Goal: Task Accomplishment & Management: Manage account settings

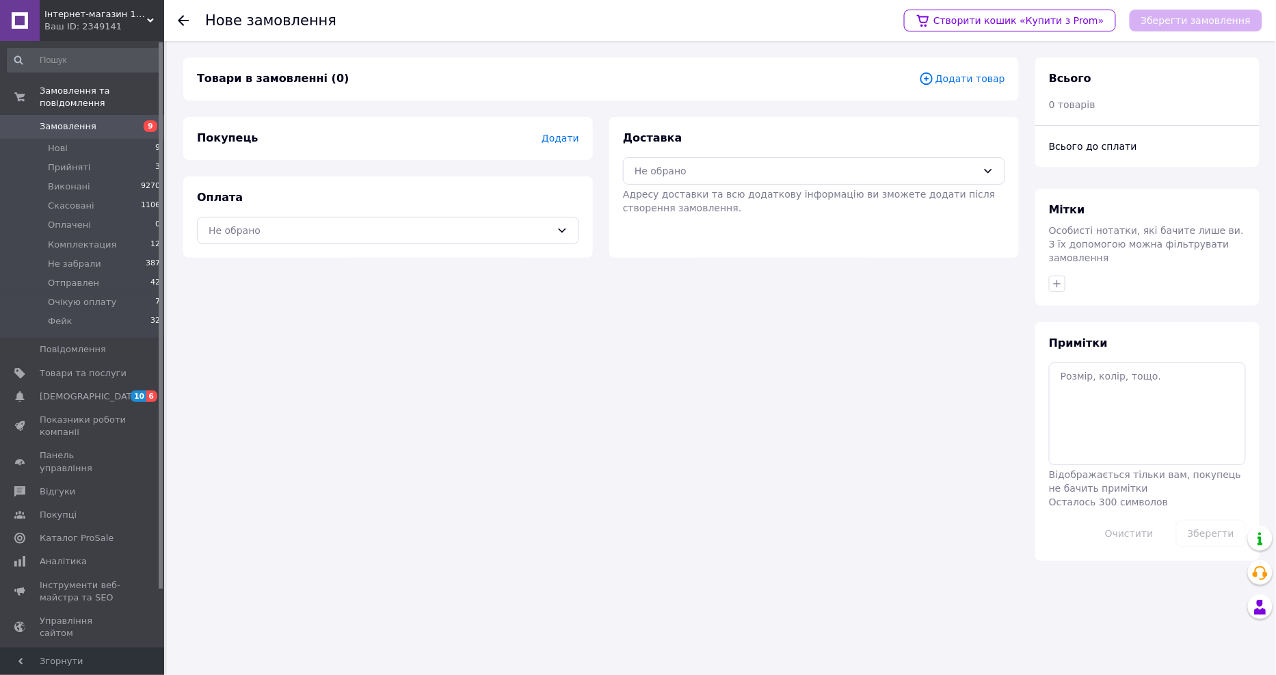
click at [948, 84] on span "Додати товар" at bounding box center [962, 78] width 86 height 15
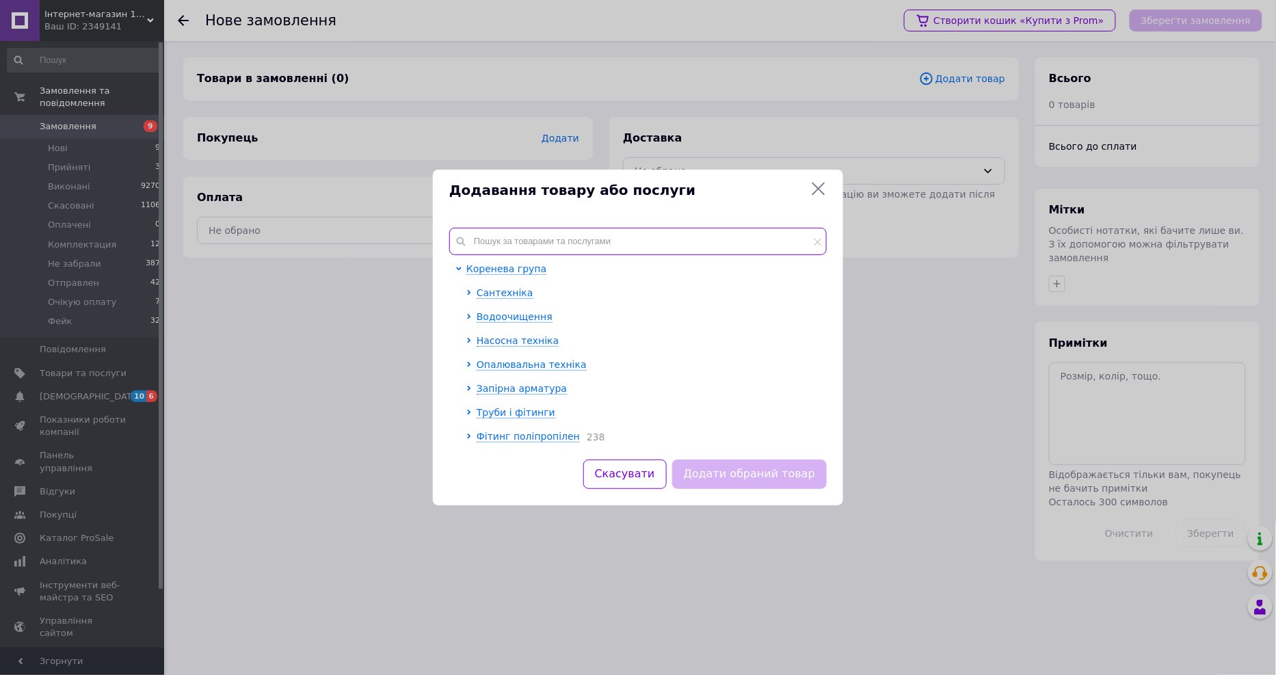
click at [748, 243] on input "text" at bounding box center [638, 241] width 378 height 27
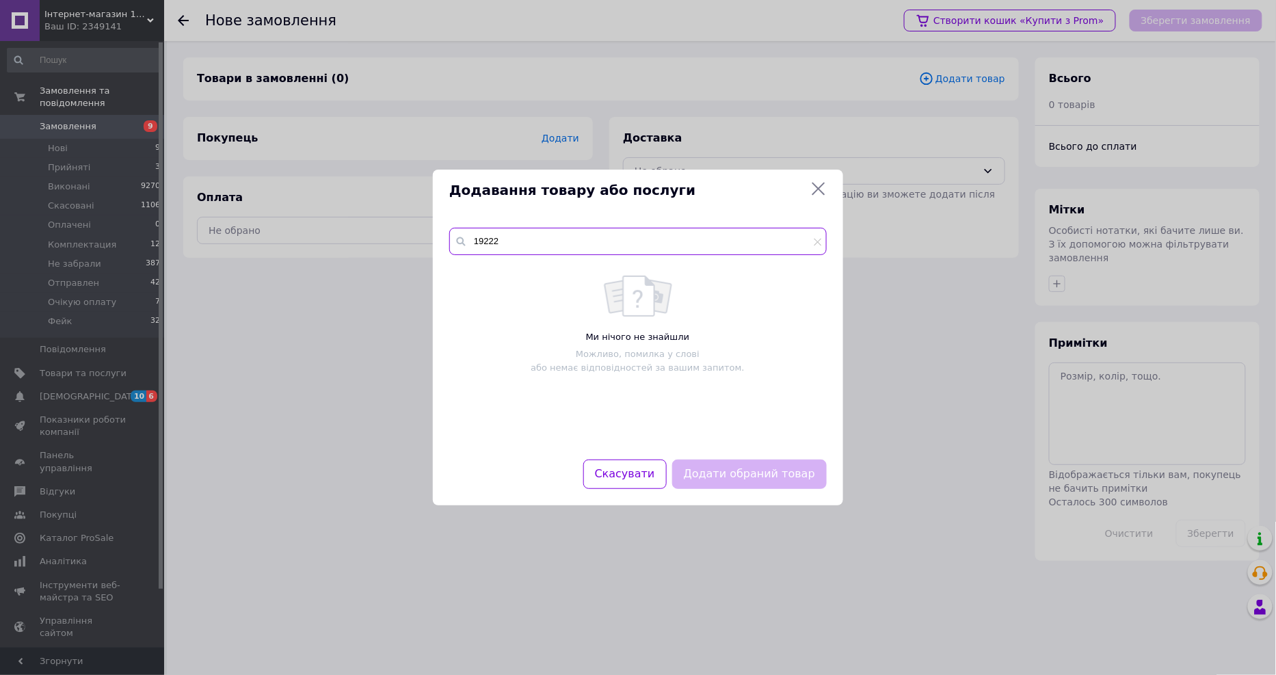
type input "19222"
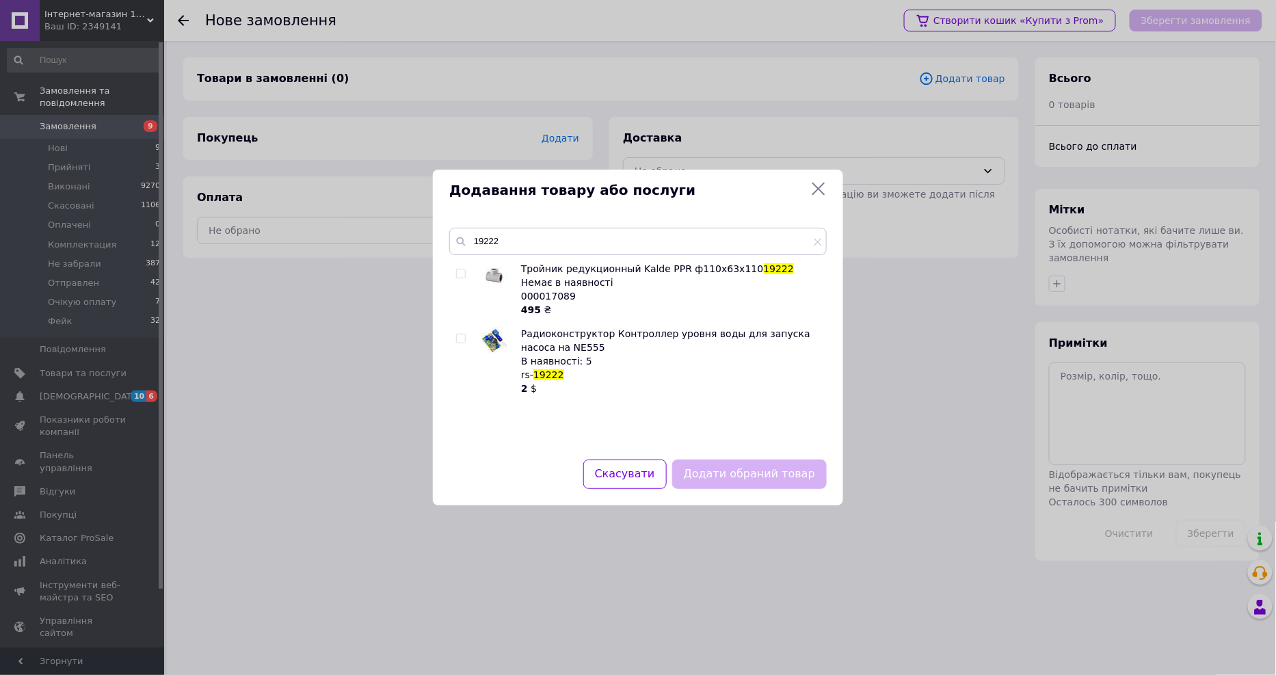
click at [461, 337] on input "checkbox" at bounding box center [460, 338] width 9 height 9
checkbox input "true"
click at [764, 481] on button "Додати обраний товар" at bounding box center [749, 474] width 155 height 29
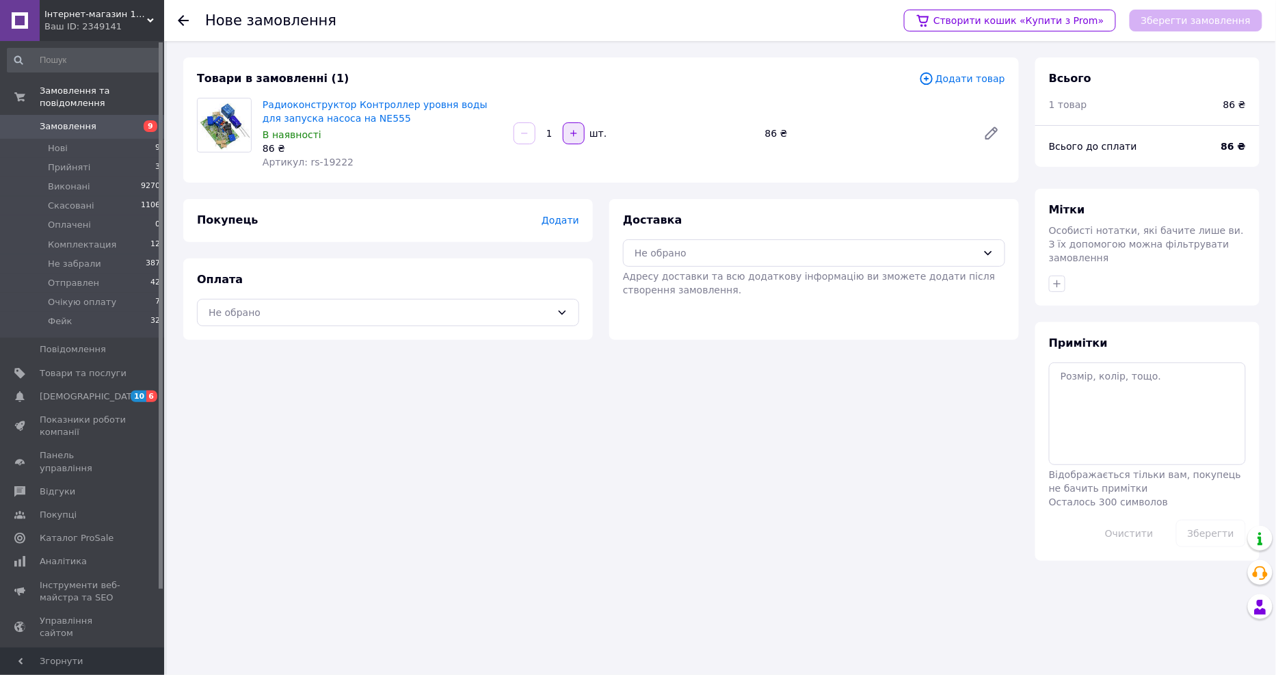
click at [576, 139] on button "button" at bounding box center [574, 133] width 22 height 22
type input "2"
click at [558, 219] on span "Додати" at bounding box center [561, 220] width 38 height 11
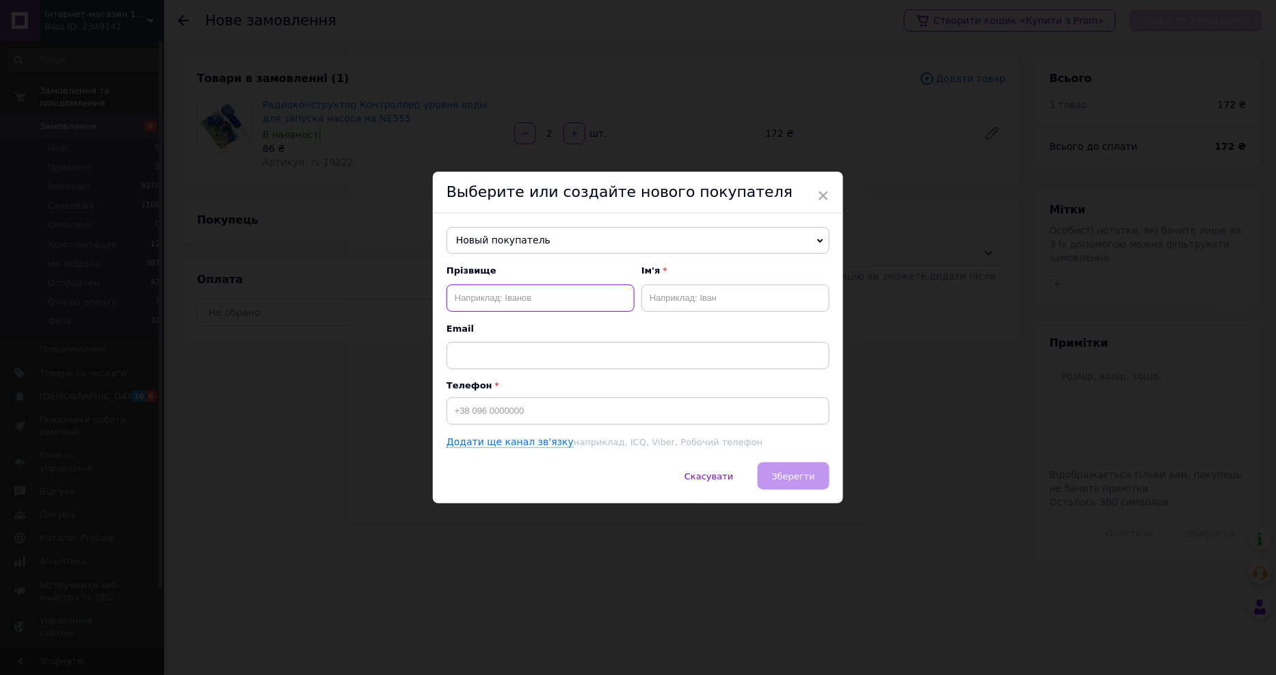
click at [525, 297] on input "text" at bounding box center [541, 298] width 188 height 27
type input "[PERSON_NAME]"
click at [819, 194] on span "×" at bounding box center [823, 195] width 12 height 23
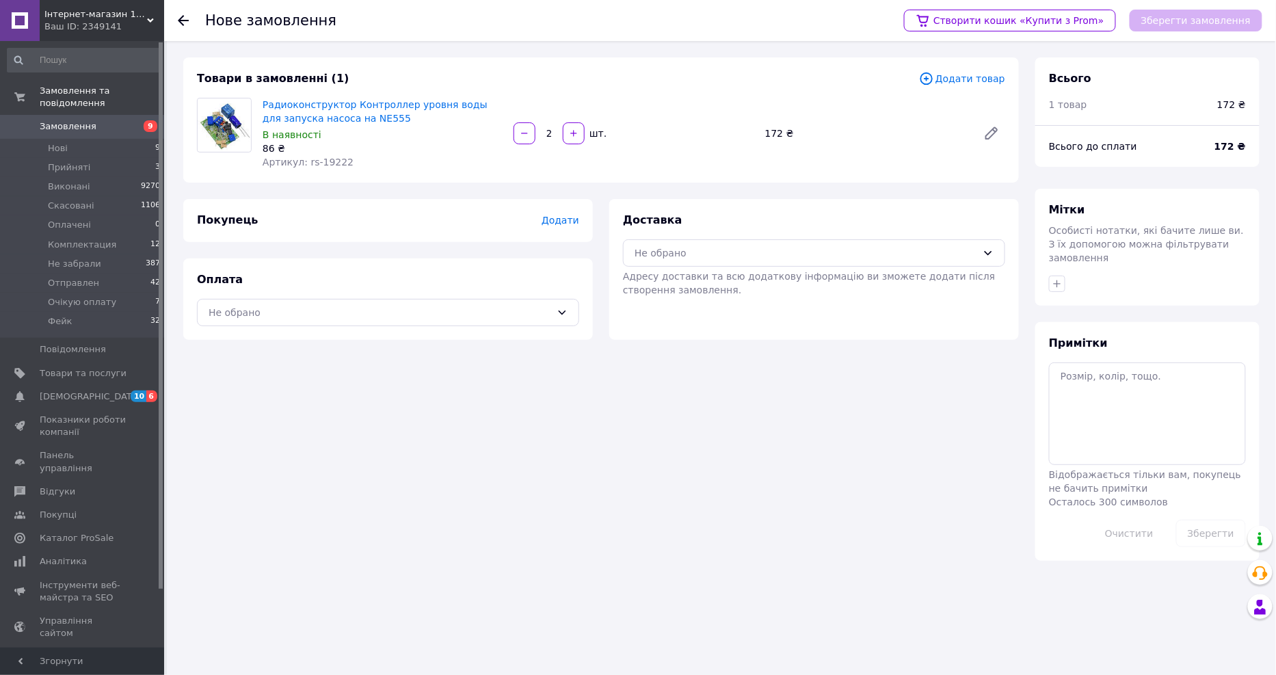
click at [183, 21] on use at bounding box center [183, 20] width 11 height 11
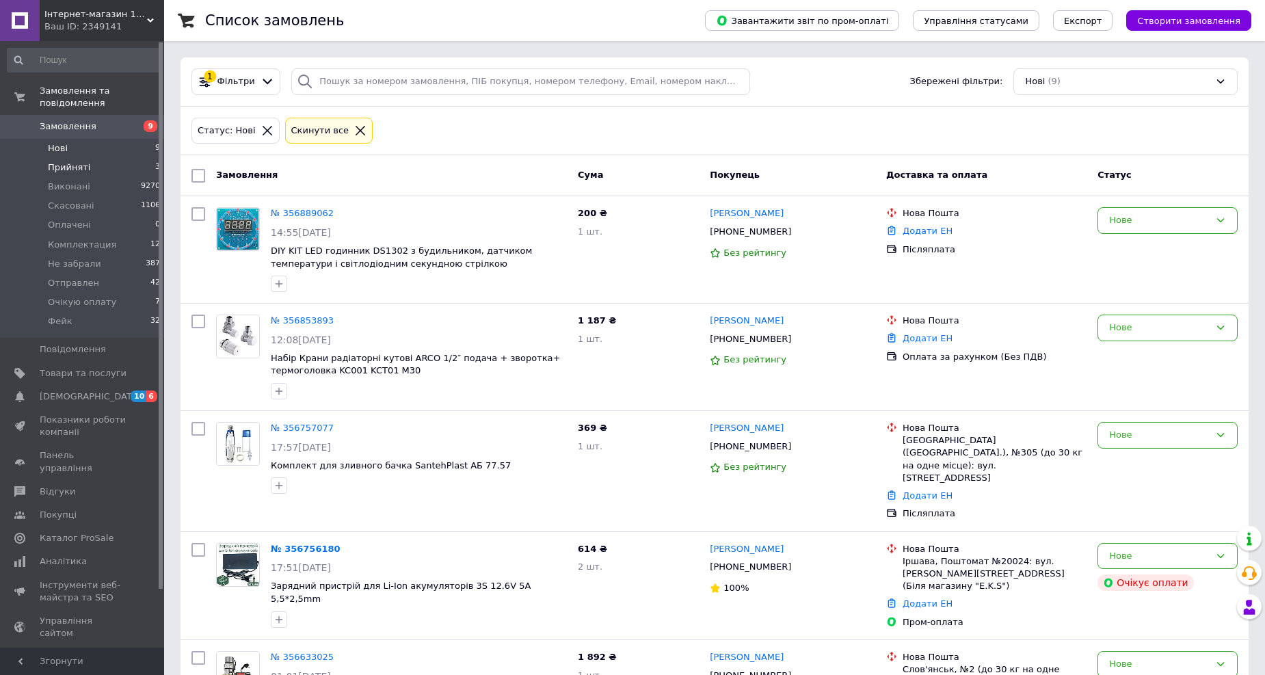
click at [72, 161] on span "Прийняті" at bounding box center [69, 167] width 42 height 12
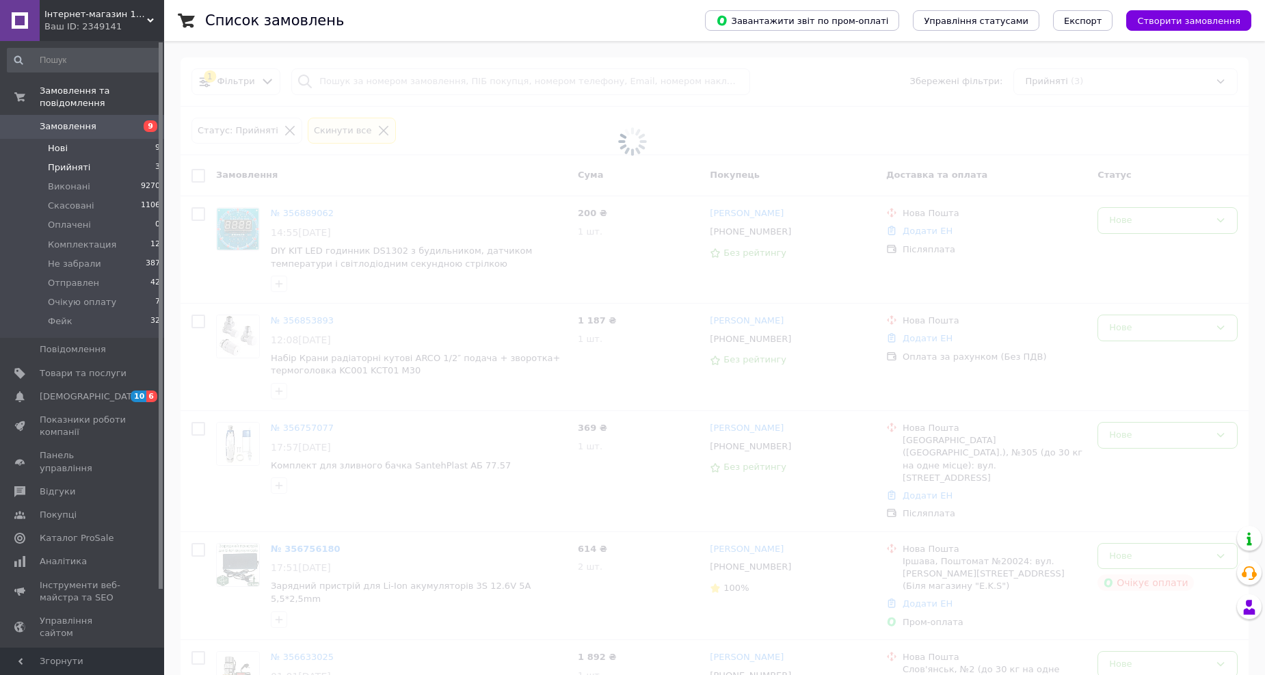
click at [56, 142] on span "Нові" at bounding box center [58, 148] width 20 height 12
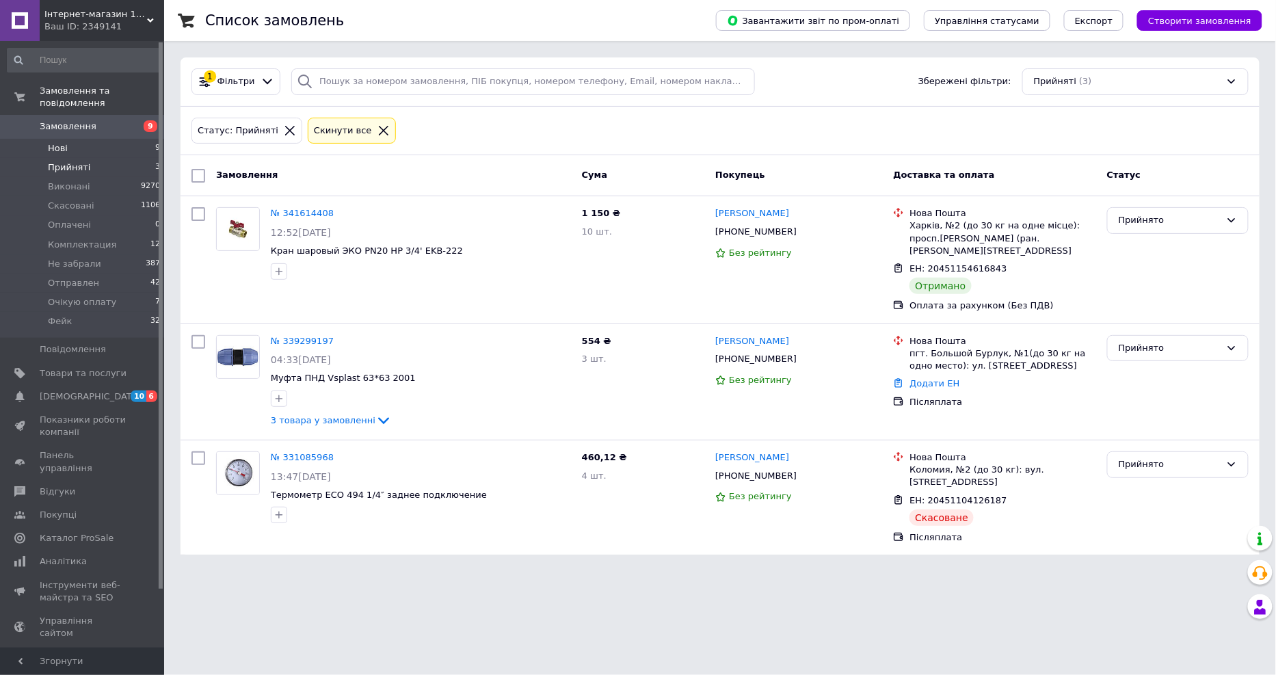
click at [55, 142] on span "Нові" at bounding box center [58, 148] width 20 height 12
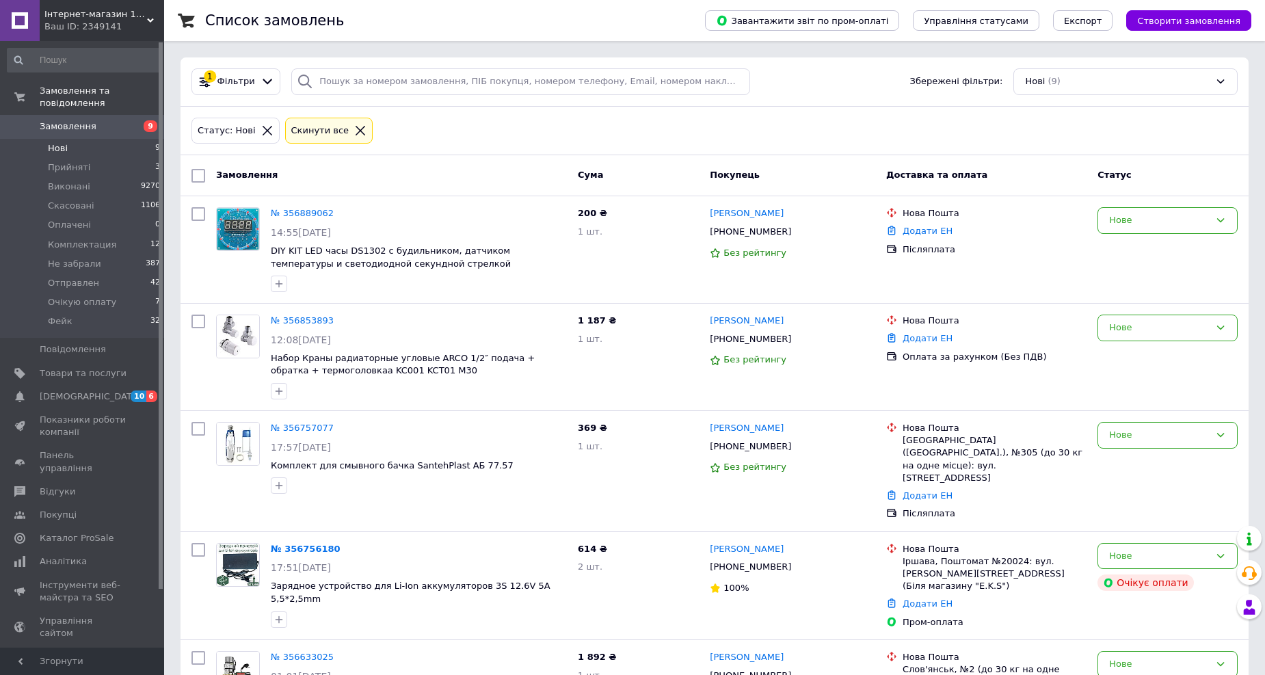
click at [354, 128] on icon at bounding box center [360, 130] width 12 height 12
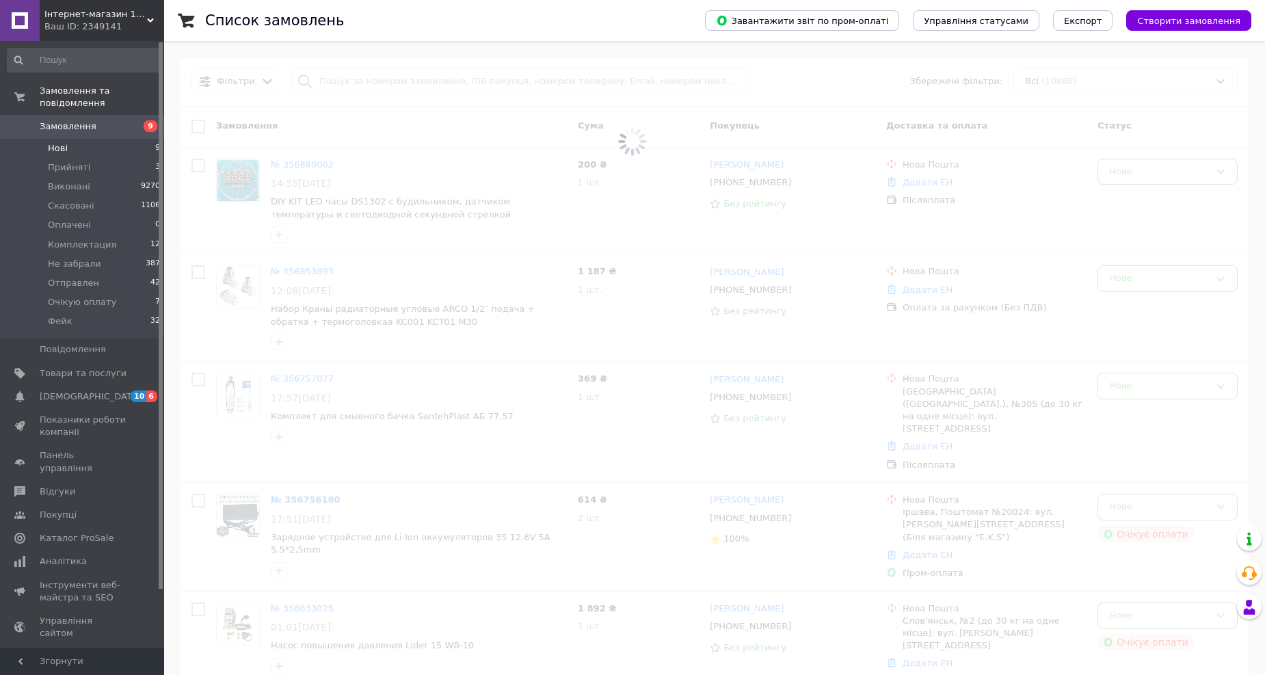
click at [357, 86] on span at bounding box center [632, 141] width 1265 height 283
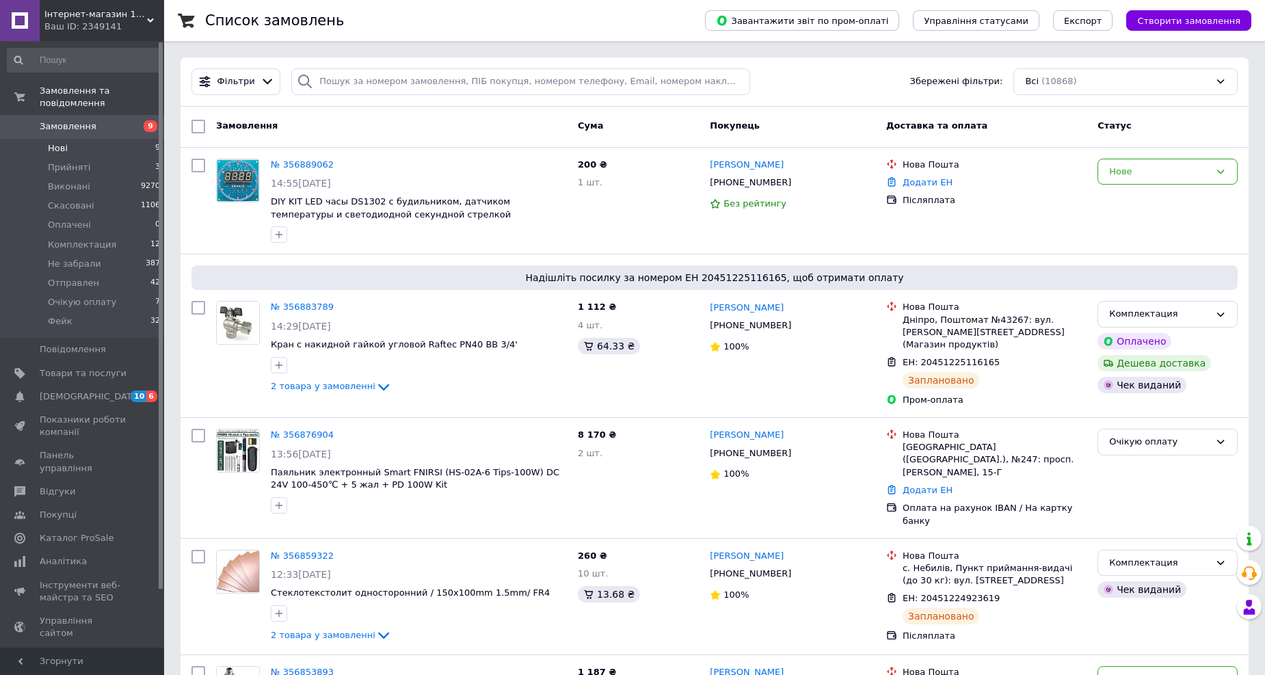
click at [88, 144] on li "Нові 9" at bounding box center [84, 148] width 168 height 19
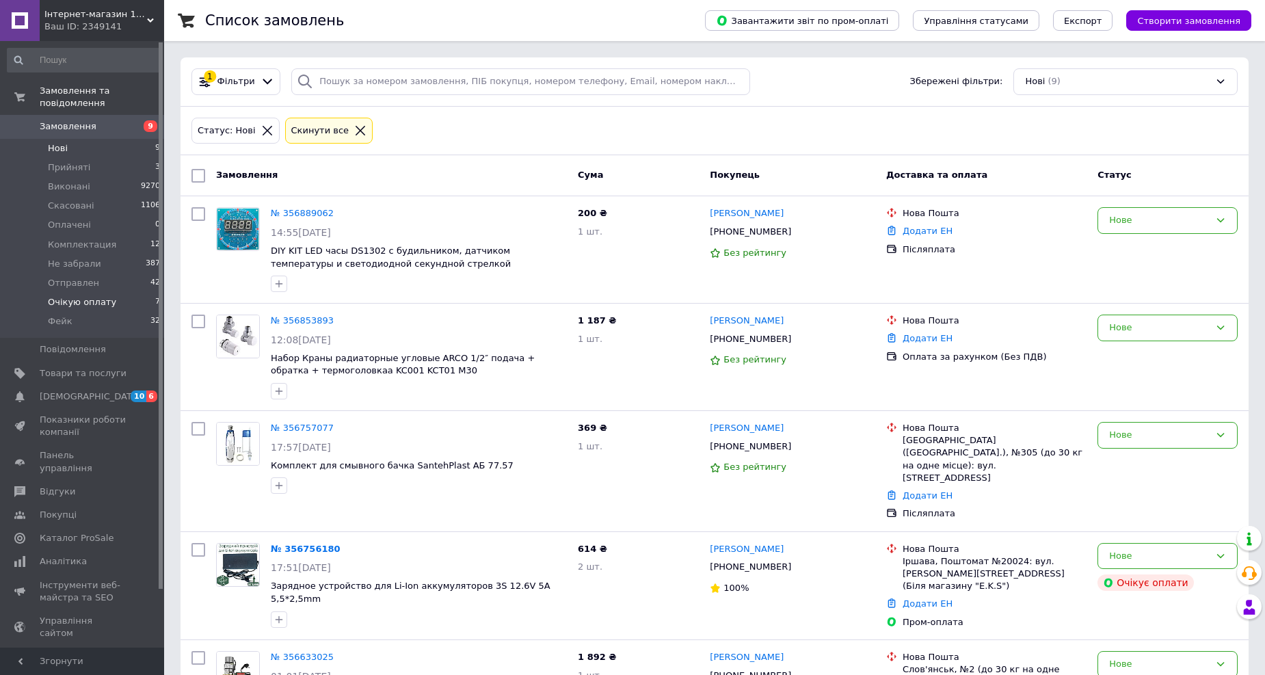
click at [79, 296] on span "Очікую оплату" at bounding box center [82, 302] width 68 height 12
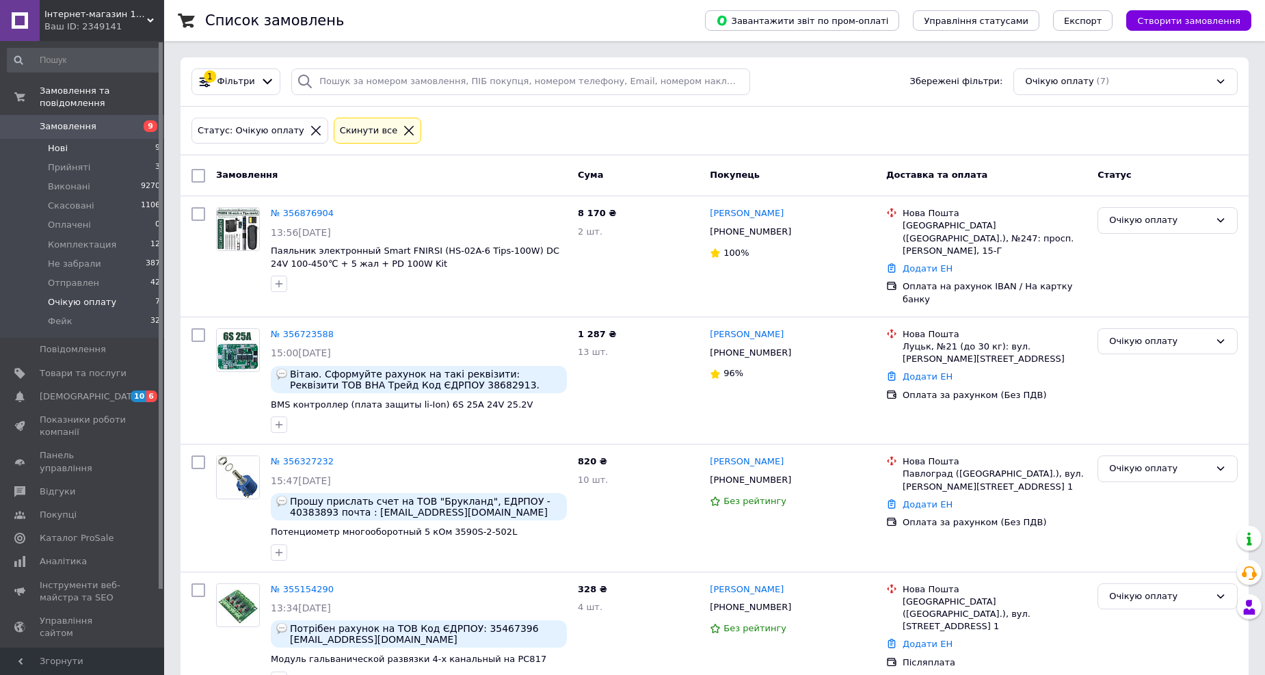
click at [111, 140] on li "Нові 9" at bounding box center [84, 148] width 168 height 19
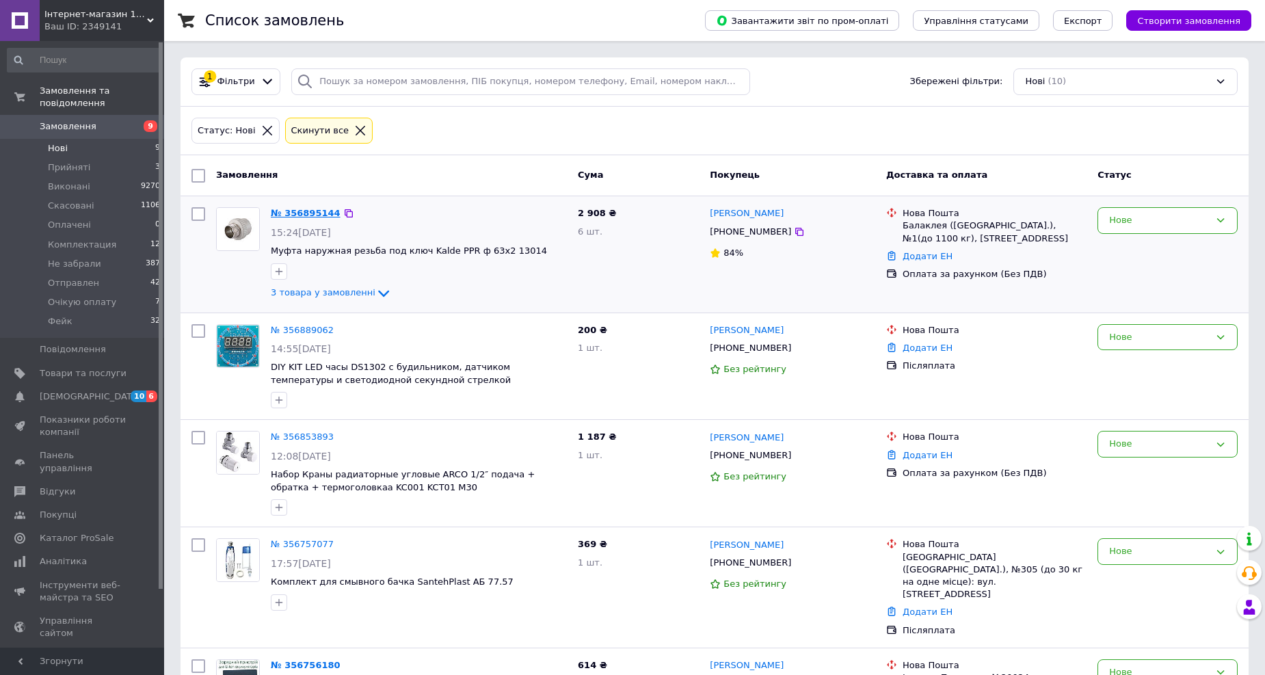
click at [292, 210] on link "№ 356895144" at bounding box center [306, 213] width 70 height 10
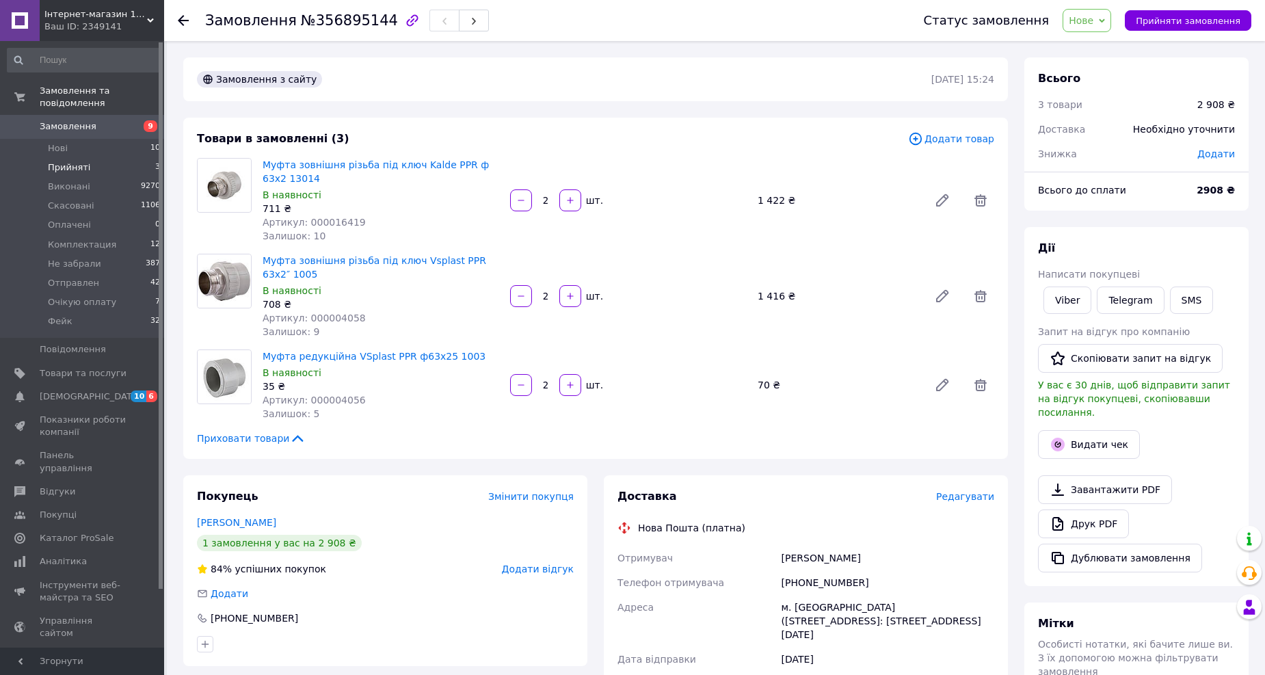
click at [125, 158] on li "Прийняті 3" at bounding box center [84, 167] width 168 height 19
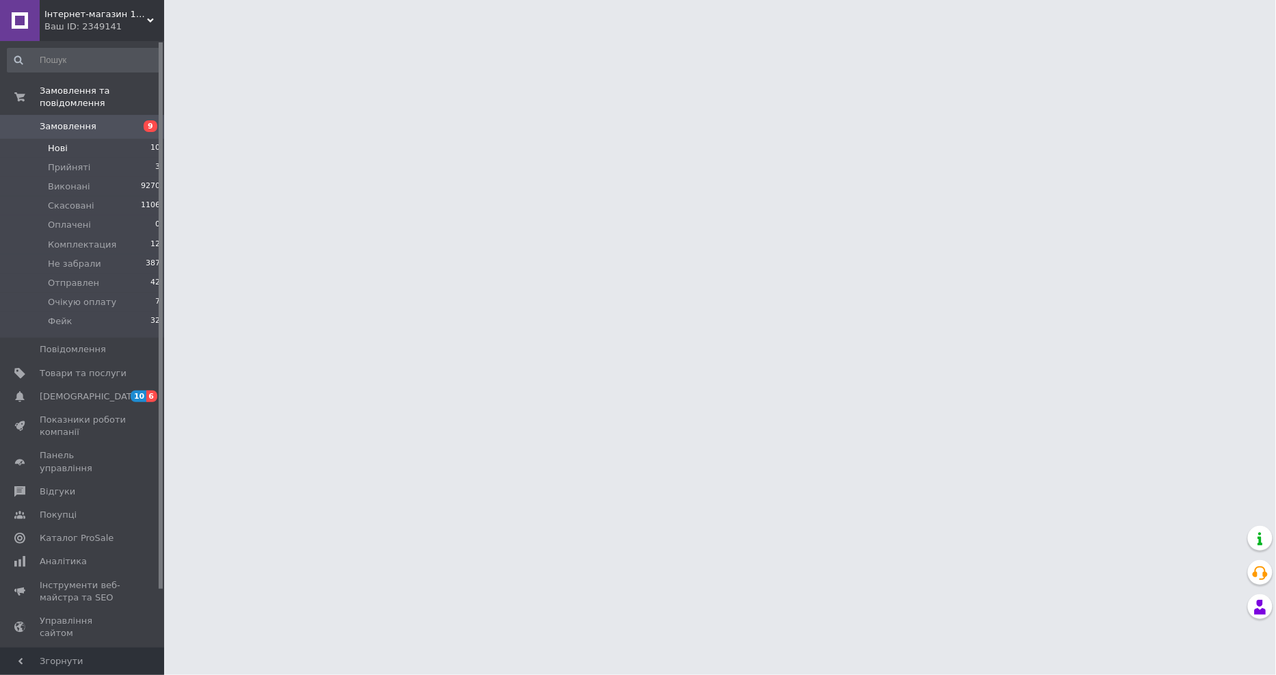
click at [85, 139] on li "Нові 10" at bounding box center [84, 148] width 168 height 19
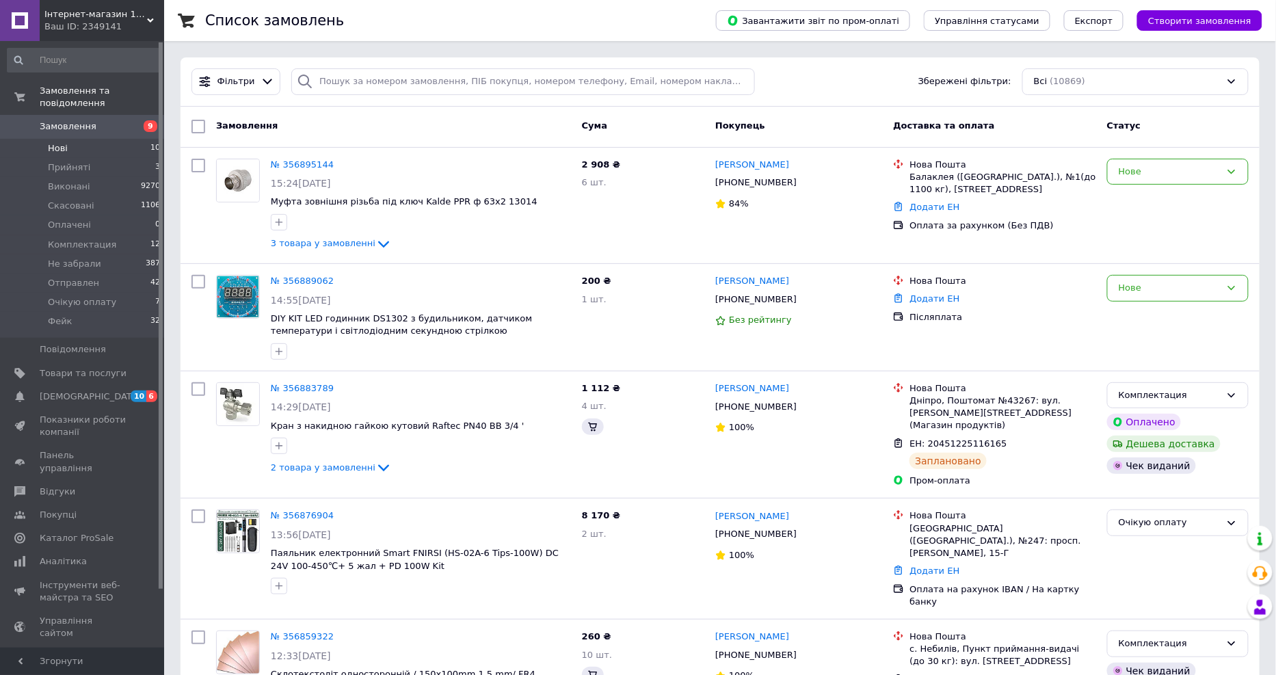
click at [66, 139] on li "Нові 10" at bounding box center [84, 148] width 168 height 19
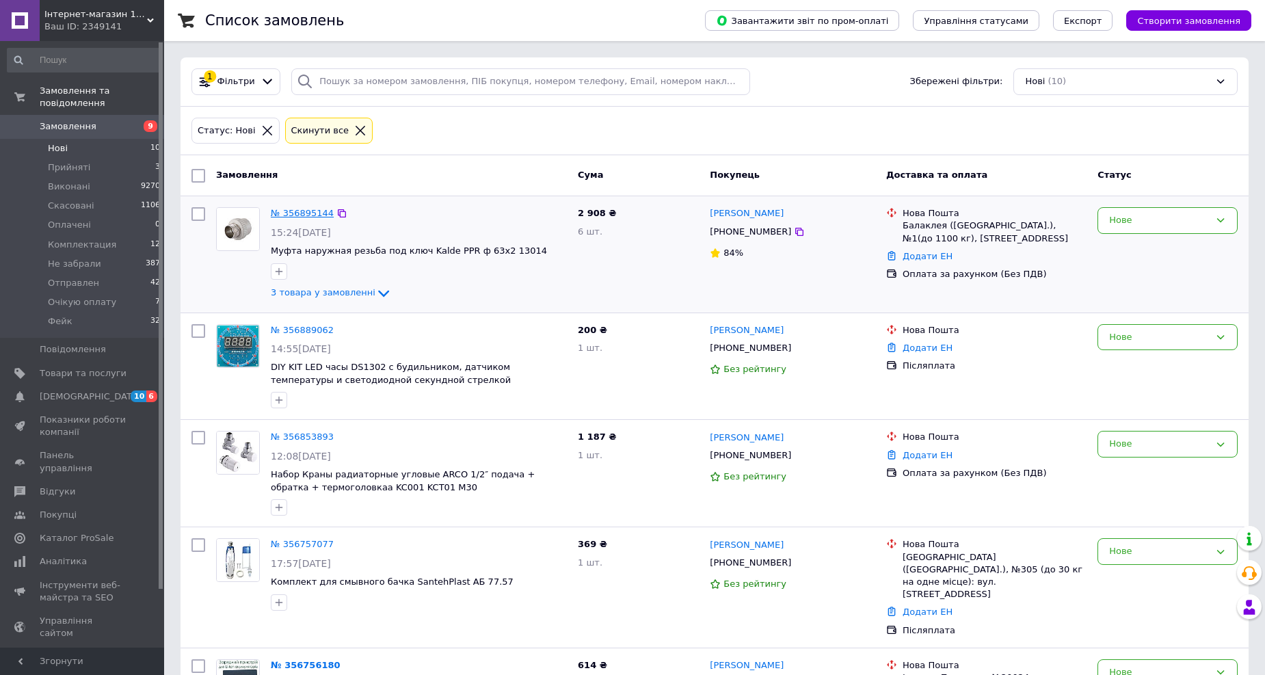
click at [300, 212] on link "№ 356895144" at bounding box center [302, 213] width 63 height 10
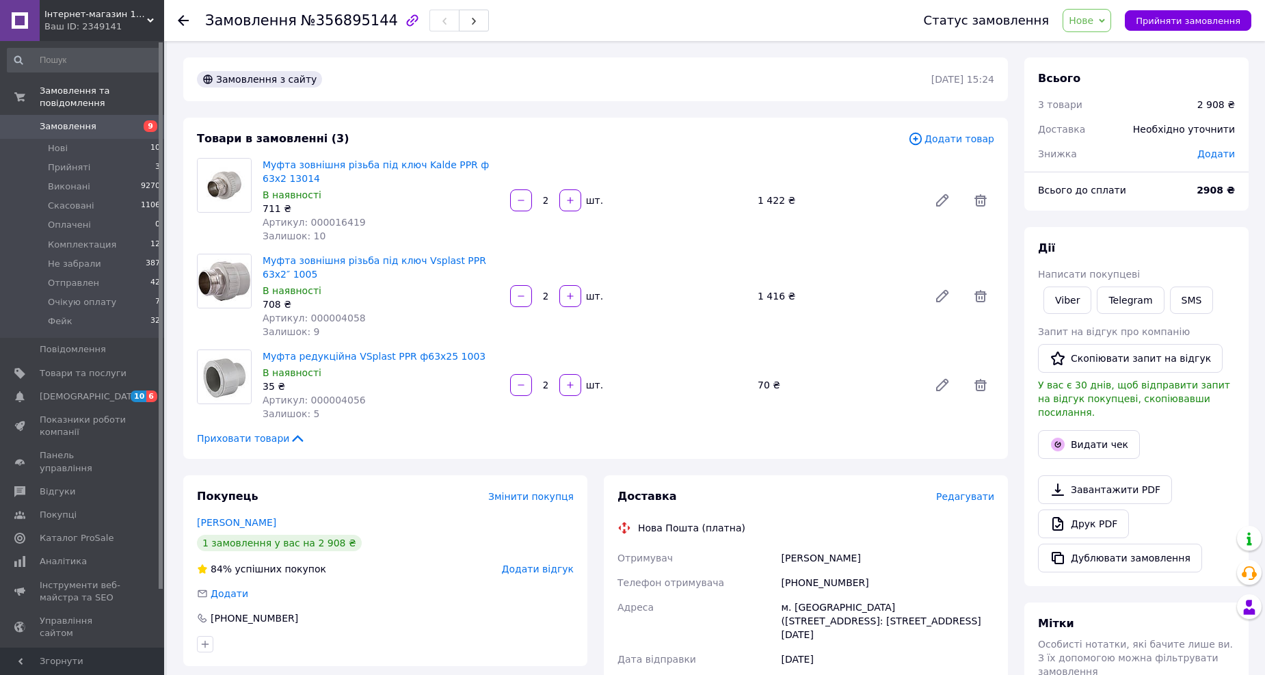
scroll to position [291, 0]
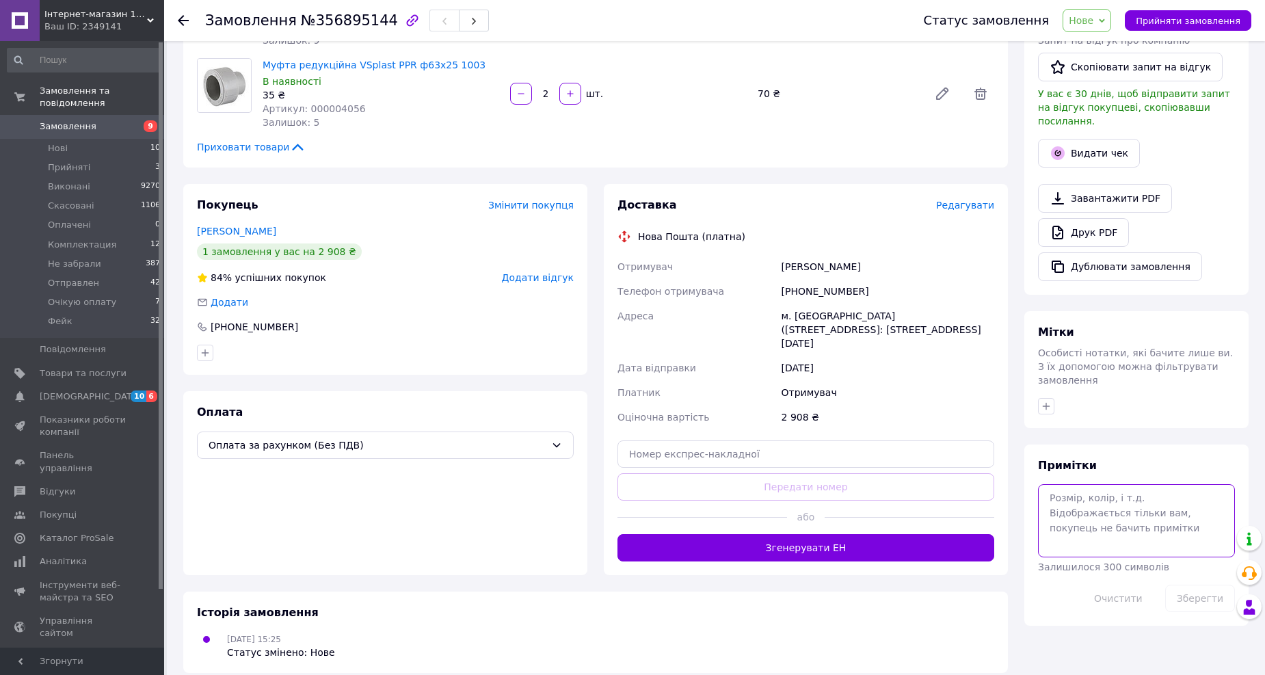
click at [1055, 490] on textarea at bounding box center [1136, 520] width 197 height 72
click at [1071, 484] on textarea "343028899" at bounding box center [1136, 520] width 197 height 72
click at [1067, 484] on textarea "343028899" at bounding box center [1136, 520] width 197 height 72
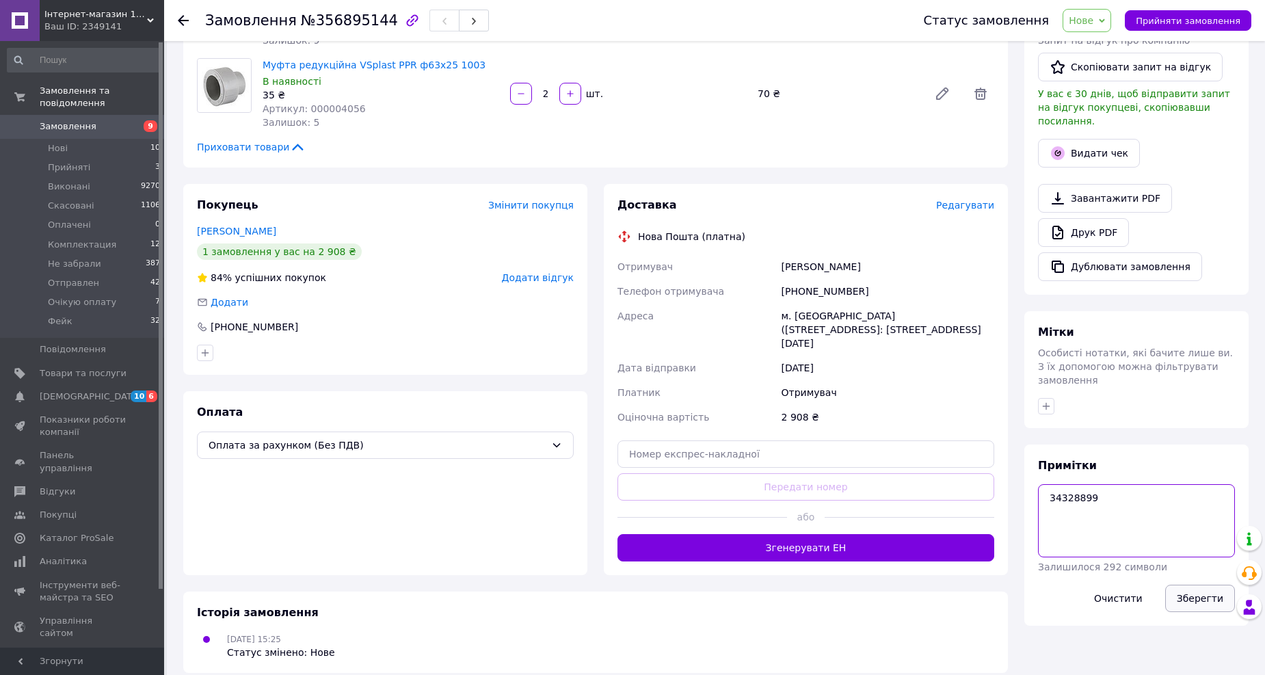
type textarea "34328899"
click at [1201, 585] on button "Зберегти" at bounding box center [1200, 598] width 70 height 27
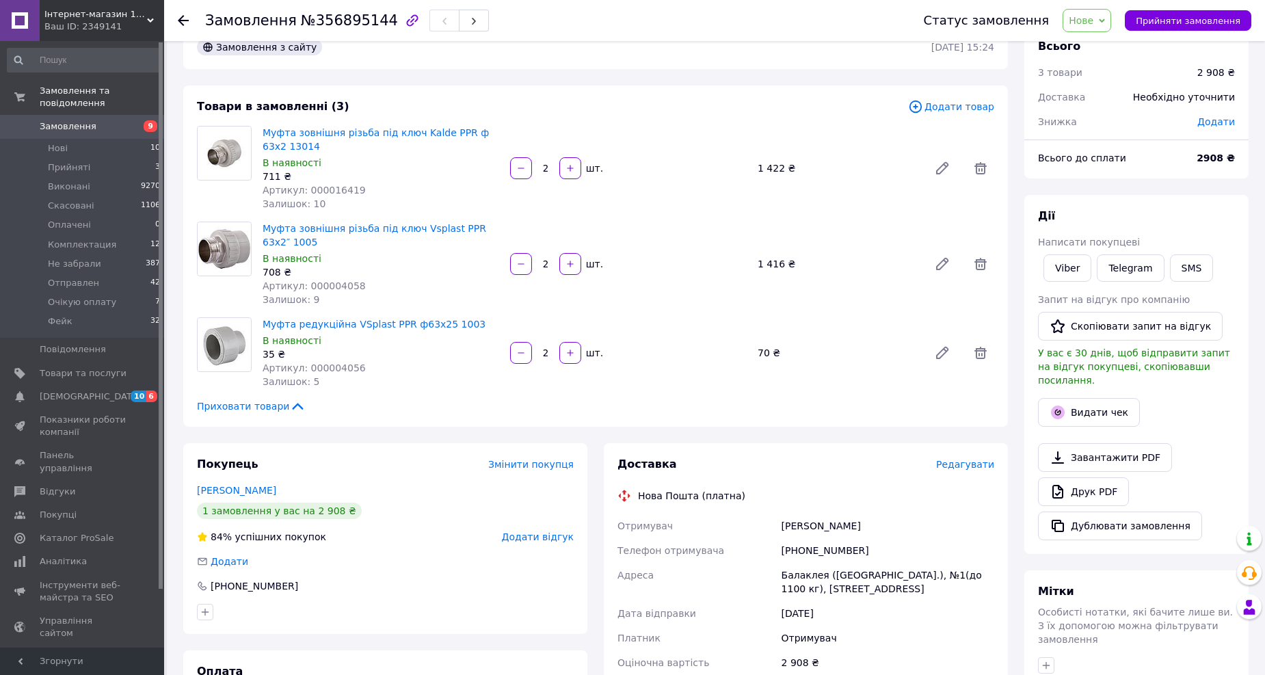
scroll to position [0, 0]
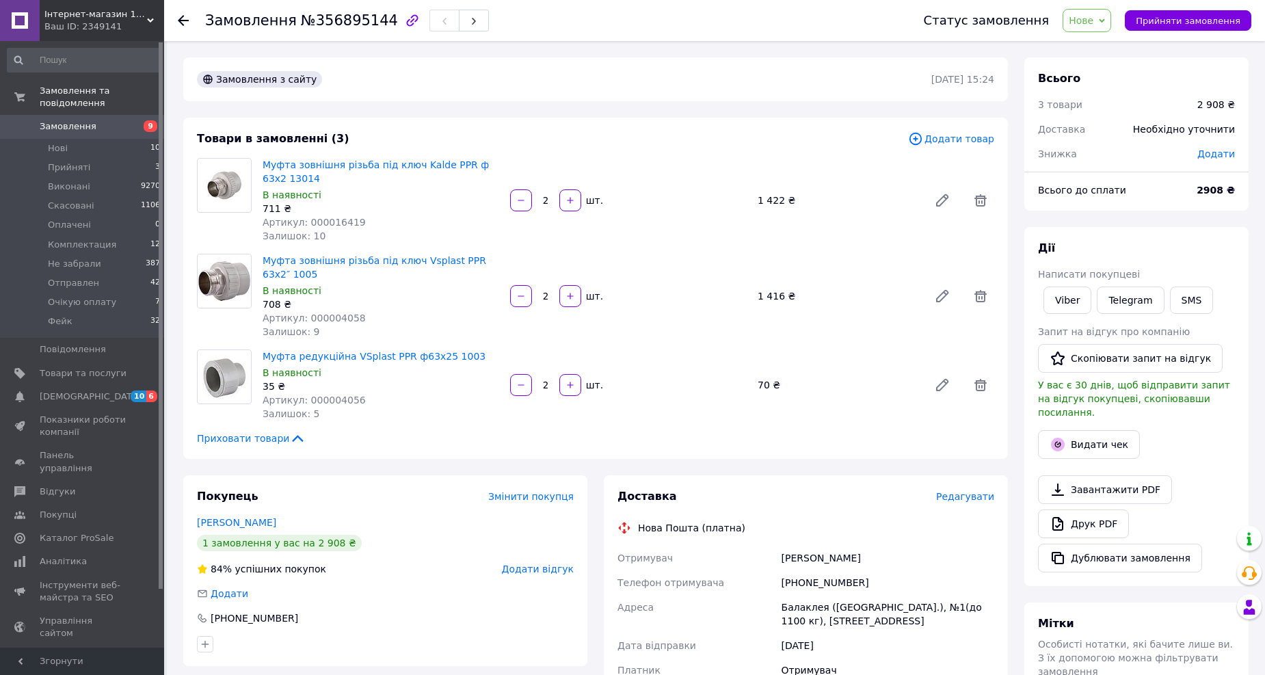
click at [327, 220] on span "Артикул: 000016419" at bounding box center [314, 222] width 103 height 11
copy span "000016419"
click at [315, 317] on span "Артикул: 000004058" at bounding box center [314, 318] width 103 height 11
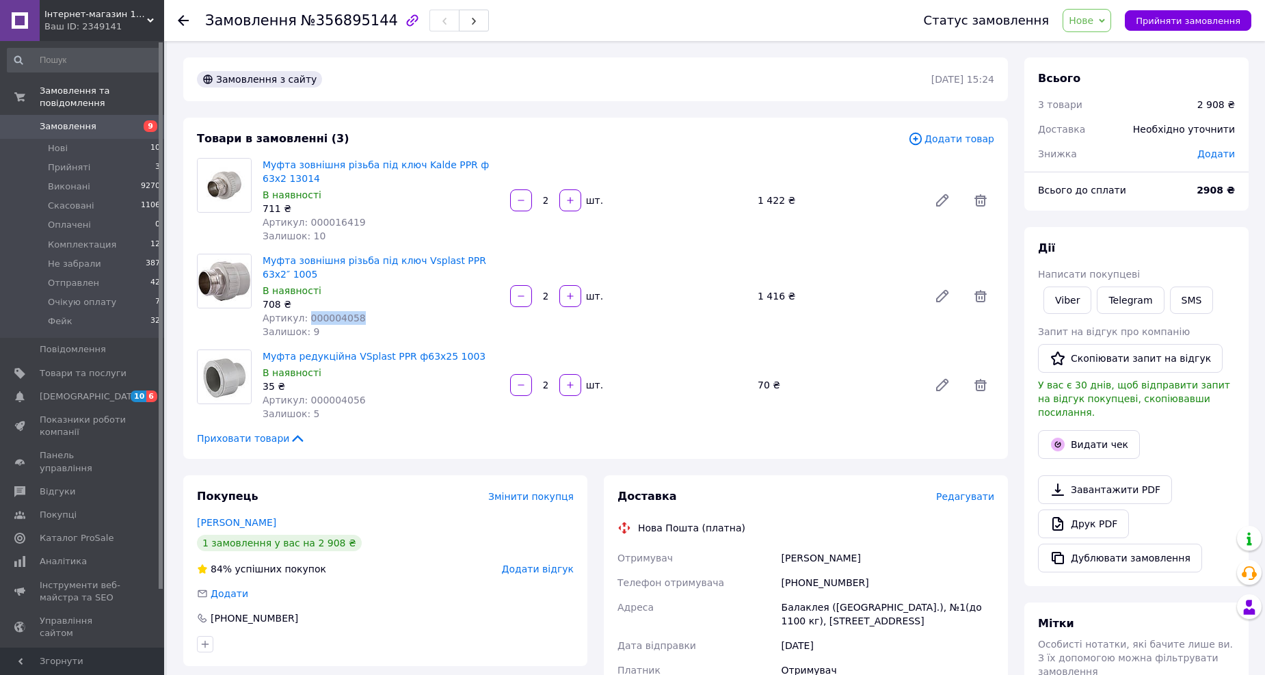
copy span "000004058"
click at [331, 401] on span "Артикул: 000004056" at bounding box center [314, 400] width 103 height 11
copy span "000004056"
click at [310, 18] on span "№356895144" at bounding box center [349, 20] width 97 height 16
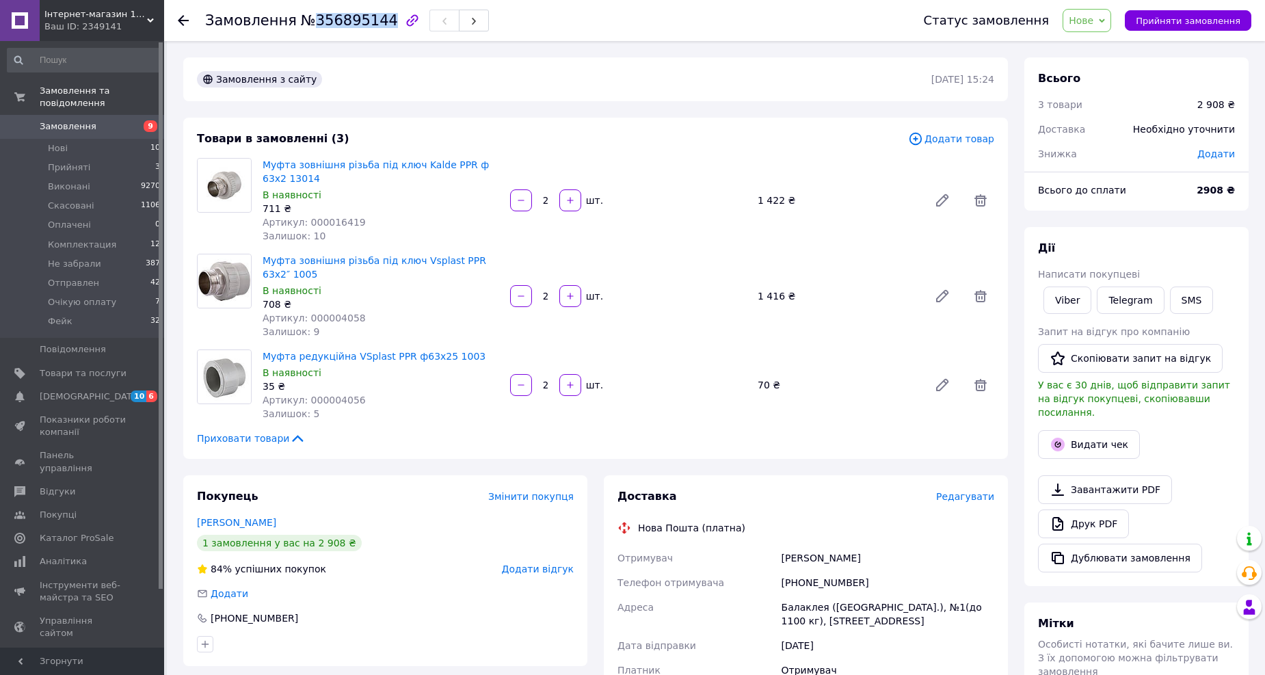
click at [310, 18] on span "№356895144" at bounding box center [349, 20] width 97 height 16
copy h1 "Замовлення №356895144"
click at [319, 222] on span "Артикул: 000016419" at bounding box center [314, 222] width 103 height 11
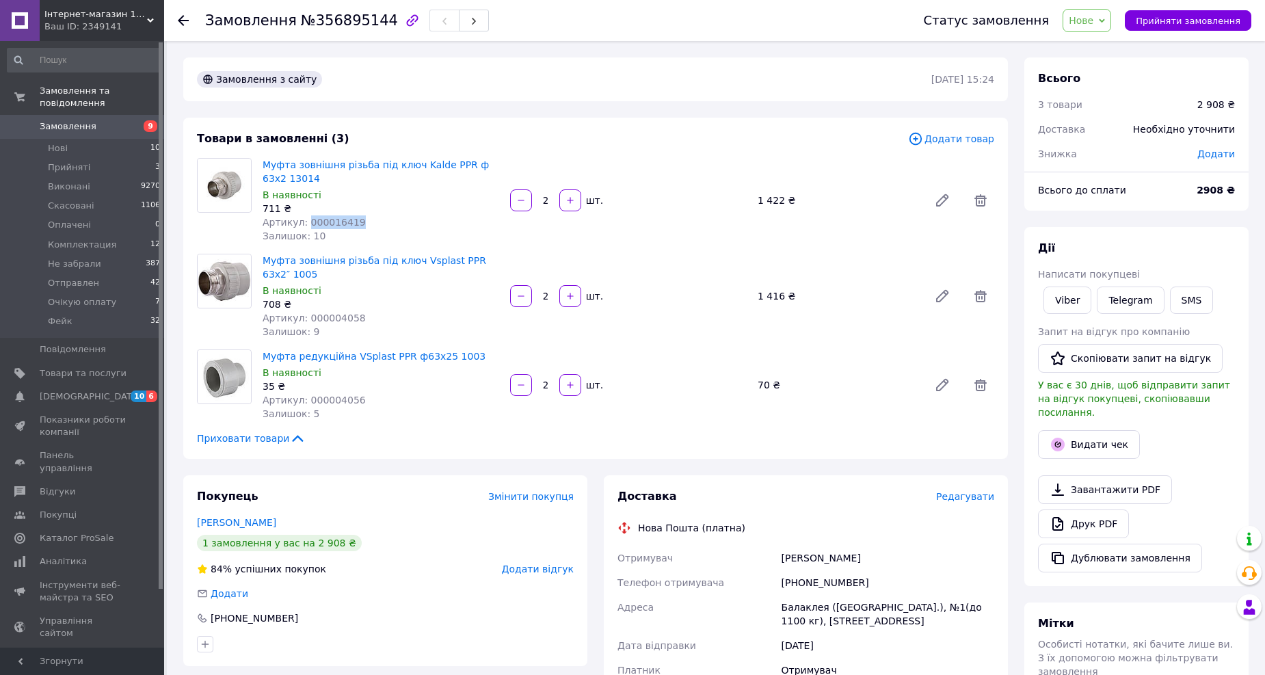
copy span "000016419"
click at [324, 315] on span "Артикул: 000004058" at bounding box center [314, 318] width 103 height 11
copy span "000004058"
click at [330, 397] on span "Артикул: 000004056" at bounding box center [314, 400] width 103 height 11
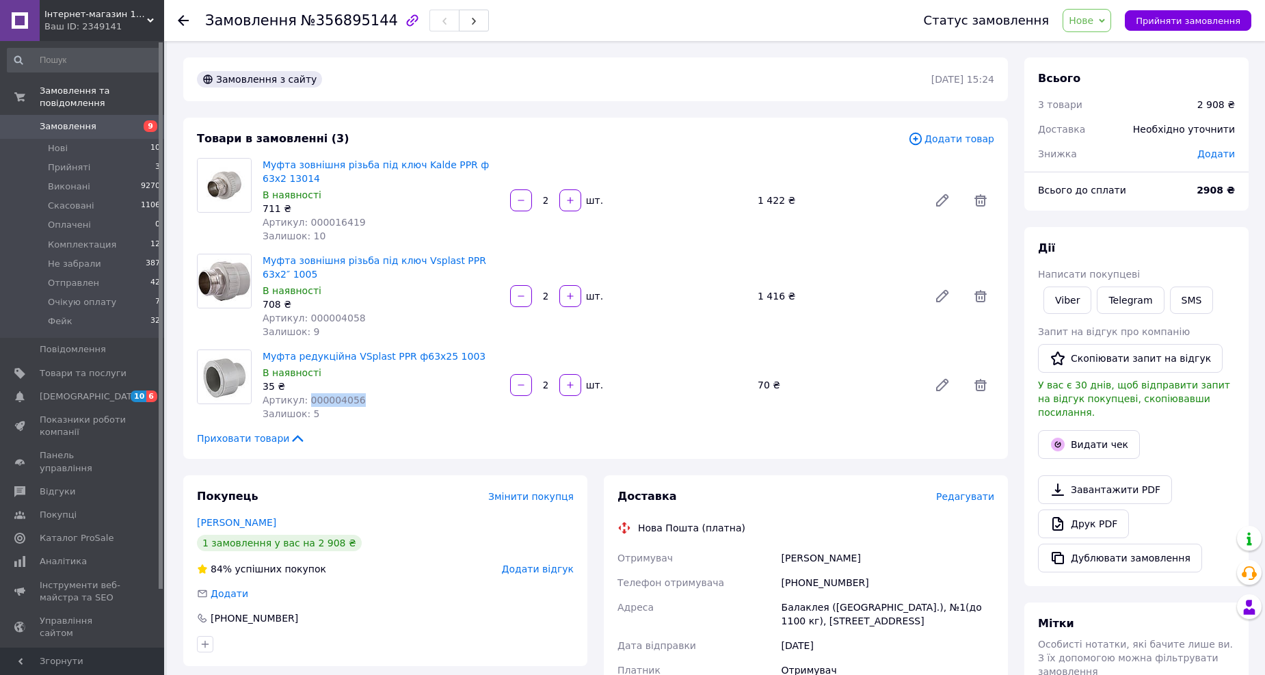
click at [330, 397] on span "Артикул: 000004056" at bounding box center [314, 400] width 103 height 11
copy span "000004056"
drag, startPoint x: 299, startPoint y: 181, endPoint x: 263, endPoint y: 168, distance: 38.5
click at [263, 168] on span "Муфта зовнішня різьба під ключ Kalde PPR ф 63х2 13014" at bounding box center [381, 171] width 237 height 27
copy link "Муфта зовнішня різьба під ключ Kalde PPR ф 63х2 13014"
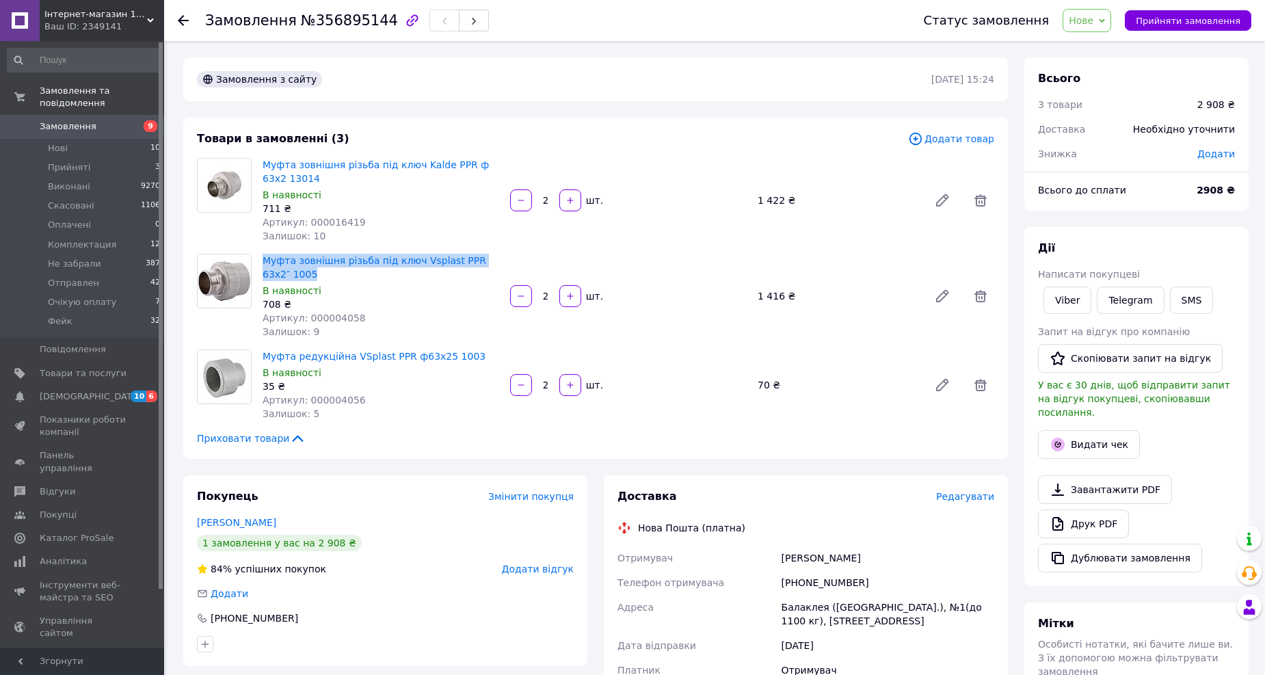
drag, startPoint x: 381, startPoint y: 274, endPoint x: 260, endPoint y: 263, distance: 121.6
click at [260, 263] on div "Муфта зовнішня різьба під ключ Vsplast PPR 63x2″ 1005 В наявності 708 ₴ Артикул…" at bounding box center [381, 296] width 248 height 90
copy link "Муфта зовнішня різьба під ключ Vsplast PPR 63x2″ 1005"
drag, startPoint x: 463, startPoint y: 349, endPoint x: 259, endPoint y: 358, distance: 204.7
click at [259, 358] on div "Муфта редукційна VSplast PPR ф63x25 1003 В наявності 35 ₴ Артикул: 000004056 За…" at bounding box center [381, 385] width 248 height 77
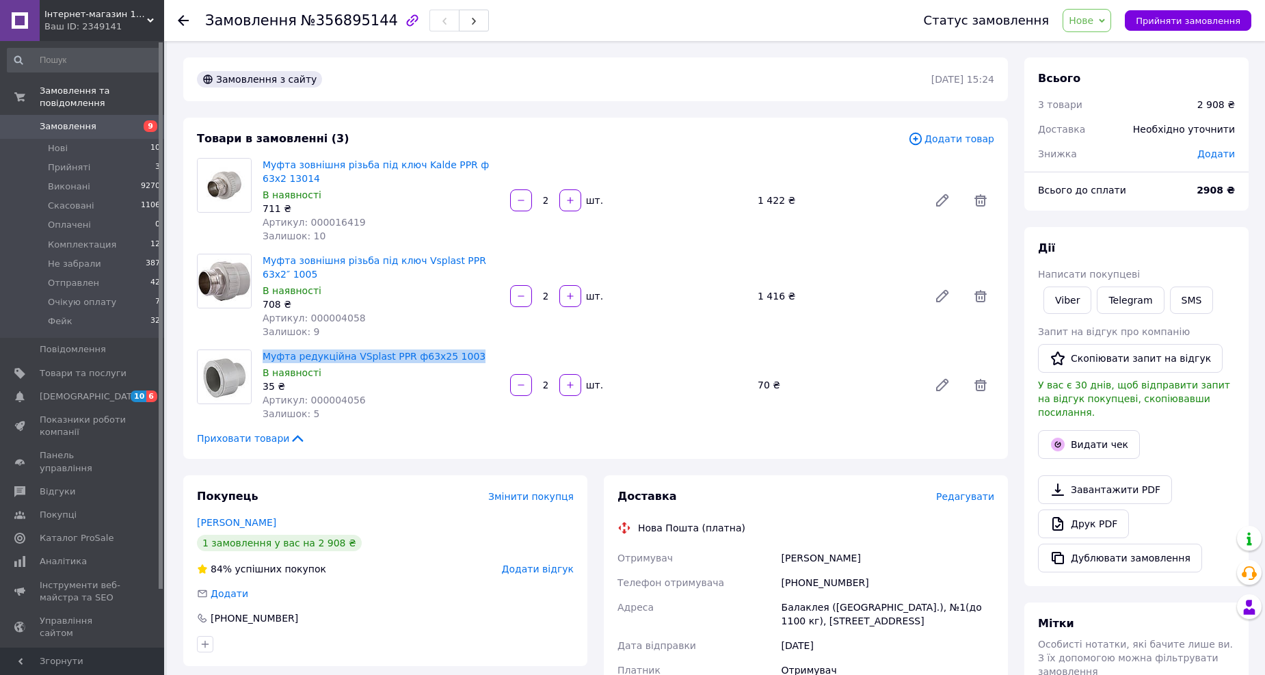
copy link "Муфта редукційна VSplast PPR ф63x25 1003"
click at [1094, 24] on span "Нове" at bounding box center [1081, 20] width 25 height 11
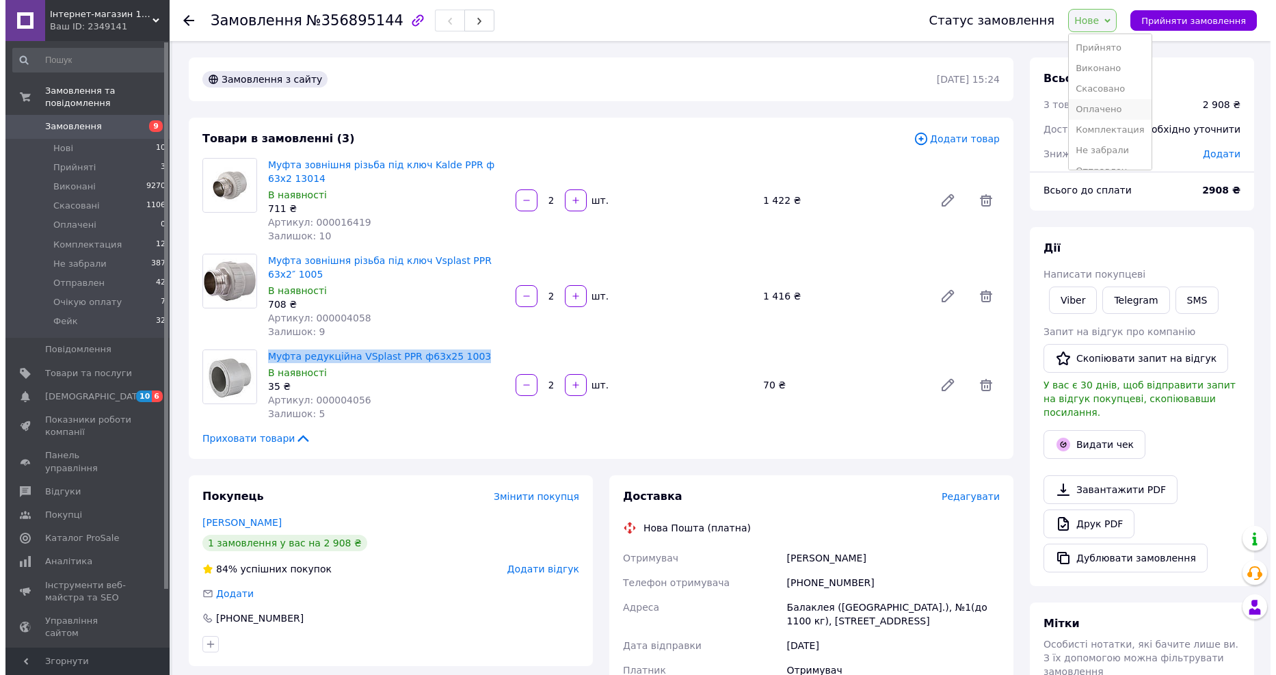
scroll to position [56, 0]
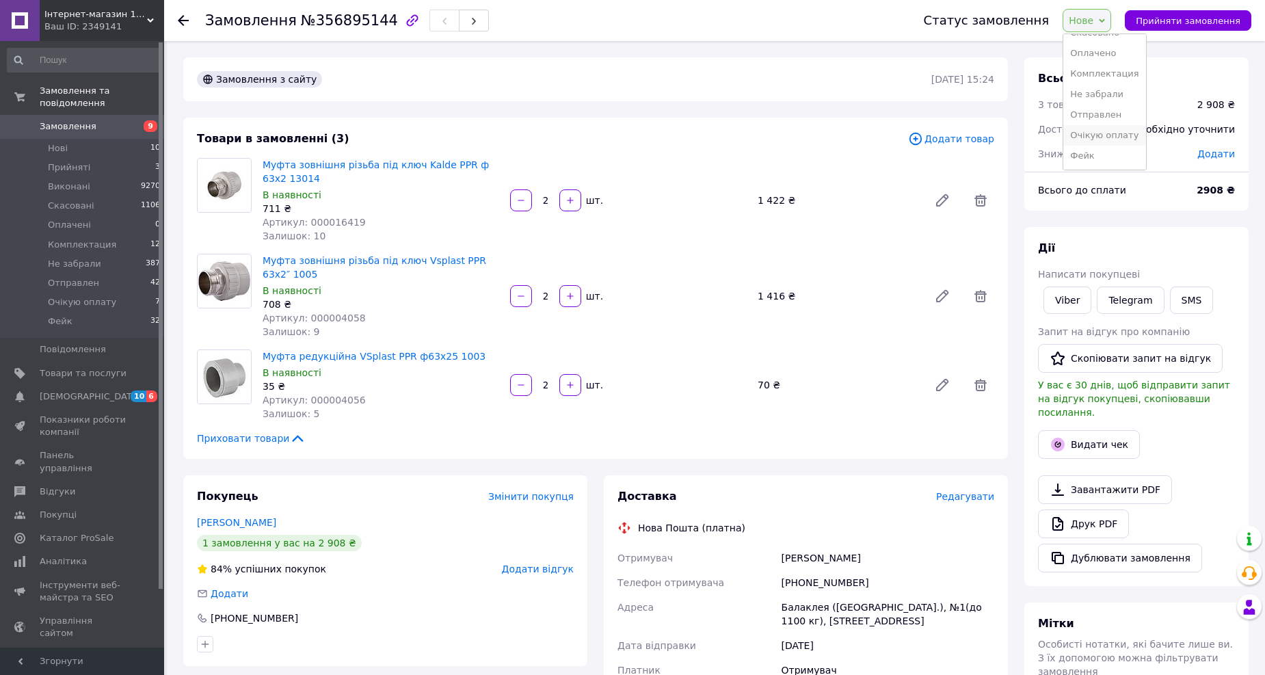
click at [1107, 130] on li "Очікую оплату" at bounding box center [1105, 135] width 82 height 21
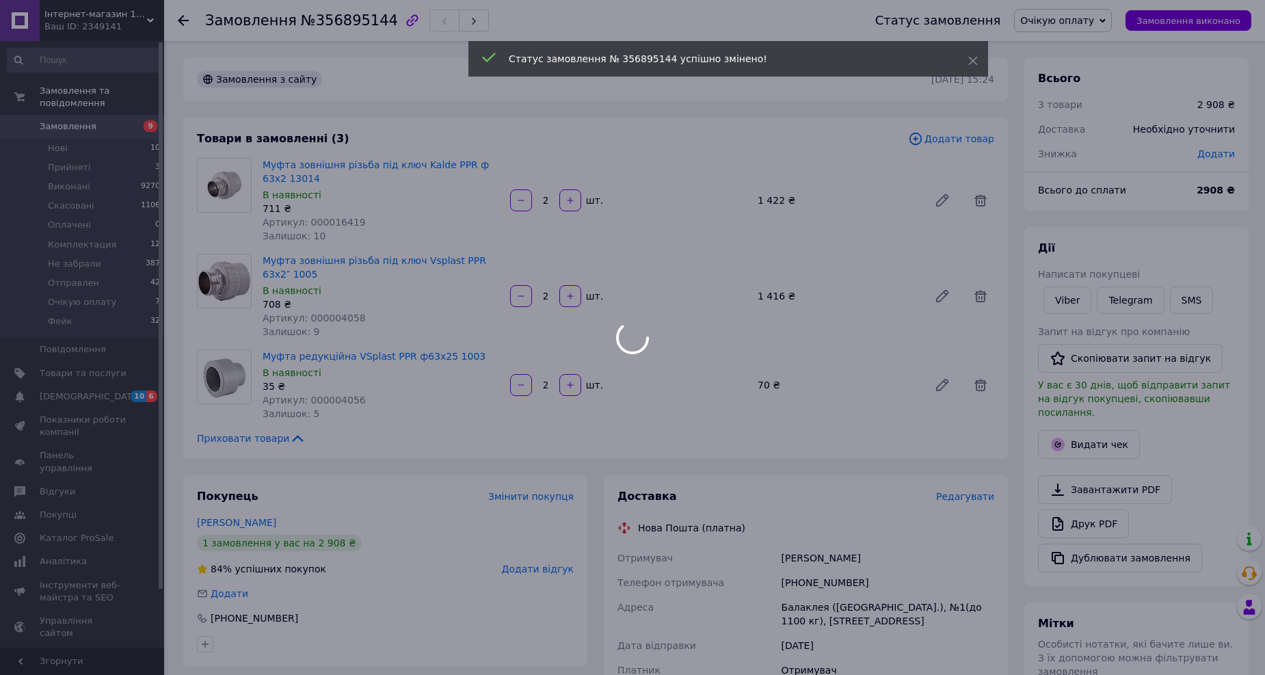
click at [64, 289] on div at bounding box center [632, 337] width 1265 height 675
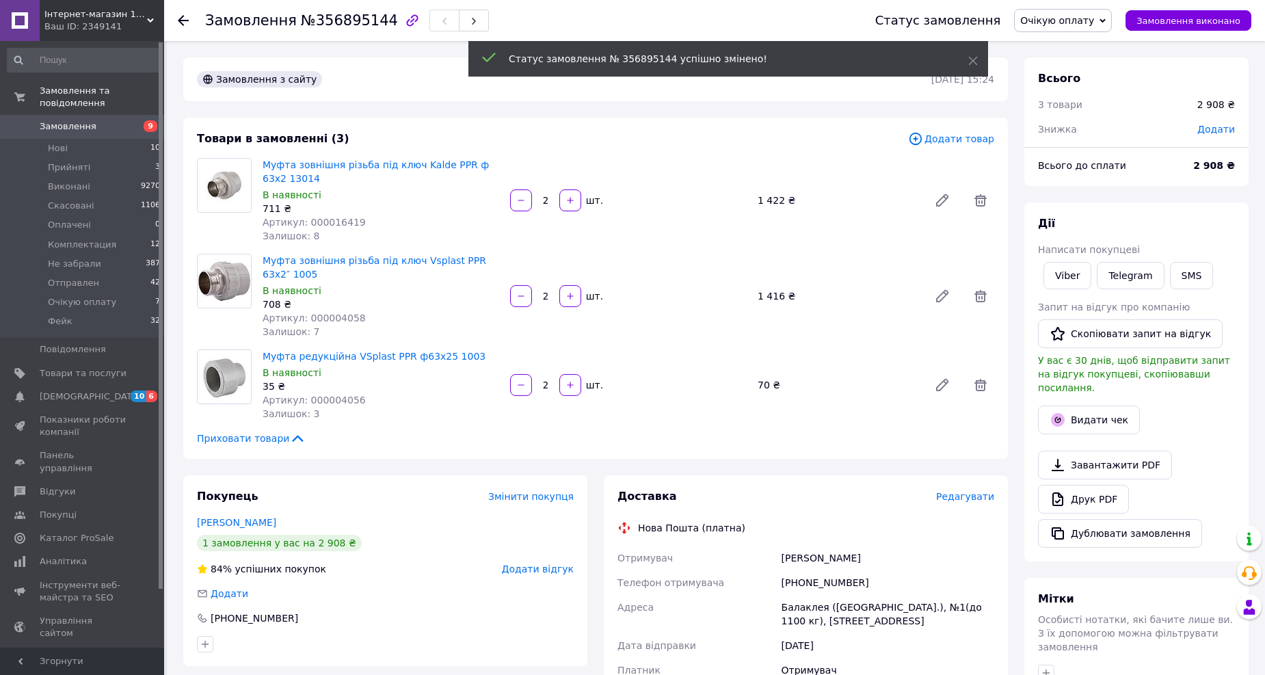
click at [64, 296] on span "Очікую оплату" at bounding box center [82, 302] width 68 height 12
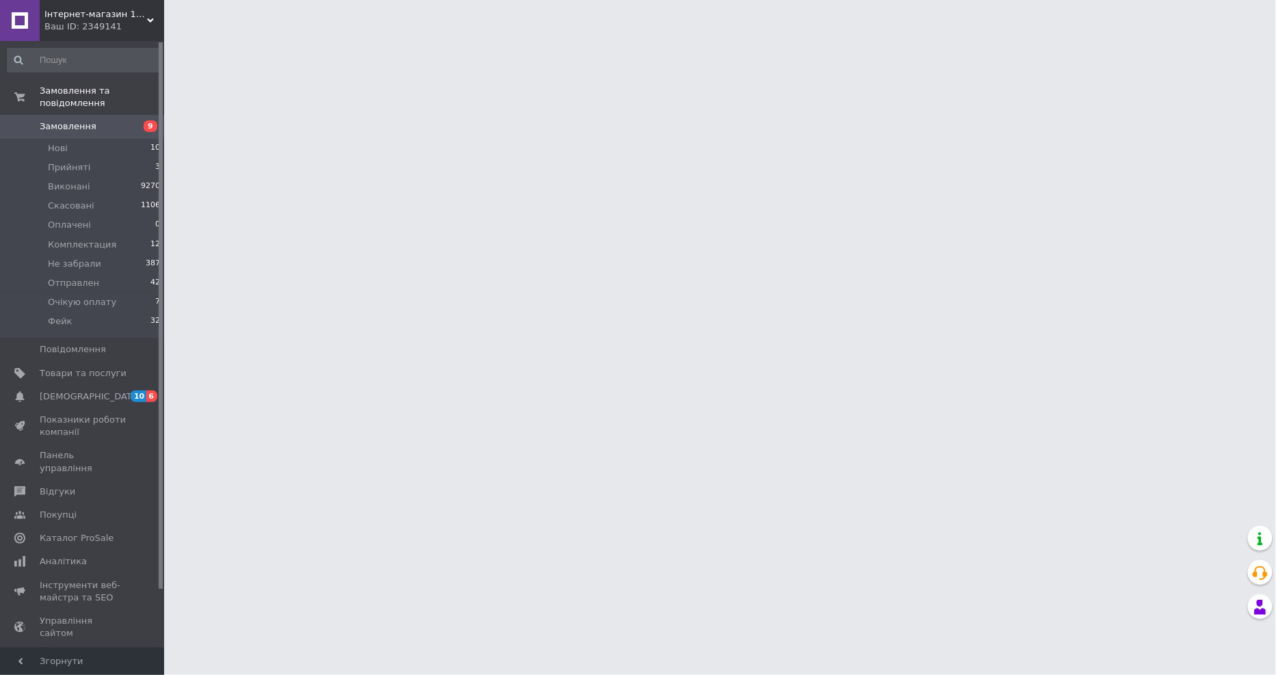
click at [64, 296] on span "Очікую оплату" at bounding box center [82, 302] width 68 height 12
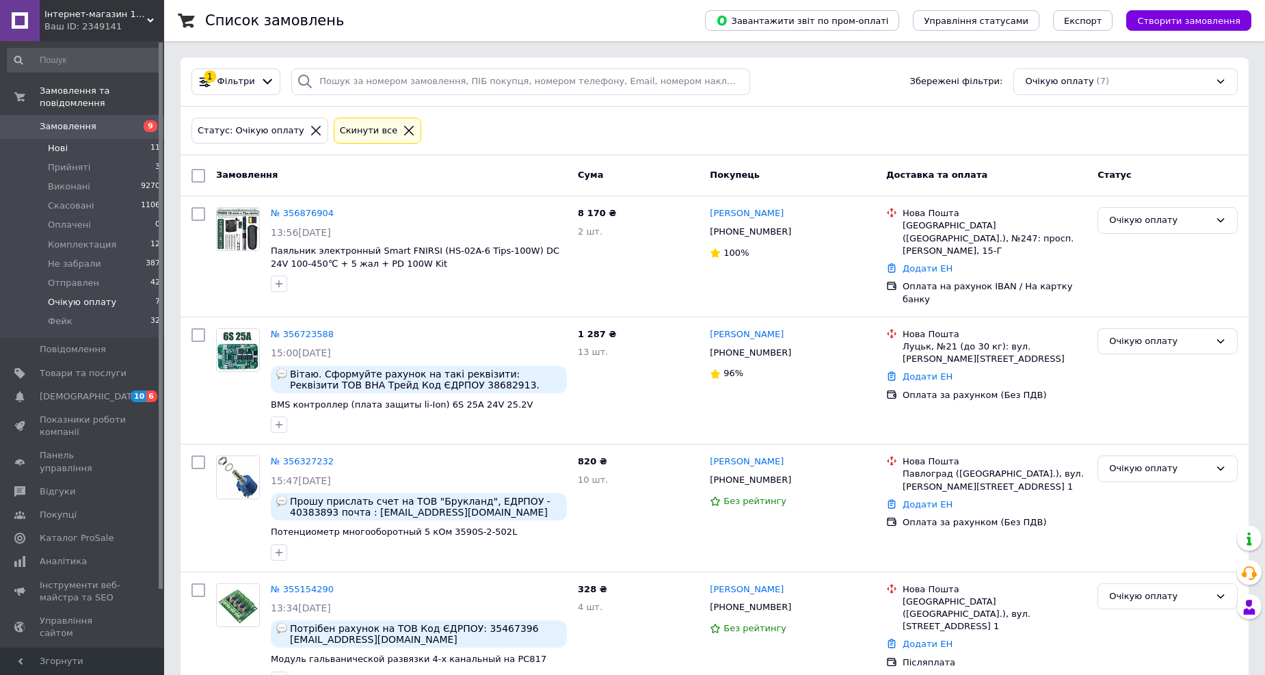
click at [59, 142] on span "Нові" at bounding box center [58, 148] width 20 height 12
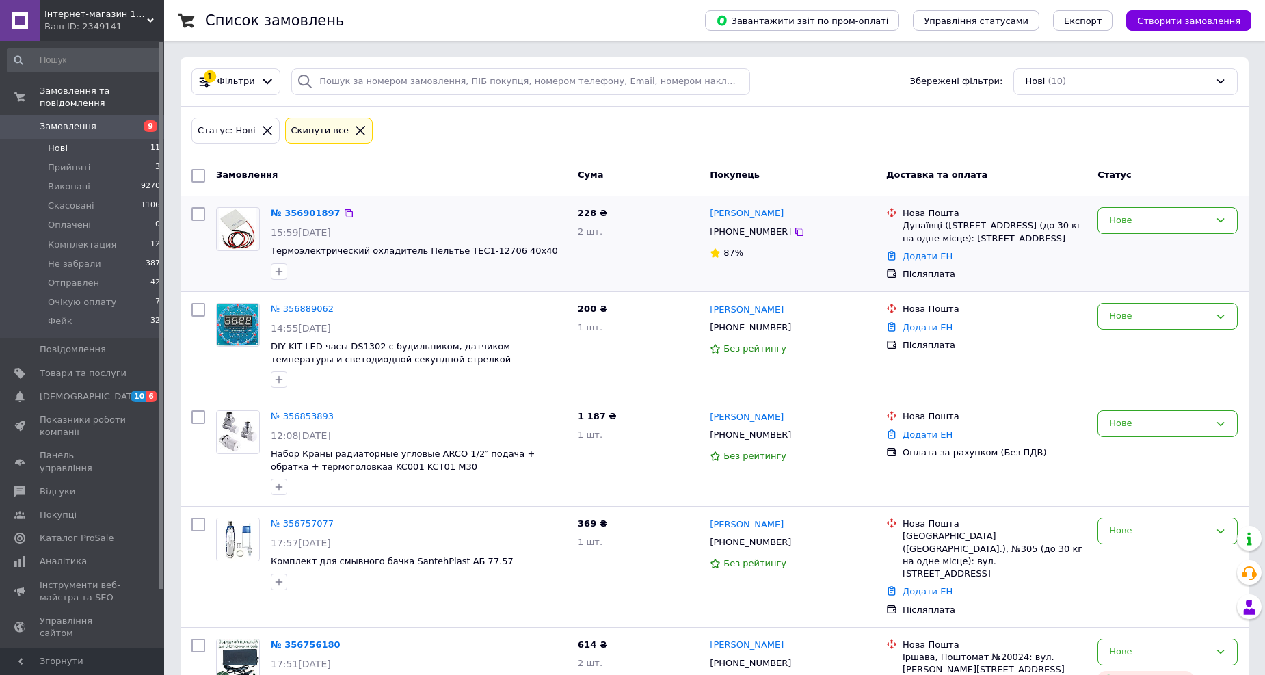
click at [304, 215] on link "№ 356901897" at bounding box center [306, 213] width 70 height 10
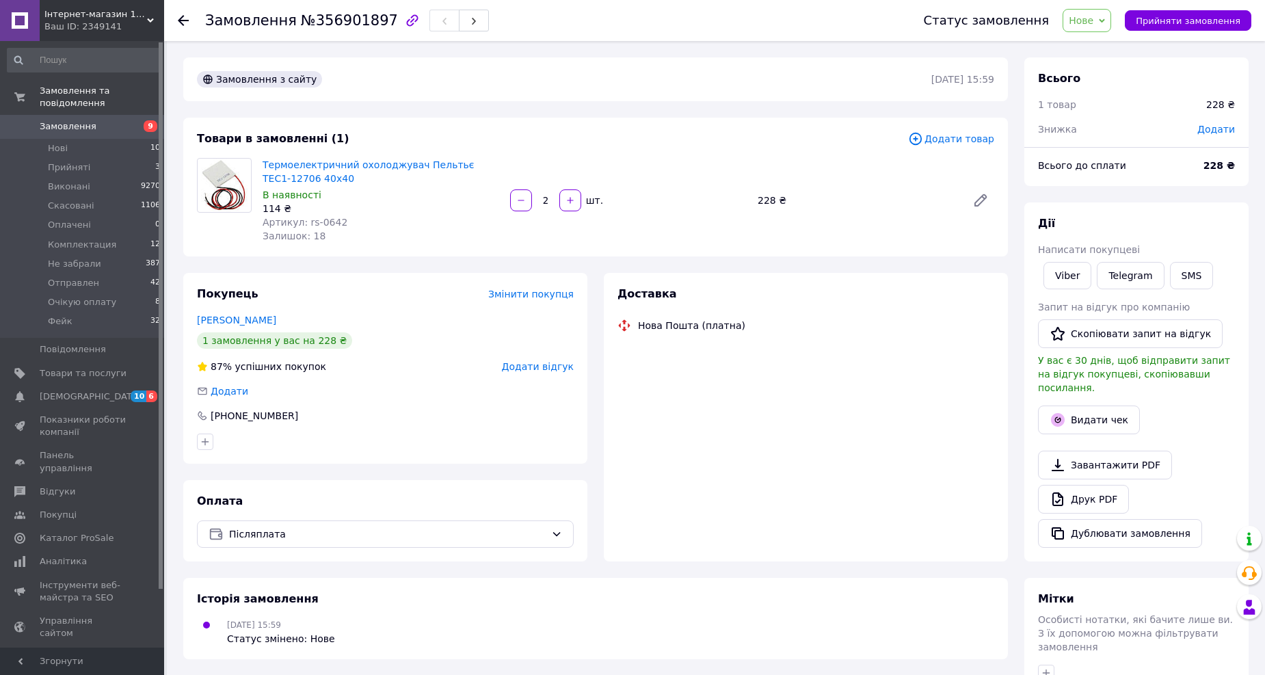
click at [319, 223] on span "Артикул: rs-0642" at bounding box center [305, 222] width 85 height 11
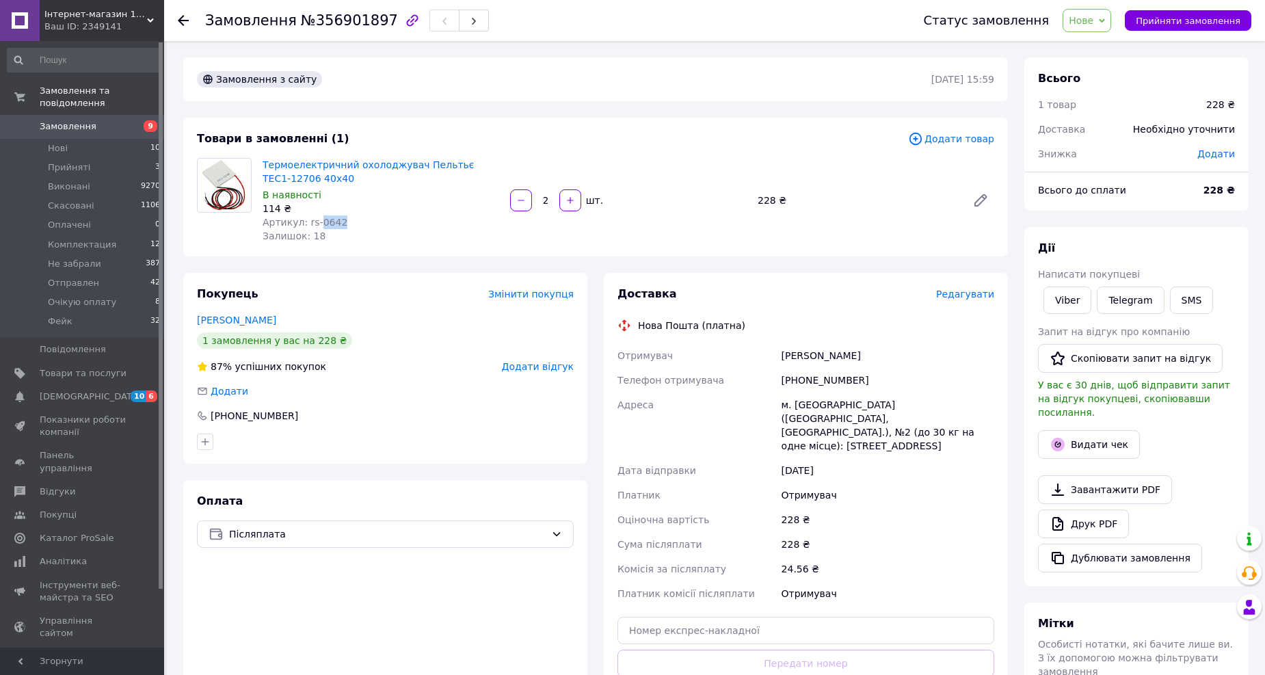
click at [1094, 16] on span "Нове" at bounding box center [1081, 20] width 25 height 11
click at [1110, 125] on li "Комплектация" at bounding box center [1105, 130] width 82 height 21
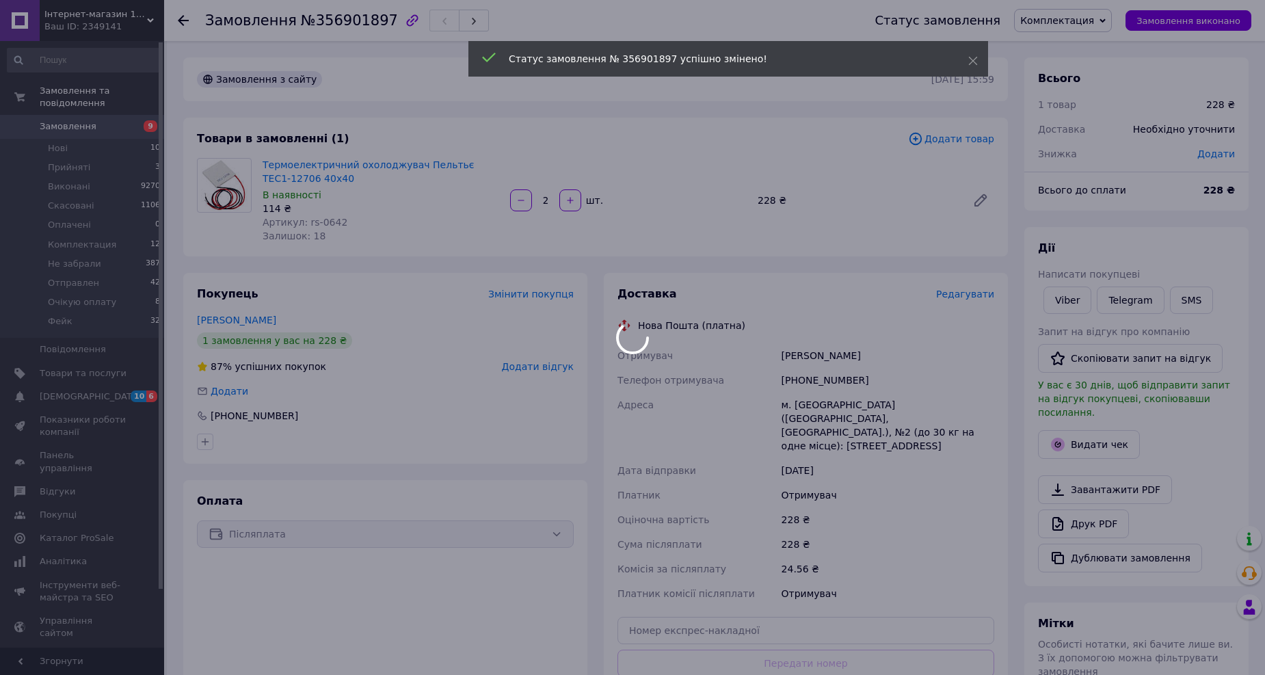
click at [962, 298] on div at bounding box center [632, 337] width 1265 height 675
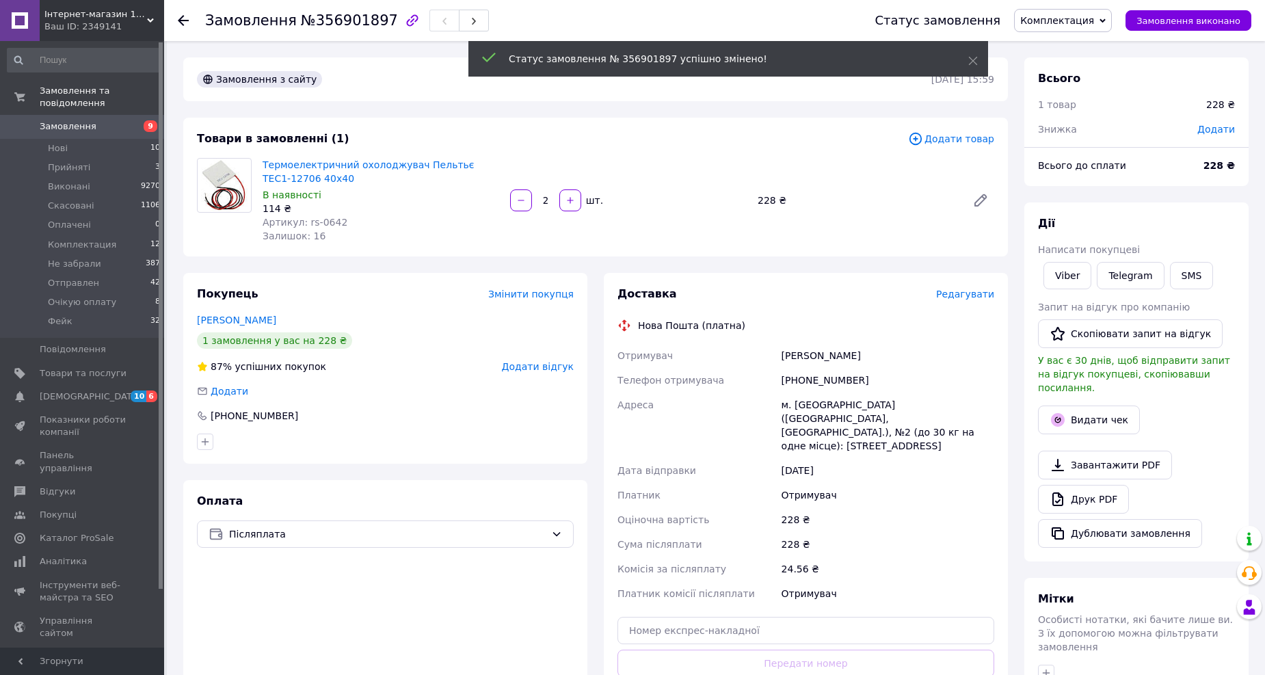
click at [956, 295] on span "Редагувати" at bounding box center [965, 294] width 58 height 11
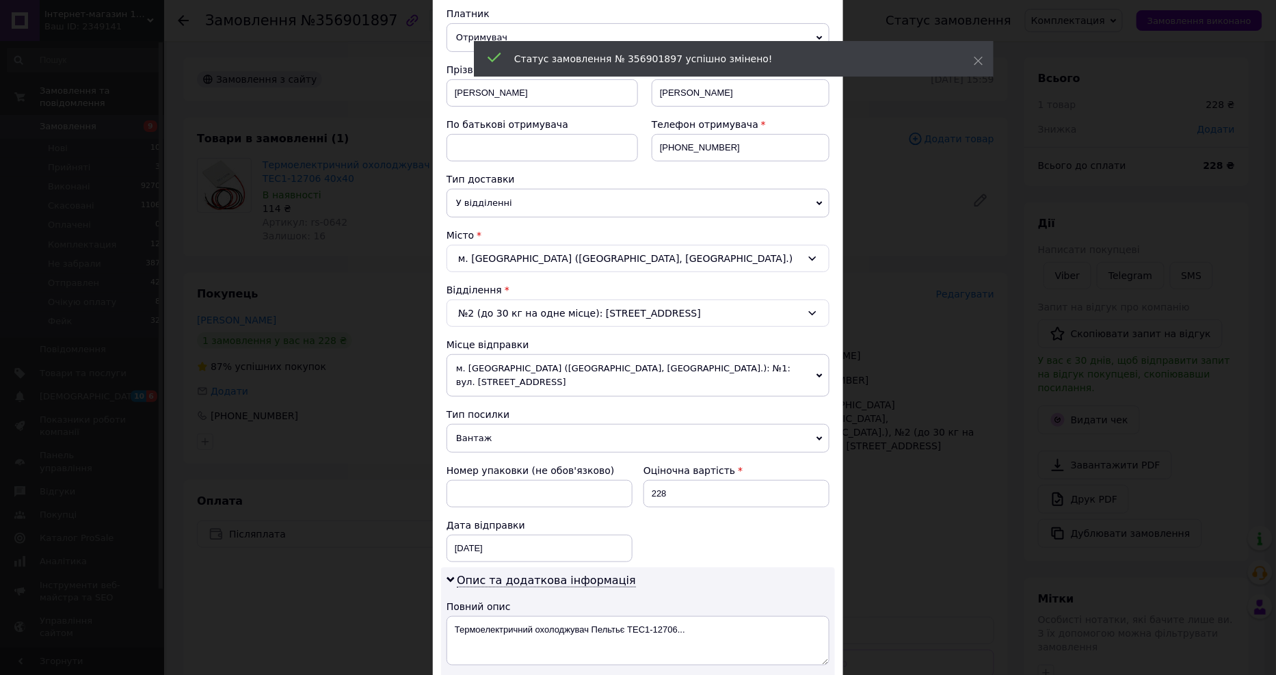
scroll to position [152, 0]
click at [577, 368] on span "м. [GEOGRAPHIC_DATA] ([GEOGRAPHIC_DATA], [GEOGRAPHIC_DATA].): №1: вул. [STREET_…" at bounding box center [638, 375] width 383 height 42
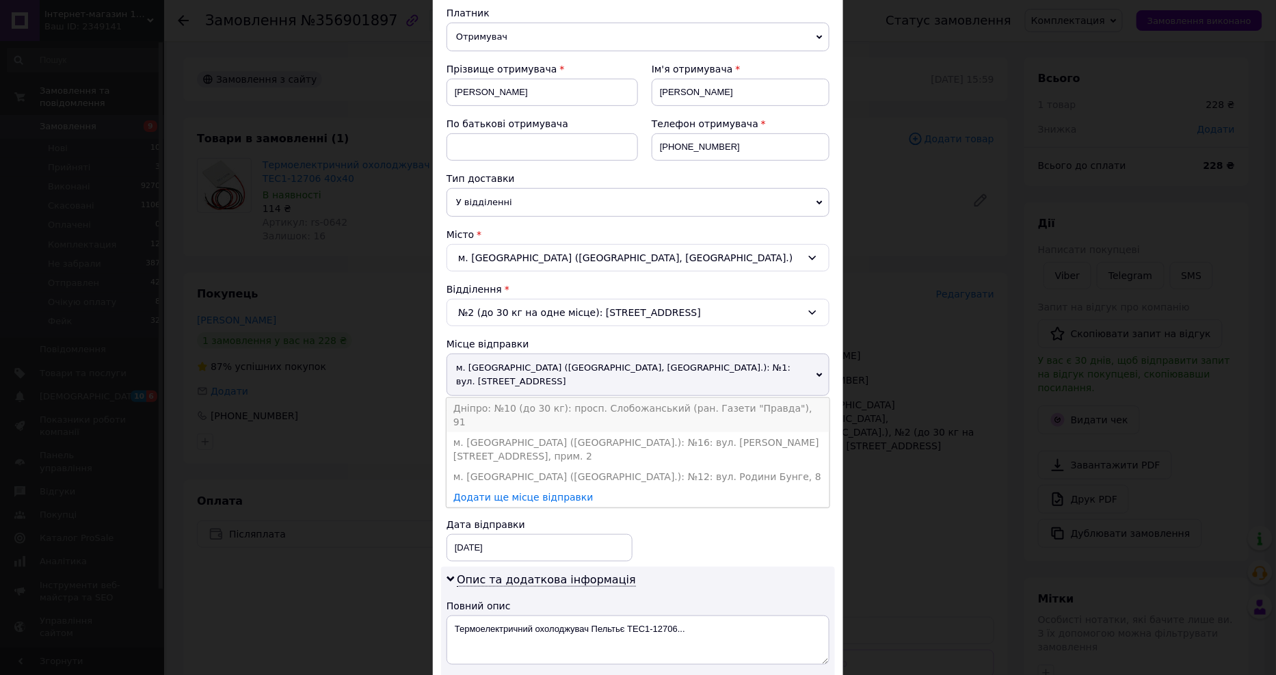
click at [530, 398] on li "Дніпро: №10 (до 30 кг): просп. Слобожанський (ран. Газети "Правда"), 91" at bounding box center [638, 415] width 383 height 34
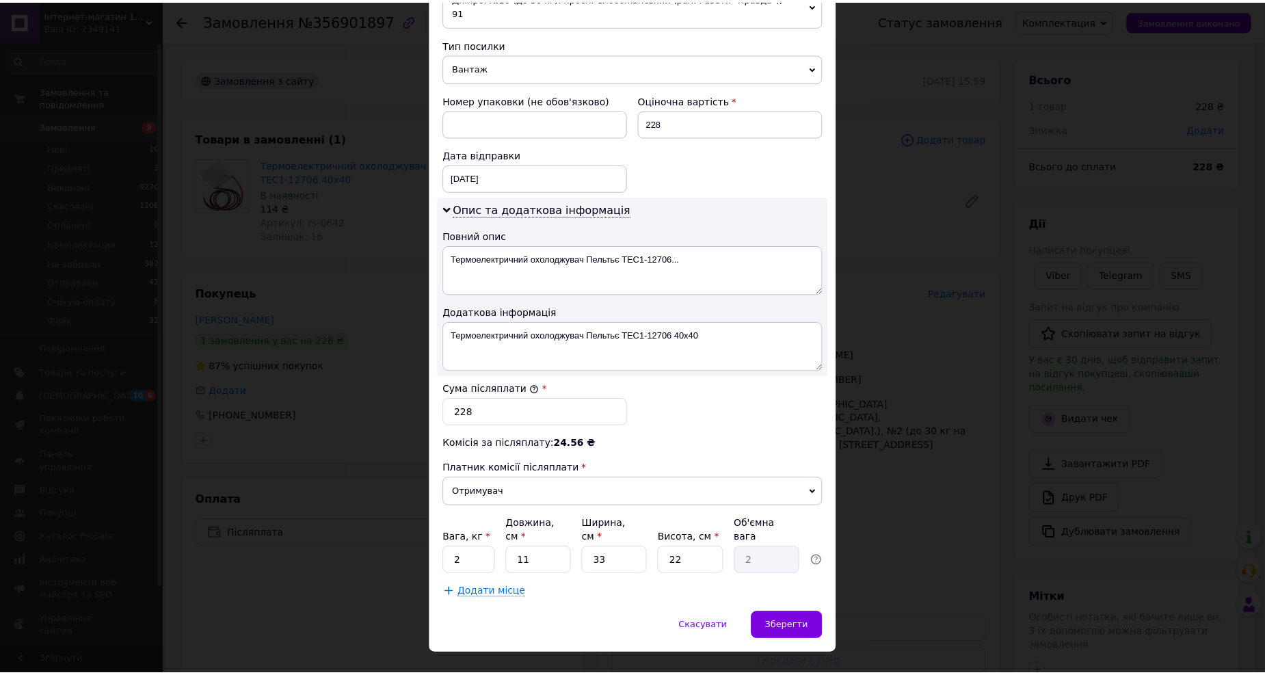
scroll to position [523, 0]
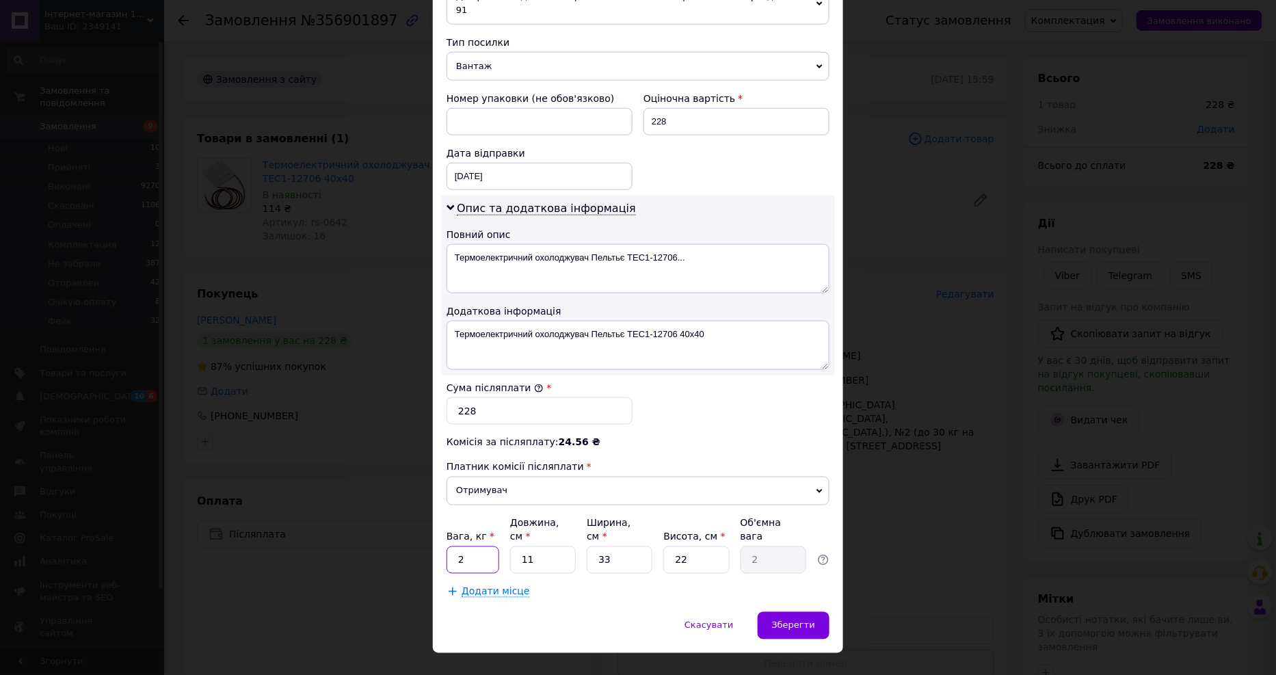
click at [479, 546] on input "2" at bounding box center [473, 559] width 53 height 27
type input "0.5"
type input "1"
type input "0.18"
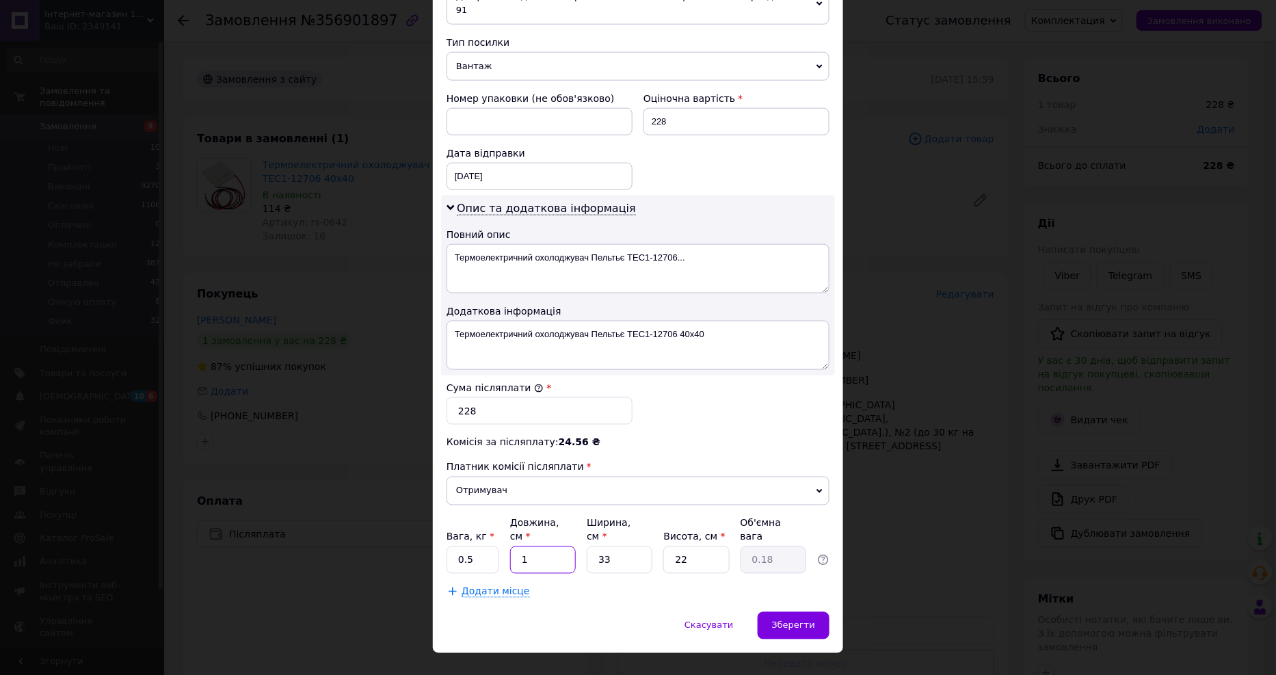
type input "10"
type input "1.82"
type input "10"
type input "1"
type input "0.1"
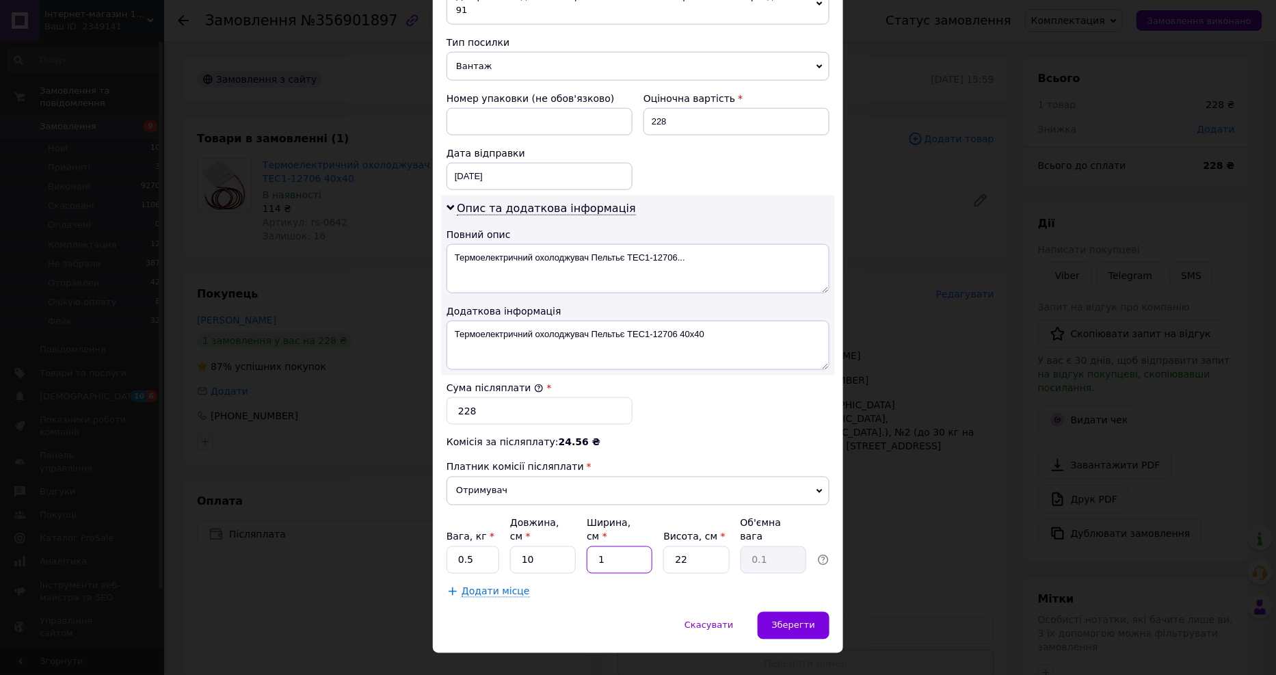
type input "10"
type input "0.55"
type input "10"
type input "1"
type input "0.1"
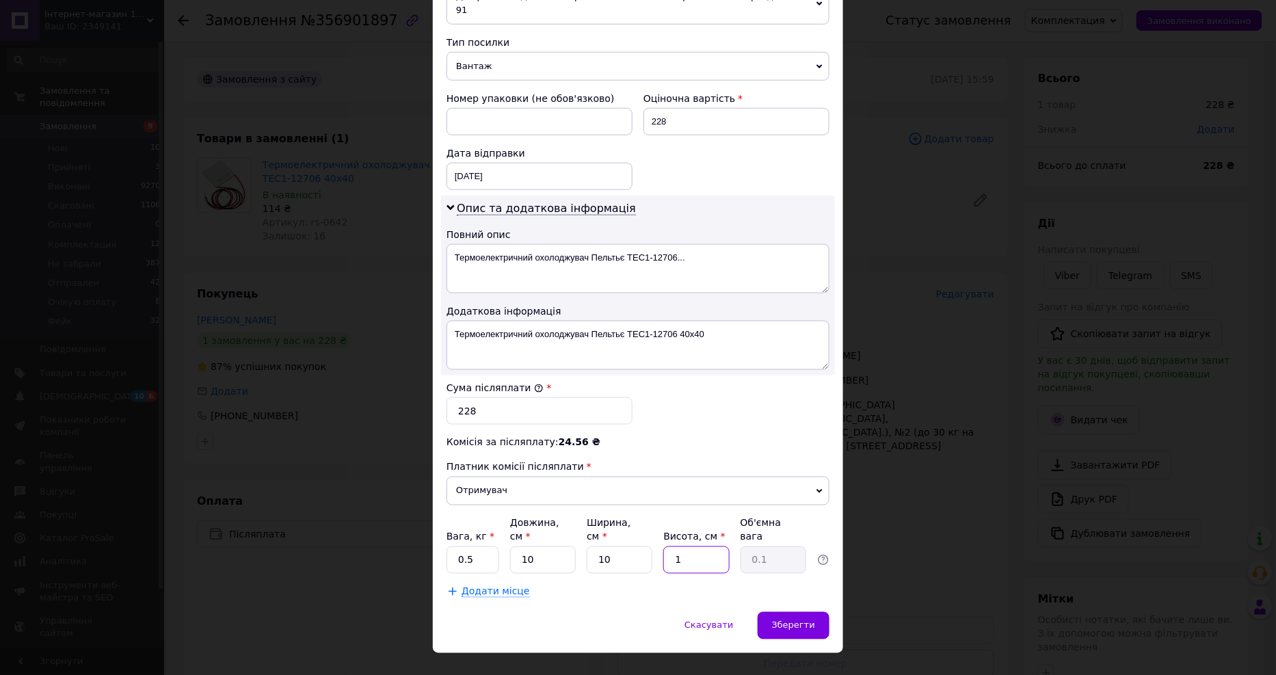
type input "10"
type input "0.25"
type input "10"
click at [789, 620] on span "Зберегти" at bounding box center [793, 625] width 43 height 10
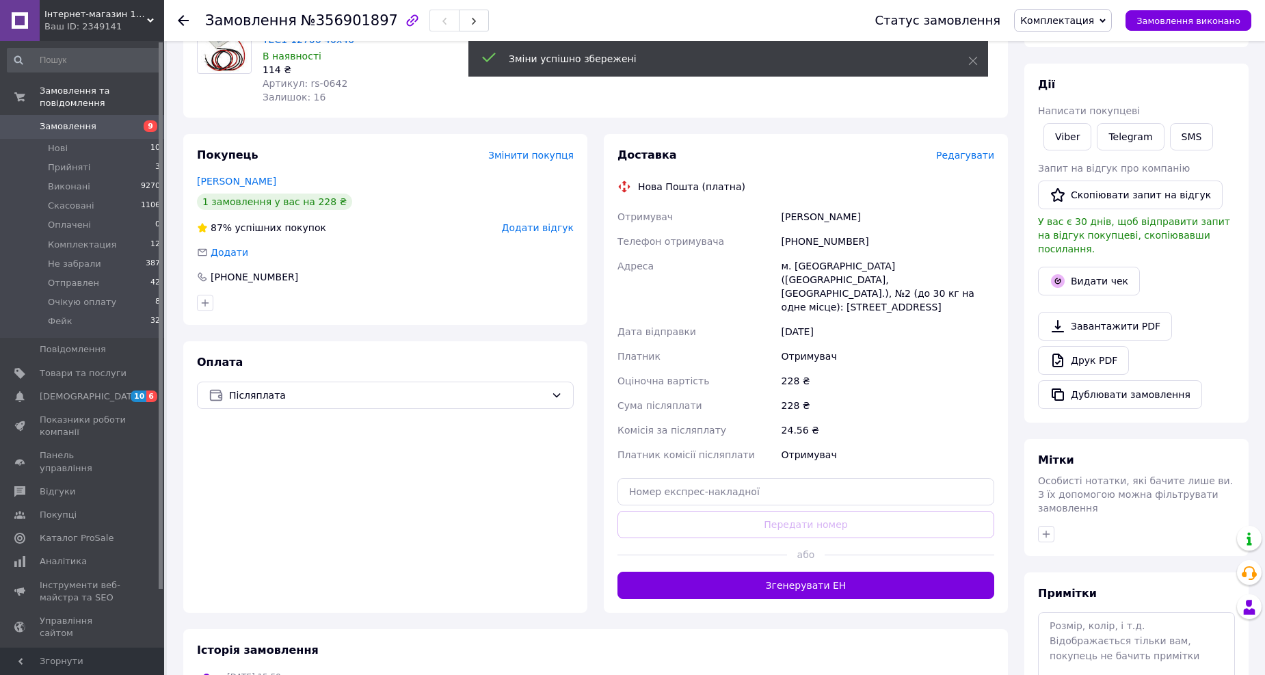
scroll to position [152, 0]
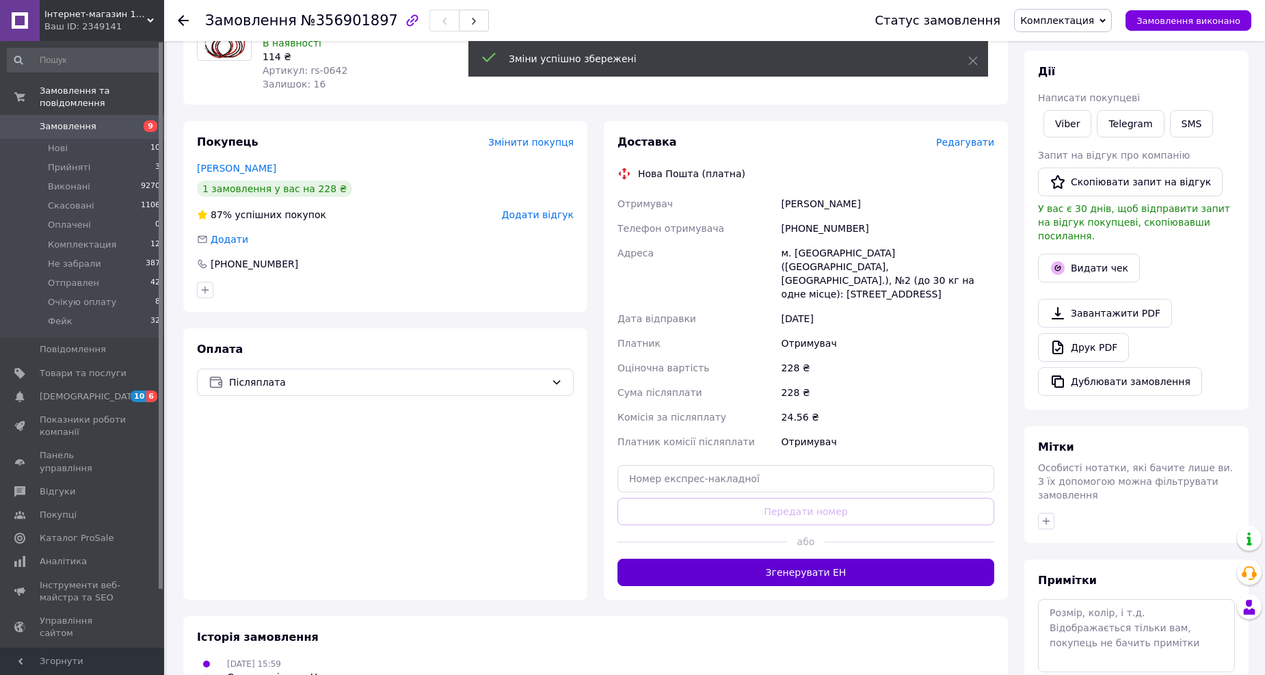
click at [794, 561] on button "Згенерувати ЕН" at bounding box center [806, 572] width 377 height 27
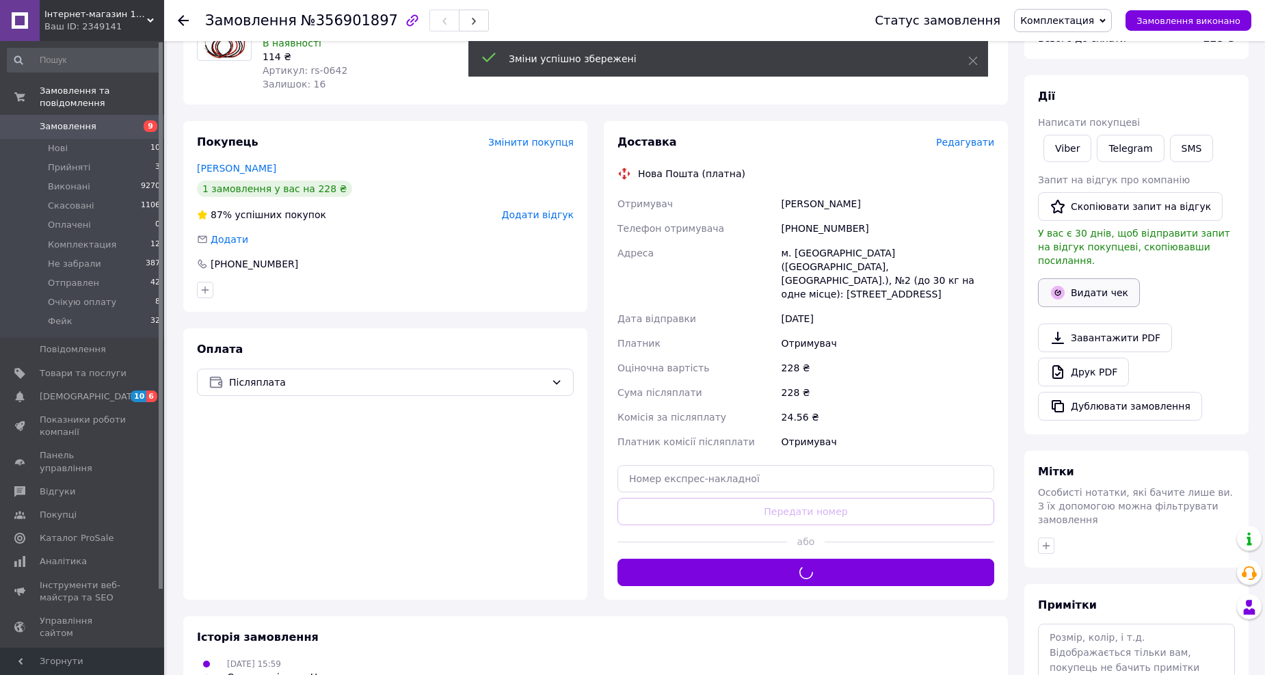
click at [1086, 278] on button "Видати чек" at bounding box center [1089, 292] width 102 height 29
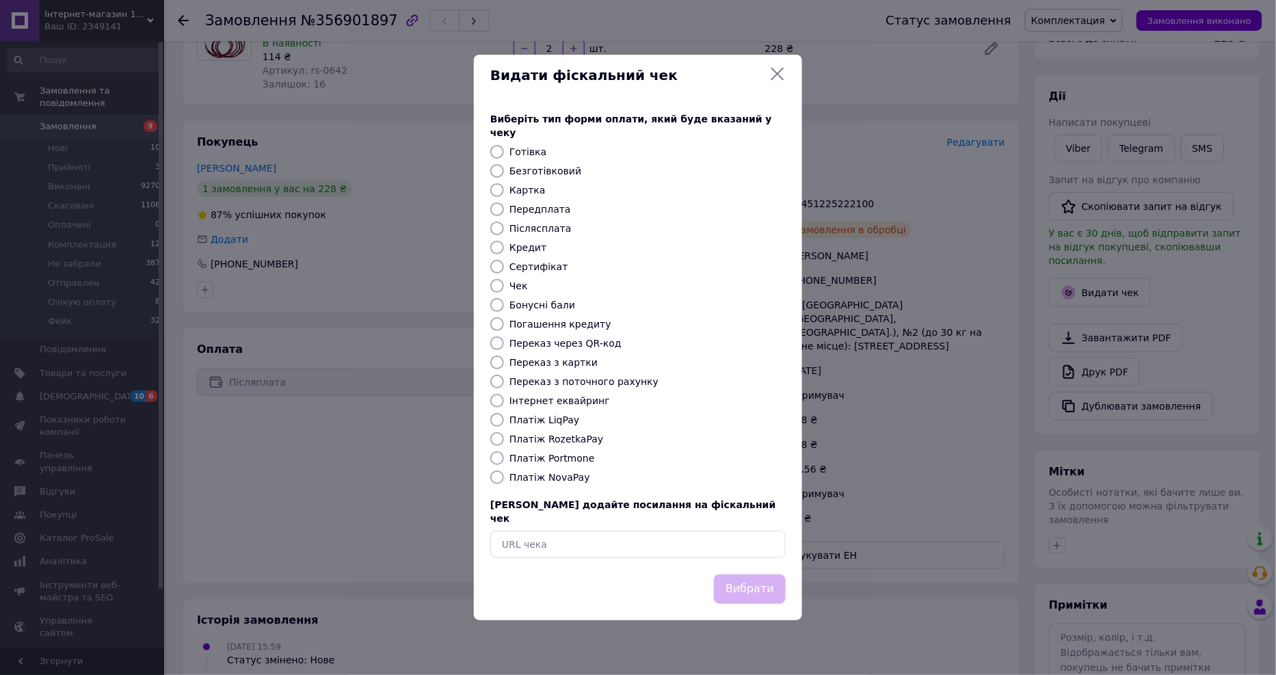
click at [555, 481] on label "Платіж NovaPay" at bounding box center [550, 477] width 81 height 11
click at [504, 481] on input "Платіж NovaPay" at bounding box center [497, 478] width 14 height 14
radio input "true"
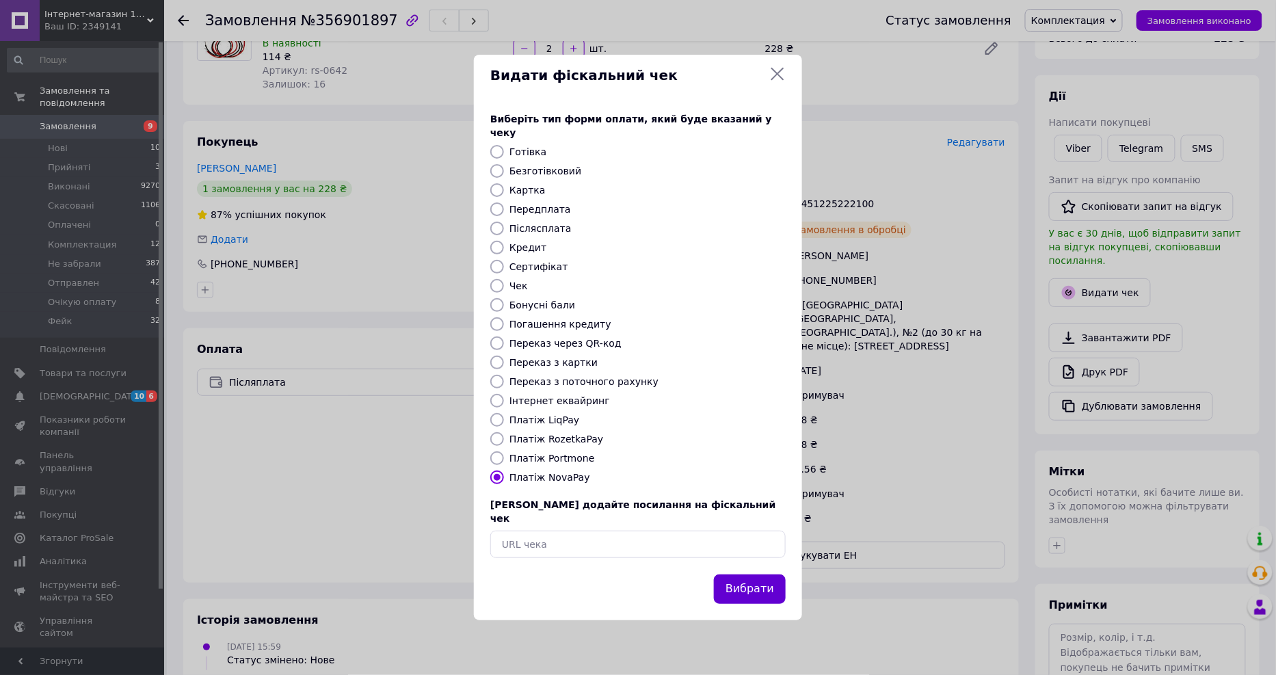
click at [730, 575] on button "Вибрати" at bounding box center [750, 589] width 72 height 29
click at [826, 202] on div "Видати фіскальний чек Виберіть тип форми оплати, який буде вказаний у чеку Готі…" at bounding box center [638, 337] width 1276 height 675
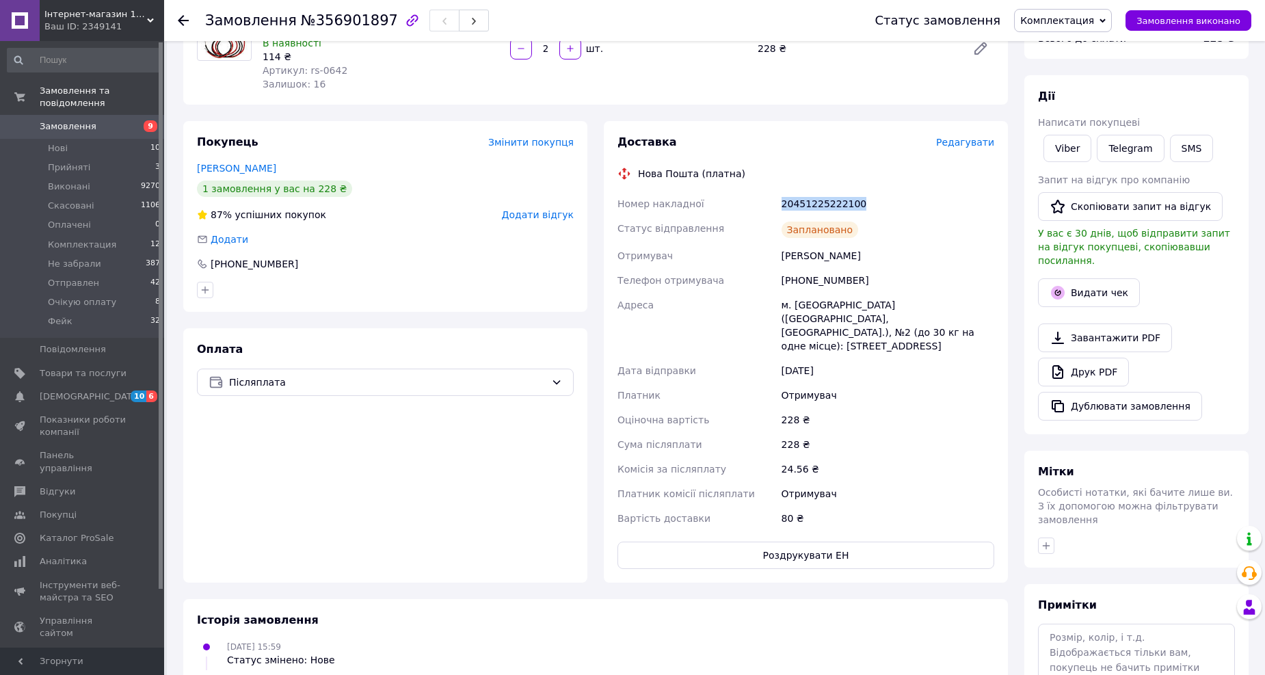
click at [826, 202] on div "20451225222100" at bounding box center [888, 204] width 218 height 25
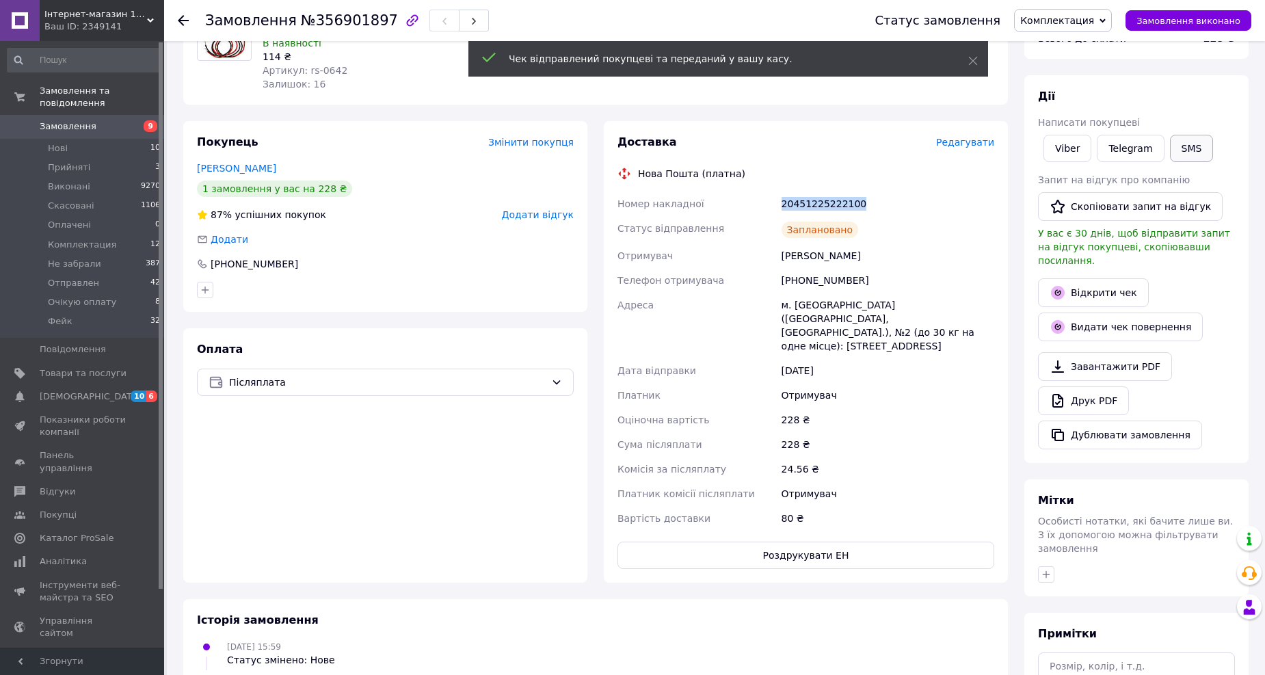
click at [1184, 145] on button "SMS" at bounding box center [1192, 148] width 44 height 27
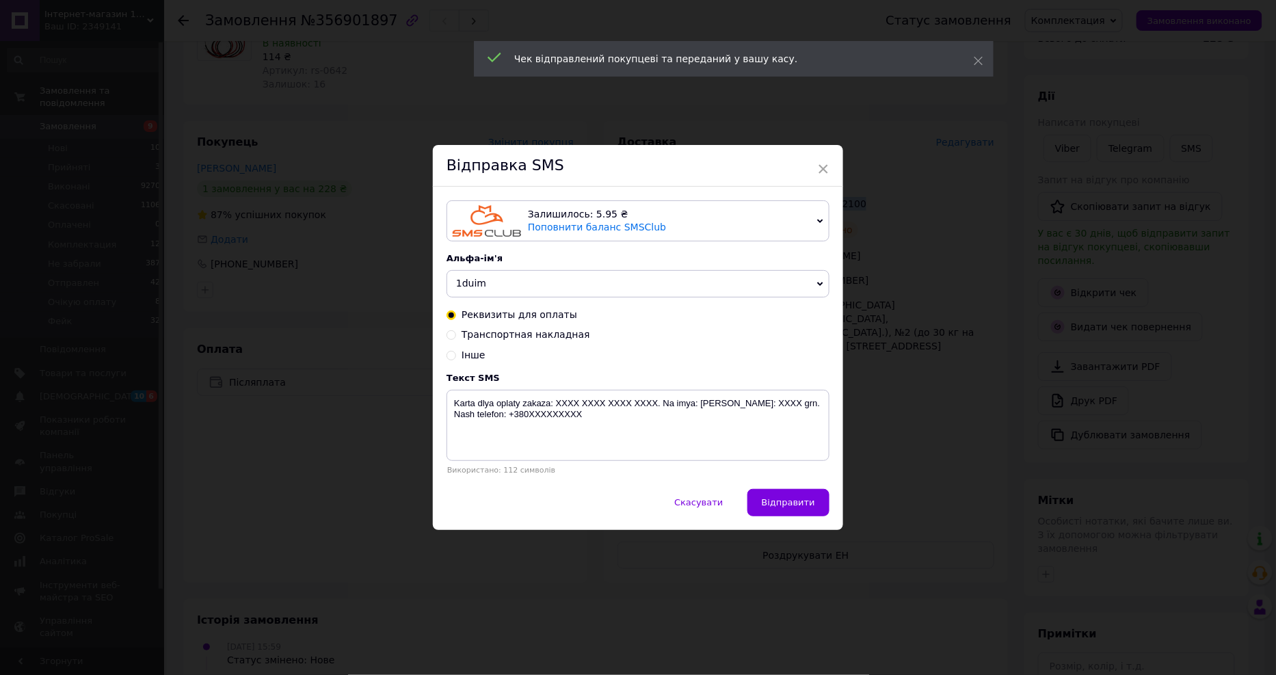
click at [495, 336] on span "Транспортная накладная" at bounding box center [526, 334] width 129 height 11
click at [456, 336] on input "Транспортная накладная" at bounding box center [452, 334] width 10 height 10
radio input "true"
radio input "false"
click at [610, 407] on textarea "Замовлення _______. Номер TTN: XXXXXXXXXXXXX. [DOMAIN_NAME]" at bounding box center [638, 425] width 383 height 71
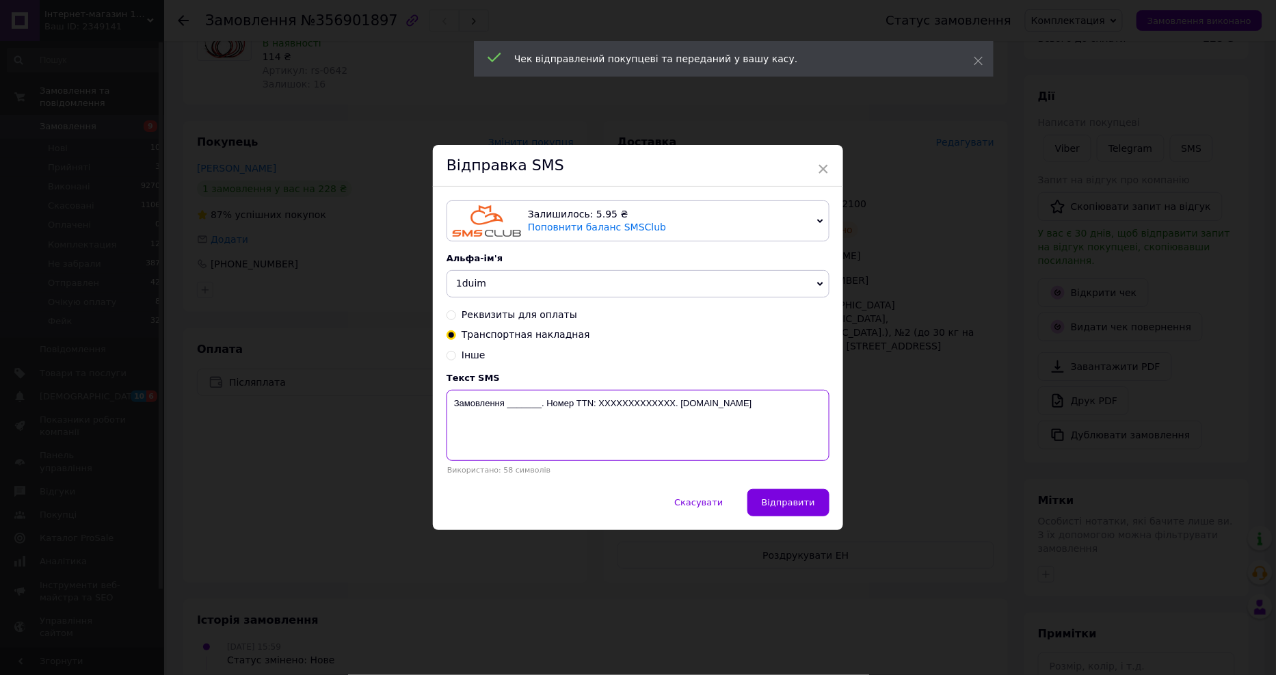
click at [610, 407] on textarea "Замовлення _______. Номер TTN: XXXXXXXXXXXXX. [DOMAIN_NAME]" at bounding box center [638, 425] width 383 height 71
paste textarea "20451225222100"
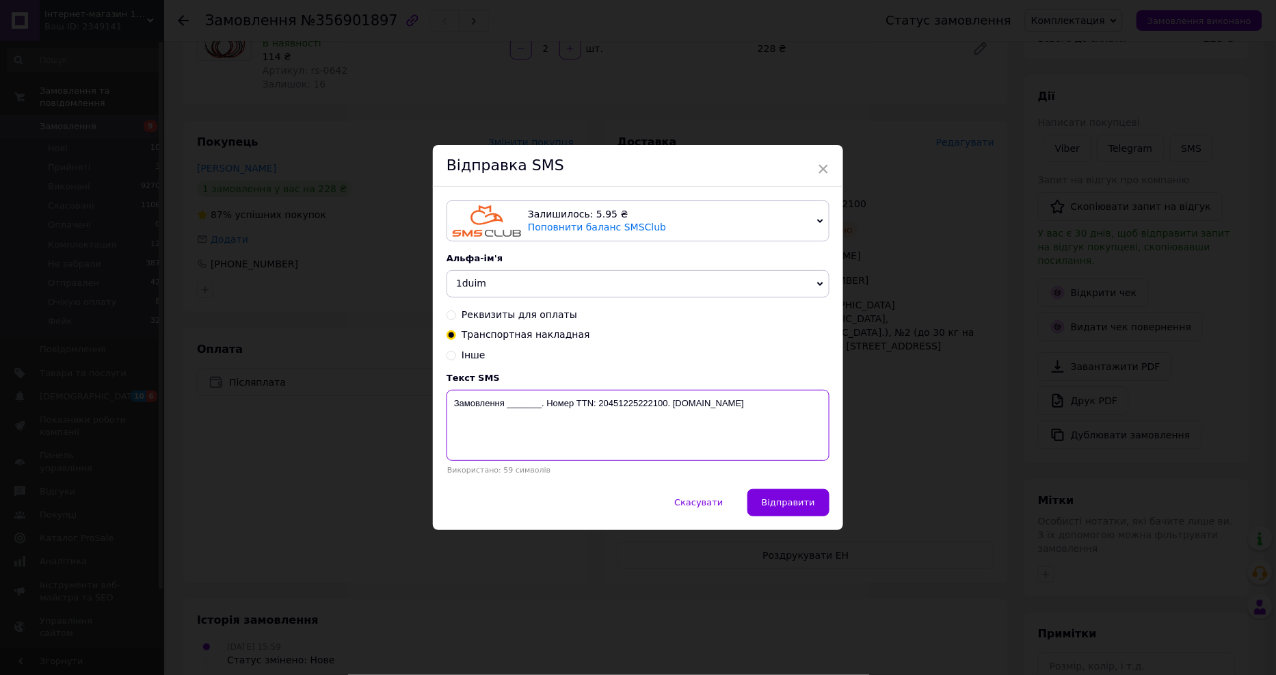
click at [515, 406] on textarea "Замовлення _______. Номер TTN: 20451225222100. [DOMAIN_NAME]" at bounding box center [638, 425] width 383 height 71
paste textarea "356901897"
click at [667, 413] on textarea "Замовлення 356901897. Номер TTN: 20451225222100. [DOMAIN_NAME]" at bounding box center [638, 425] width 383 height 71
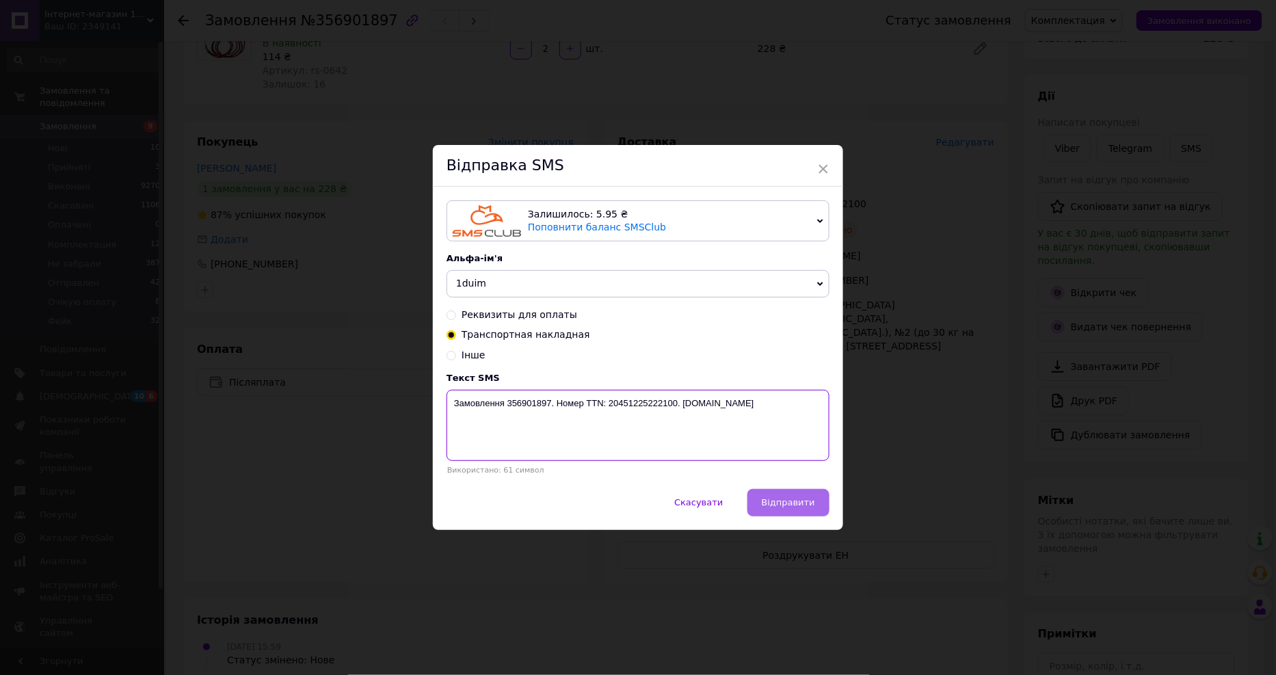
type textarea "Замовлення 356901897. Номер TTN: 20451225222100. [DOMAIN_NAME]"
click at [783, 498] on span "Відправити" at bounding box center [788, 502] width 53 height 10
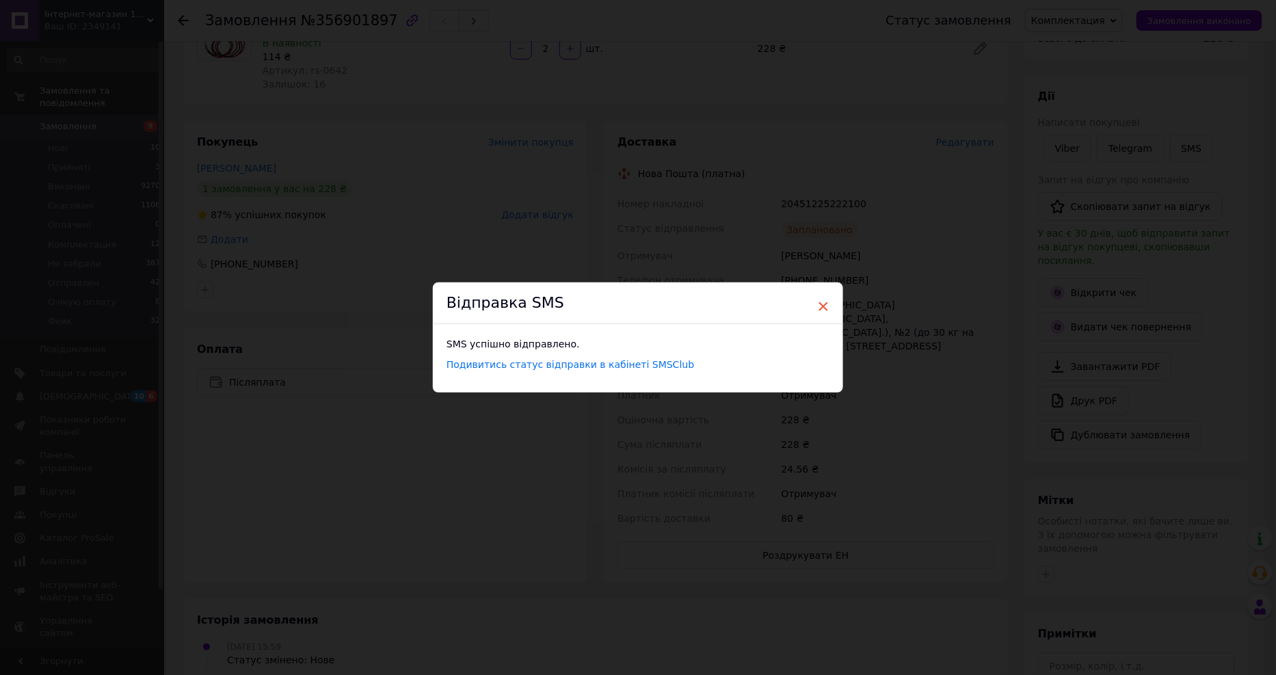
click at [817, 304] on span "×" at bounding box center [823, 306] width 12 height 23
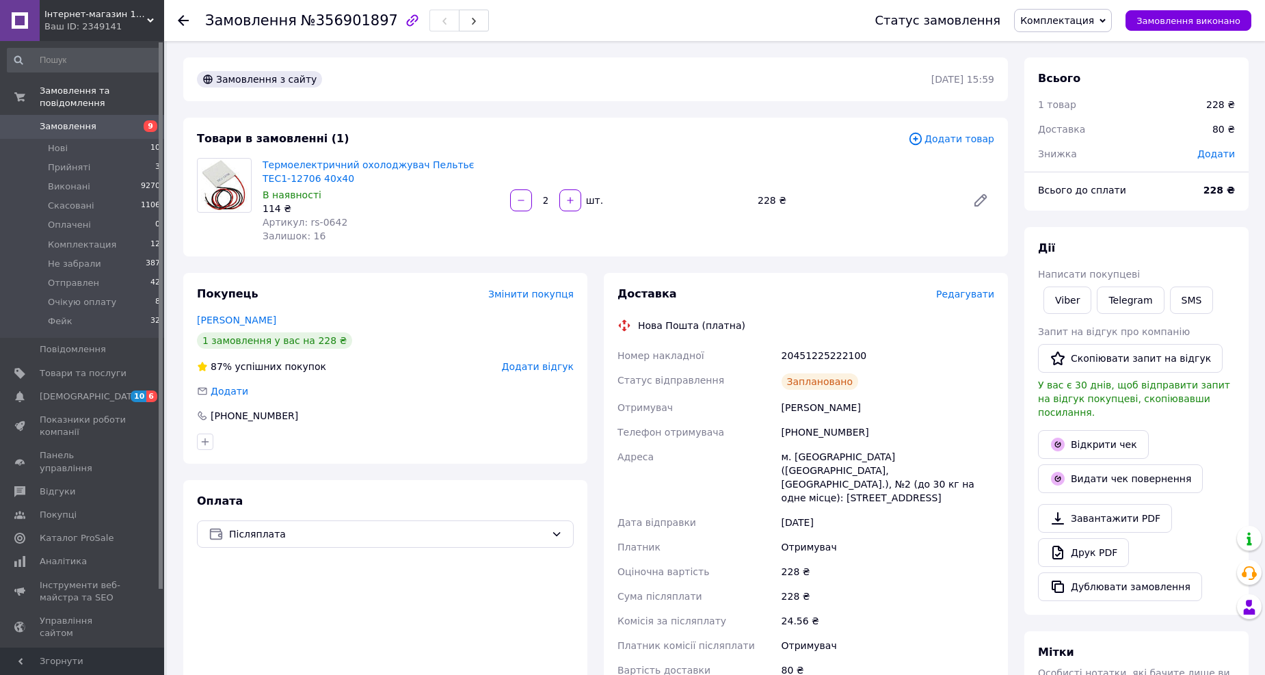
scroll to position [76, 0]
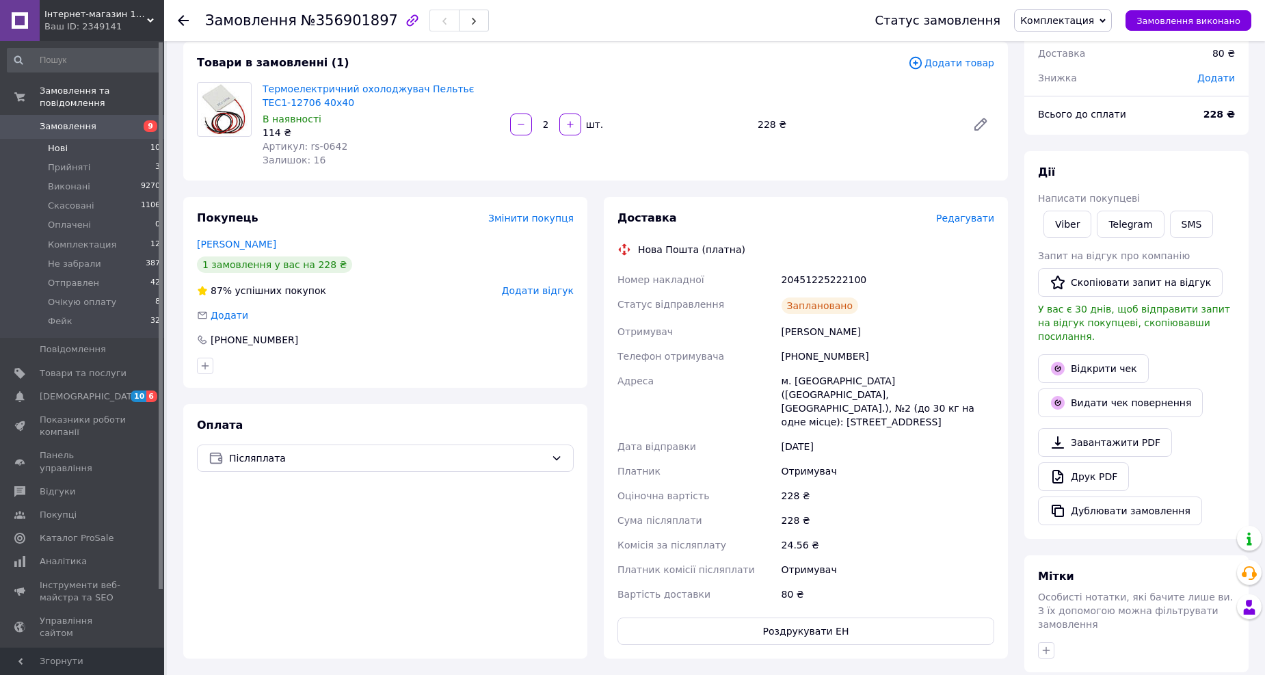
click at [96, 139] on li "Нові 10" at bounding box center [84, 148] width 168 height 19
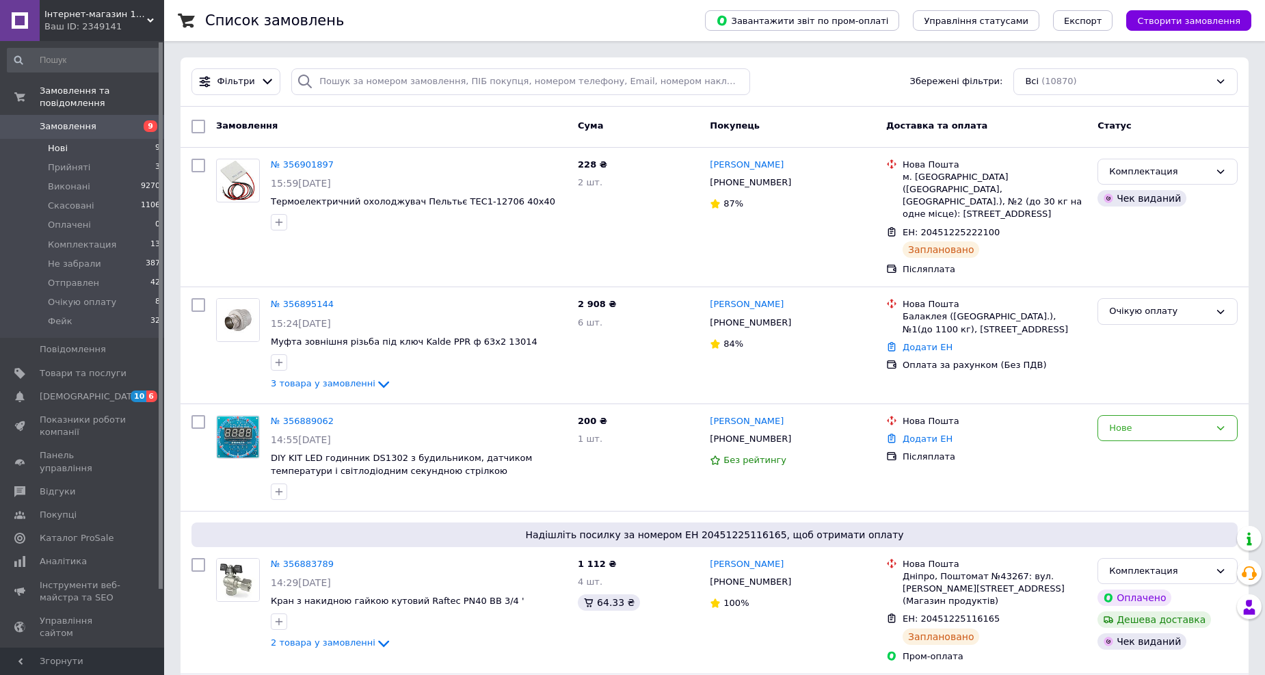
click at [57, 142] on span "Нові" at bounding box center [58, 148] width 20 height 12
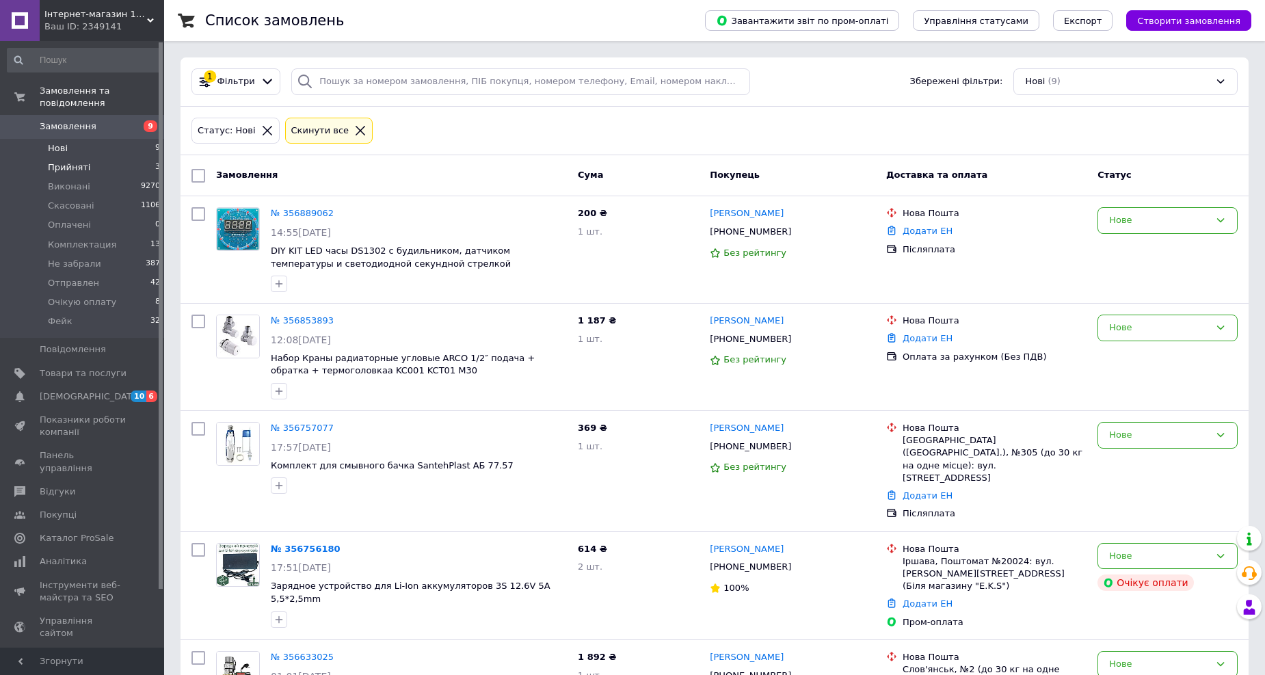
click at [68, 161] on span "Прийняті" at bounding box center [69, 167] width 42 height 12
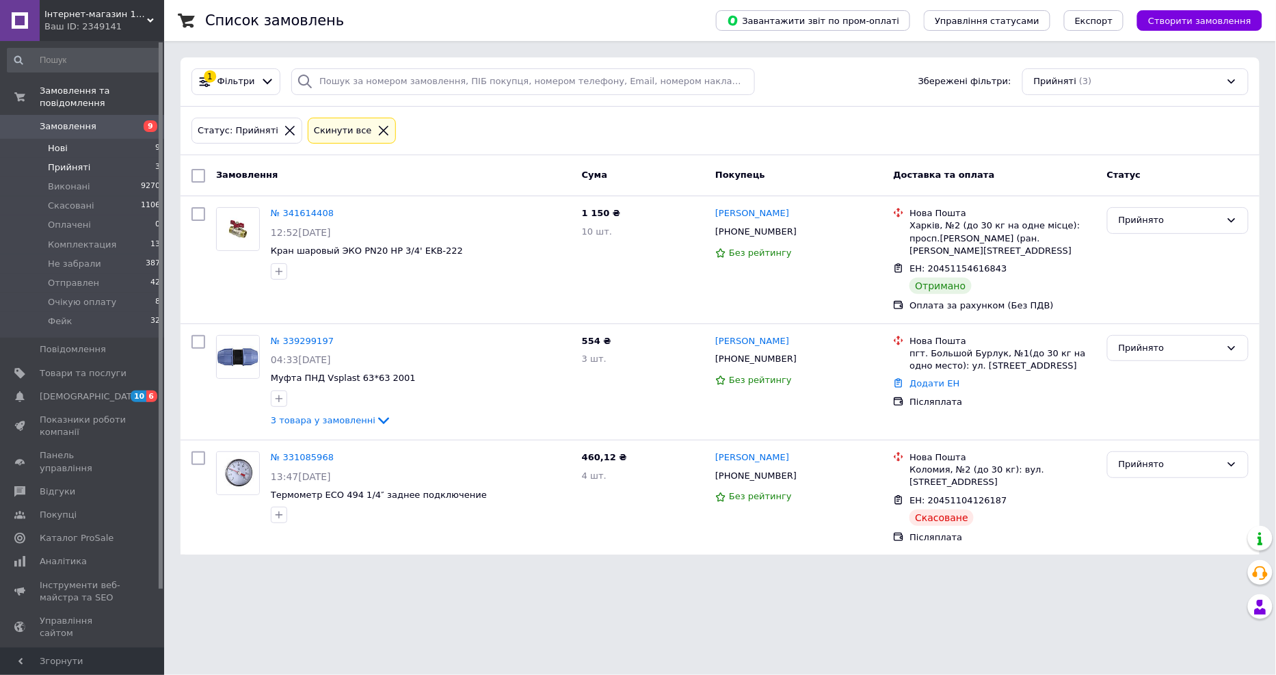
click at [53, 142] on span "Нові" at bounding box center [58, 148] width 20 height 12
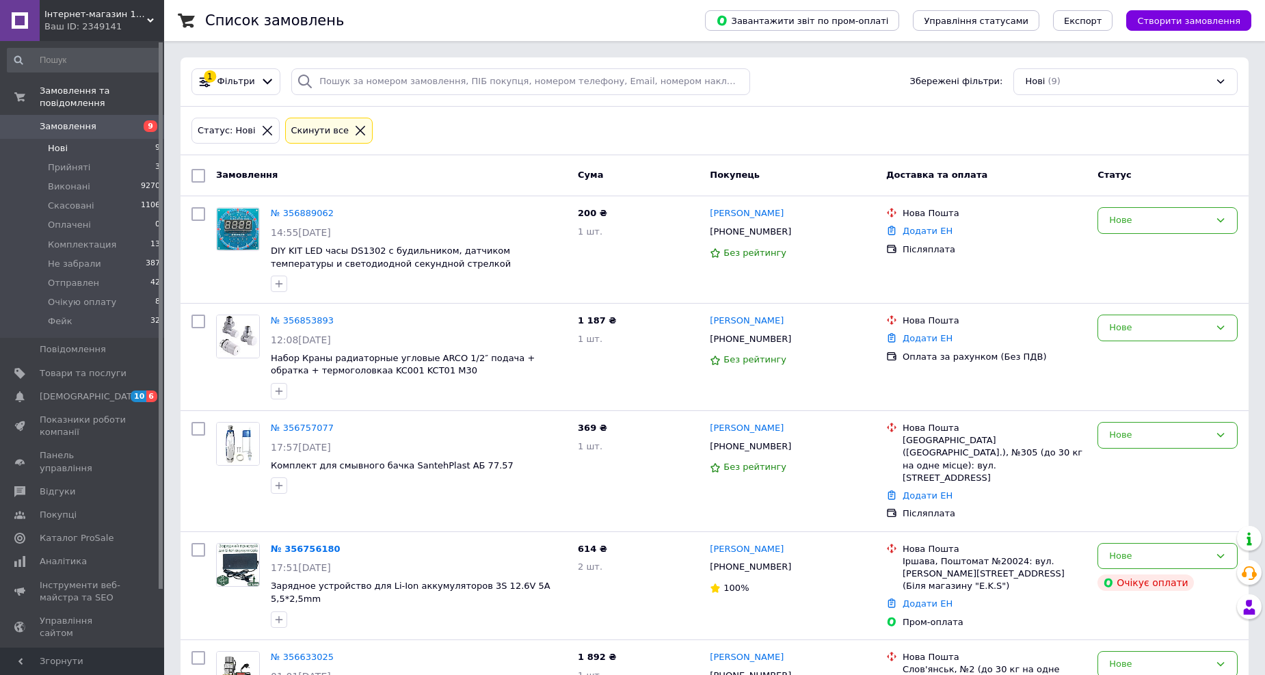
click at [106, 139] on li "Нові 9" at bounding box center [84, 148] width 168 height 19
click at [110, 139] on li "Нові 9" at bounding box center [84, 148] width 168 height 19
click at [58, 142] on span "Нові" at bounding box center [58, 148] width 20 height 12
click at [58, 161] on span "Прийняті" at bounding box center [69, 167] width 42 height 12
click at [68, 139] on li "Нові 9" at bounding box center [84, 148] width 168 height 19
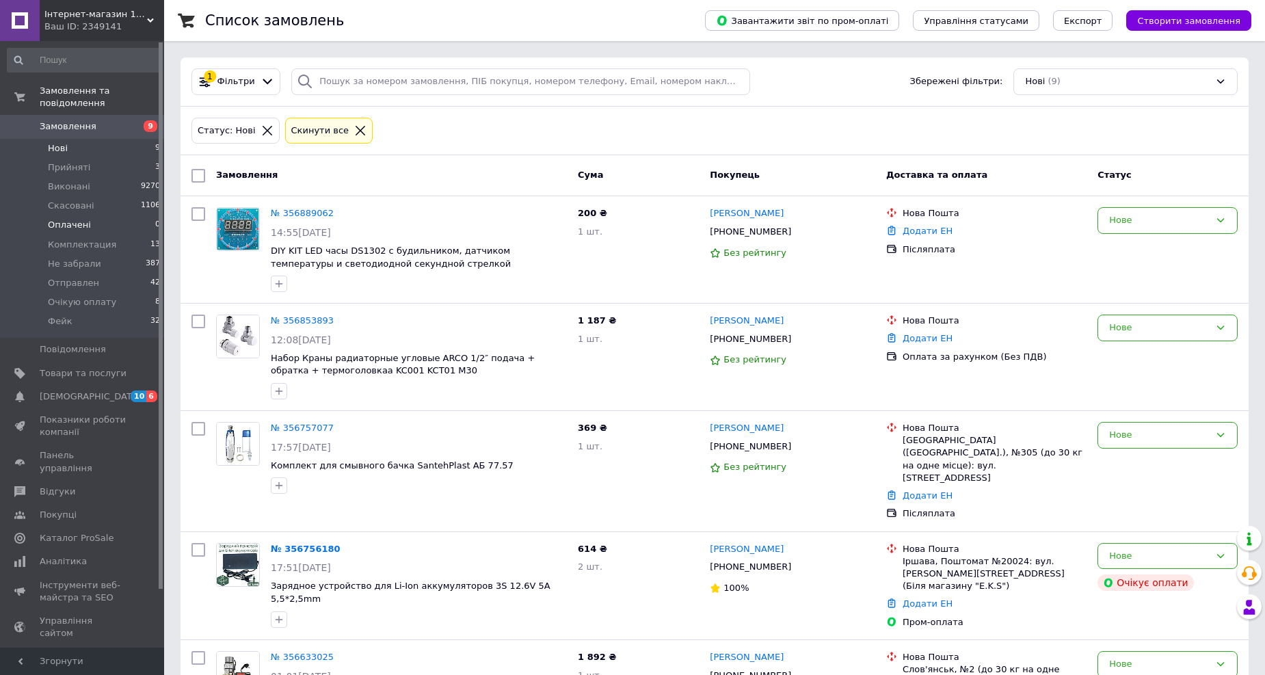
click at [67, 219] on span "Оплачені" at bounding box center [69, 225] width 43 height 12
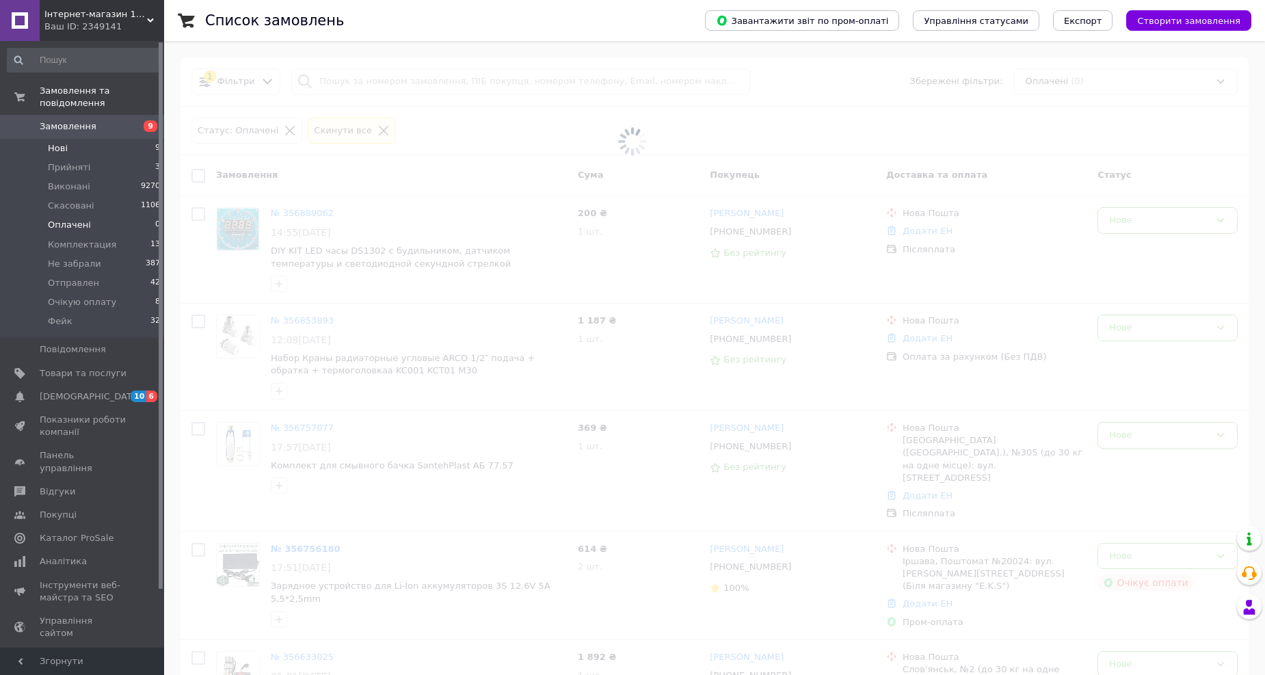
click at [79, 139] on li "Нові 9" at bounding box center [84, 148] width 168 height 19
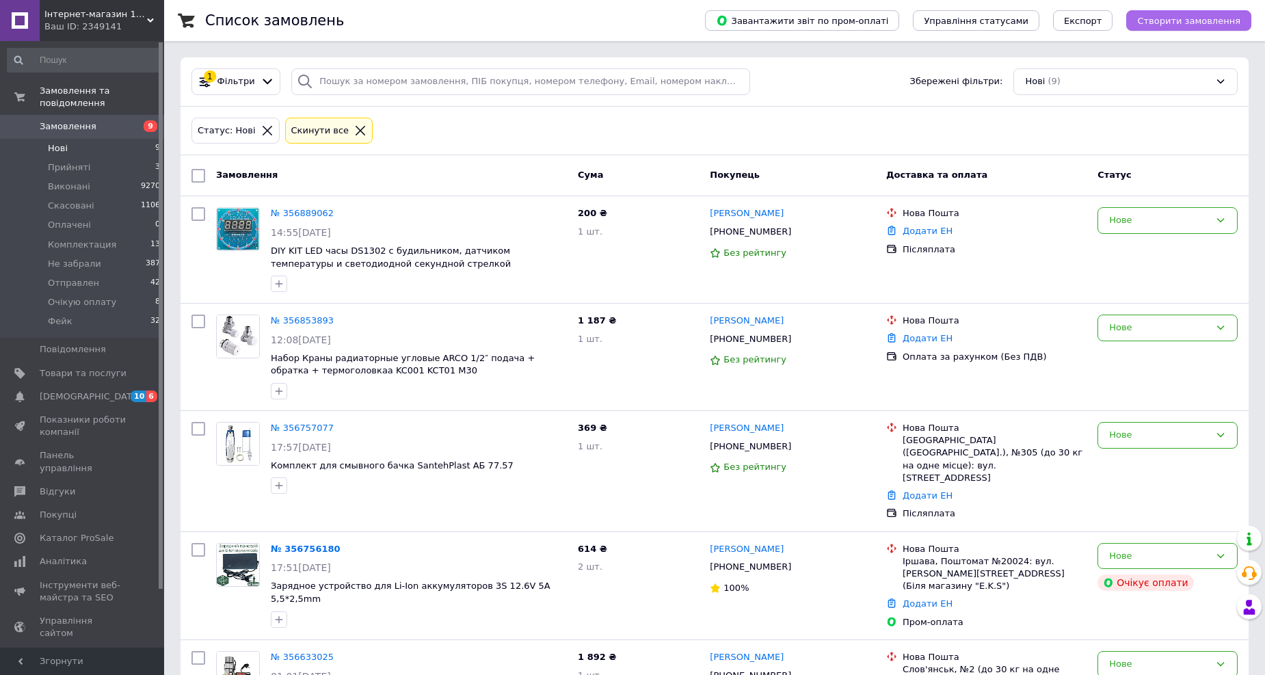
click at [1191, 19] on span "Створити замовлення" at bounding box center [1188, 21] width 103 height 10
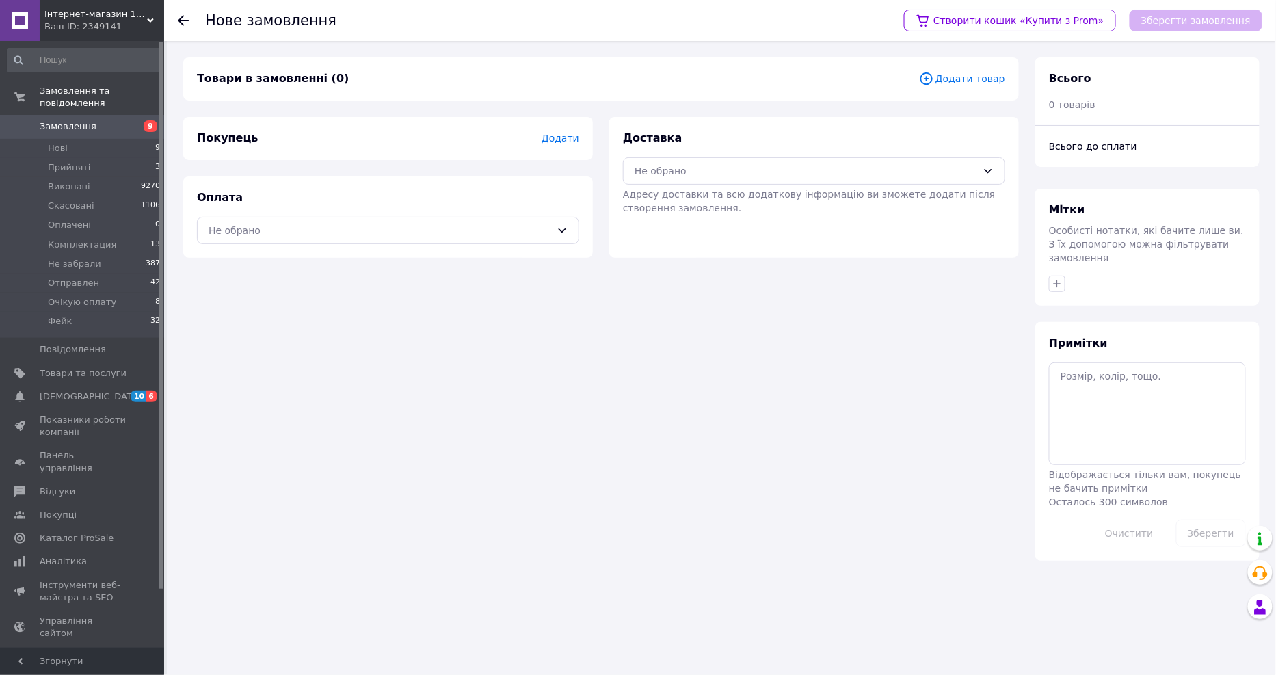
click at [962, 80] on span "Додати товар" at bounding box center [962, 78] width 86 height 15
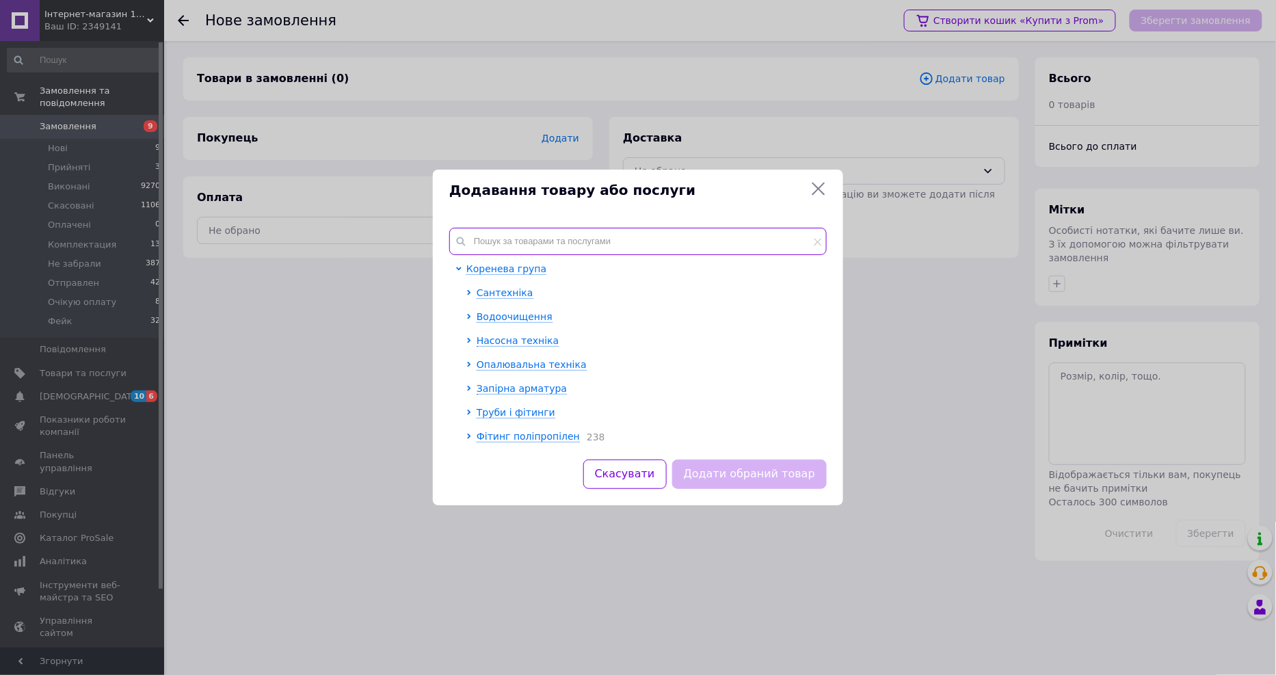
click at [564, 237] on input "text" at bounding box center [638, 241] width 378 height 27
paste input "000023945"
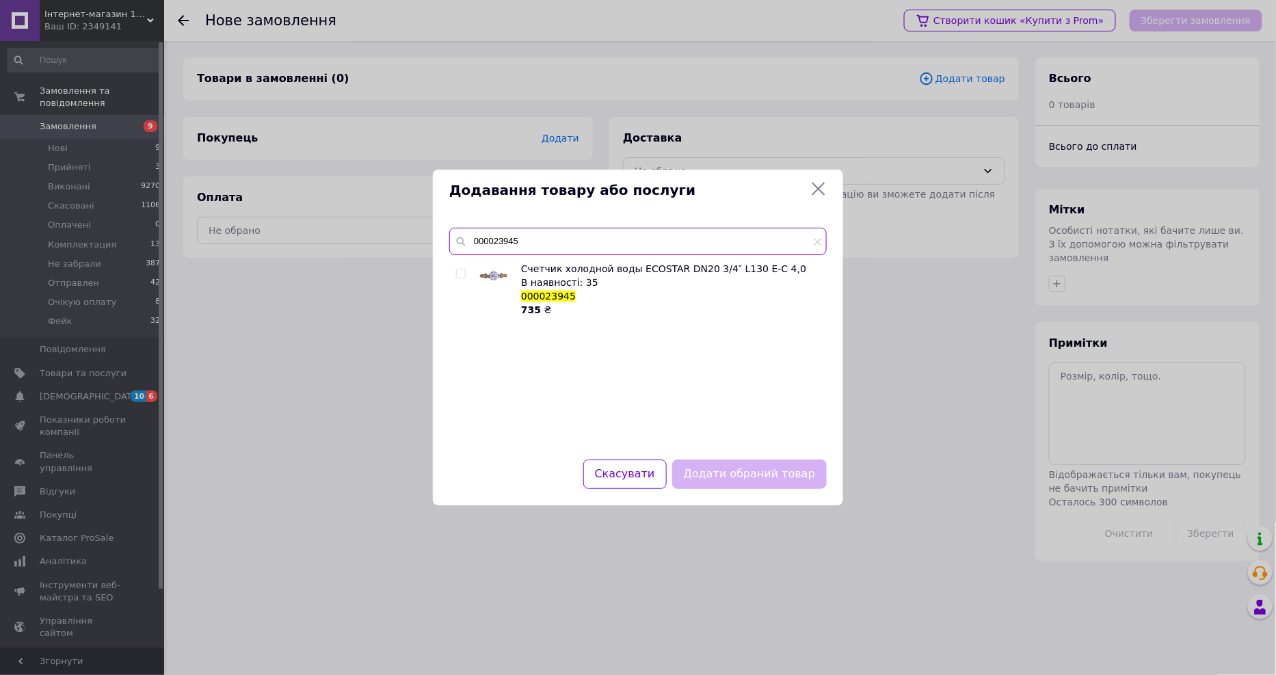
type input "000023945"
drag, startPoint x: 461, startPoint y: 267, endPoint x: 462, endPoint y: 274, distance: 6.9
click at [461, 272] on div at bounding box center [463, 289] width 14 height 55
click at [462, 274] on input "checkbox" at bounding box center [460, 273] width 9 height 9
checkbox input "true"
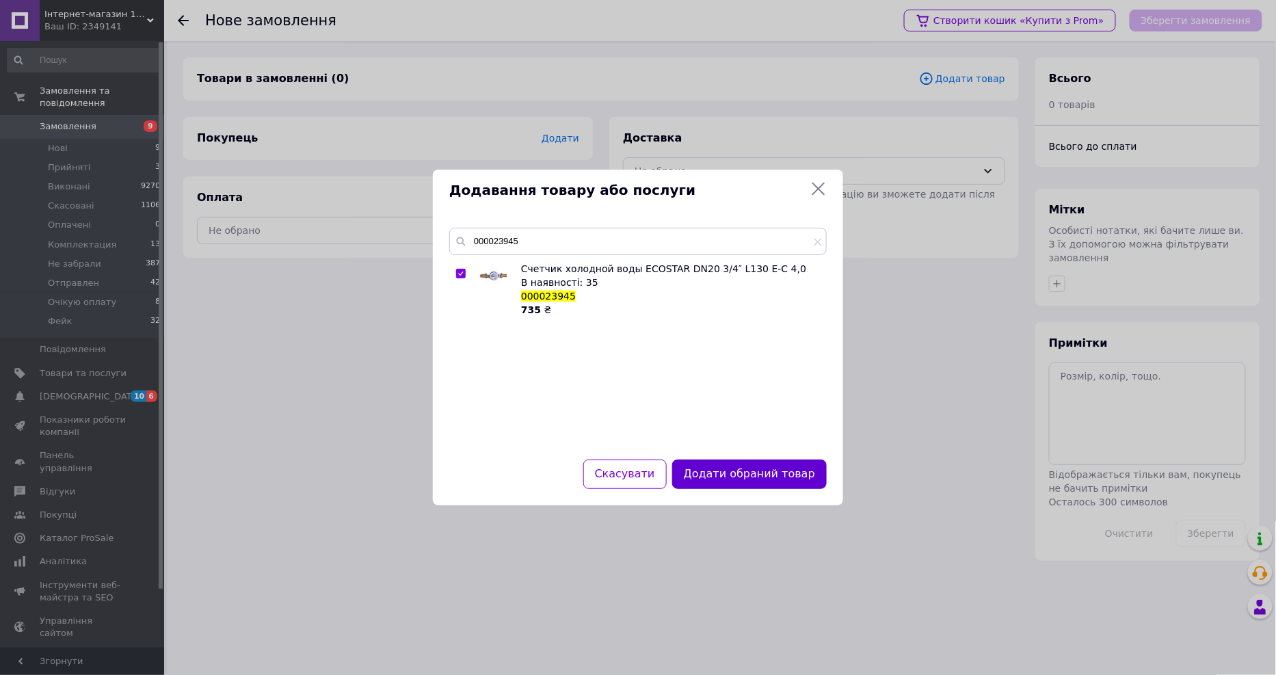
click at [726, 472] on button "Додати обраний товар" at bounding box center [749, 474] width 155 height 29
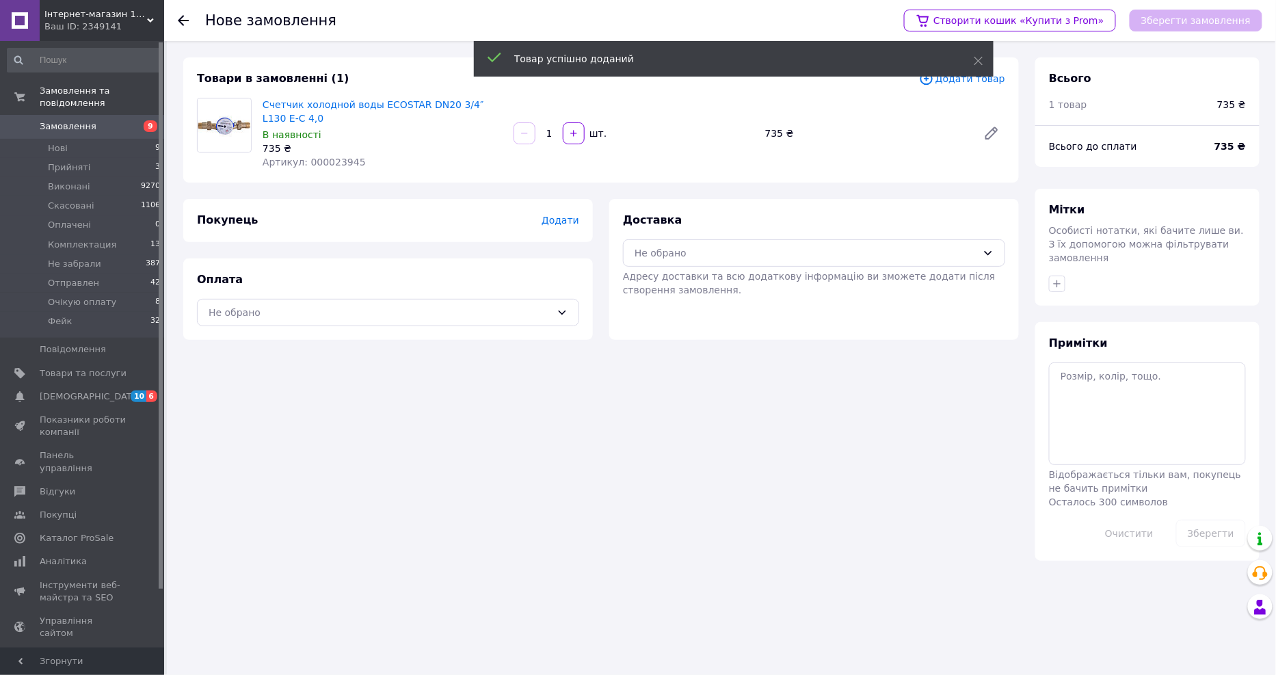
click at [557, 222] on span "Додати" at bounding box center [561, 220] width 38 height 11
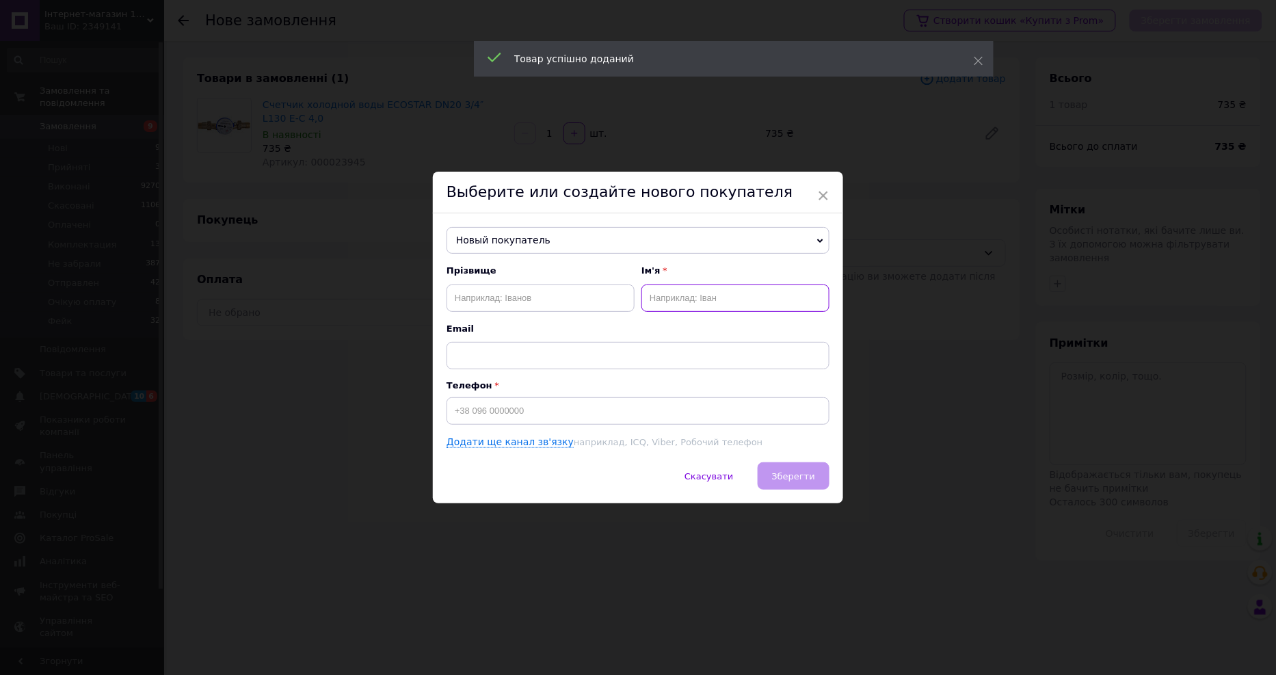
click at [686, 293] on input "text" at bounding box center [736, 298] width 188 height 27
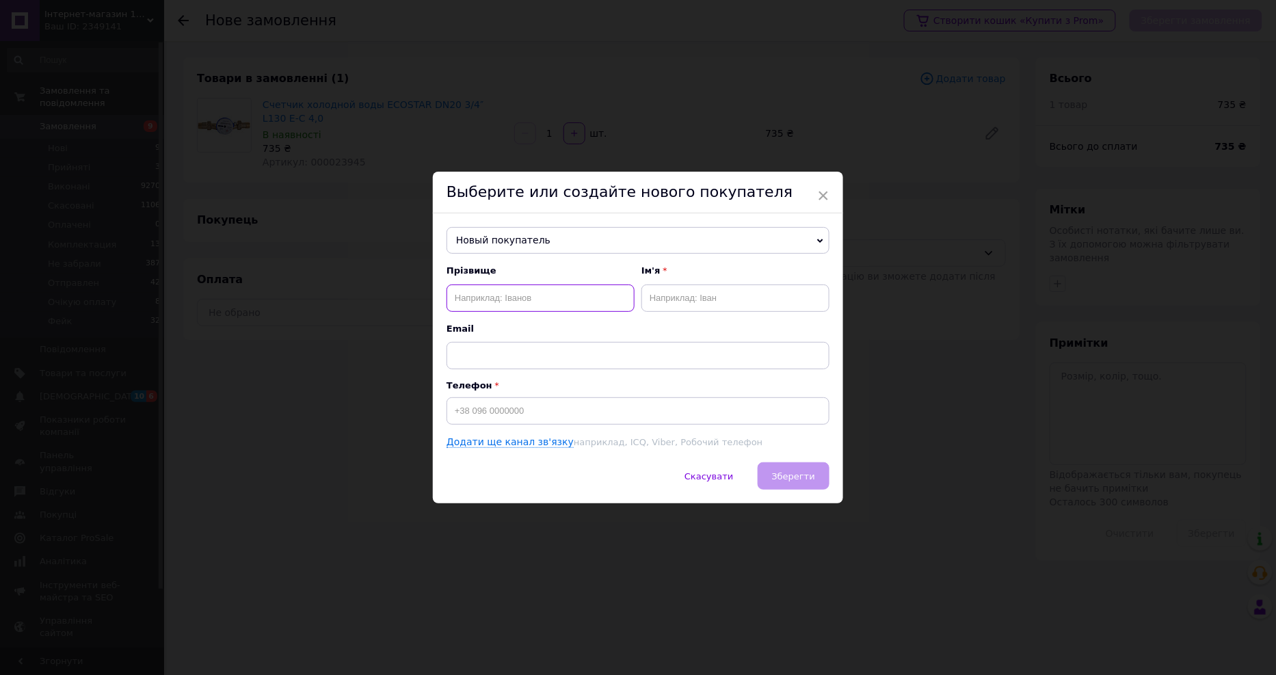
click at [568, 296] on input "text" at bounding box center [541, 298] width 188 height 27
type input "[PERSON_NAME]"
type input "[PHONE_NUMBER]"
click at [787, 471] on span "Зберегти" at bounding box center [793, 476] width 43 height 10
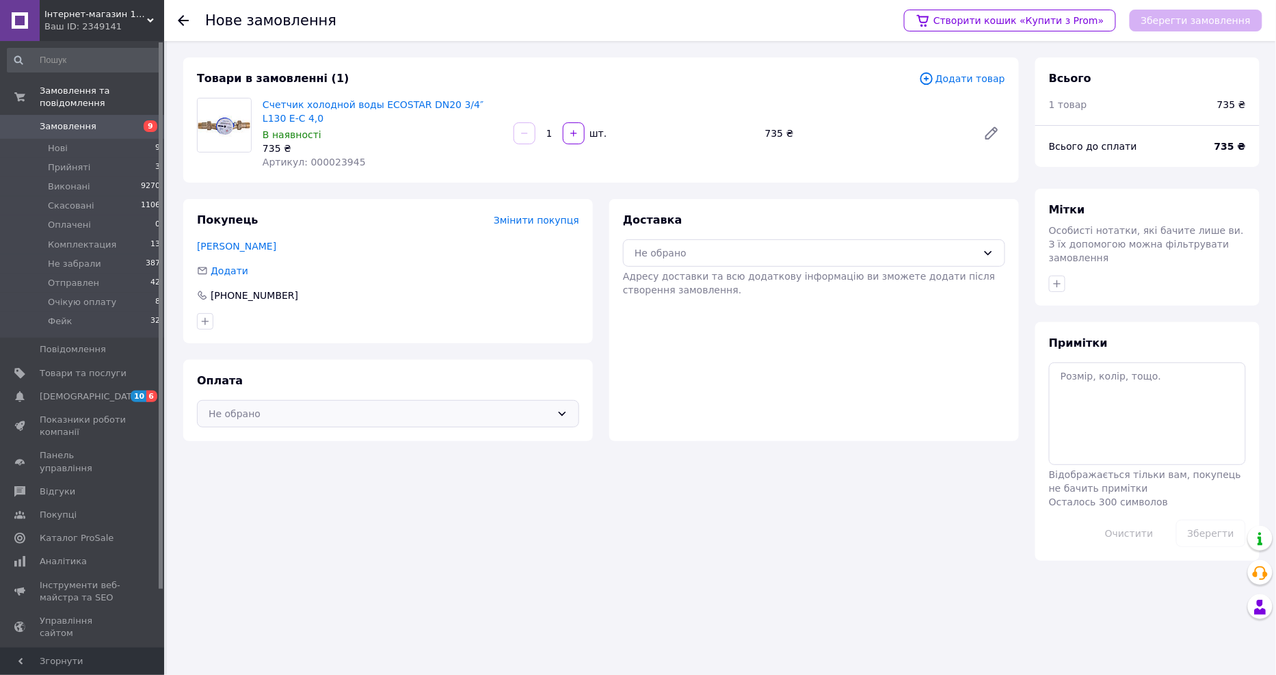
click at [365, 419] on div "Не обрано" at bounding box center [380, 413] width 343 height 15
click at [254, 465] on span "Післяплата" at bounding box center [398, 469] width 339 height 14
click at [717, 250] on div "Не обрано" at bounding box center [806, 253] width 343 height 15
click at [681, 275] on div "Нова Пошта (платна)" at bounding box center [814, 282] width 365 height 15
click at [1198, 24] on button "Зберегти замовлення" at bounding box center [1196, 21] width 133 height 22
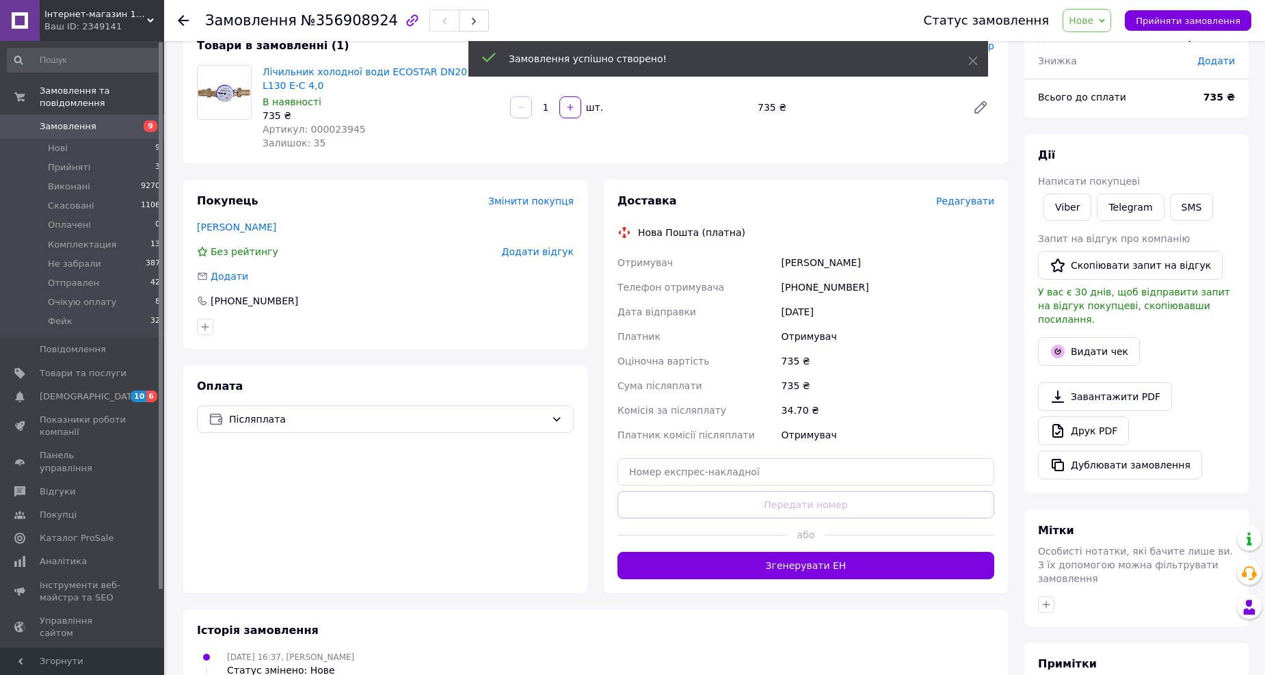
scroll to position [230, 0]
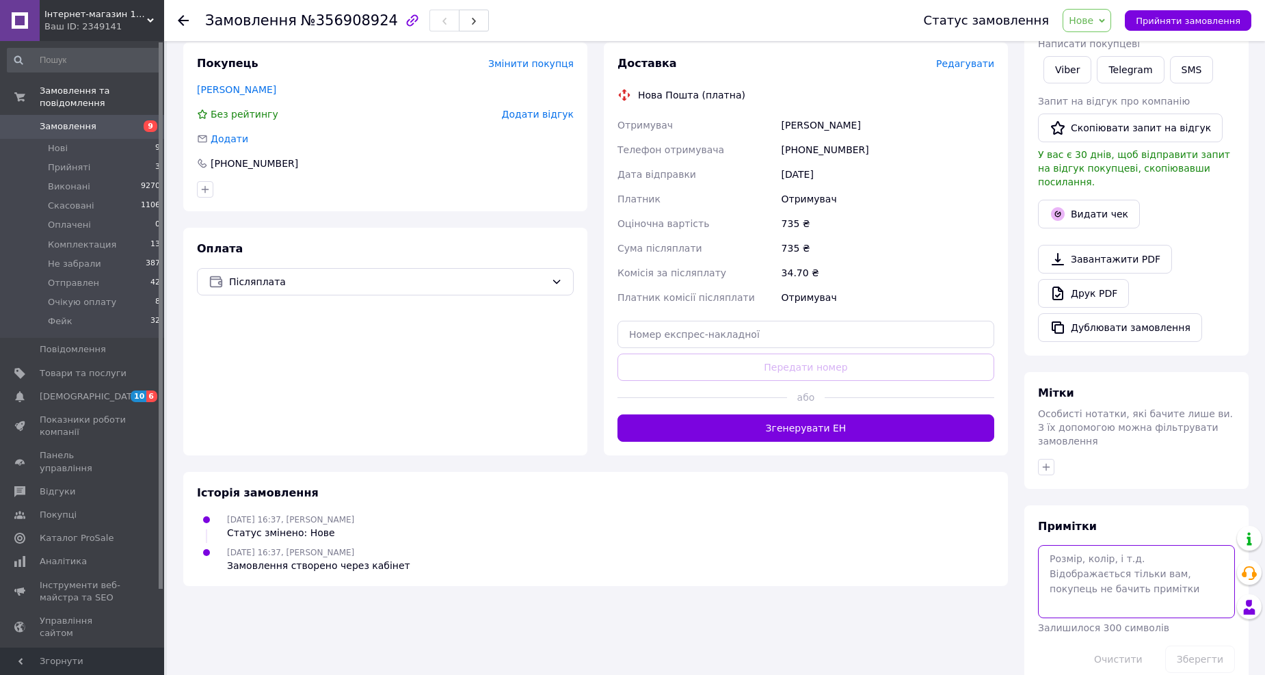
click at [1079, 545] on textarea at bounding box center [1136, 581] width 197 height 72
click at [1079, 545] on textarea "36202630" at bounding box center [1136, 581] width 197 height 72
type textarea "36202630"
click at [1194, 646] on button "Зберегти" at bounding box center [1200, 659] width 70 height 27
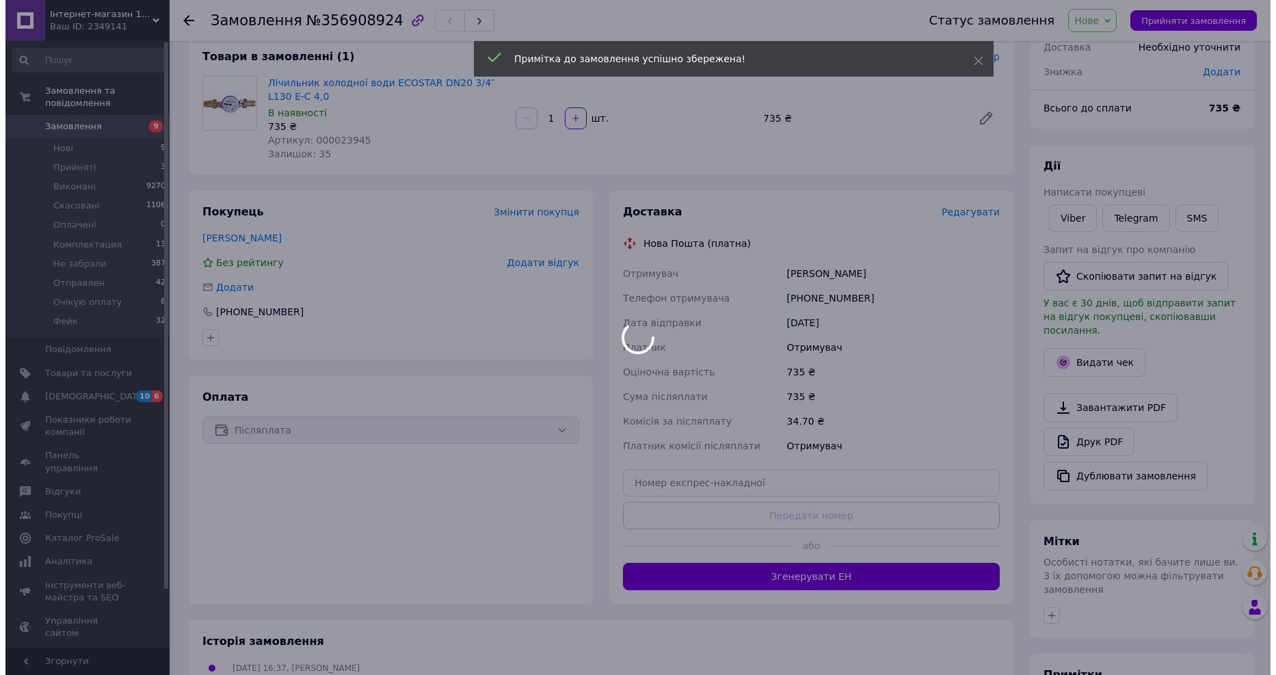
scroll to position [3, 0]
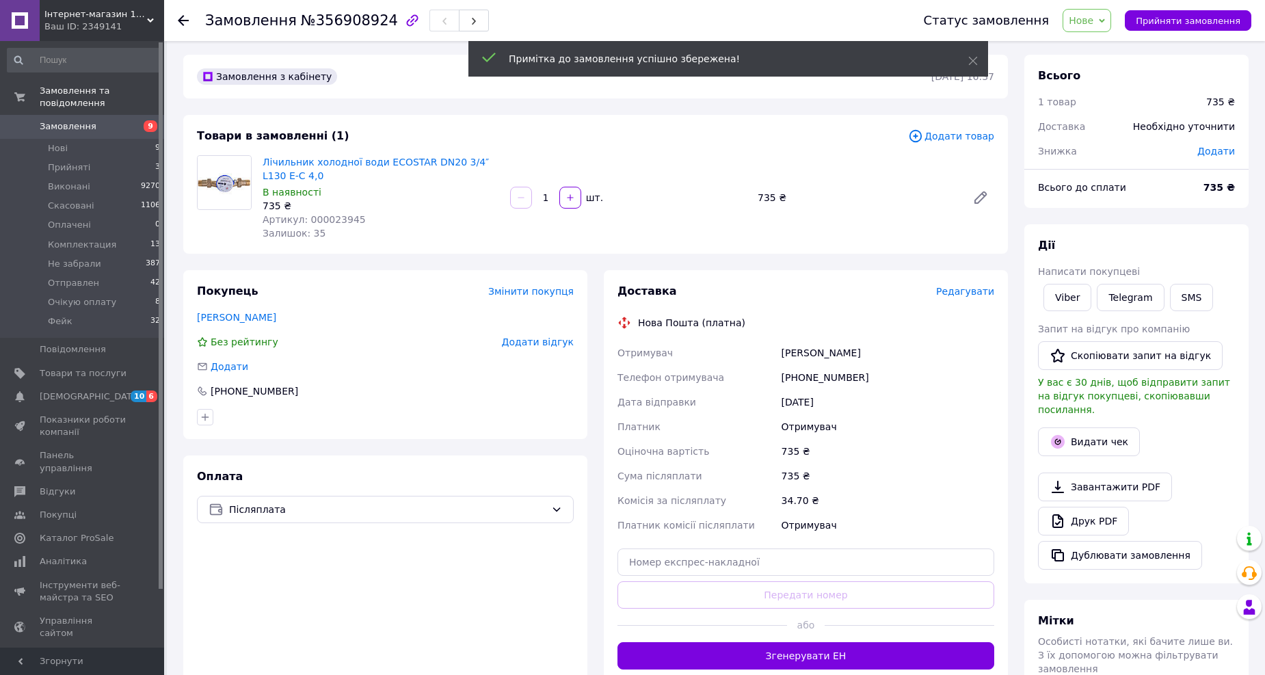
click at [962, 292] on span "Редагувати" at bounding box center [965, 291] width 58 height 11
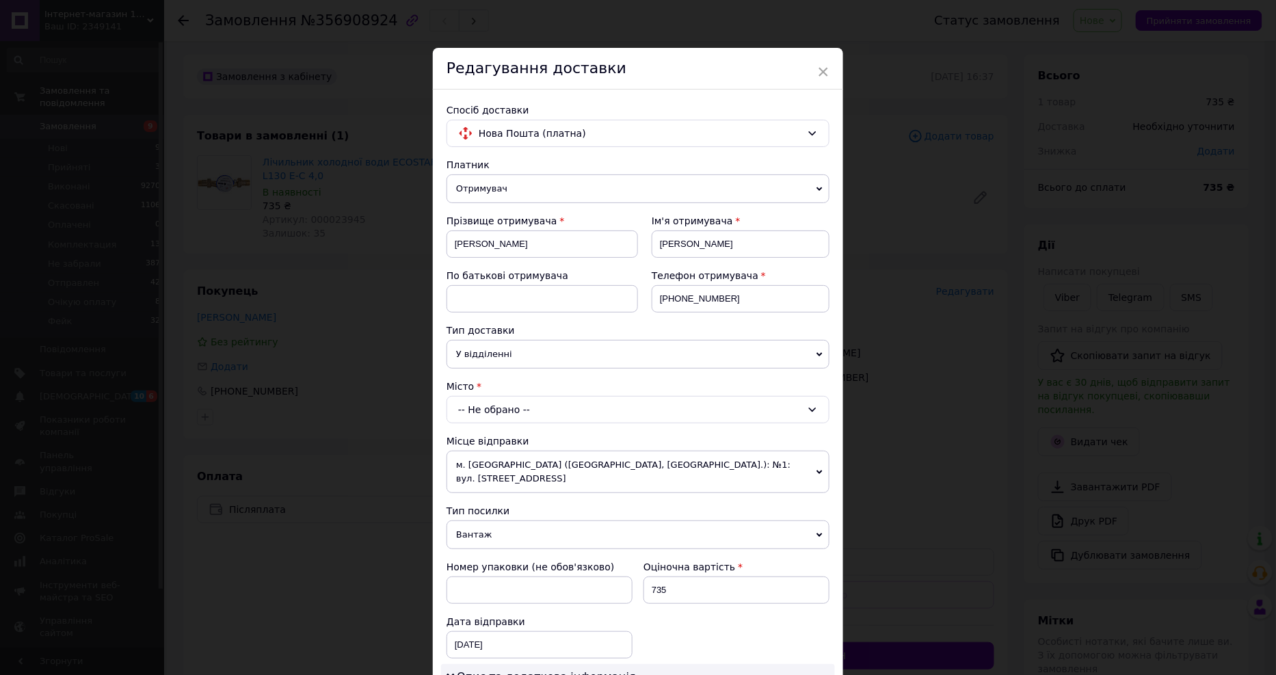
click at [514, 406] on div "-- Не обрано --" at bounding box center [638, 409] width 383 height 27
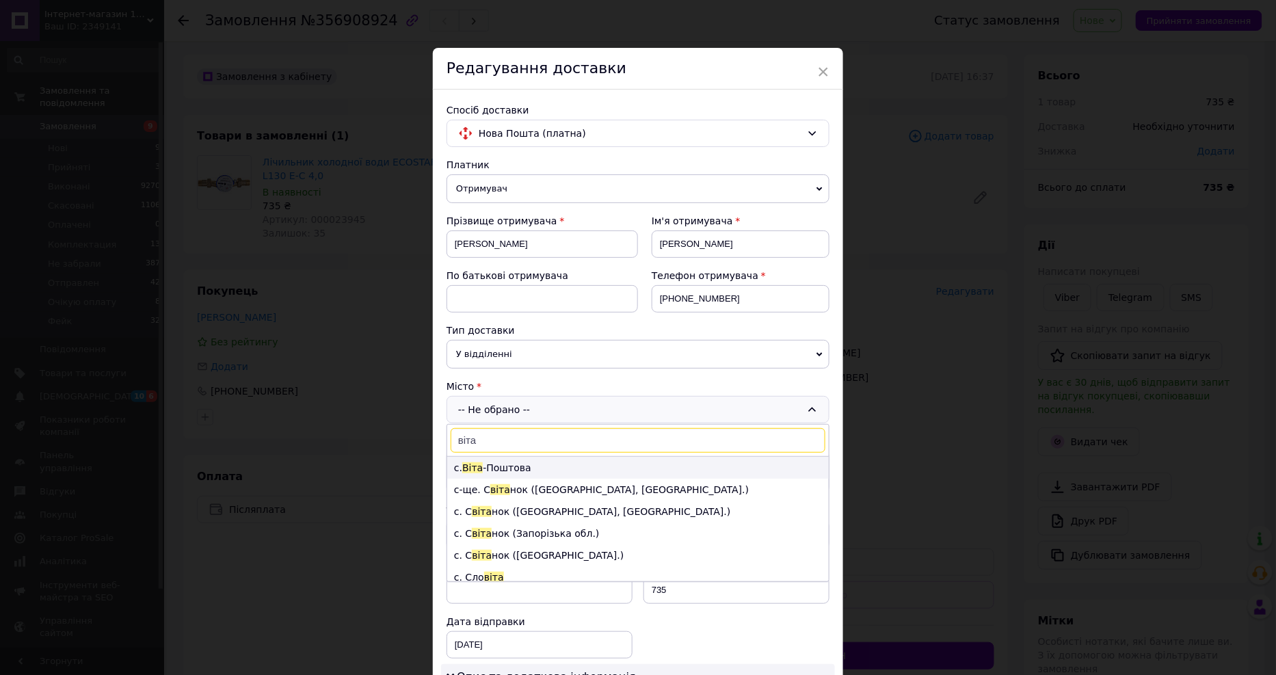
type input "віта"
click at [500, 462] on li "с. [PERSON_NAME]" at bounding box center [638, 468] width 382 height 22
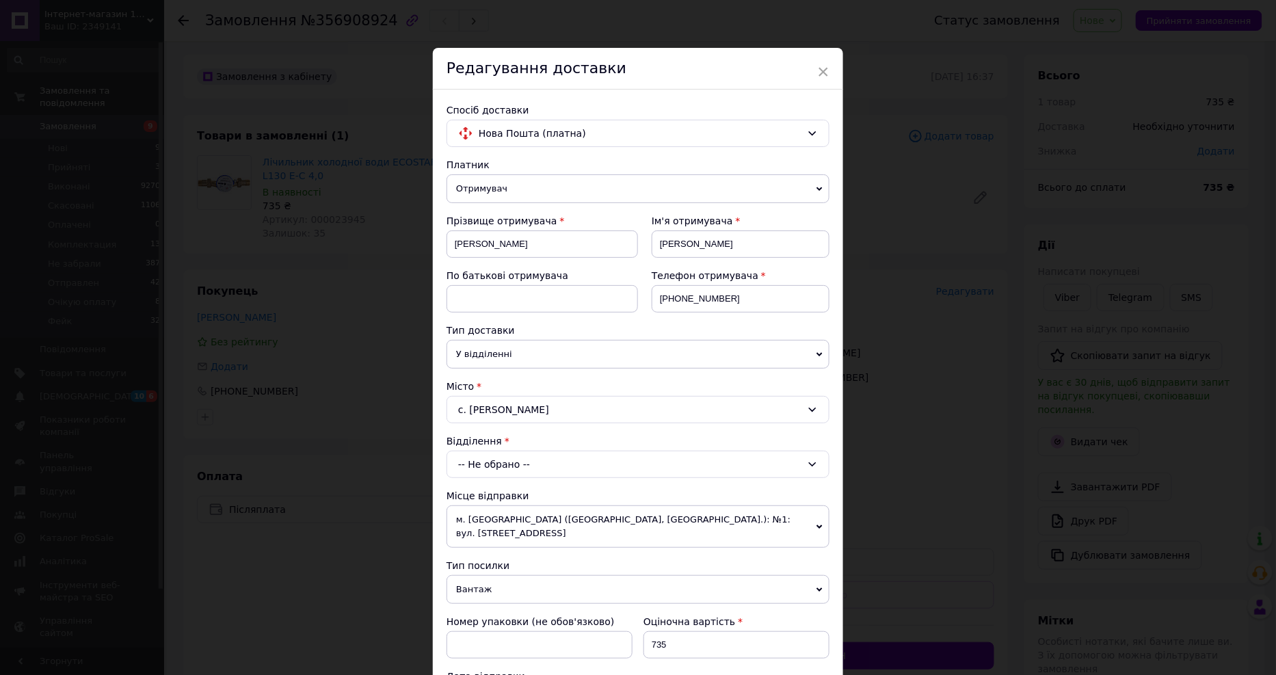
click at [500, 462] on div "-- Не обрано --" at bounding box center [638, 464] width 383 height 27
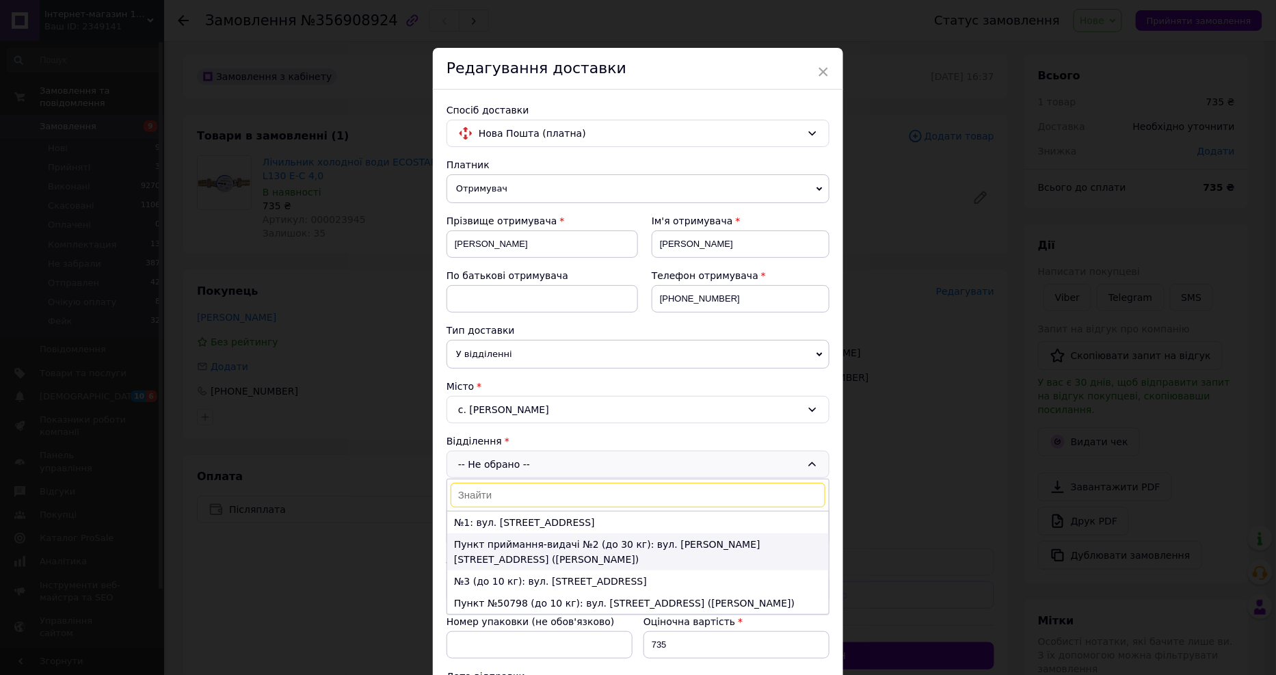
click at [496, 544] on li "Пункт приймання-видачі №2 (до 30 кг): вул. [PERSON_NAME][STREET_ADDRESS] ([PERS…" at bounding box center [638, 551] width 382 height 37
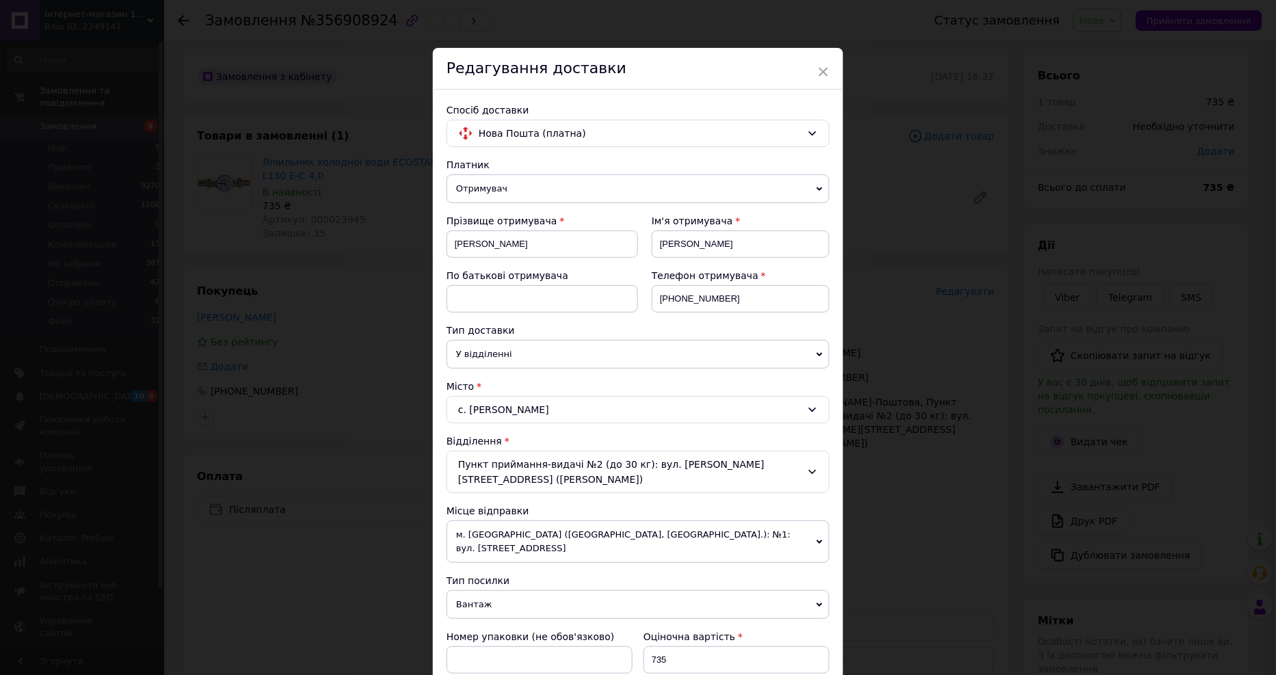
click at [514, 522] on span "м. [GEOGRAPHIC_DATA] ([GEOGRAPHIC_DATA], [GEOGRAPHIC_DATA].): №1: вул. [STREET_…" at bounding box center [638, 541] width 383 height 42
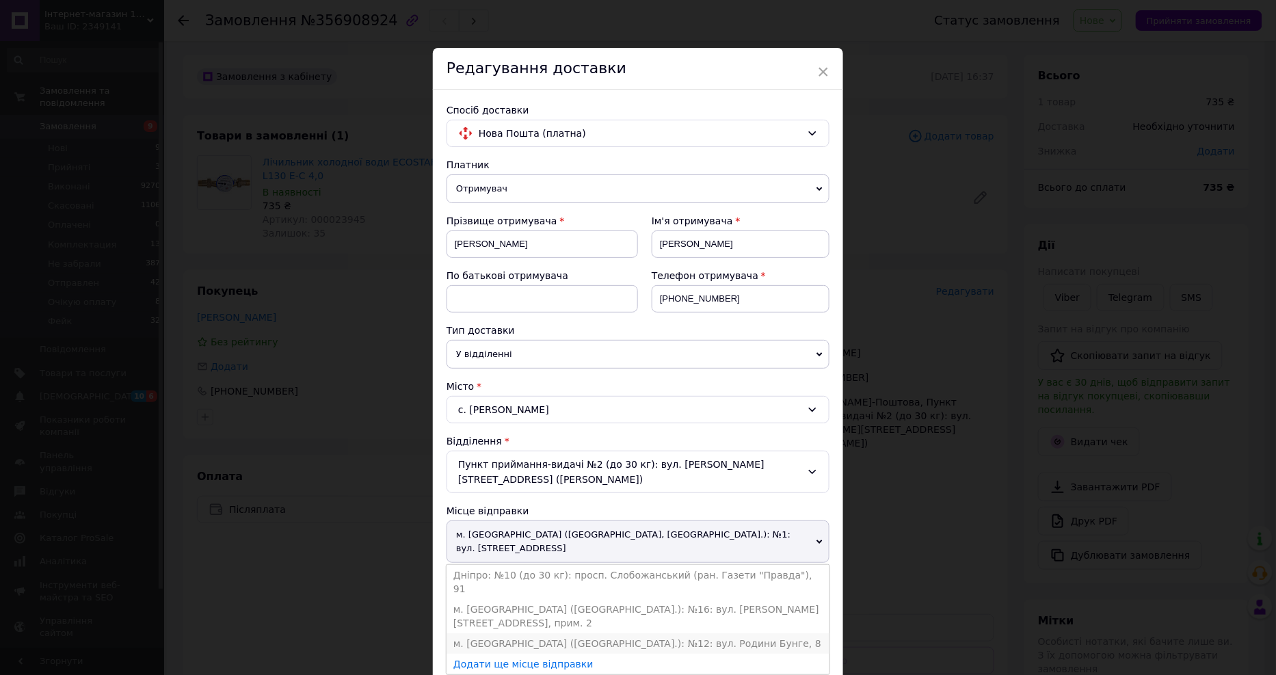
click at [486, 633] on li "м. [GEOGRAPHIC_DATA] ([GEOGRAPHIC_DATA].): №12: вул. Родини Бунге, 8" at bounding box center [638, 643] width 383 height 21
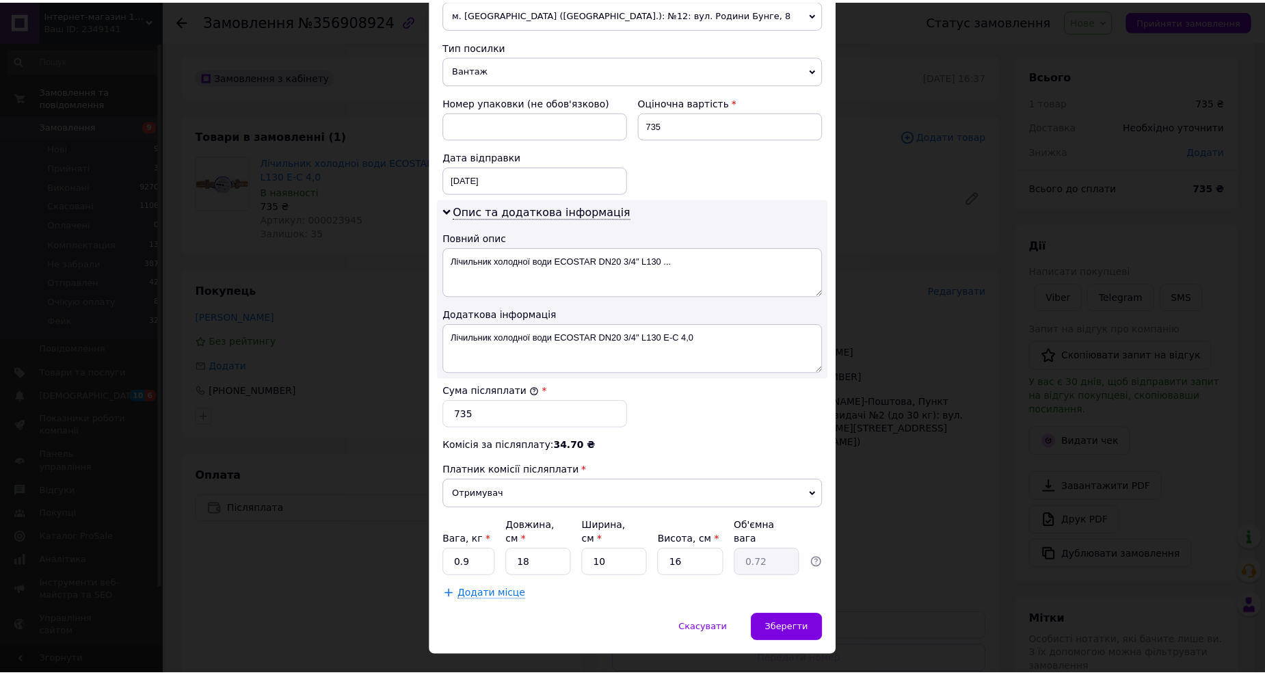
scroll to position [523, 0]
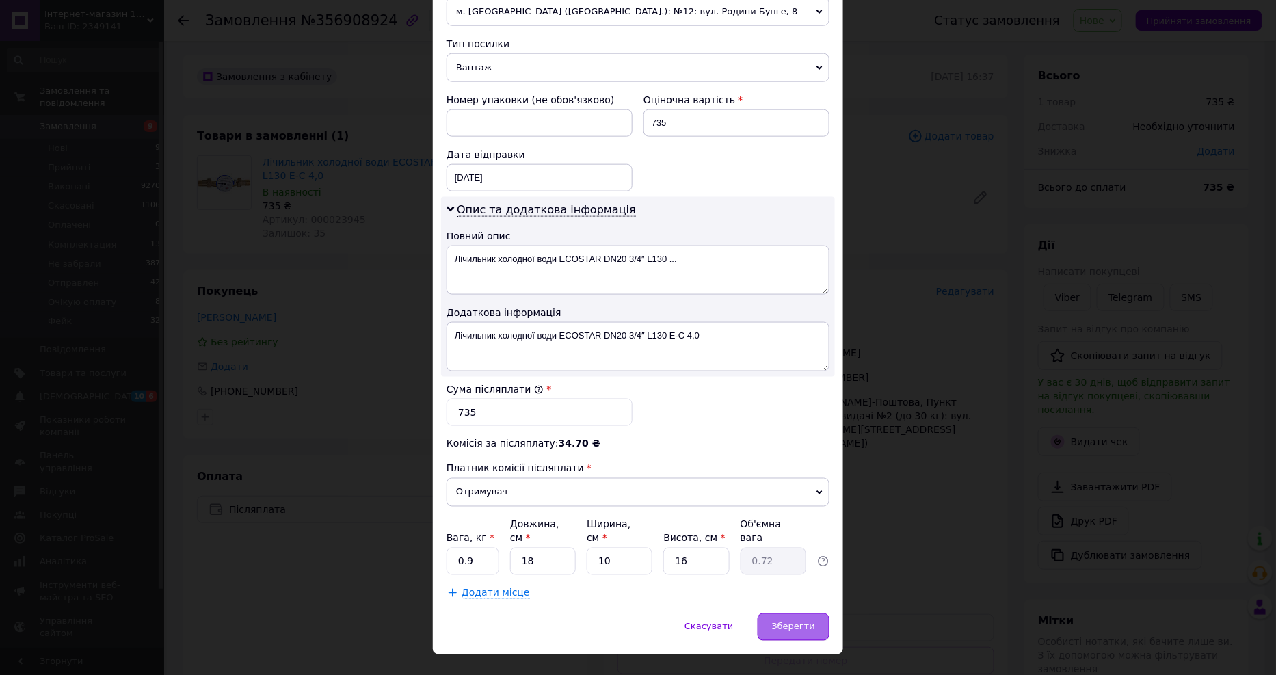
click at [776, 613] on div "Зберегти" at bounding box center [794, 626] width 72 height 27
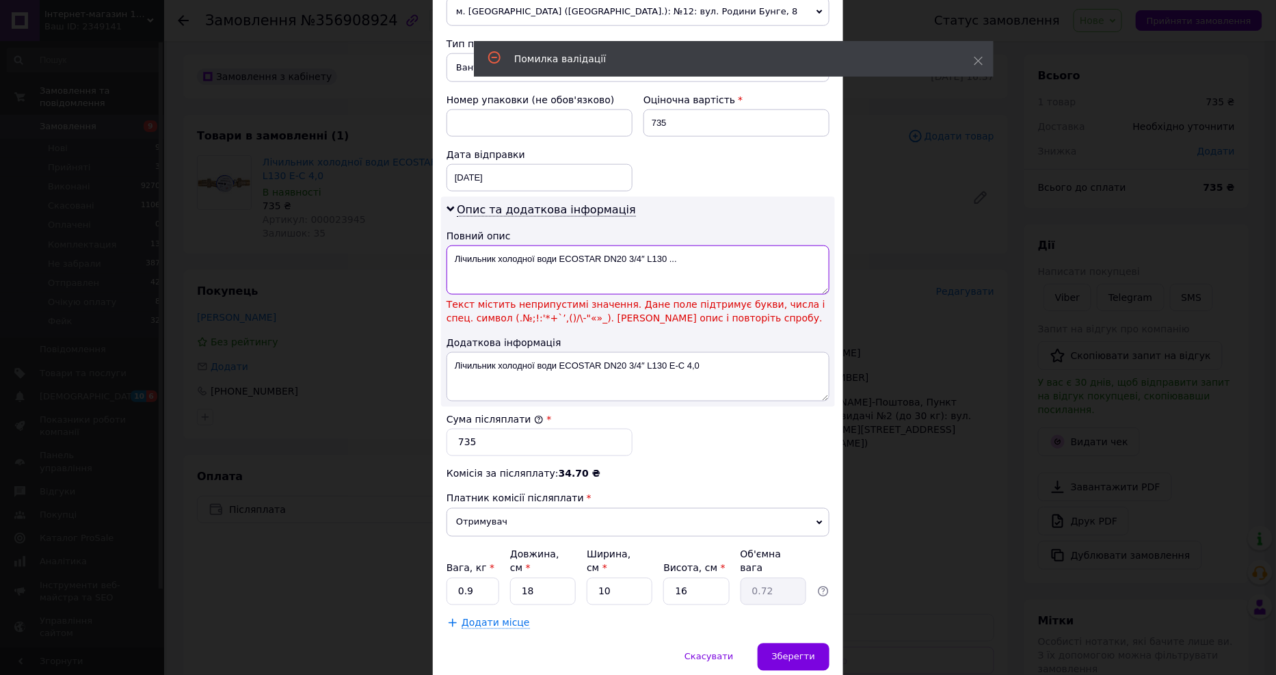
drag, startPoint x: 624, startPoint y: 247, endPoint x: 695, endPoint y: 241, distance: 70.7
click at [695, 246] on textarea "Лічильник холодної води ECOSTAR DN20 3/4″ L130 ..." at bounding box center [638, 270] width 383 height 49
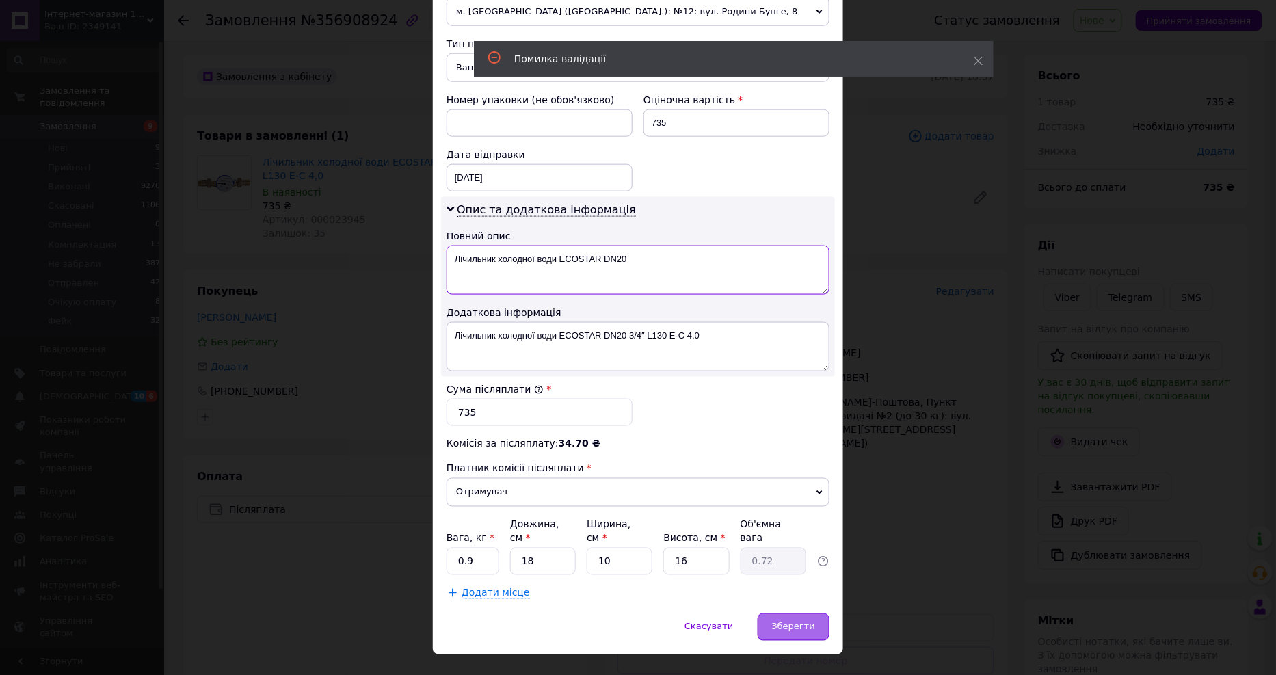
type textarea "Лічильник холодної води ECOSTAR DN20"
click at [785, 613] on div "Зберегти" at bounding box center [794, 626] width 72 height 27
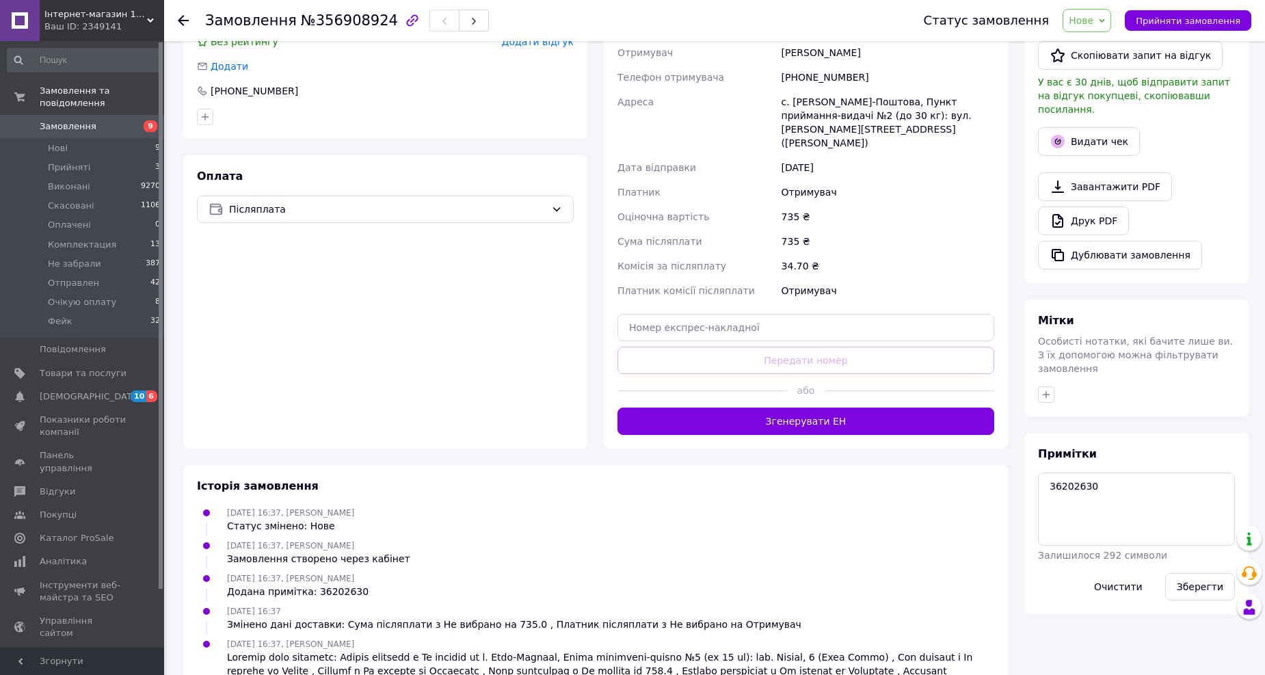
scroll to position [335, 0]
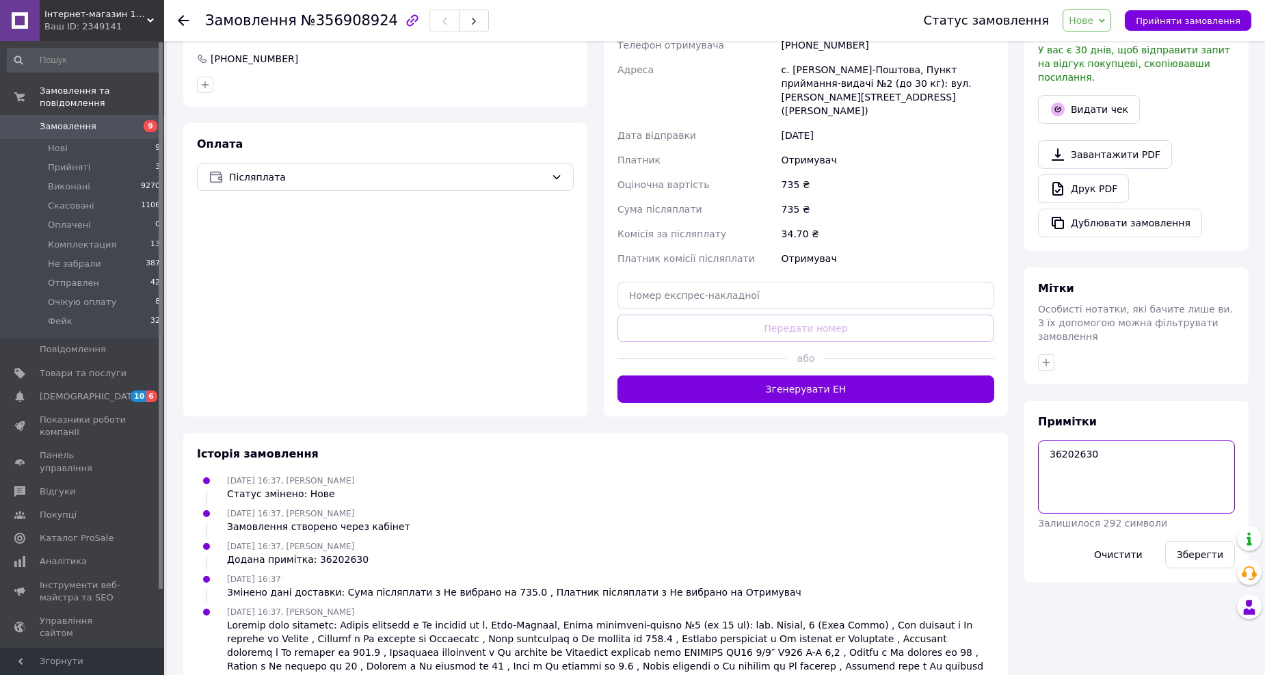
click at [1109, 440] on textarea "36202630" at bounding box center [1136, 476] width 197 height 72
type textarea "36202630 Доставка"
click at [1200, 541] on button "Зберегти" at bounding box center [1200, 554] width 70 height 27
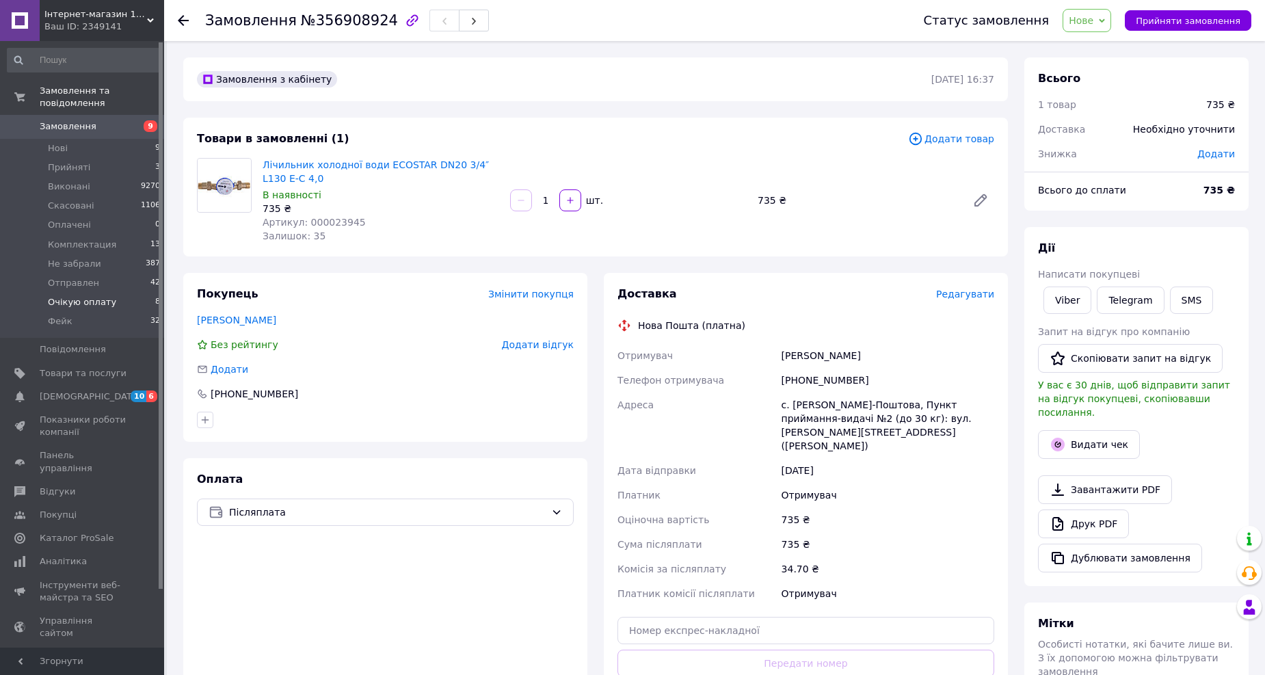
click at [56, 296] on span "Очікую оплату" at bounding box center [82, 302] width 68 height 12
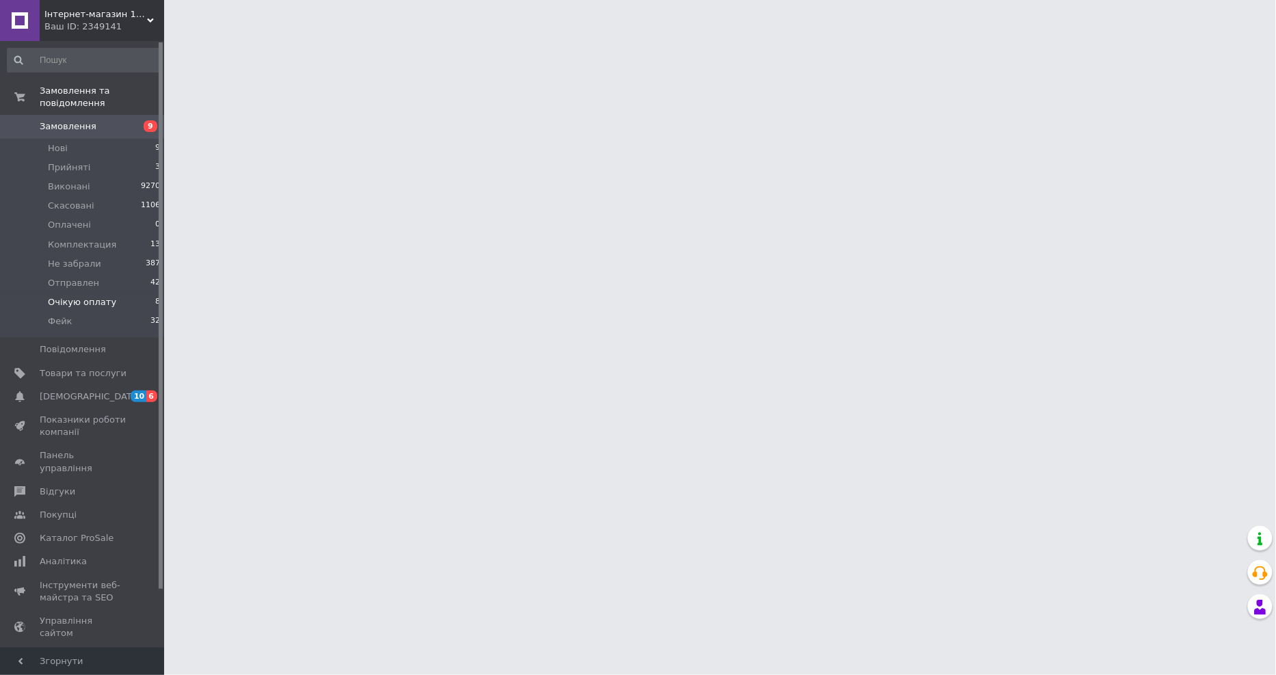
click at [56, 296] on span "Очікую оплату" at bounding box center [82, 302] width 68 height 12
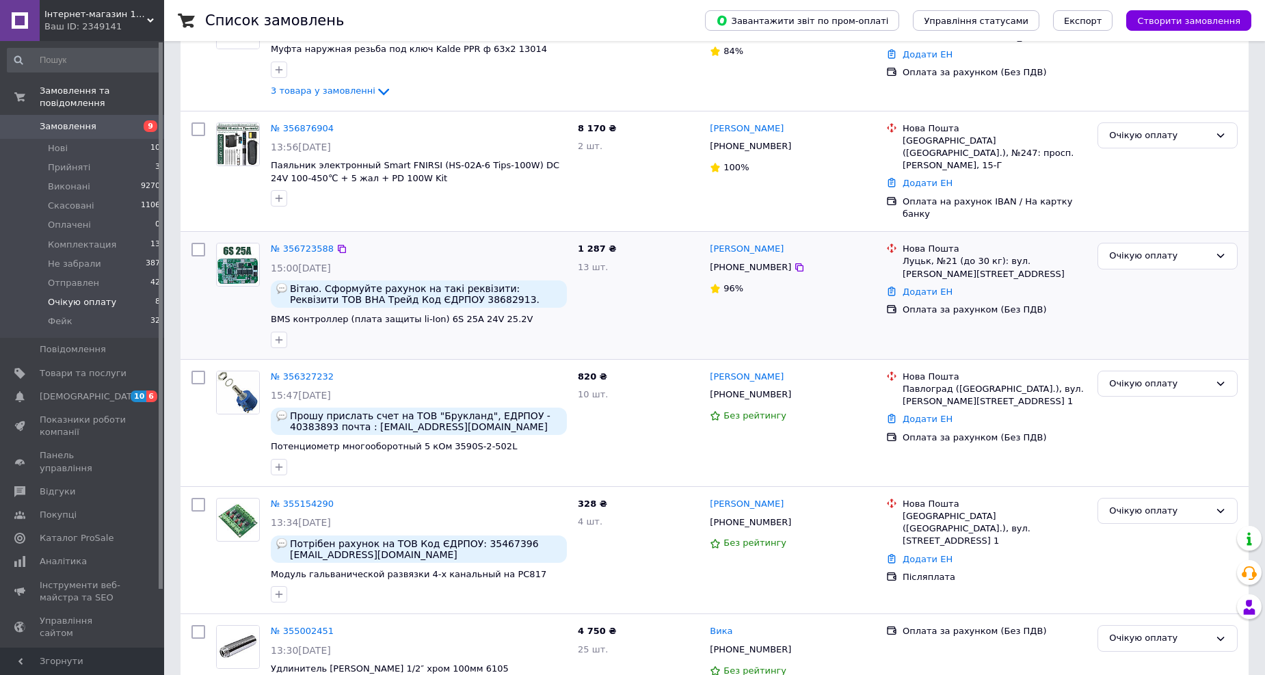
scroll to position [304, 0]
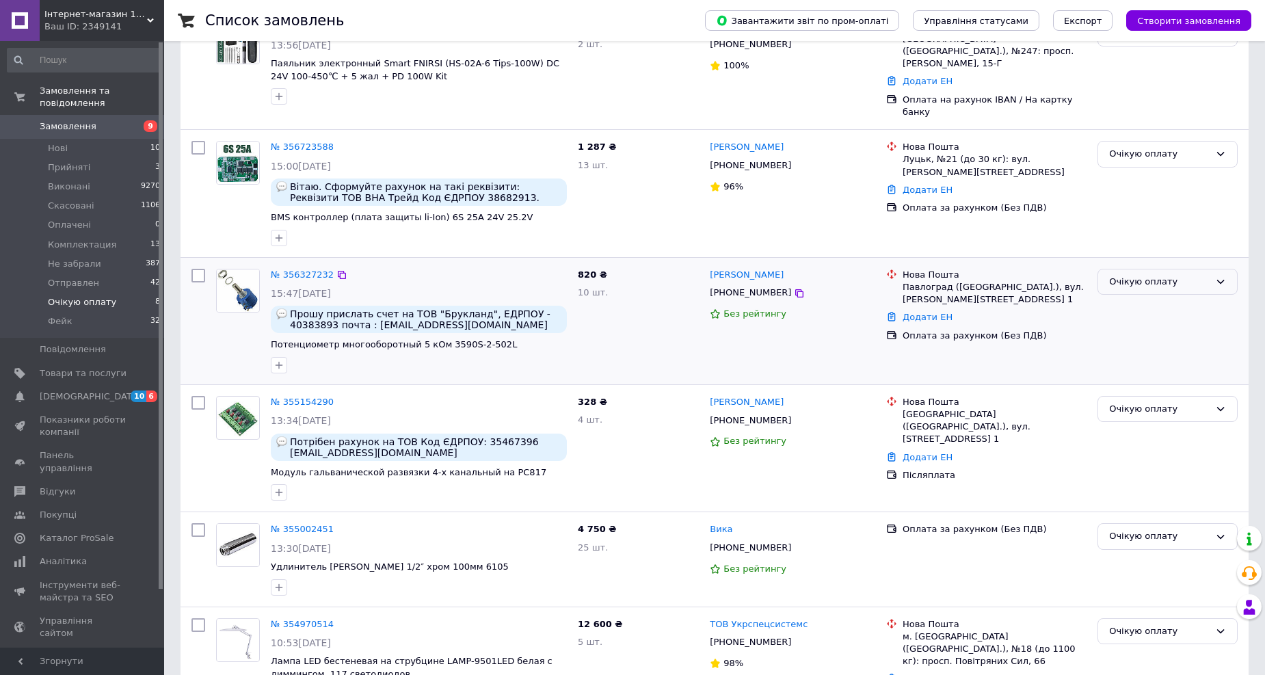
click at [1176, 275] on div "Очікую оплату" at bounding box center [1159, 282] width 101 height 14
click at [1146, 322] on li "Комплектация" at bounding box center [1167, 333] width 139 height 25
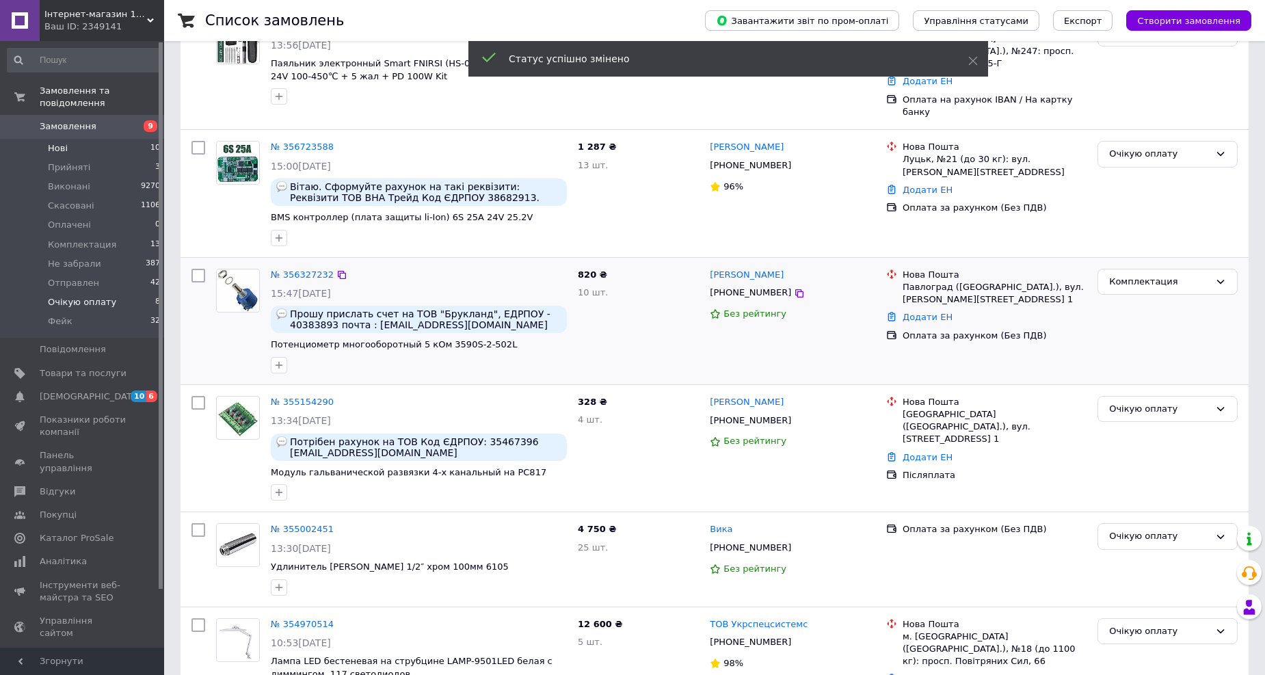
click at [55, 142] on span "Нові" at bounding box center [58, 148] width 20 height 12
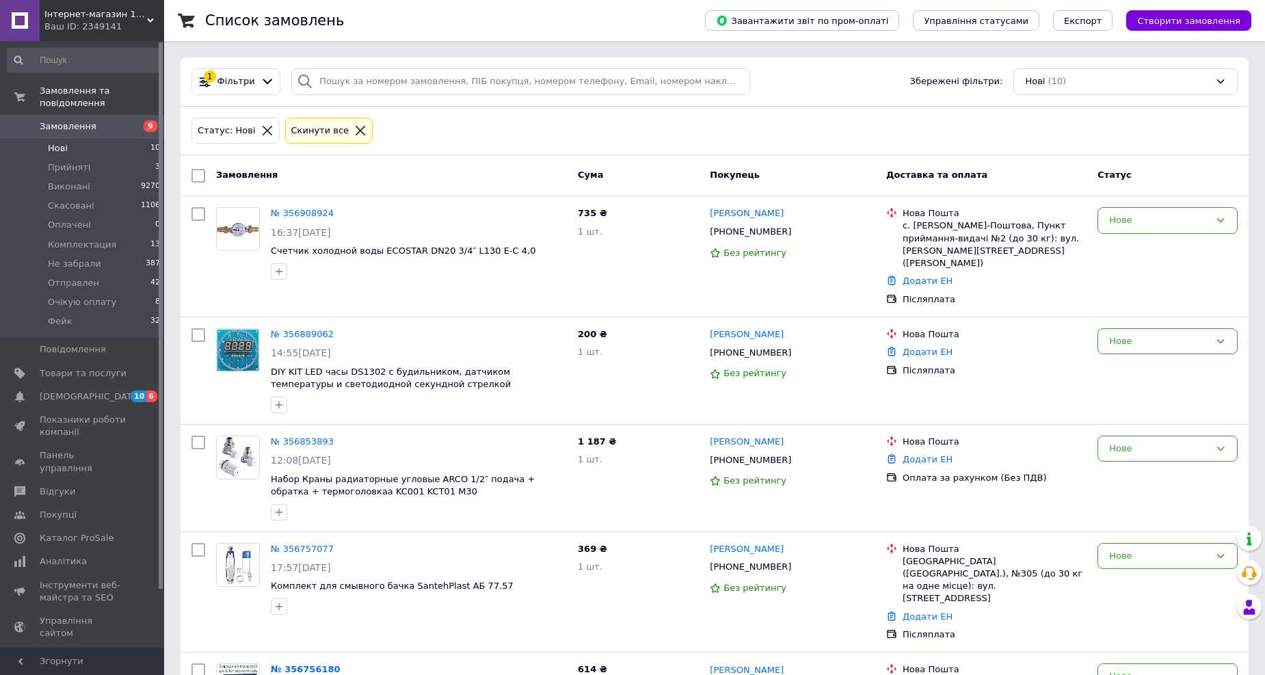
click at [62, 142] on span "Нові" at bounding box center [58, 148] width 20 height 12
click at [354, 127] on icon at bounding box center [360, 130] width 12 height 12
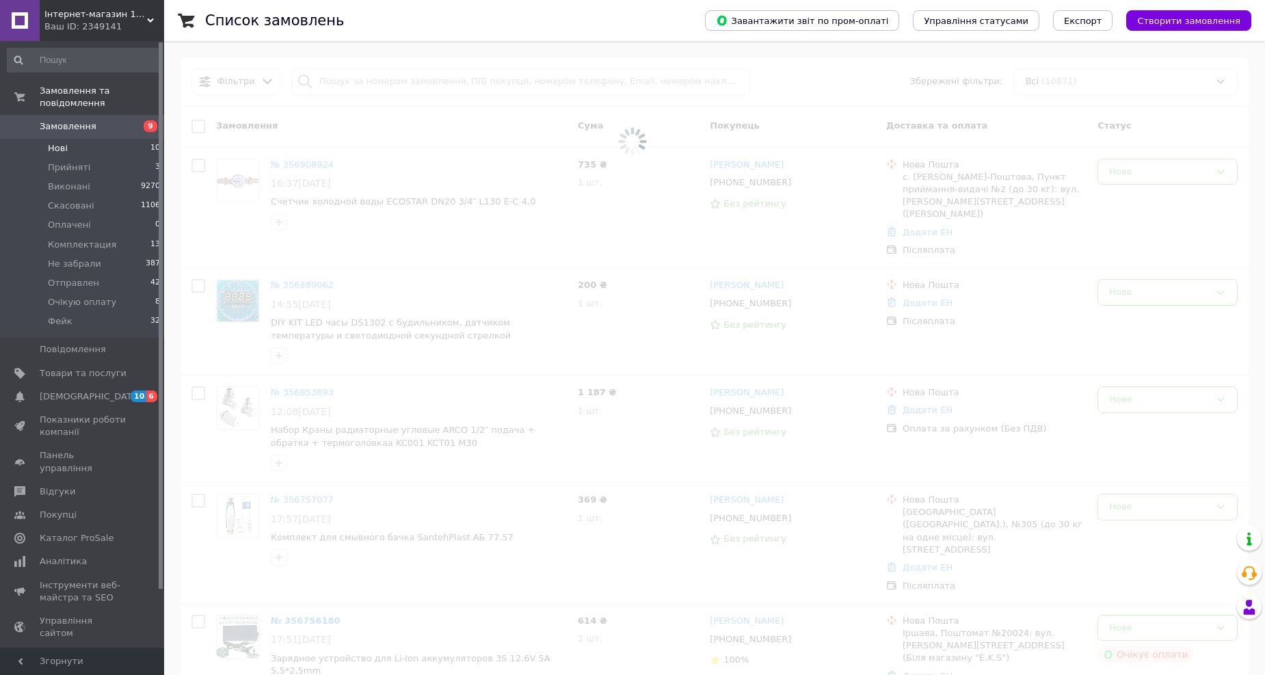
click at [367, 86] on span at bounding box center [632, 141] width 1265 height 283
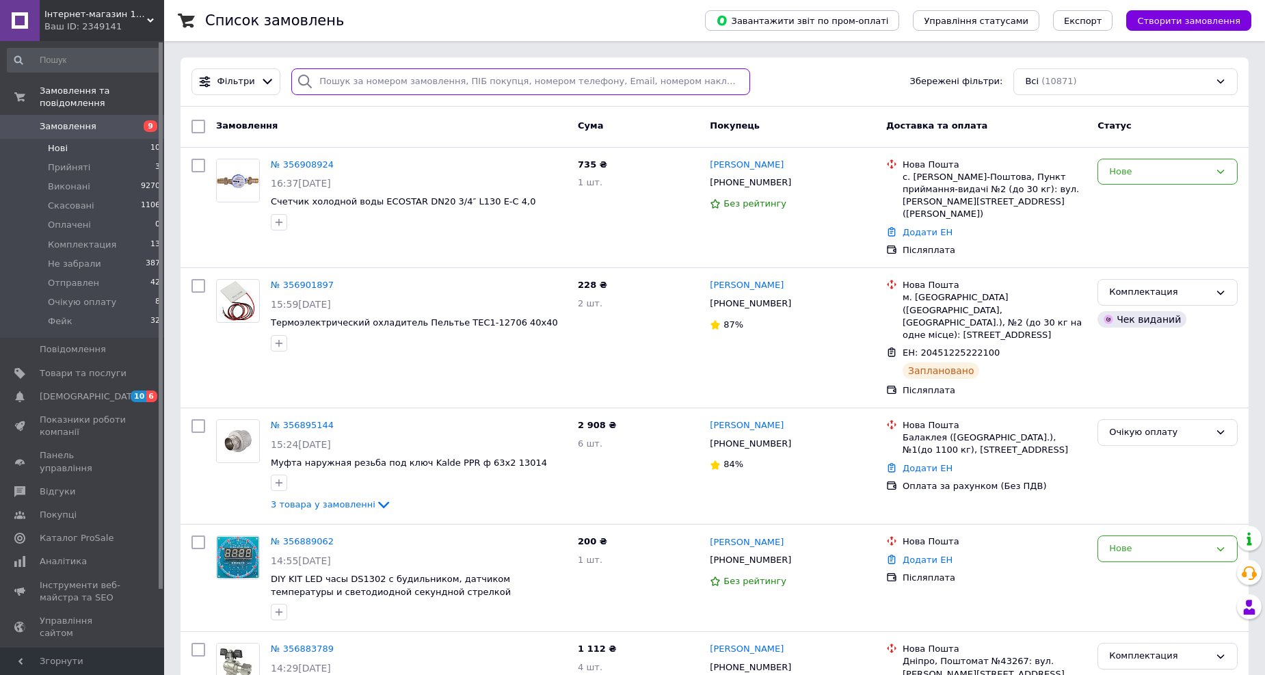
click at [367, 86] on input "search" at bounding box center [520, 81] width 459 height 27
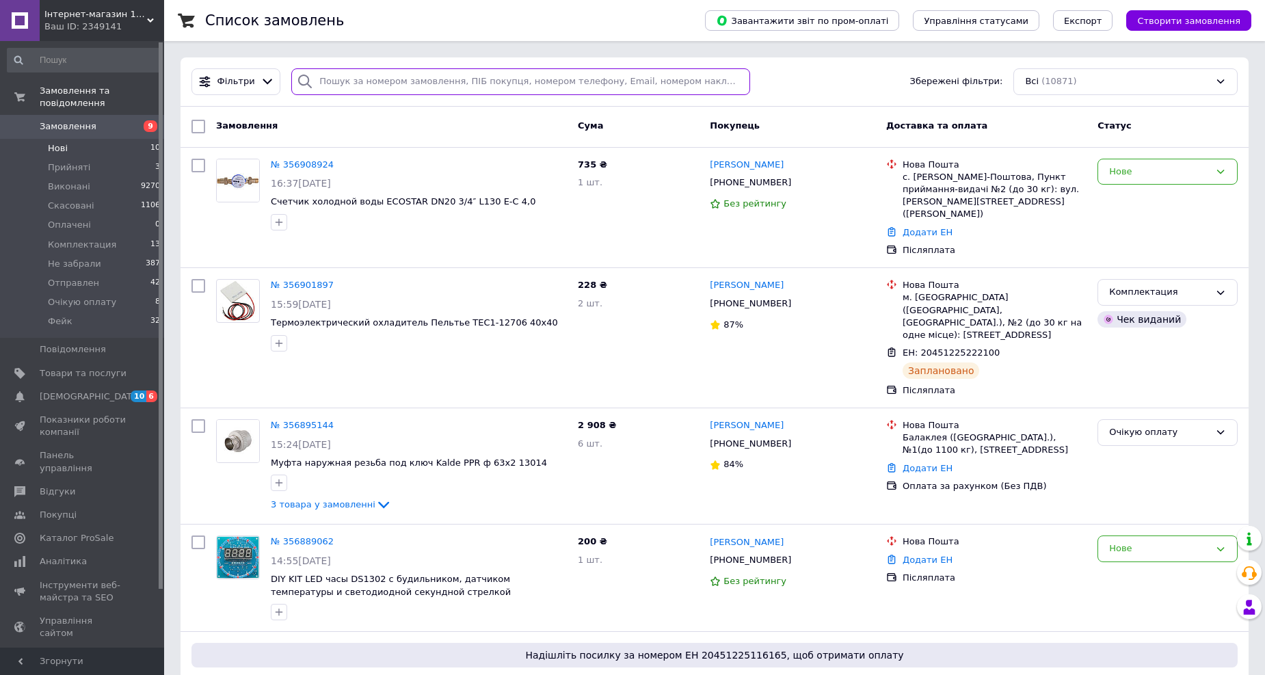
paste input "356672018"
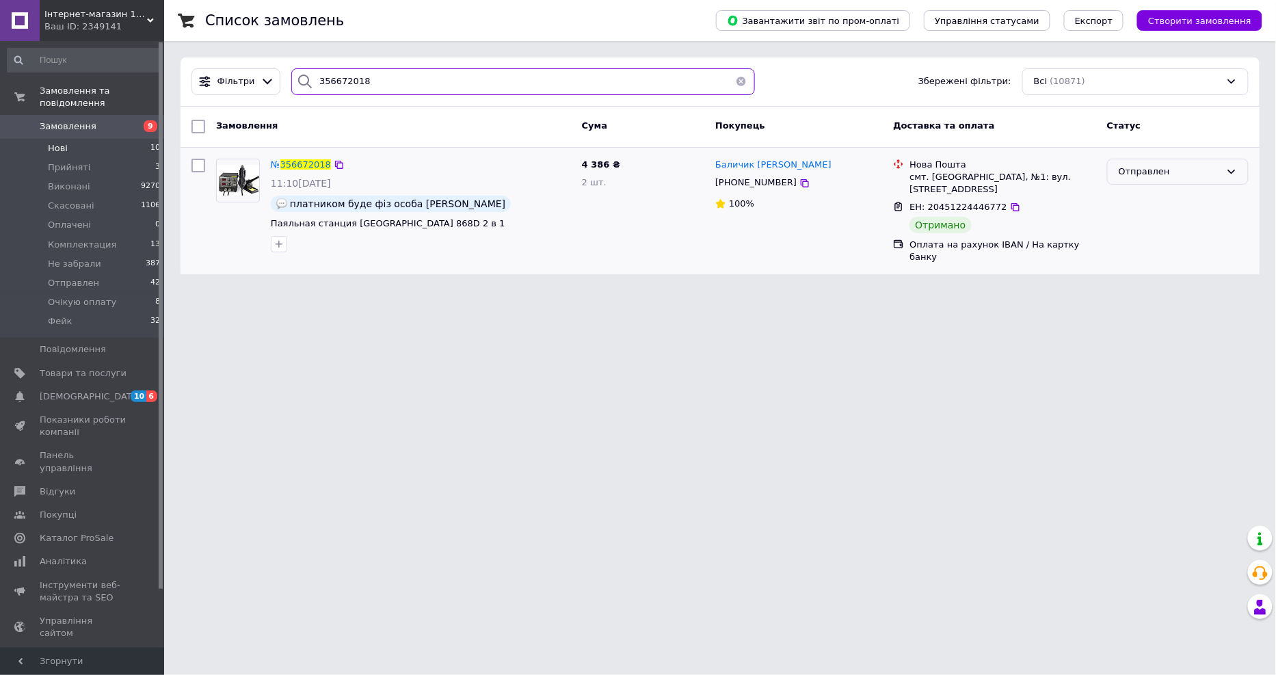
type input "356672018"
click at [1209, 174] on div "Отправлен" at bounding box center [1170, 172] width 102 height 14
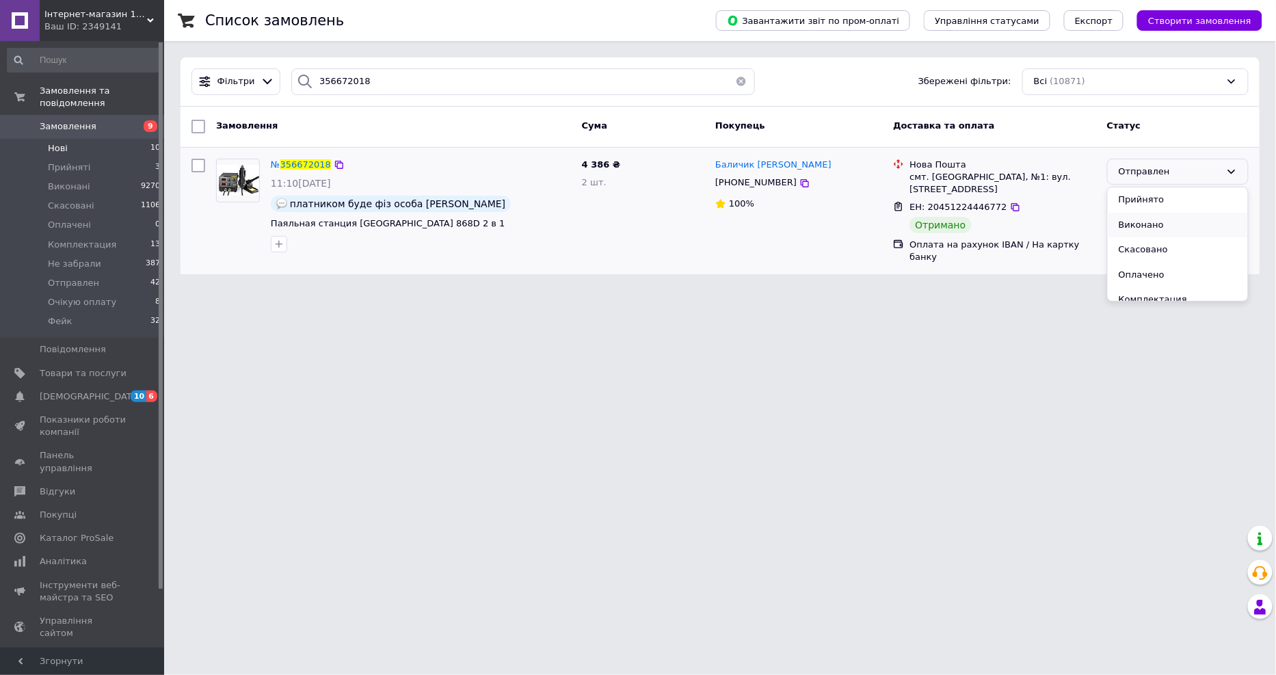
click at [1138, 217] on li "Виконано" at bounding box center [1178, 225] width 140 height 25
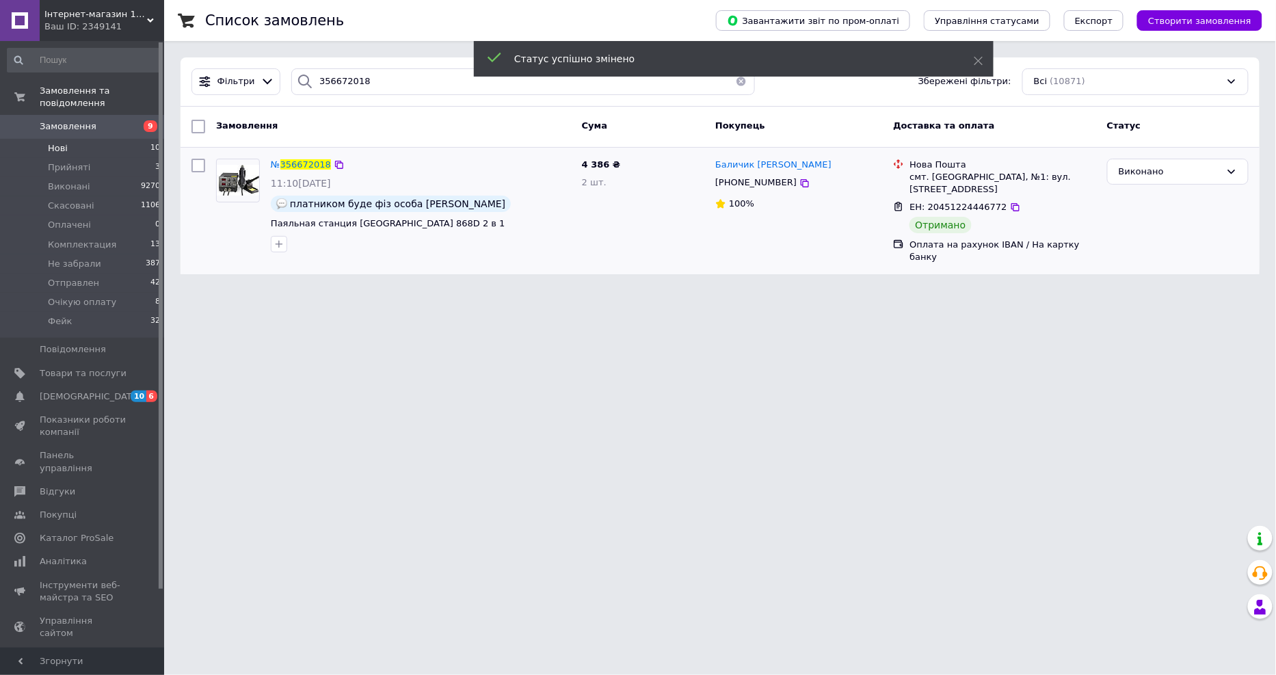
click at [62, 142] on span "Нові" at bounding box center [58, 148] width 20 height 12
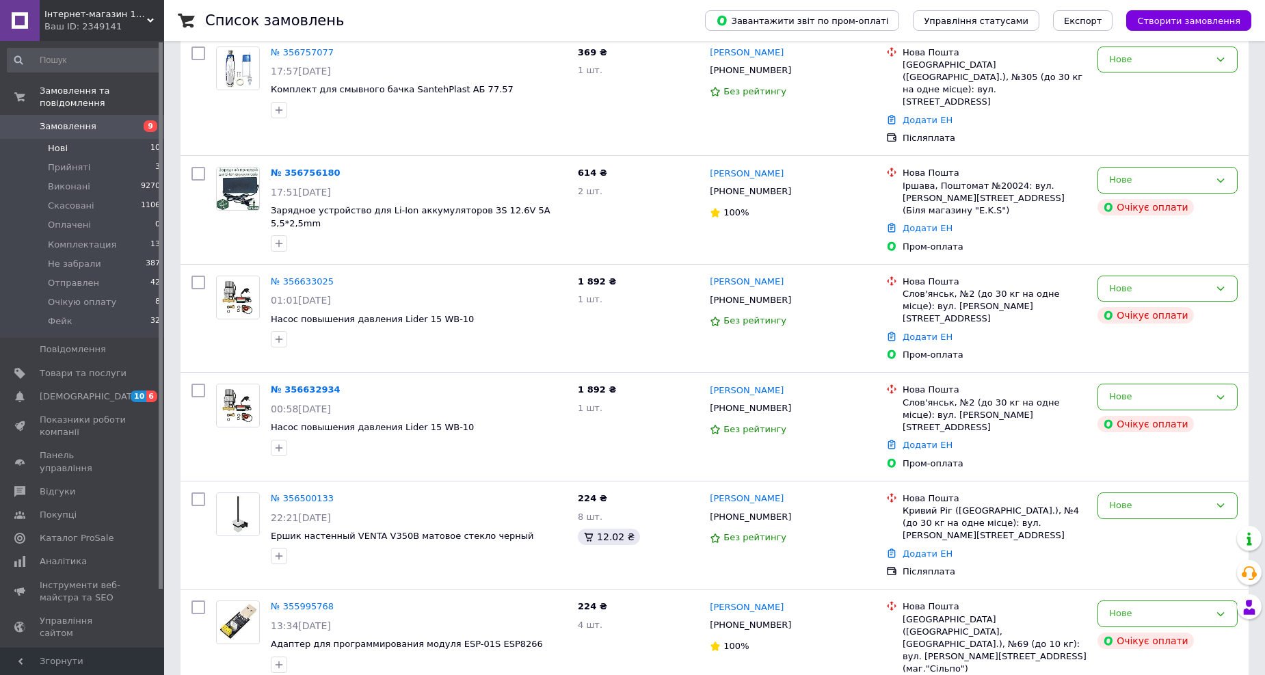
scroll to position [531, 0]
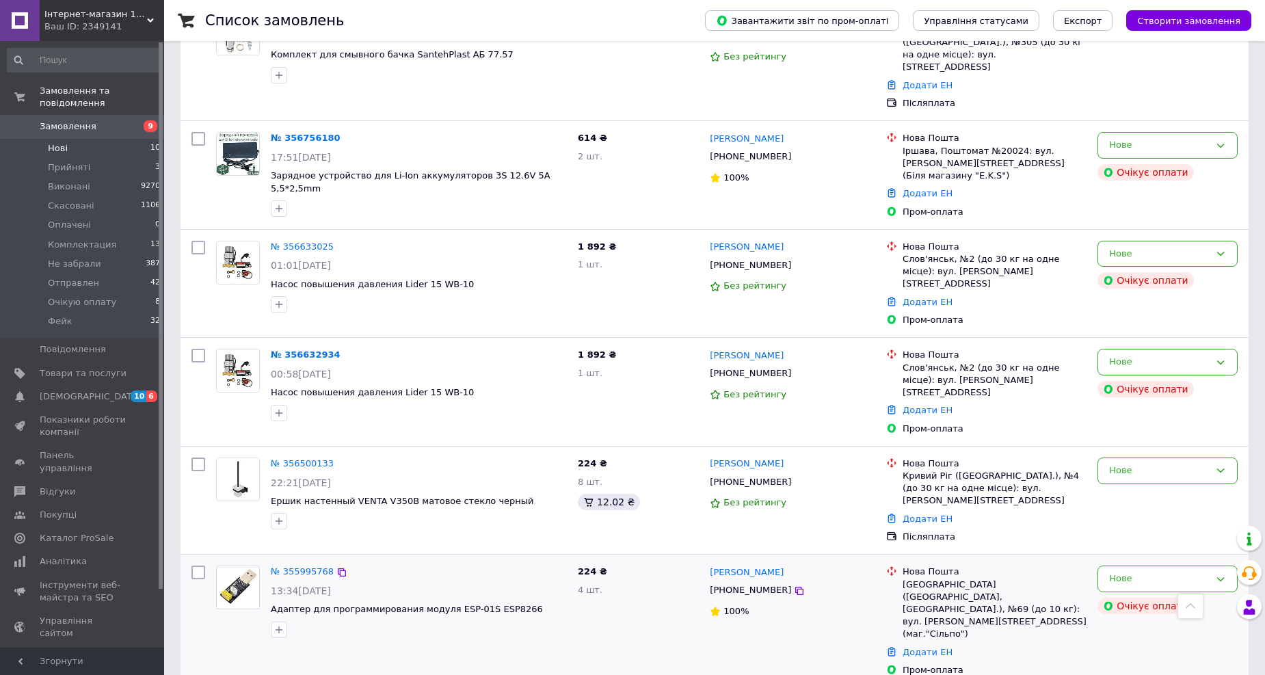
click at [199, 566] on input "checkbox" at bounding box center [199, 573] width 14 height 14
checkbox input "true"
click at [196, 458] on input "checkbox" at bounding box center [199, 465] width 14 height 14
checkbox input "true"
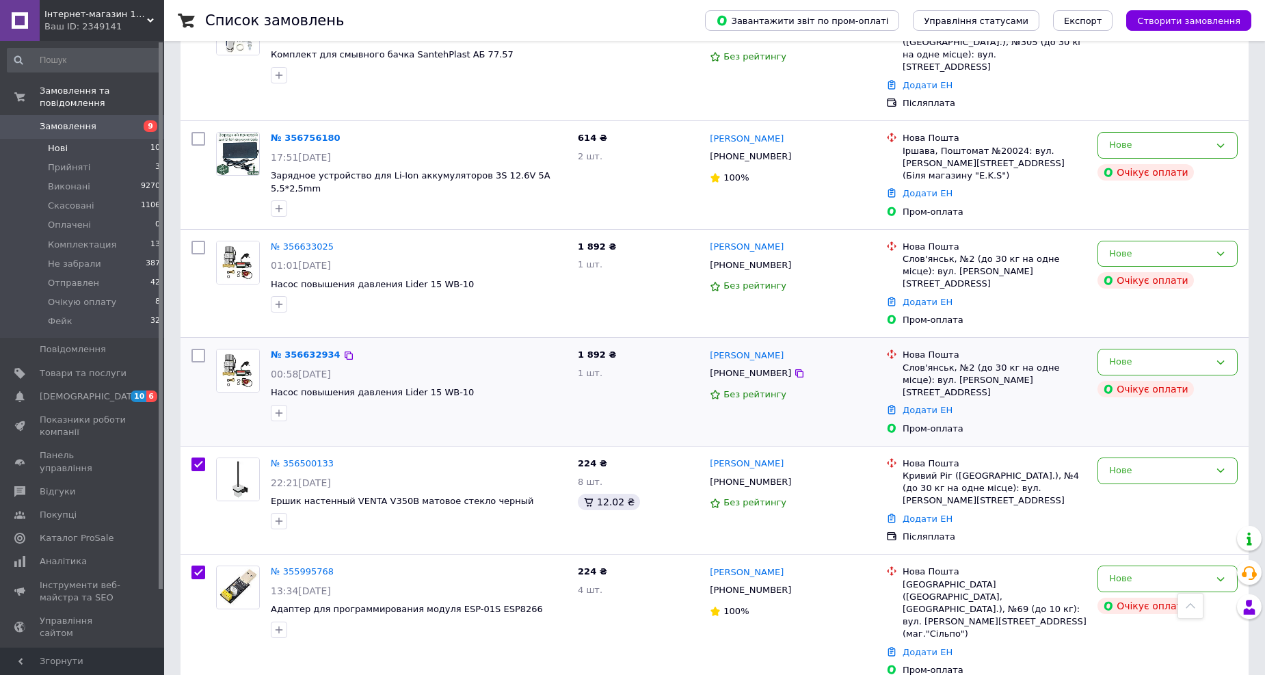
click at [192, 349] on input "checkbox" at bounding box center [199, 356] width 14 height 14
checkbox input "true"
click at [195, 458] on input "checkbox" at bounding box center [199, 465] width 14 height 14
checkbox input "false"
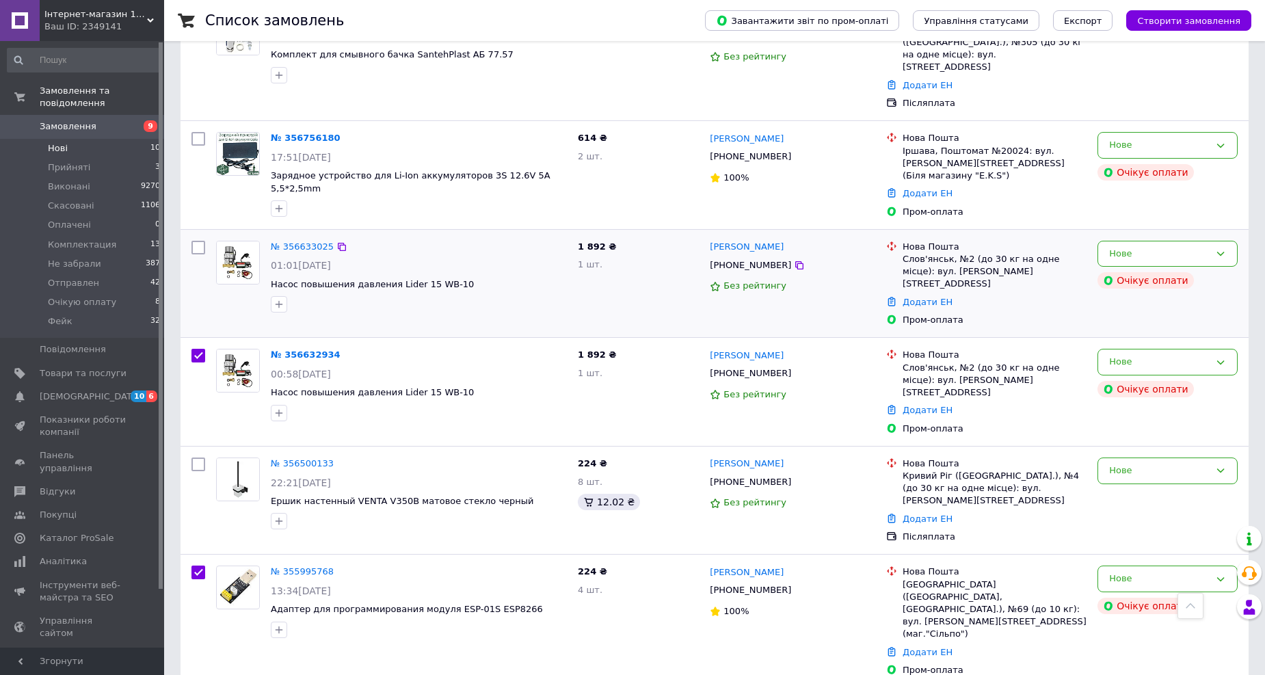
checkbox input "true"
click at [196, 241] on input "checkbox" at bounding box center [199, 248] width 14 height 14
checkbox input "true"
click at [202, 132] on input "checkbox" at bounding box center [199, 139] width 14 height 14
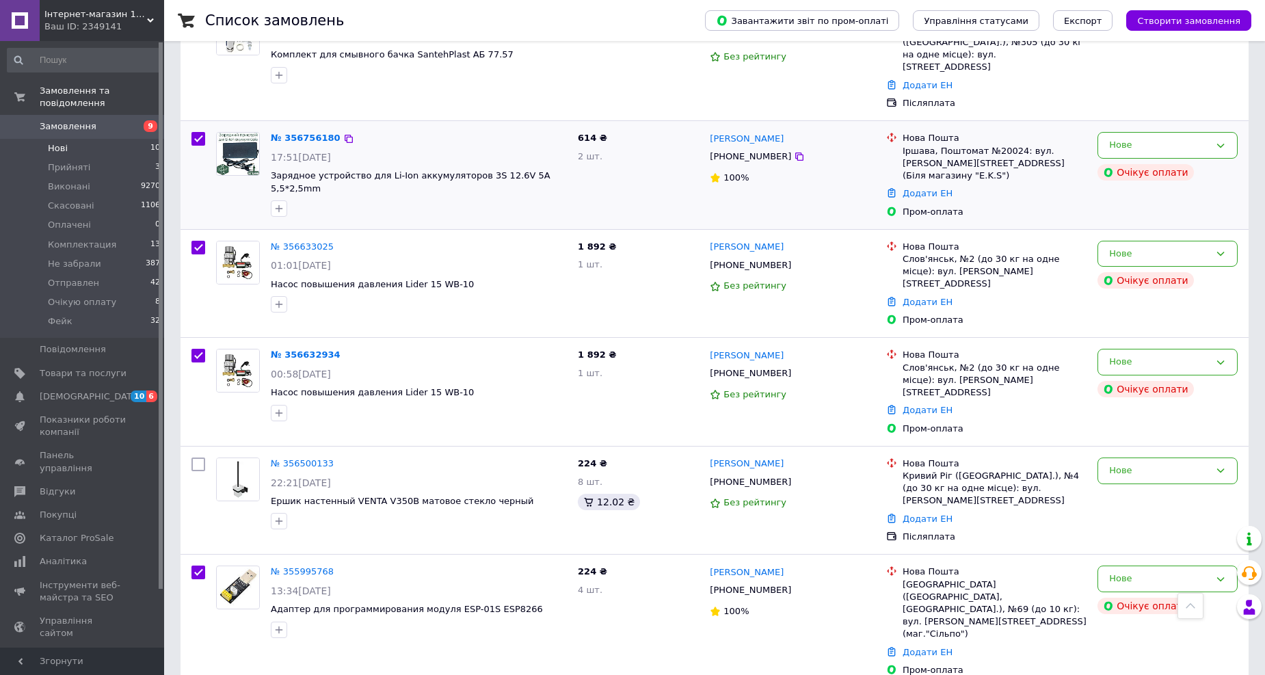
checkbox input "true"
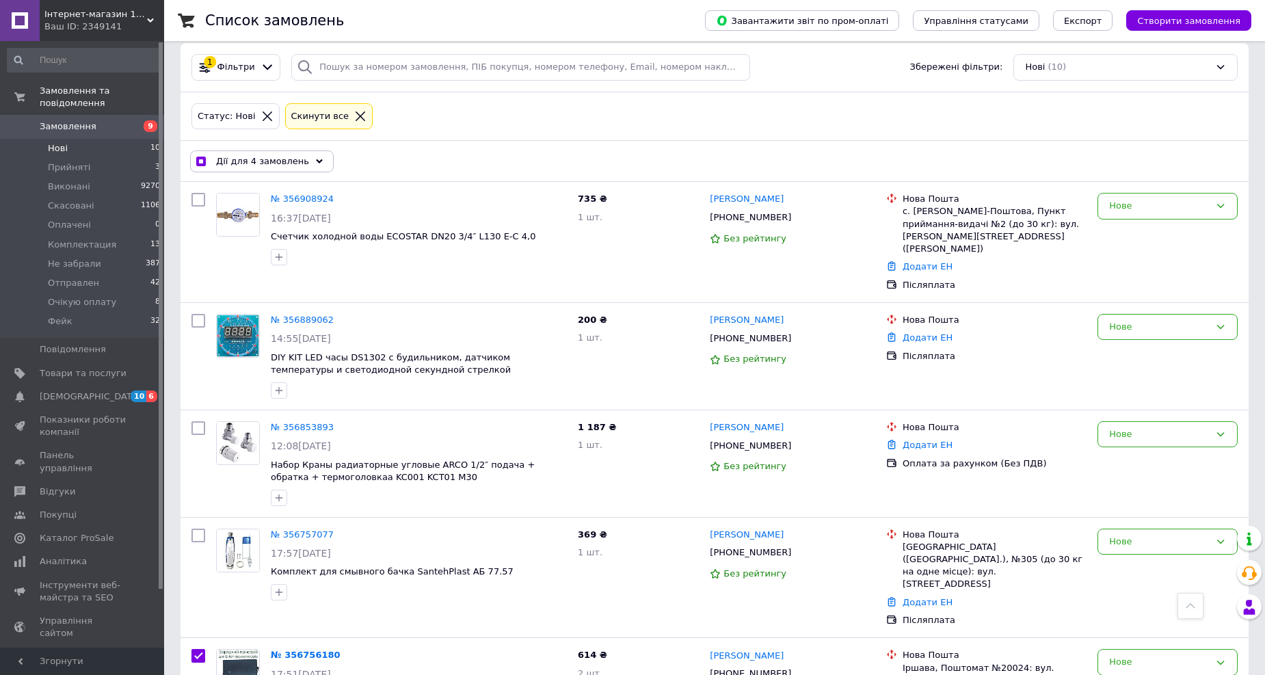
scroll to position [0, 0]
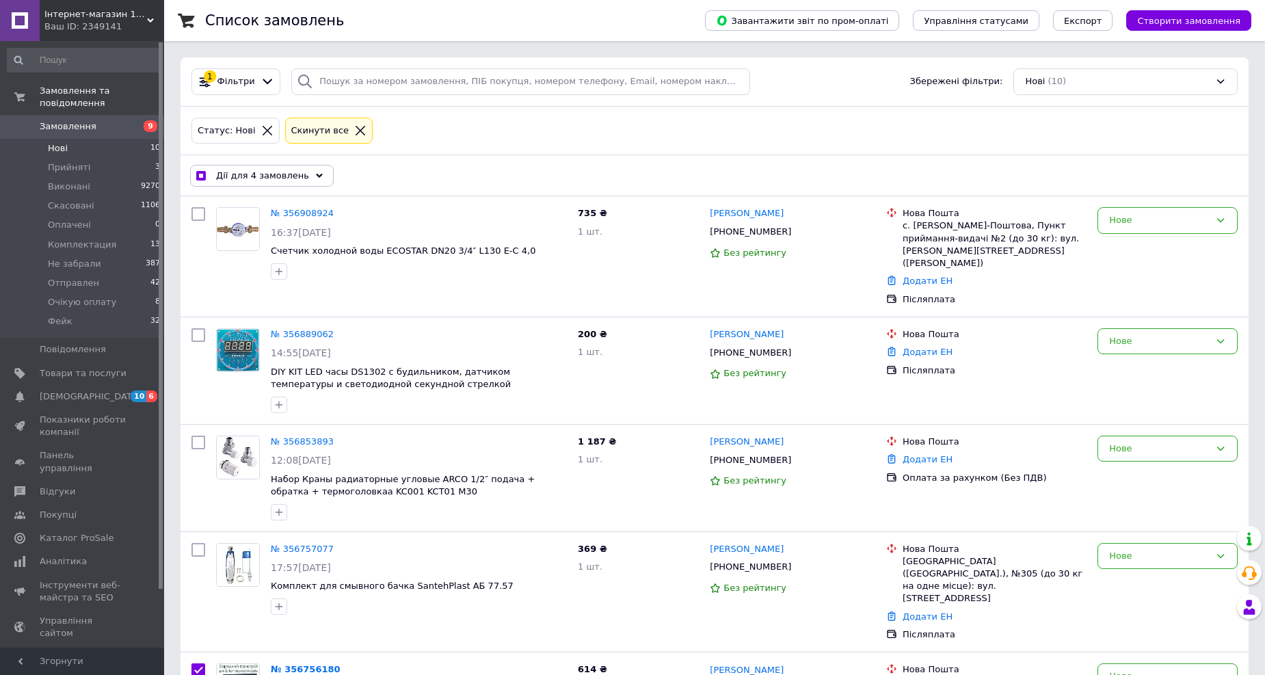
click at [287, 176] on span "Дії для 4 замовлень" at bounding box center [262, 176] width 93 height 12
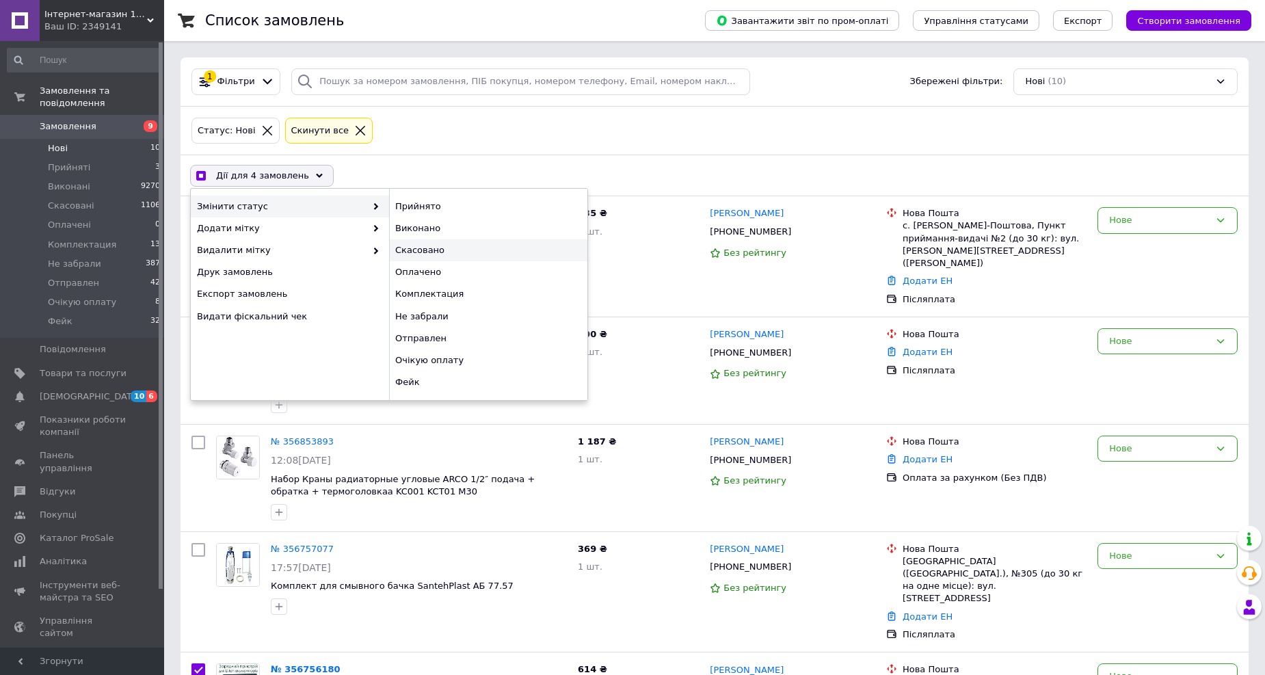
click at [435, 250] on div "Скасовано" at bounding box center [488, 250] width 198 height 22
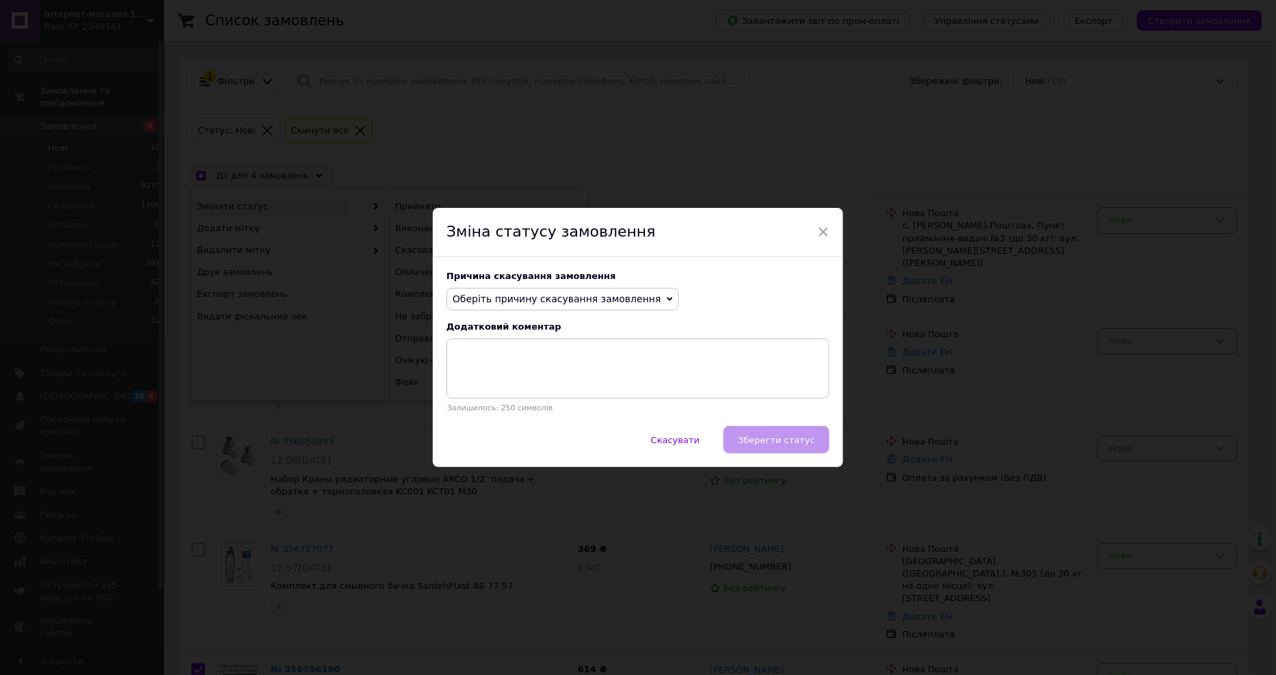
click at [477, 293] on span "Оберіть причину скасування замовлення" at bounding box center [557, 298] width 209 height 11
click at [503, 360] on li "Оплата не надійшла" at bounding box center [562, 363] width 231 height 19
checkbox input "true"
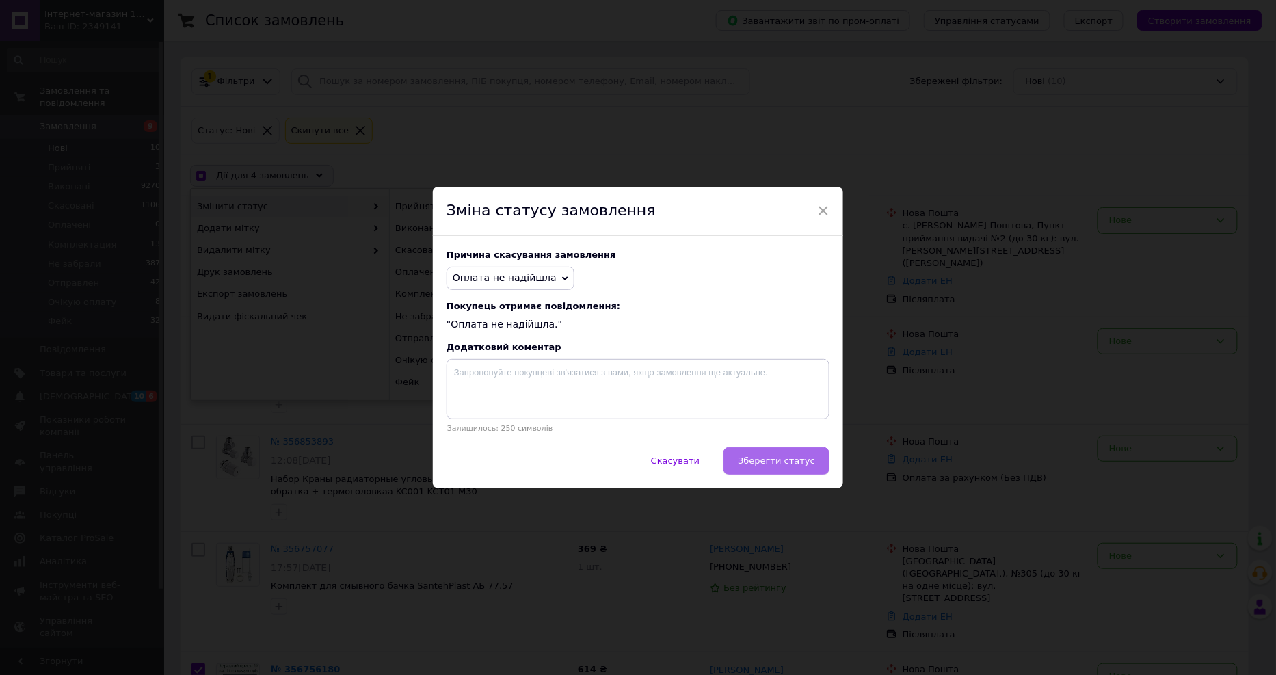
click at [765, 460] on span "Зберегти статус" at bounding box center [776, 461] width 77 height 10
checkbox input "false"
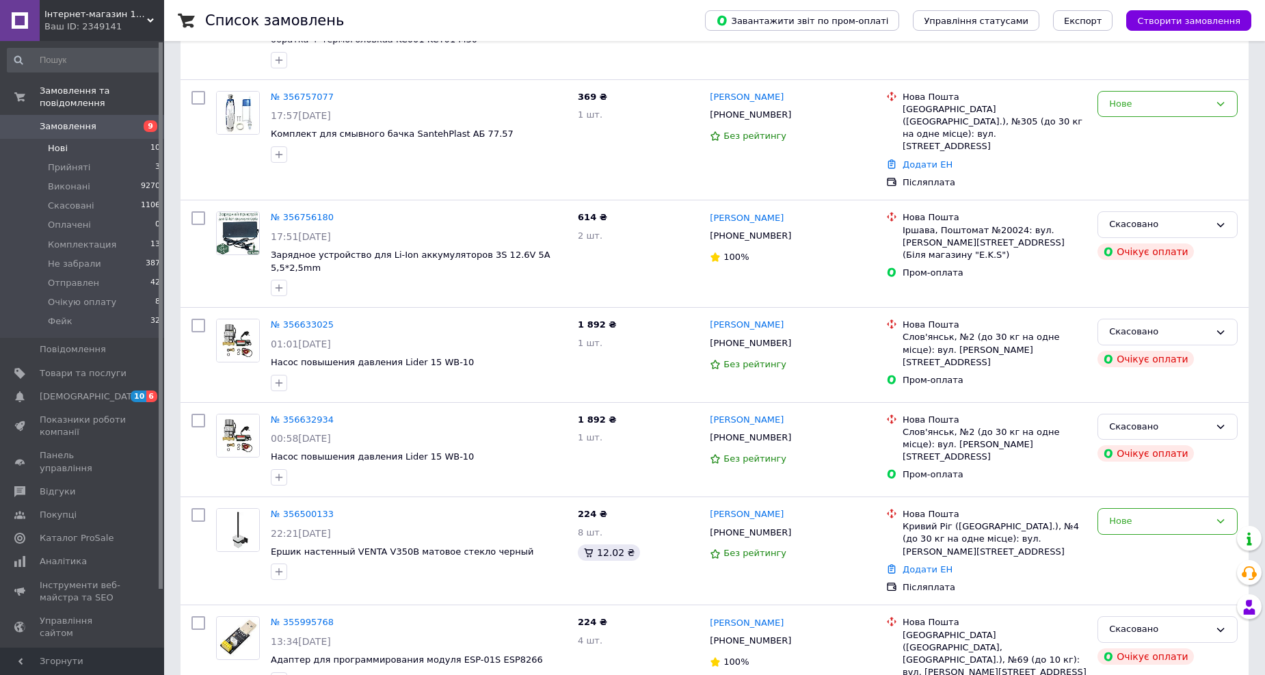
scroll to position [456, 0]
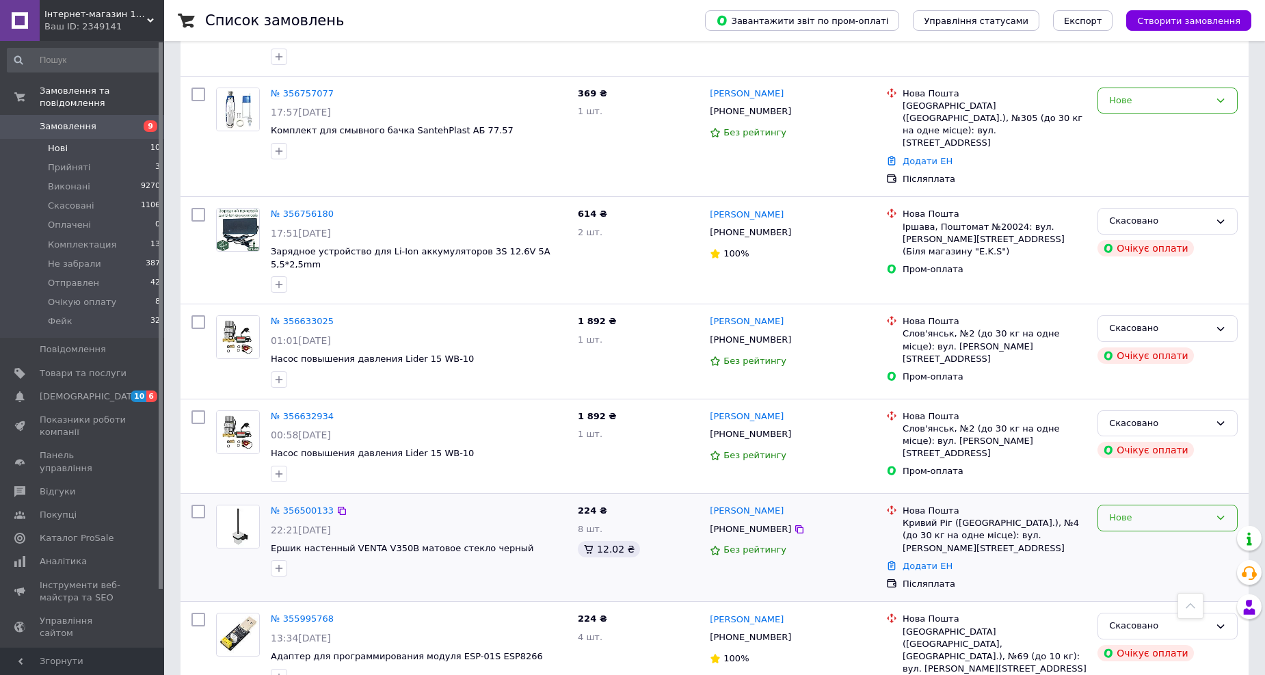
click at [1164, 511] on div "Нове" at bounding box center [1159, 518] width 101 height 14
click at [1129, 584] on li "Скасовано" at bounding box center [1167, 596] width 139 height 25
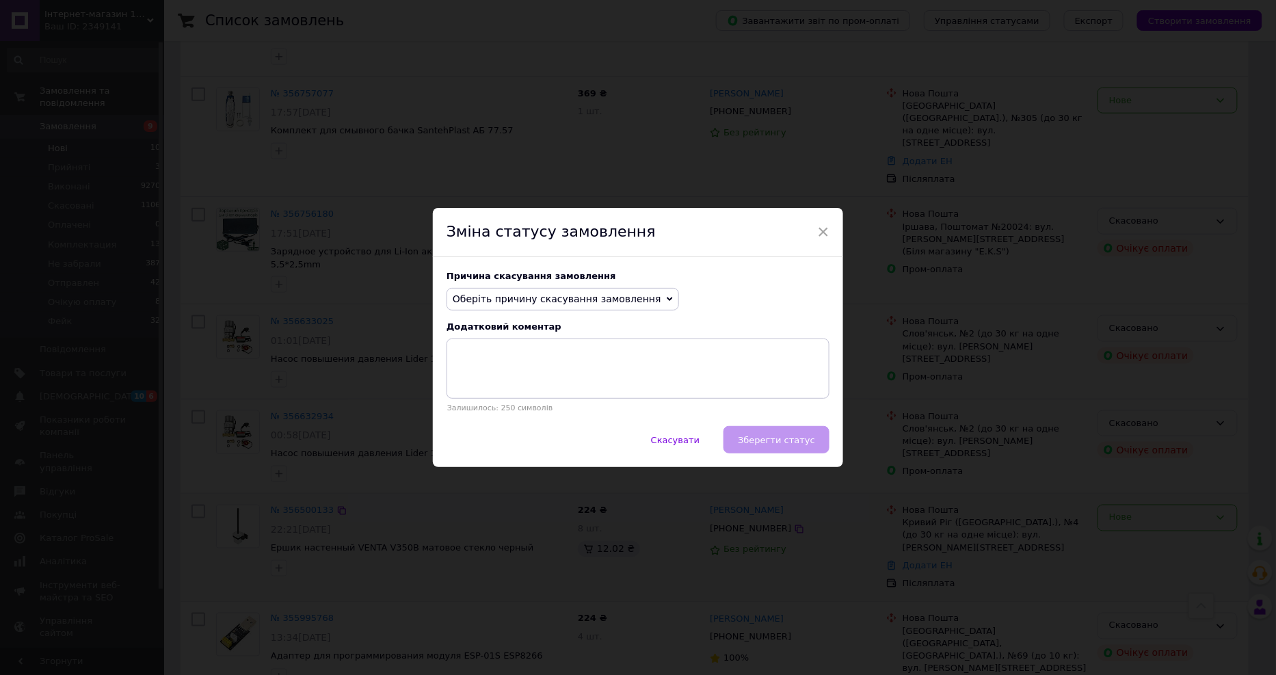
click at [548, 296] on span "Оберіть причину скасування замовлення" at bounding box center [557, 298] width 209 height 11
click at [475, 445] on li "Інше" at bounding box center [562, 441] width 231 height 19
click at [489, 376] on textarea at bounding box center [638, 369] width 383 height 60
click at [771, 445] on span "Зберегти статус" at bounding box center [776, 440] width 77 height 10
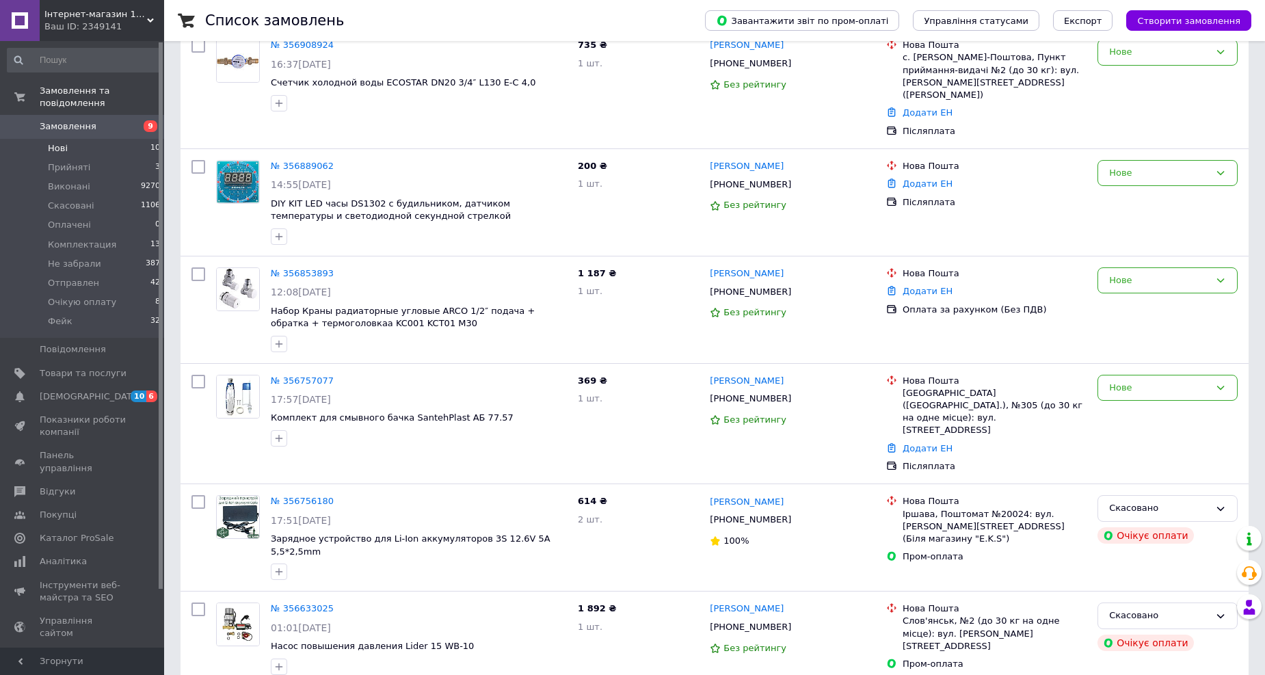
scroll to position [132, 0]
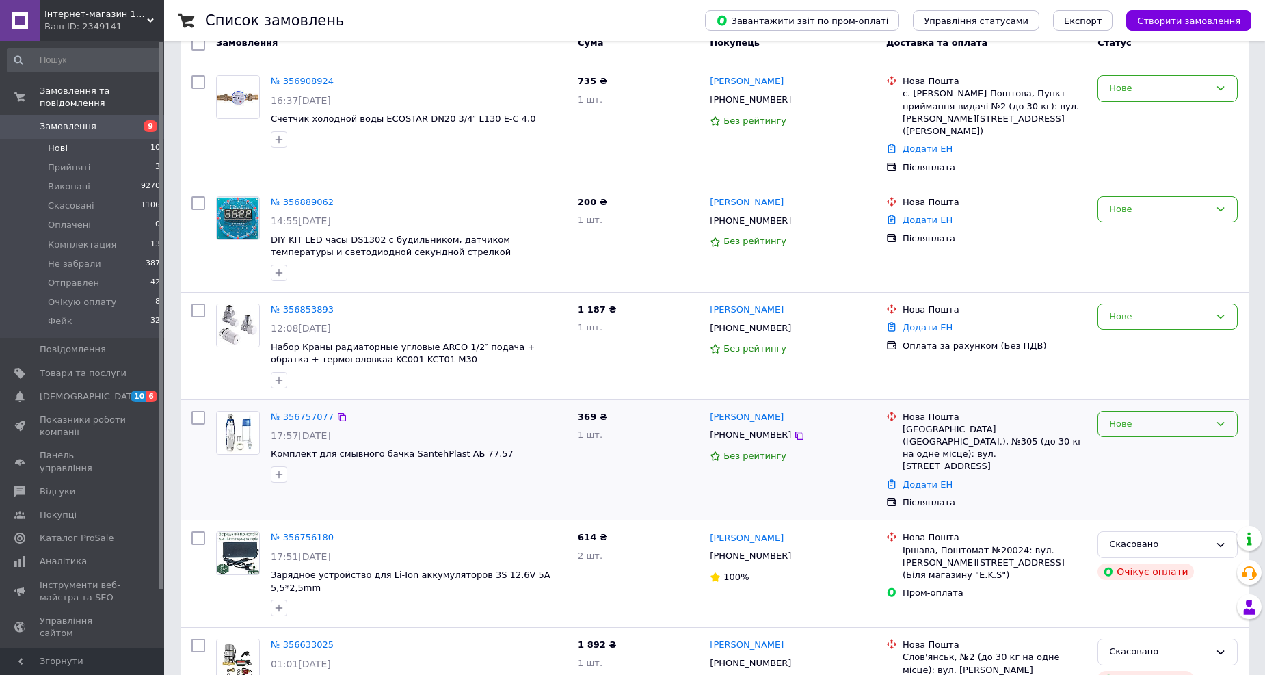
click at [1185, 417] on div "Нове" at bounding box center [1159, 424] width 101 height 14
click at [1146, 490] on li "Скасовано" at bounding box center [1167, 502] width 139 height 25
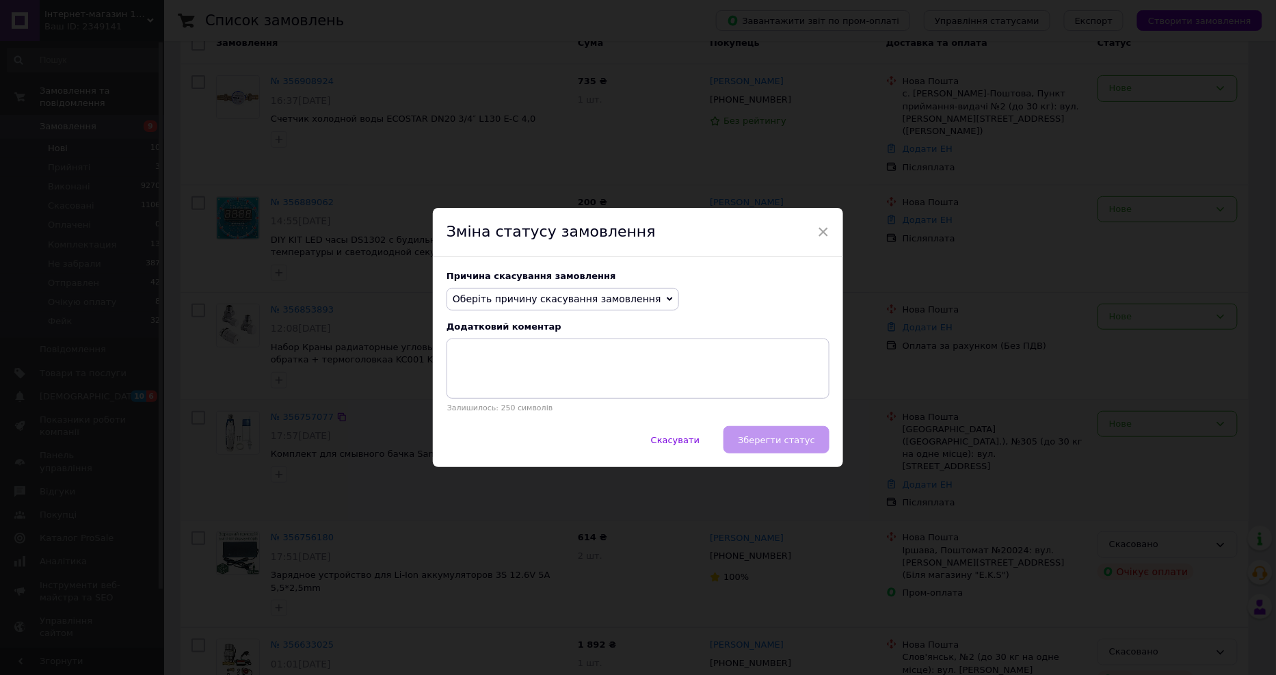
click at [582, 303] on span "Оберіть причину скасування замовлення" at bounding box center [557, 298] width 209 height 11
click at [497, 416] on li "Не вдається додзвонитися" at bounding box center [562, 421] width 231 height 19
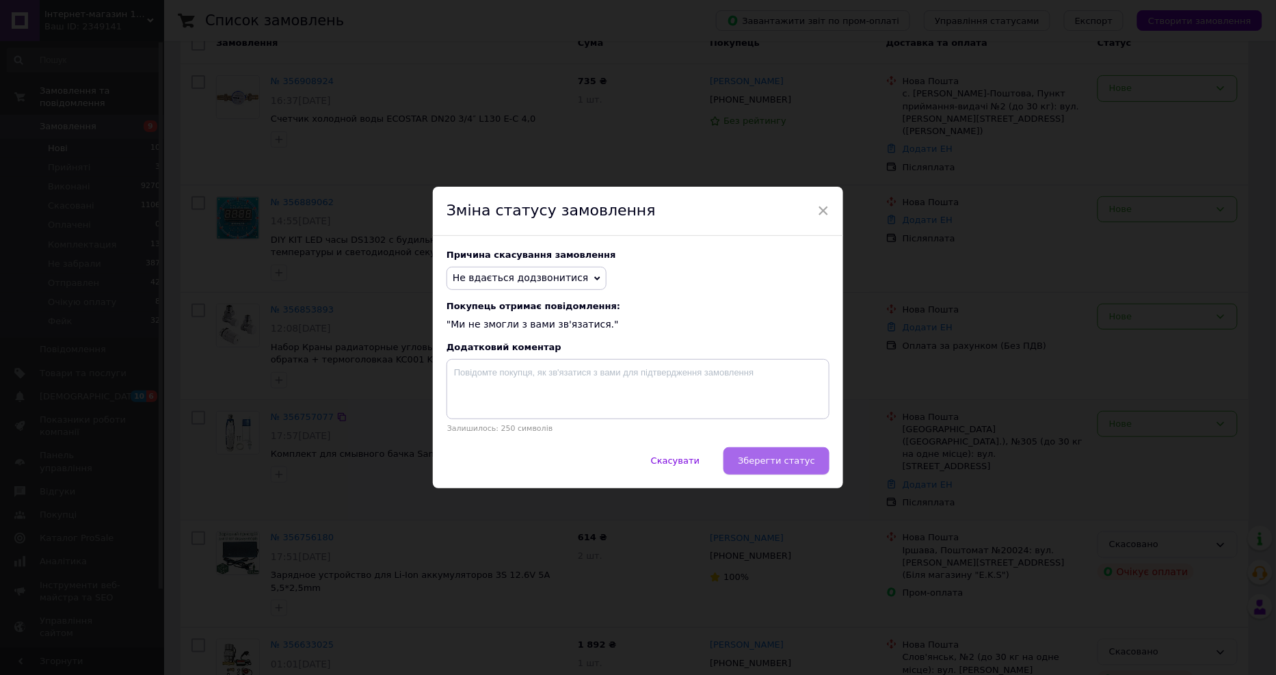
click at [802, 460] on span "Зберегти статус" at bounding box center [776, 461] width 77 height 10
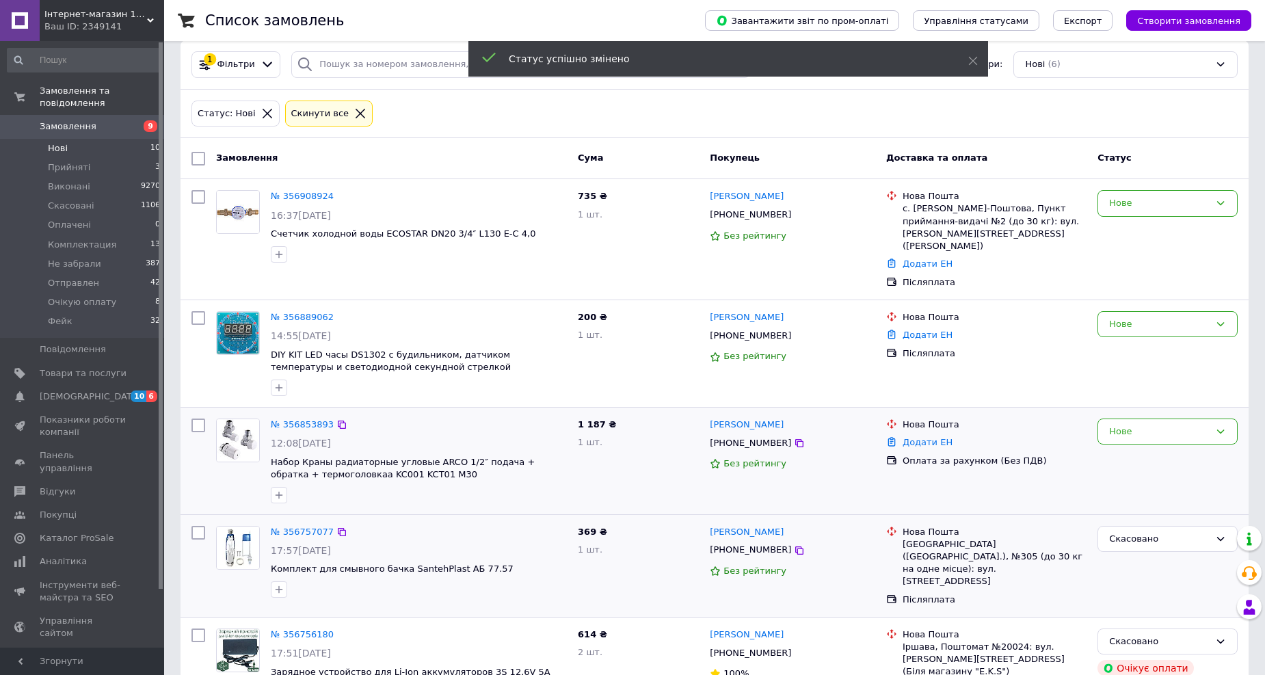
scroll to position [0, 0]
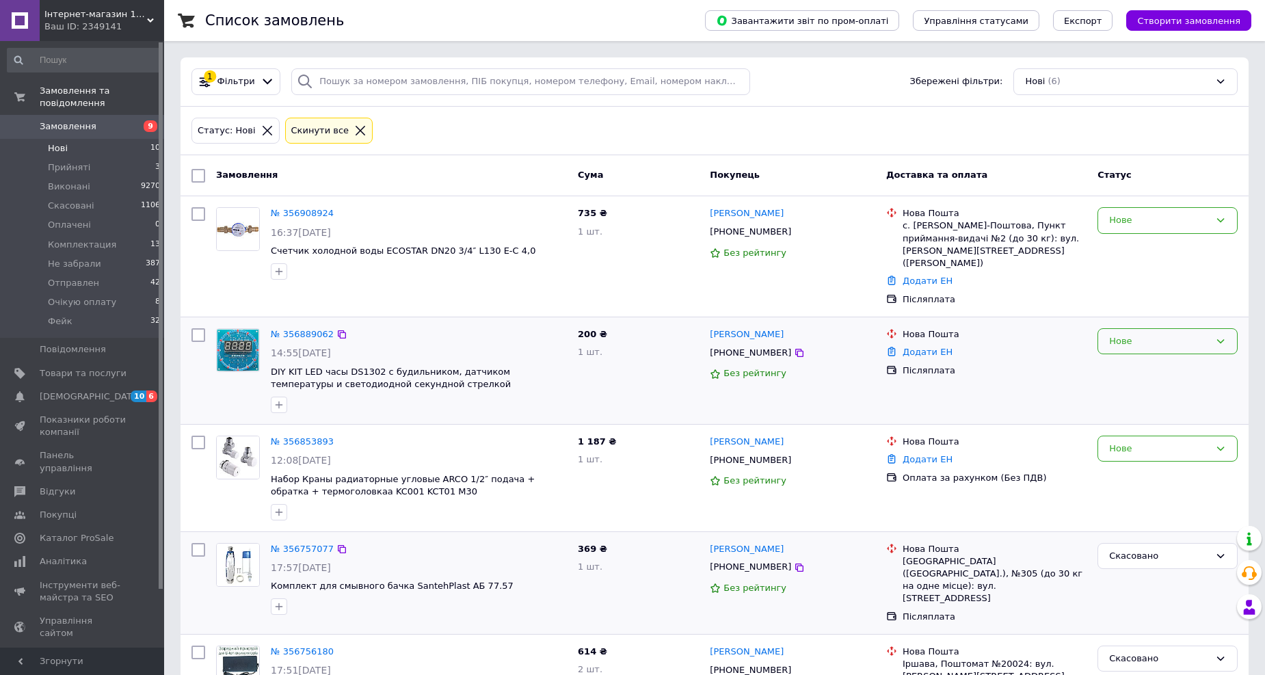
click at [1142, 334] on div "Нове" at bounding box center [1159, 341] width 101 height 14
click at [1127, 408] on li "Скасовано" at bounding box center [1167, 420] width 139 height 25
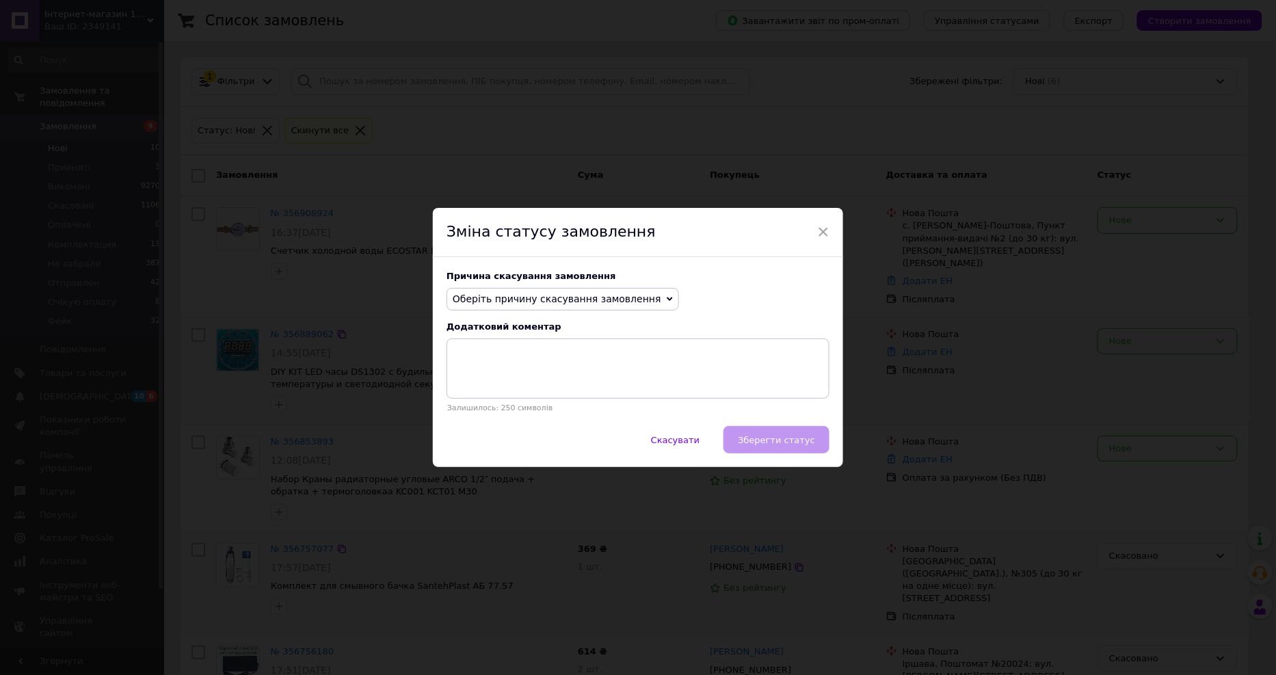
click at [612, 296] on span "Оберіть причину скасування замовлення" at bounding box center [557, 298] width 209 height 11
click at [459, 440] on li "Інше" at bounding box center [562, 441] width 231 height 19
click at [537, 373] on textarea at bounding box center [638, 369] width 383 height 60
click at [766, 438] on span "Зберегти статус" at bounding box center [776, 440] width 77 height 10
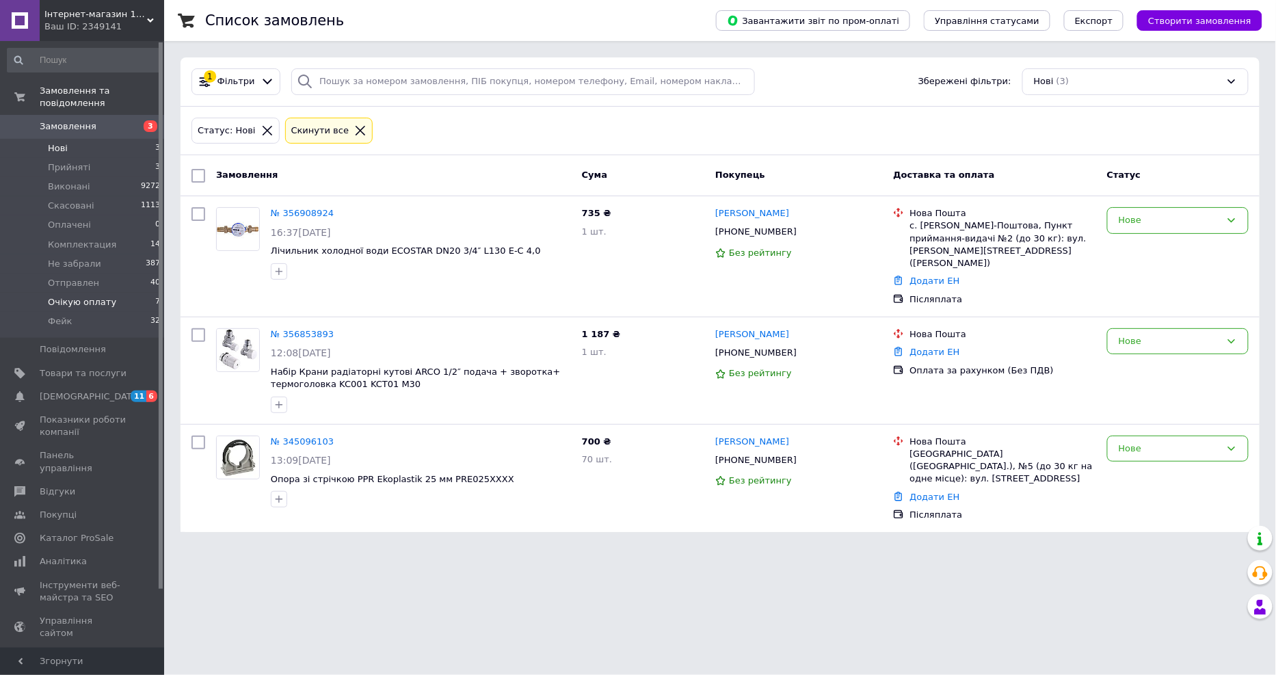
click at [60, 293] on li "Очікую оплату 7" at bounding box center [84, 302] width 168 height 19
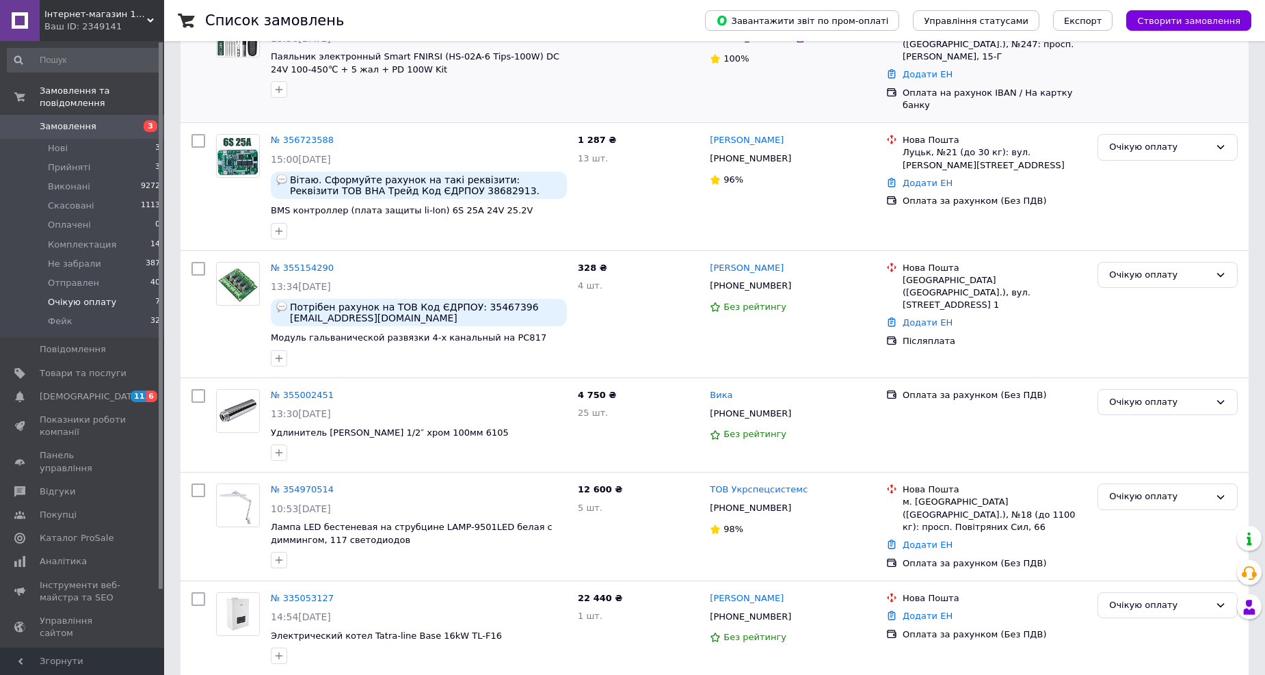
scroll to position [311, 0]
click at [81, 140] on li "Нові 3" at bounding box center [84, 148] width 168 height 19
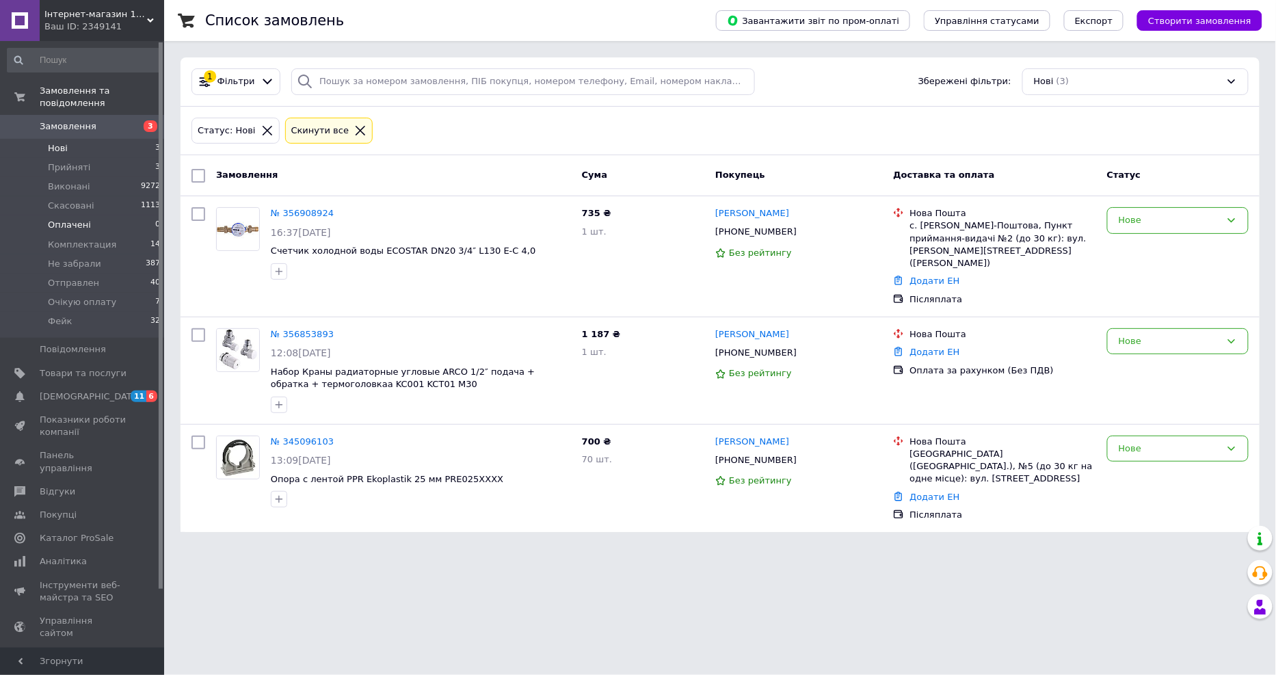
click at [89, 219] on li "Оплачені 0" at bounding box center [84, 224] width 168 height 19
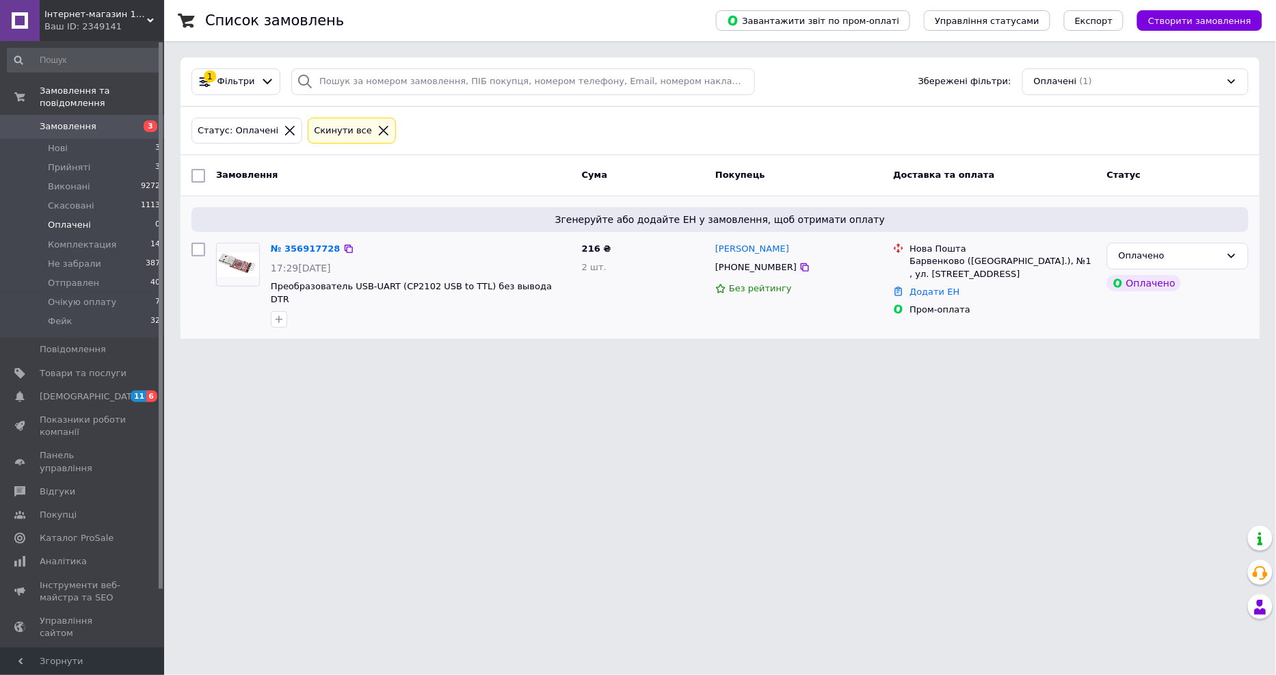
click at [311, 241] on div "№ 356917728" at bounding box center [305, 249] width 72 height 16
click at [310, 250] on link "№ 356917728" at bounding box center [306, 248] width 70 height 10
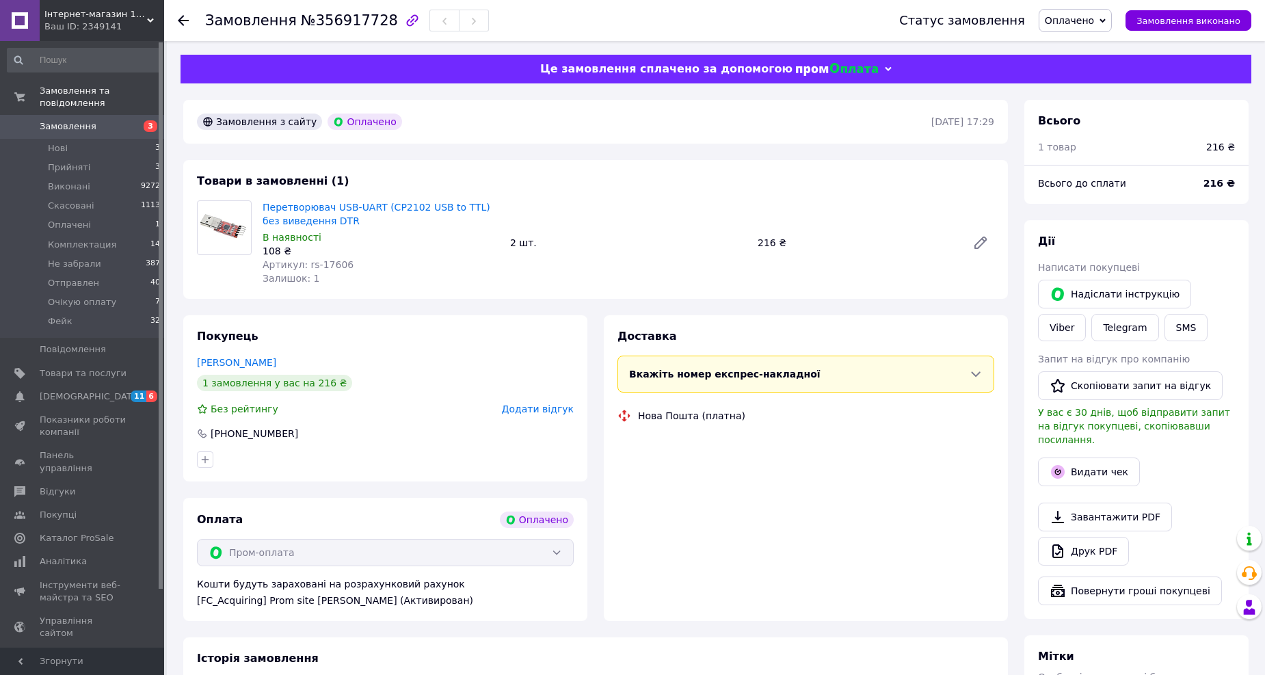
click at [335, 264] on span "Артикул: rs-17606" at bounding box center [308, 264] width 91 height 11
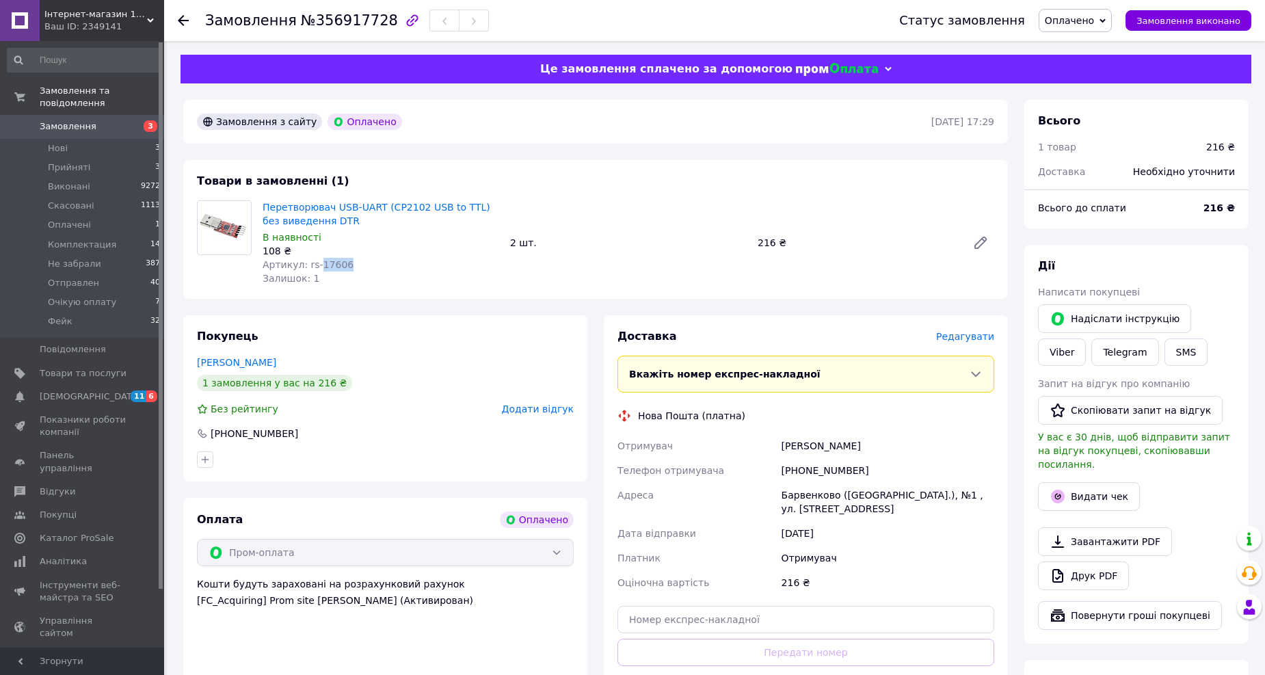
click at [335, 264] on span "Артикул: rs-17606" at bounding box center [308, 264] width 91 height 11
copy span "17606"
click at [1088, 23] on span "Оплачено" at bounding box center [1069, 20] width 49 height 11
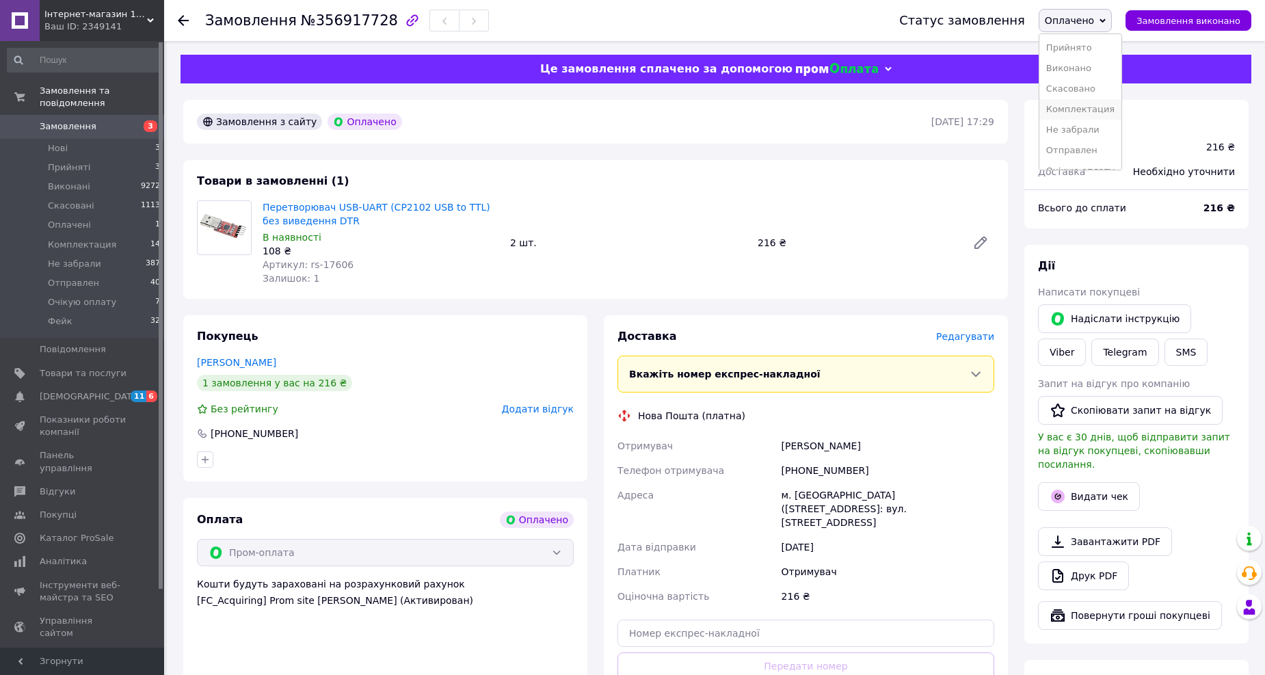
click at [1102, 111] on li "Комплектация" at bounding box center [1081, 109] width 82 height 21
click at [967, 339] on span "Редагувати" at bounding box center [965, 336] width 58 height 11
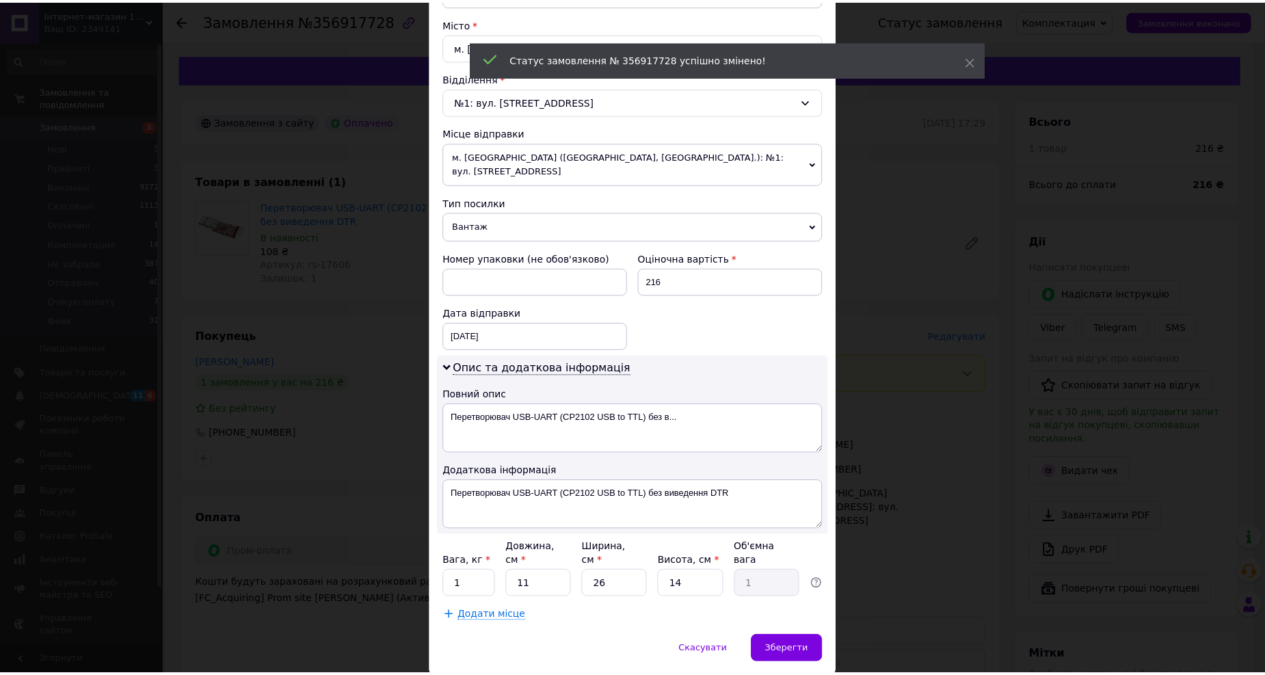
scroll to position [380, 0]
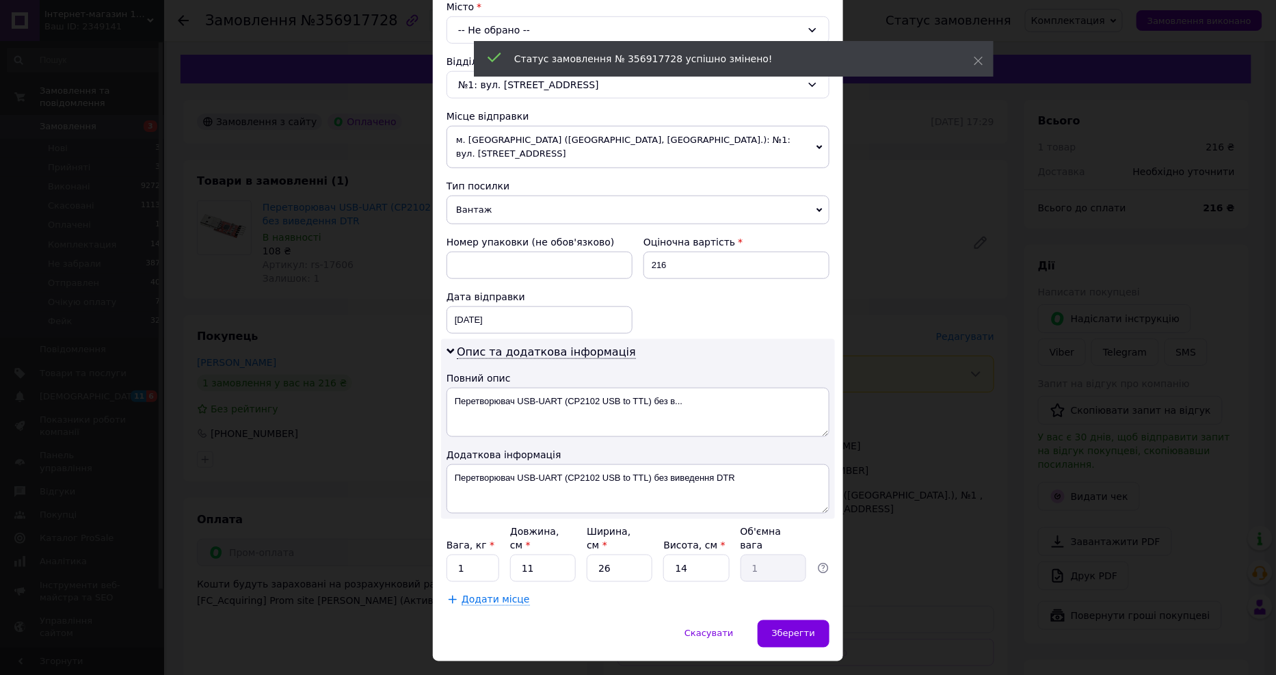
click at [553, 159] on div "Платник Отримувач Відправник Прізвище отримувача Кучер Ім'я отримувача Владисла…" at bounding box center [638, 192] width 383 height 828
click at [569, 137] on span "м. [GEOGRAPHIC_DATA] ([GEOGRAPHIC_DATA], [GEOGRAPHIC_DATA].): №1: вул. [STREET_…" at bounding box center [638, 147] width 383 height 42
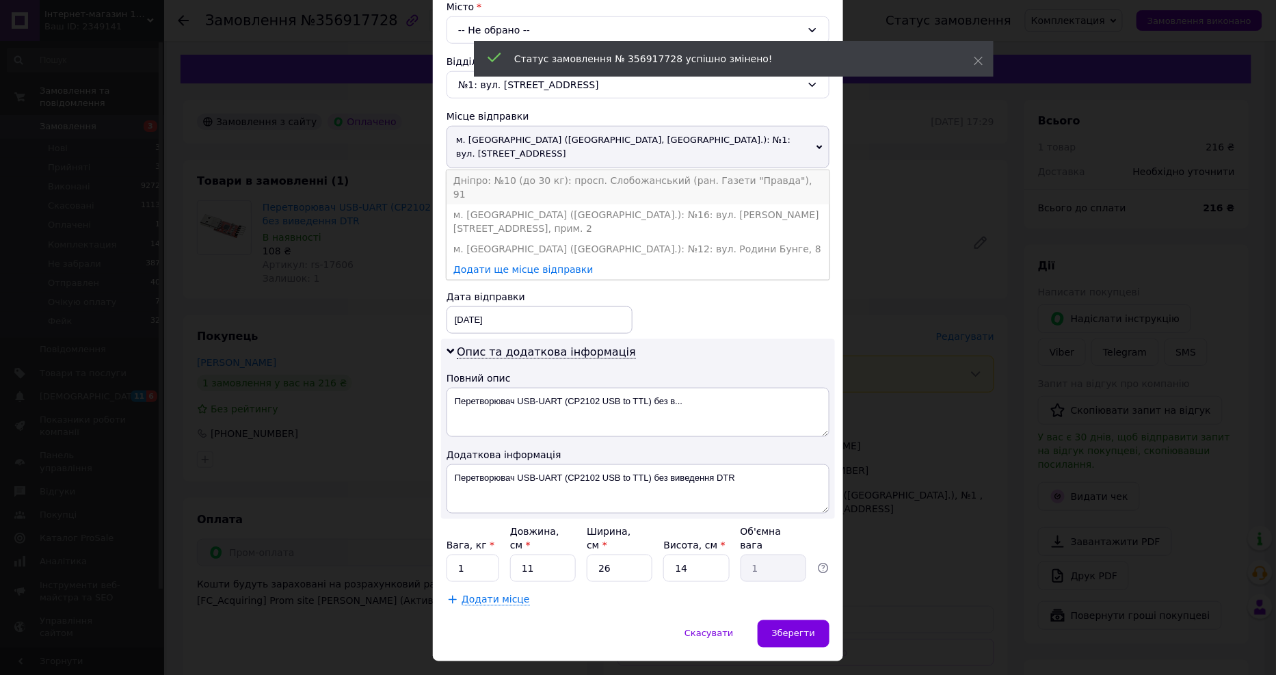
click at [536, 170] on li "Дніпро: №10 (до 30 кг): просп. Слобожанський (ран. Газети "Правда"), 91" at bounding box center [638, 187] width 383 height 34
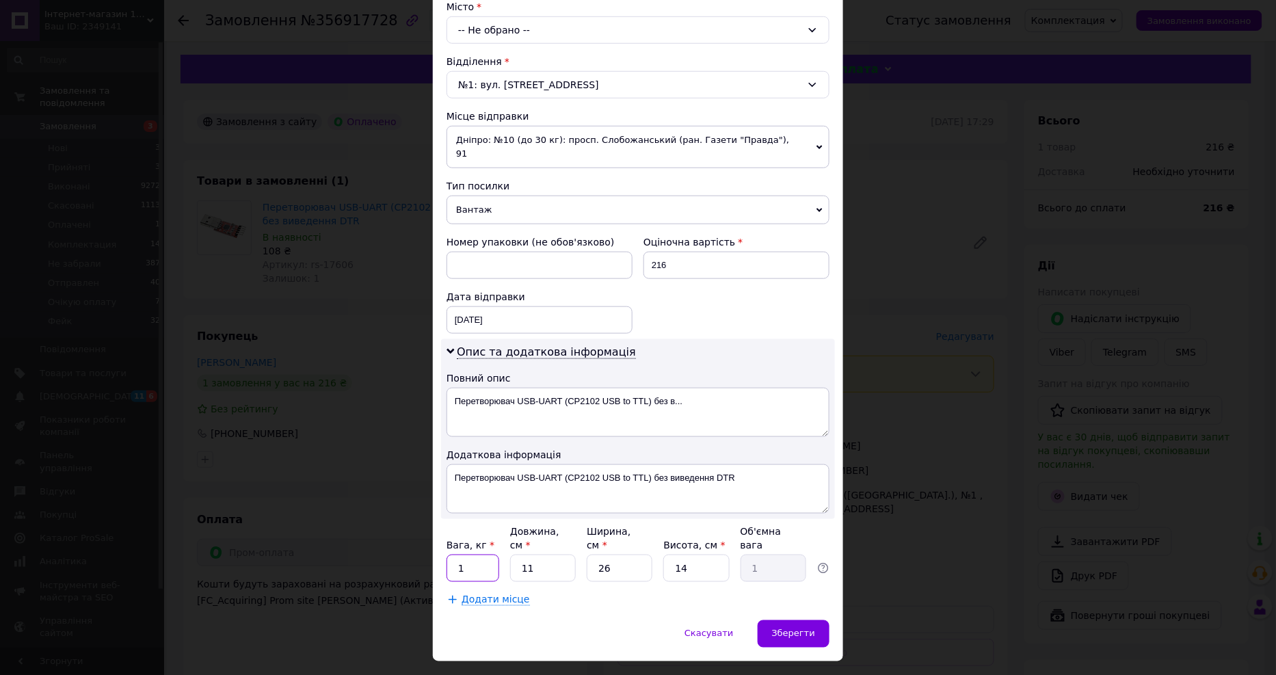
click at [470, 555] on input "1" at bounding box center [473, 568] width 53 height 27
type input "0.1"
type input "1"
type input "0.1"
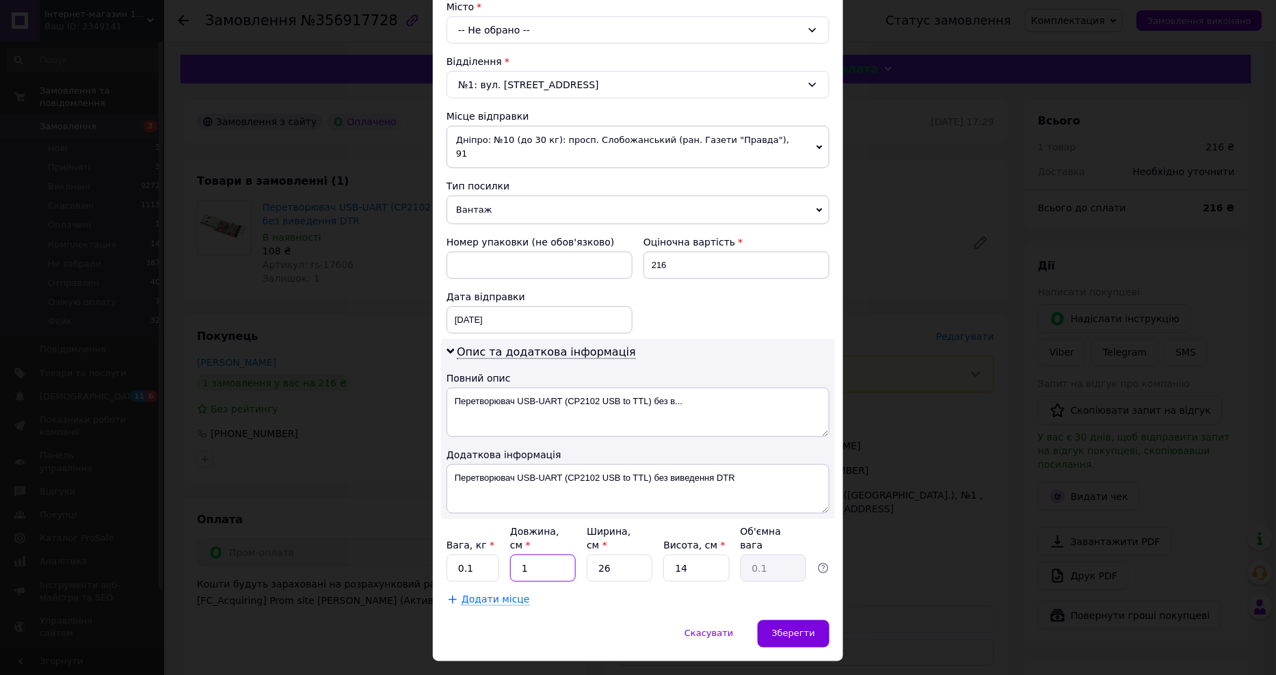
type input "10"
type input "0.91"
type input "10"
type input "1"
type input "0.1"
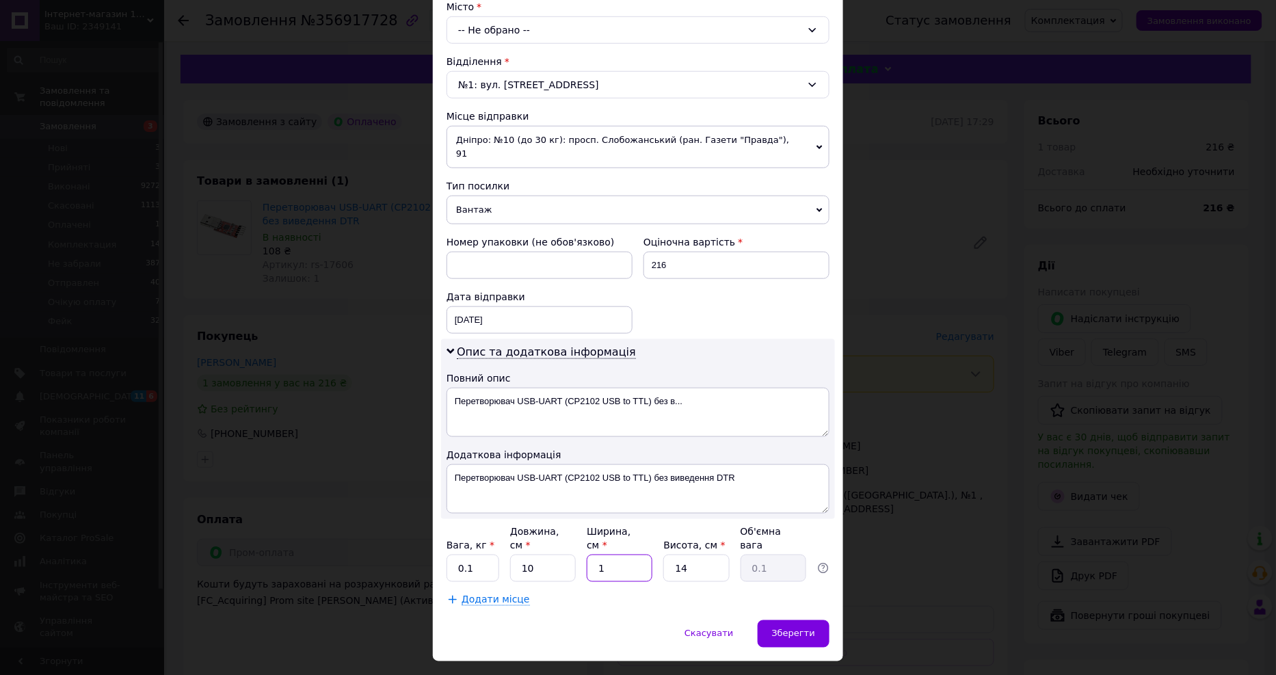
type input "10"
type input "0.35"
type input "10"
type input "1"
type input "0.1"
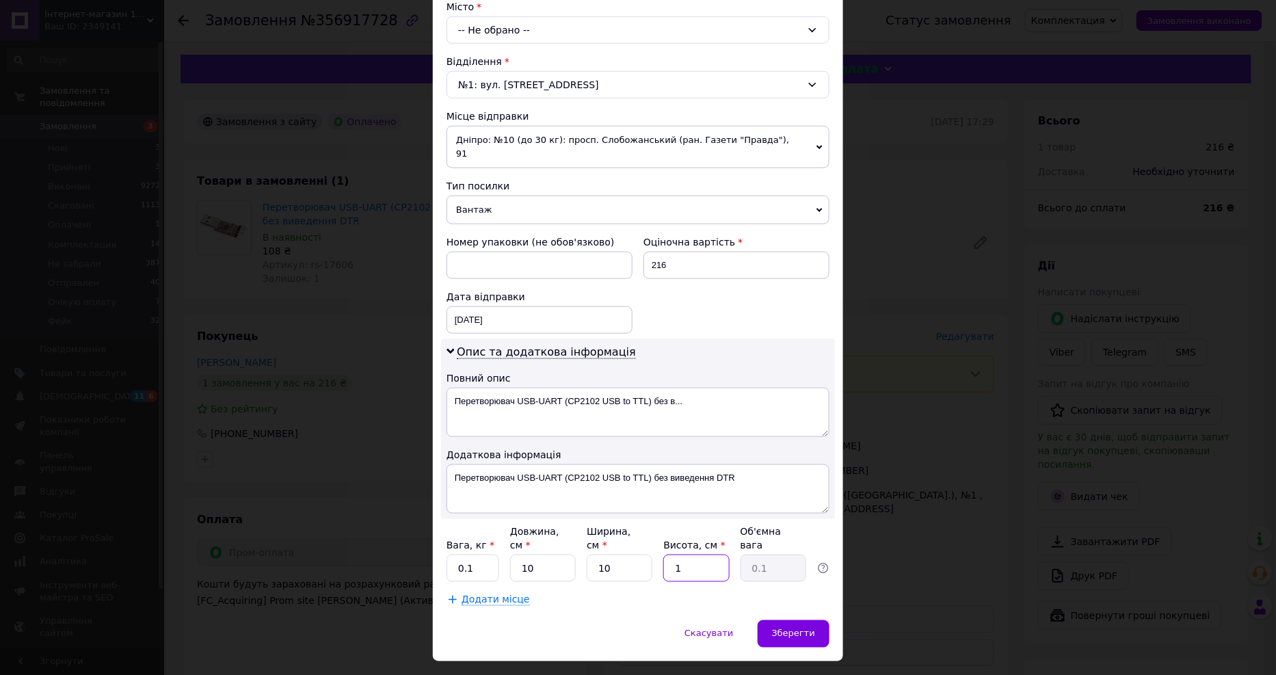
type input "10"
type input "0.25"
type input "10"
click at [791, 620] on div "Зберегти" at bounding box center [794, 633] width 72 height 27
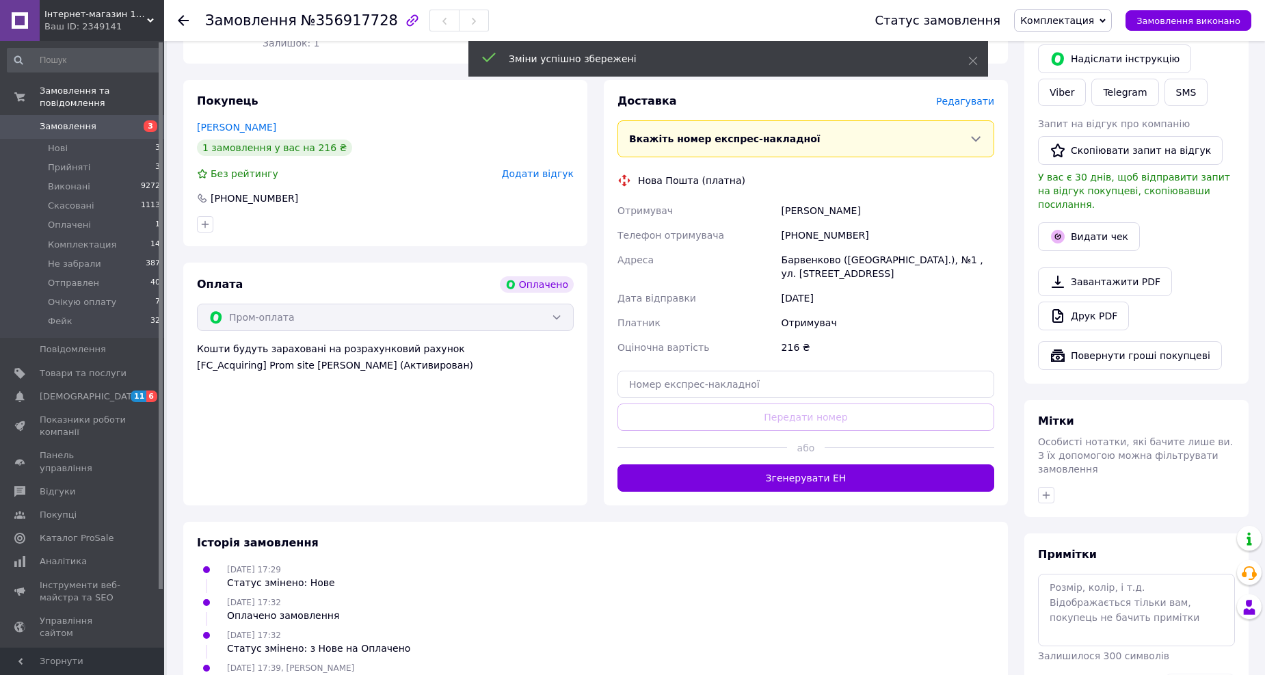
scroll to position [289, 0]
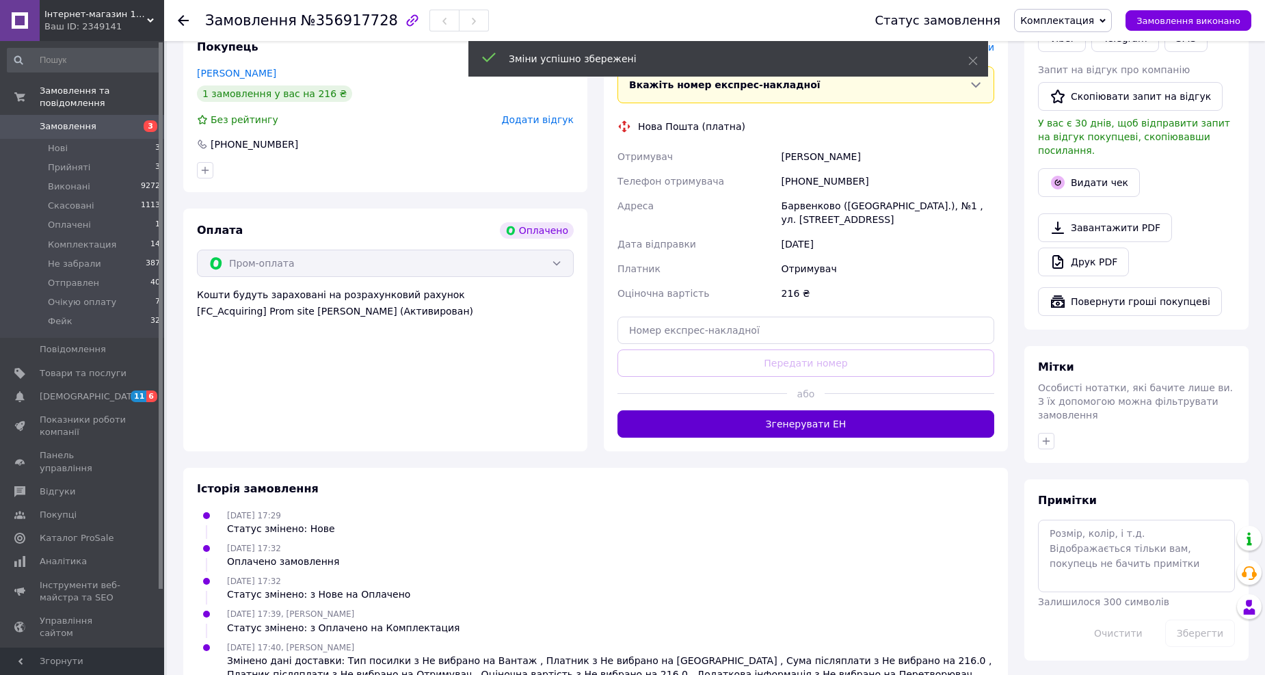
click at [824, 427] on button "Згенерувати ЕН" at bounding box center [806, 423] width 377 height 27
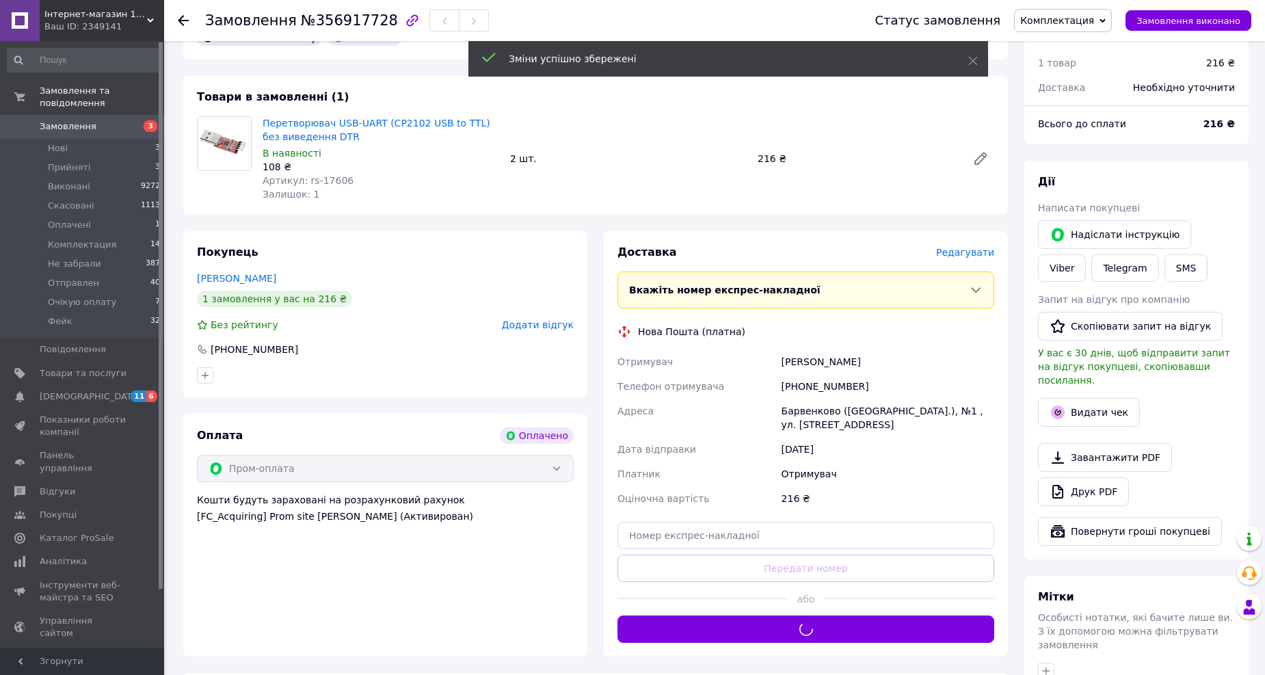
scroll to position [62, 0]
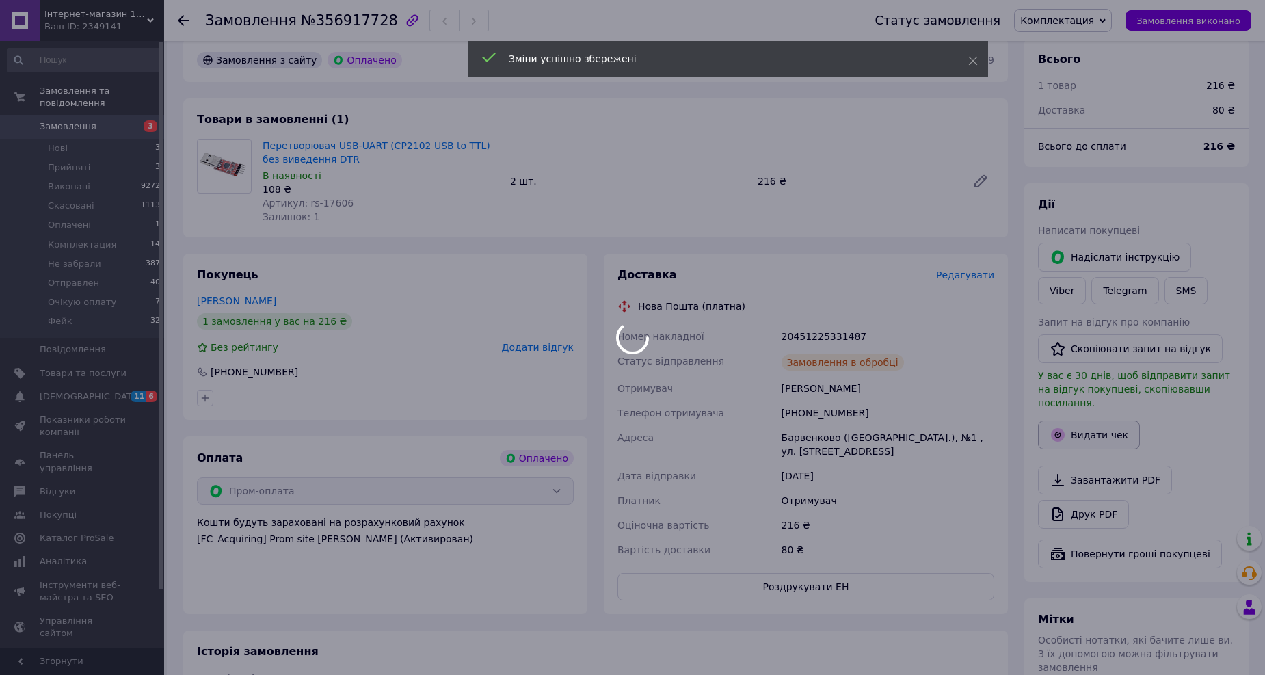
click at [1091, 421] on button "Видати чек" at bounding box center [1089, 435] width 102 height 29
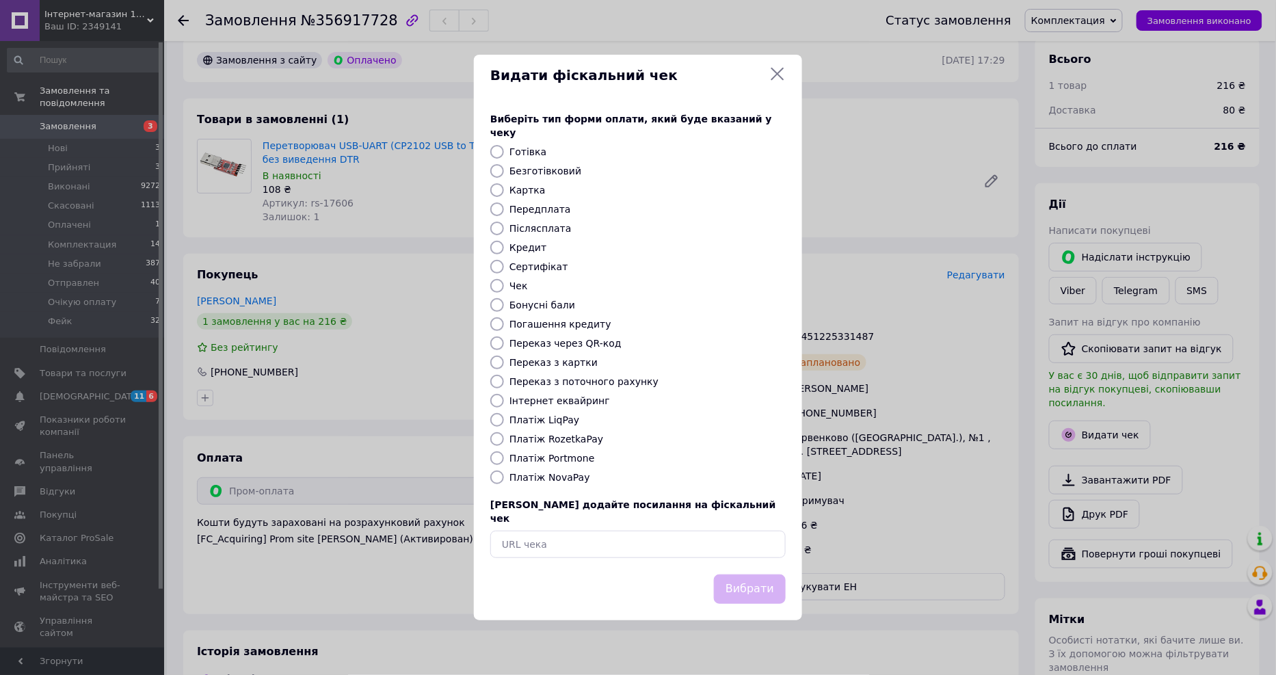
click at [551, 445] on label "Платіж RozetkaPay" at bounding box center [557, 439] width 94 height 11
click at [504, 445] on input "Платіж RozetkaPay" at bounding box center [497, 439] width 14 height 14
radio input "true"
drag, startPoint x: 743, startPoint y: 579, endPoint x: 831, endPoint y: 460, distance: 148.7
click at [743, 579] on button "Вибрати" at bounding box center [750, 589] width 72 height 29
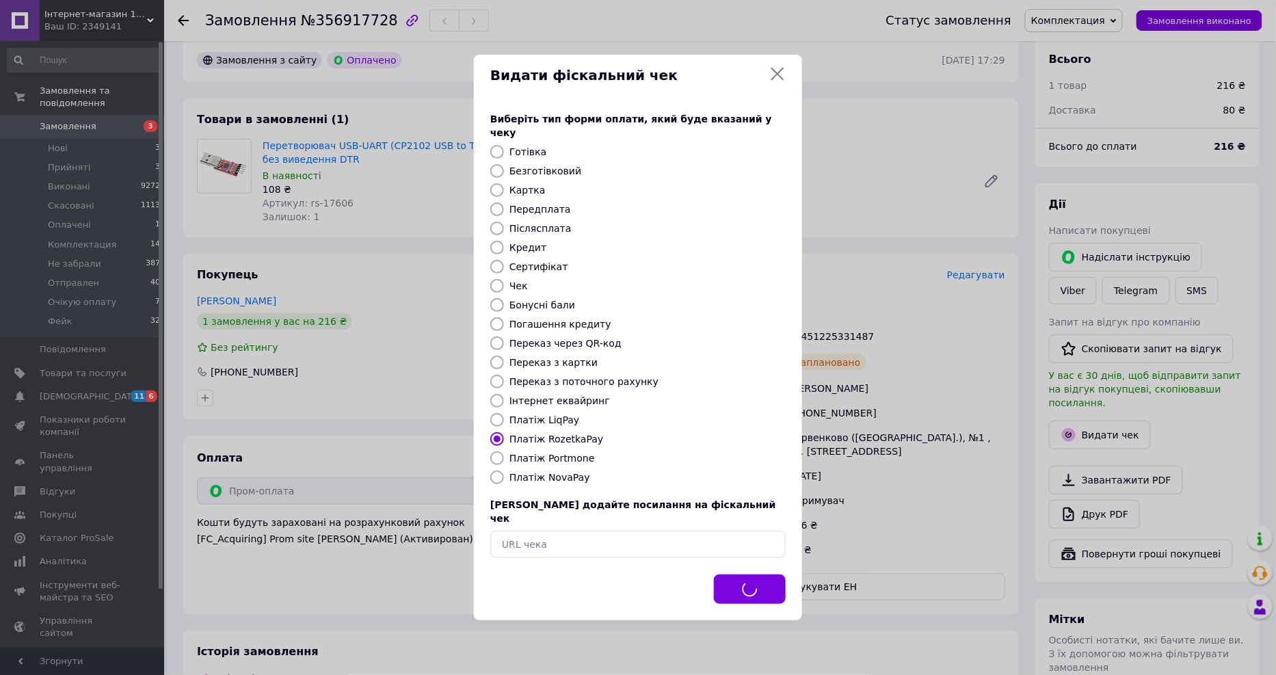
click at [838, 339] on div "Видати фіскальний чек Виберіть тип форми оплати, який буде вказаний у чеку Готі…" at bounding box center [638, 337] width 1276 height 675
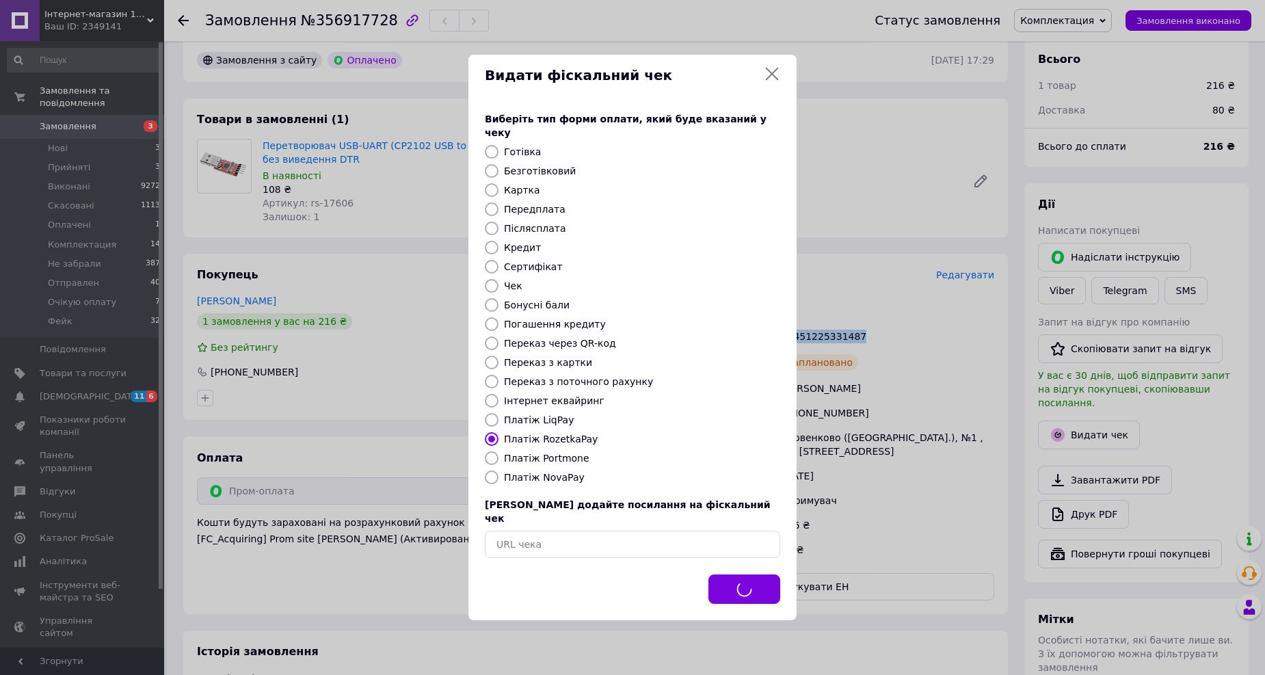
click at [838, 339] on div "20451225331487" at bounding box center [888, 336] width 218 height 25
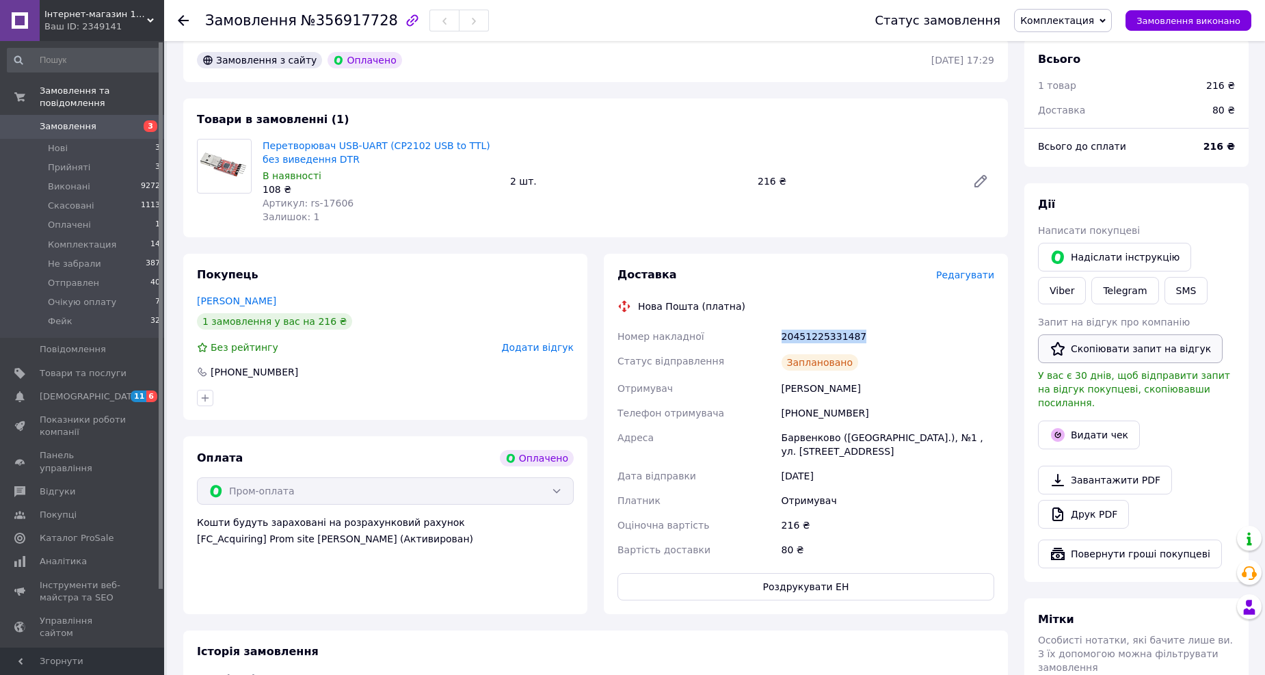
copy div "20451225331487"
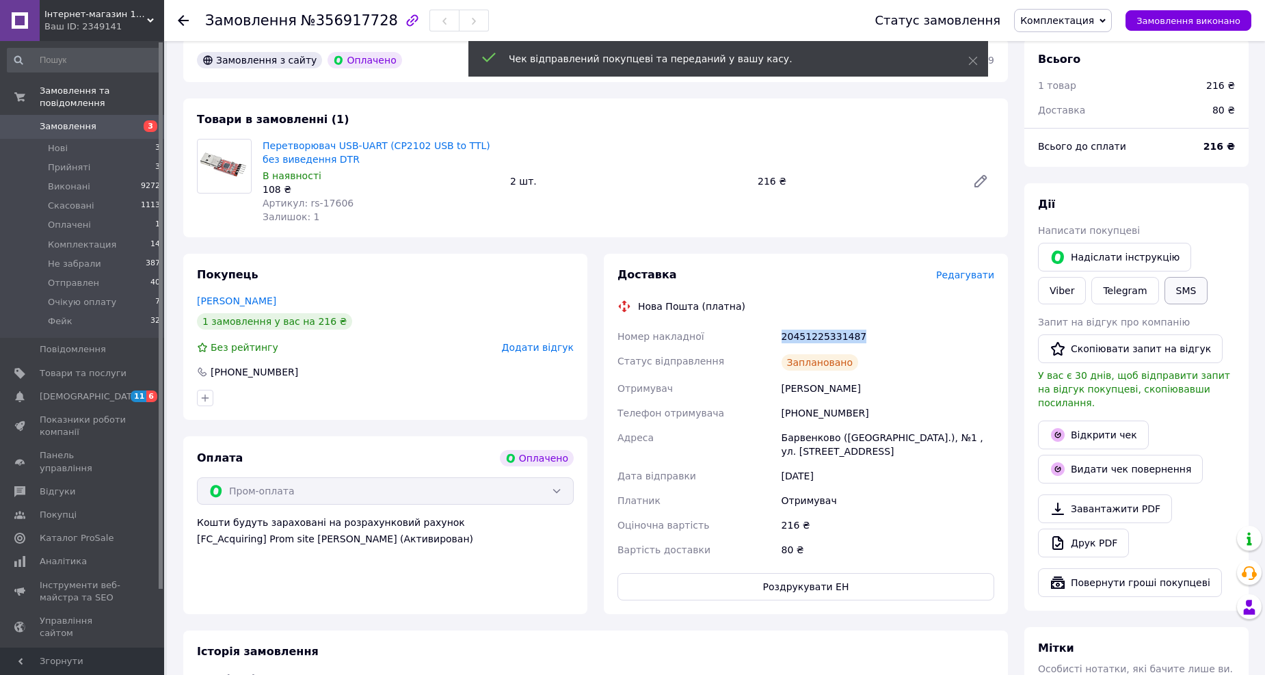
click at [1165, 291] on button "SMS" at bounding box center [1187, 290] width 44 height 27
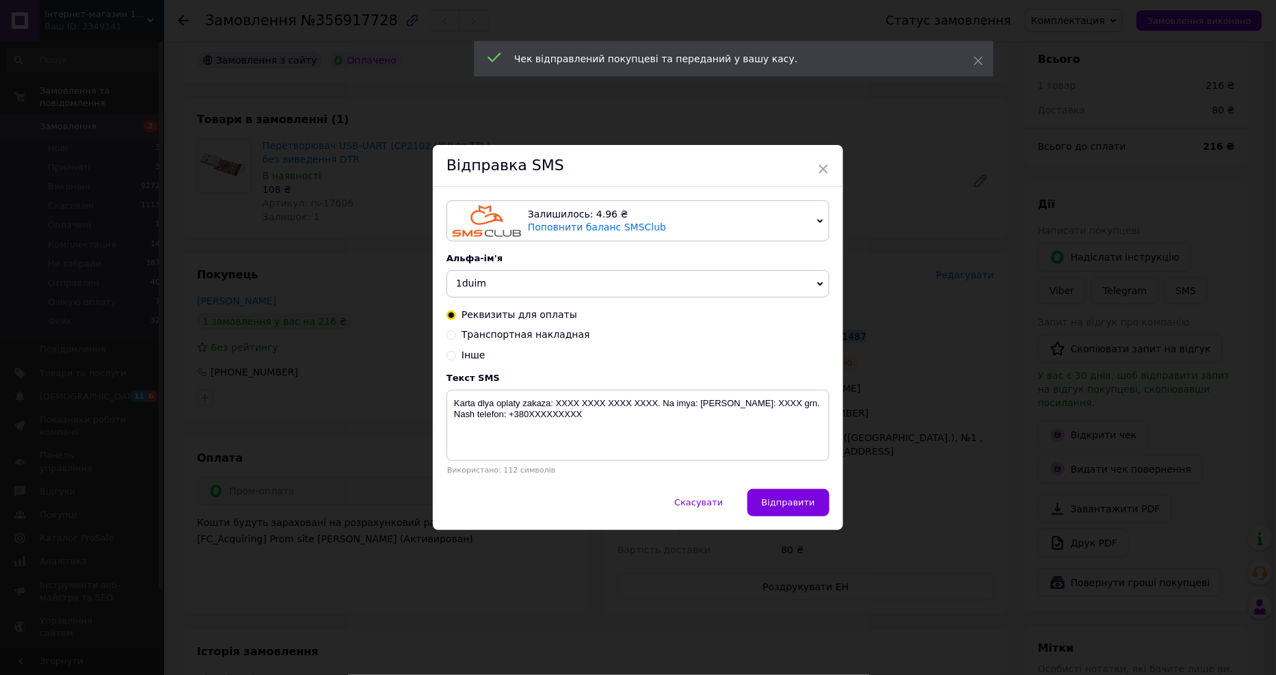
click at [501, 338] on span "Транспортная накладная" at bounding box center [526, 334] width 129 height 11
click at [456, 338] on input "Транспортная накладная" at bounding box center [452, 334] width 10 height 10
radio input "true"
radio input "false"
click at [626, 425] on textarea "Замовлення _______. Номер TTN: XXXXXXXXXXXXX. [DOMAIN_NAME]" at bounding box center [638, 425] width 383 height 71
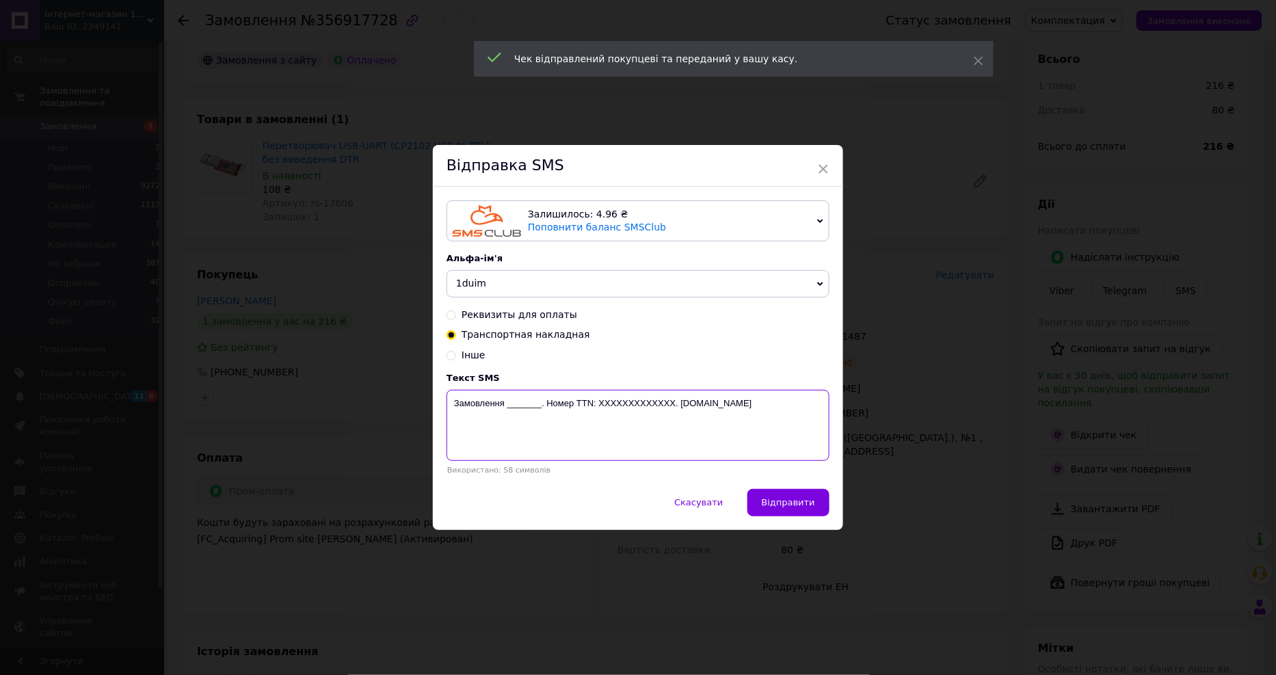
click at [626, 425] on textarea "Замовлення _______. Номер TTN: XXXXXXXXXXXXX. [DOMAIN_NAME]" at bounding box center [638, 425] width 383 height 71
paste textarea "20451225331487"
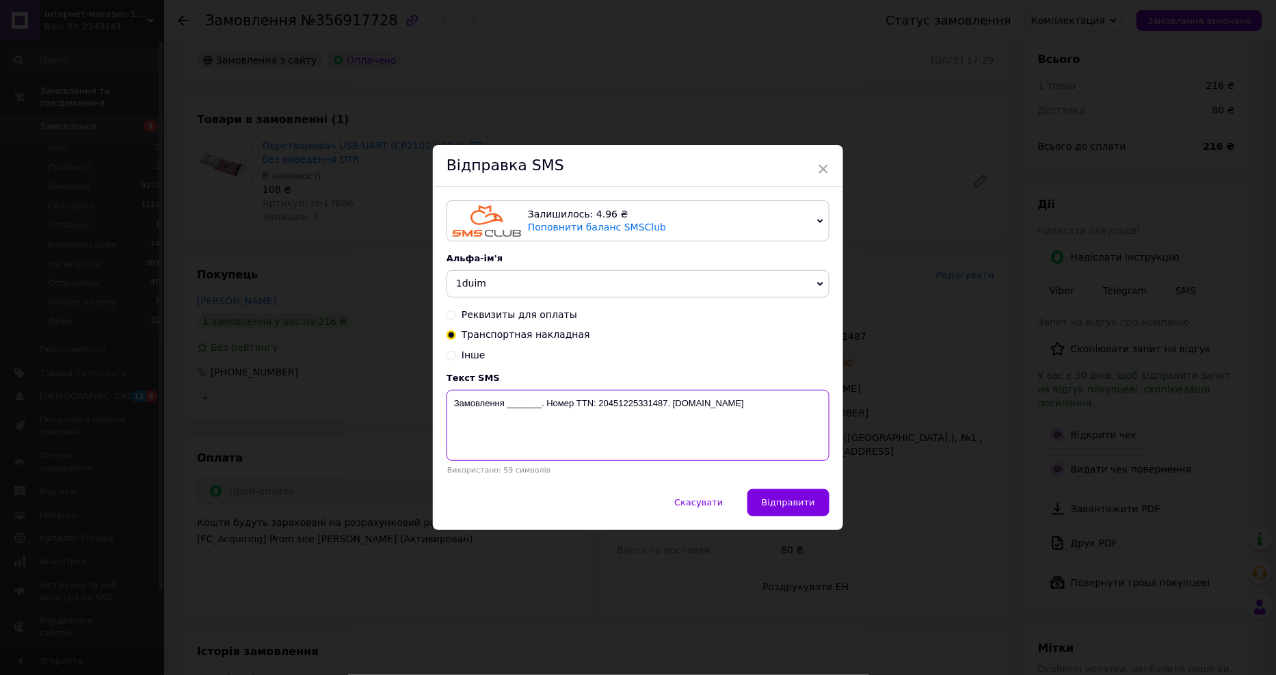
click at [518, 412] on textarea "Замовлення _______. Номер TTN: 20451225331487. 1duim.com.ua" at bounding box center [638, 425] width 383 height 71
paste textarea "356917728"
click at [625, 414] on textarea "Замовлення 356917728. Номер TTN: 20451225331487. 1duim.com.ua" at bounding box center [638, 425] width 383 height 71
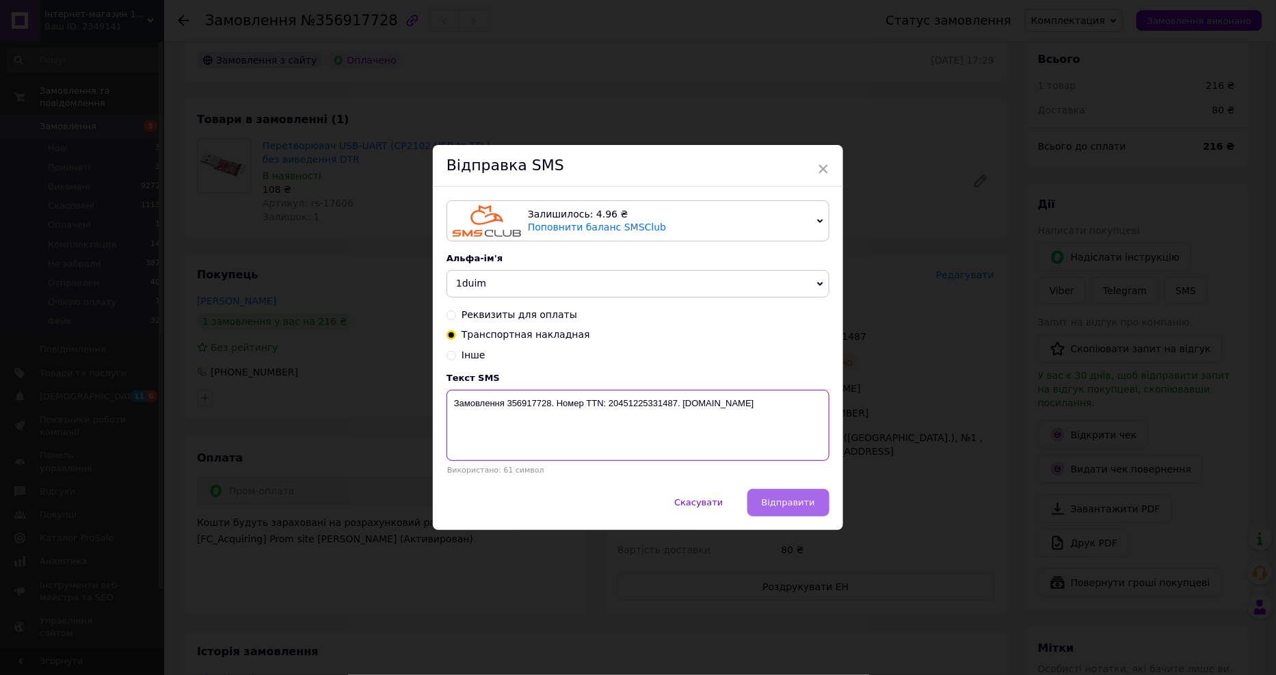
type textarea "Замовлення 356917728. Номер TTN: 20451225331487. 1duim.com.ua"
click at [791, 501] on span "Відправити" at bounding box center [788, 502] width 53 height 10
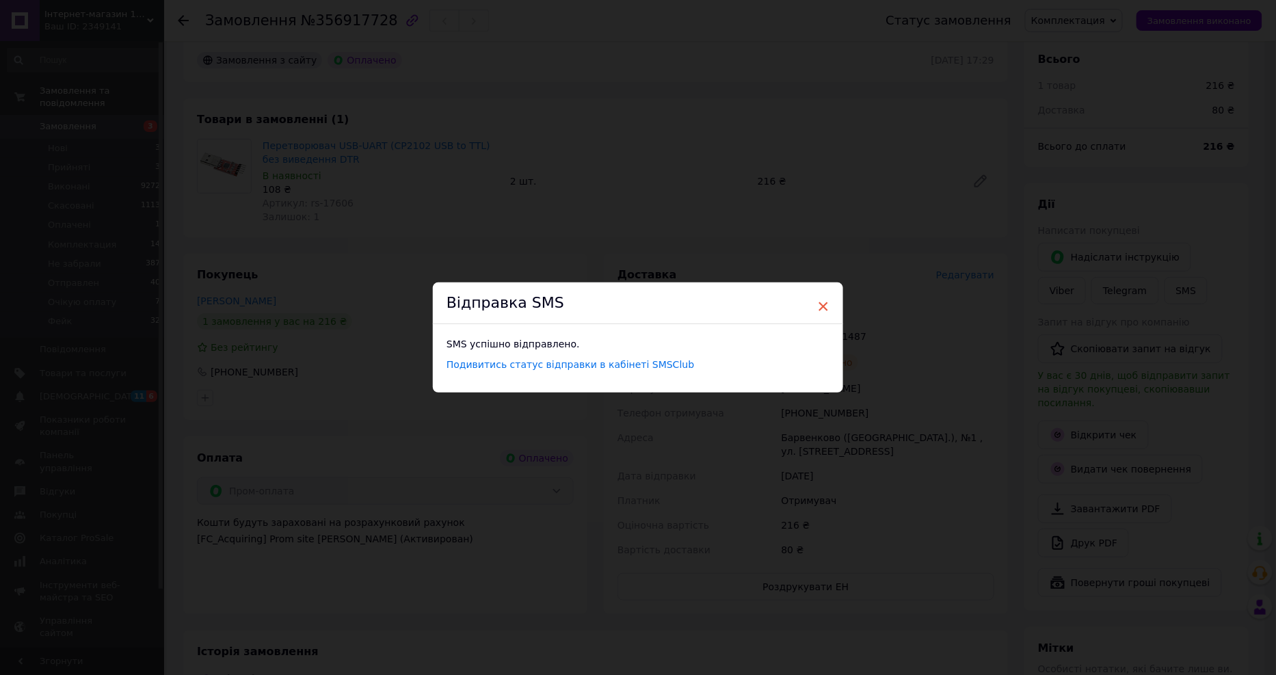
click at [826, 306] on span "×" at bounding box center [823, 306] width 12 height 23
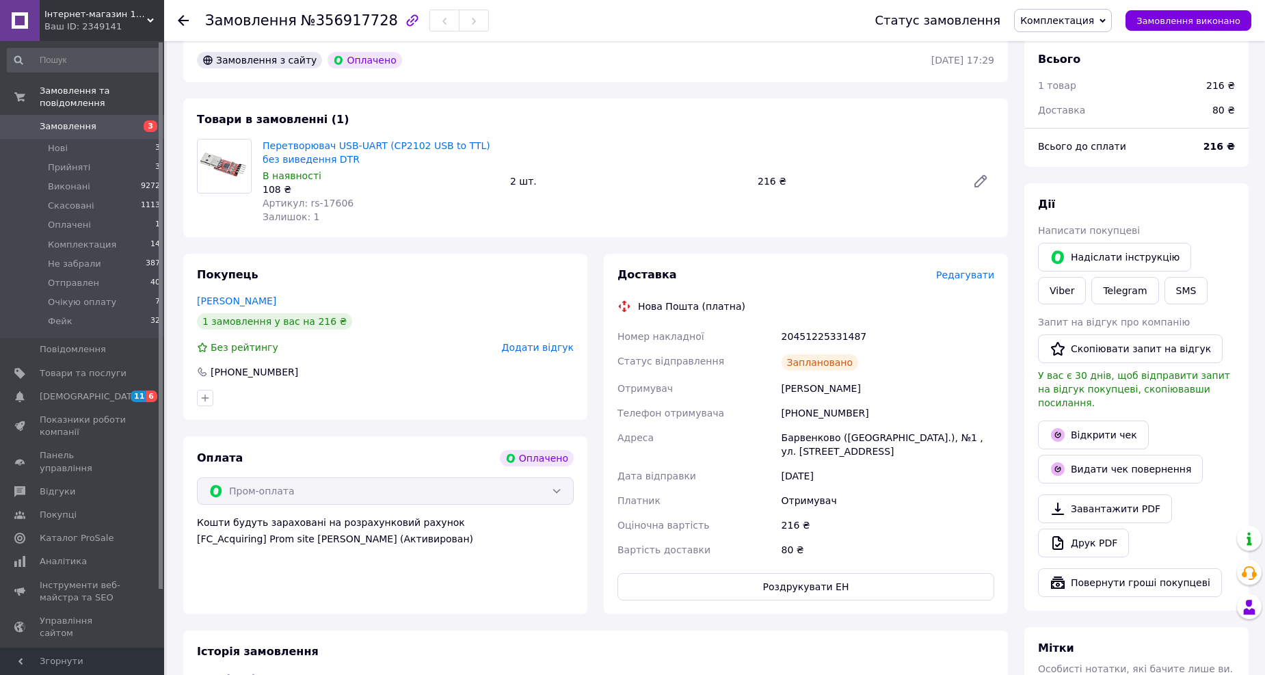
click at [179, 18] on icon at bounding box center [183, 20] width 11 height 11
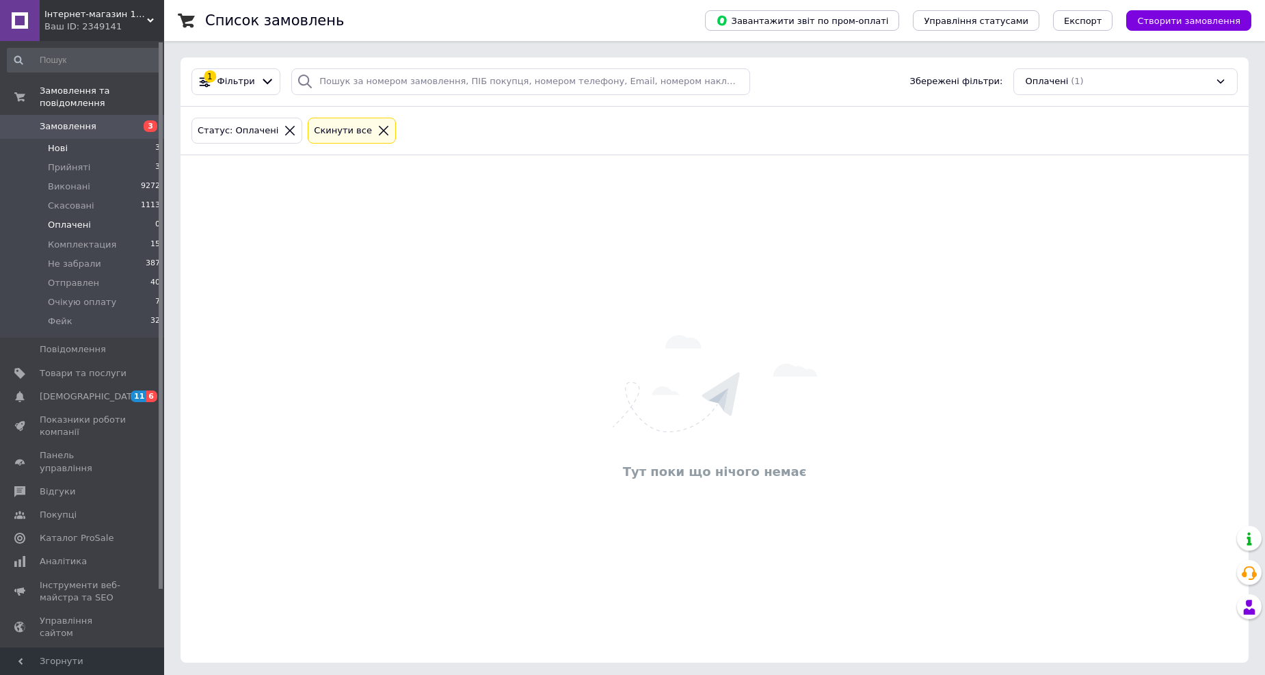
click at [80, 139] on li "Нові 3" at bounding box center [84, 148] width 168 height 19
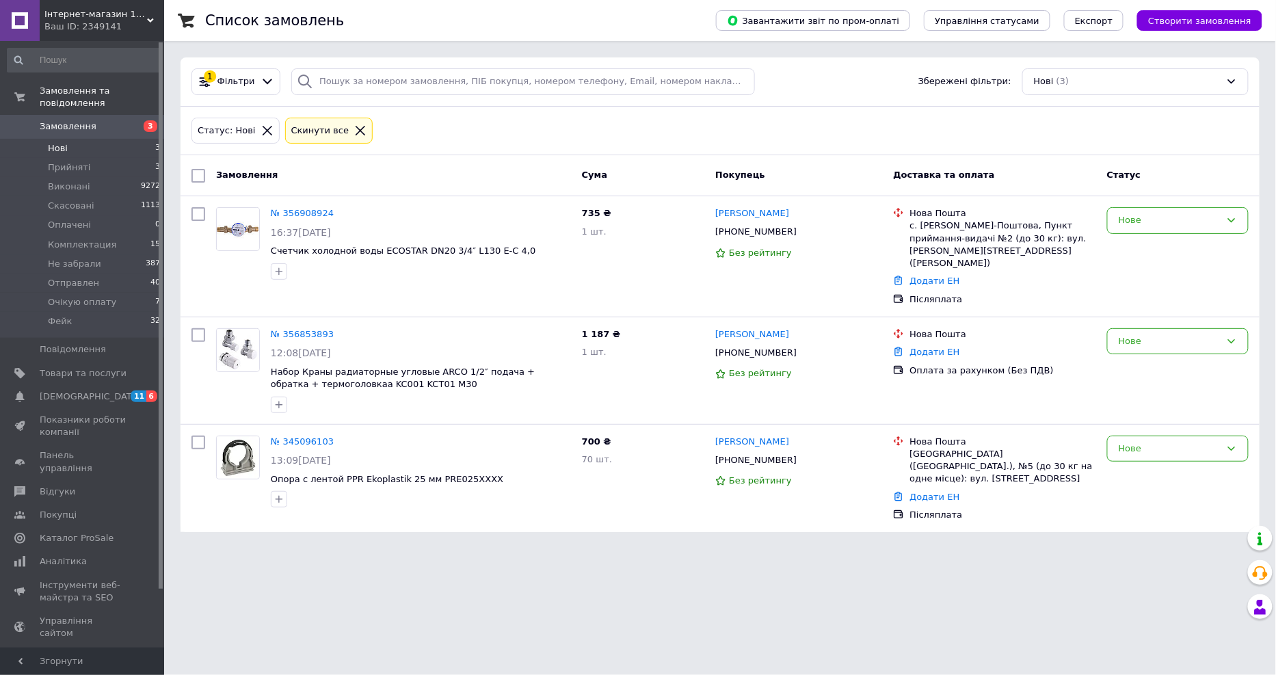
click at [76, 139] on li "Нові 3" at bounding box center [84, 148] width 168 height 19
click at [65, 161] on span "Прийняті" at bounding box center [69, 167] width 42 height 12
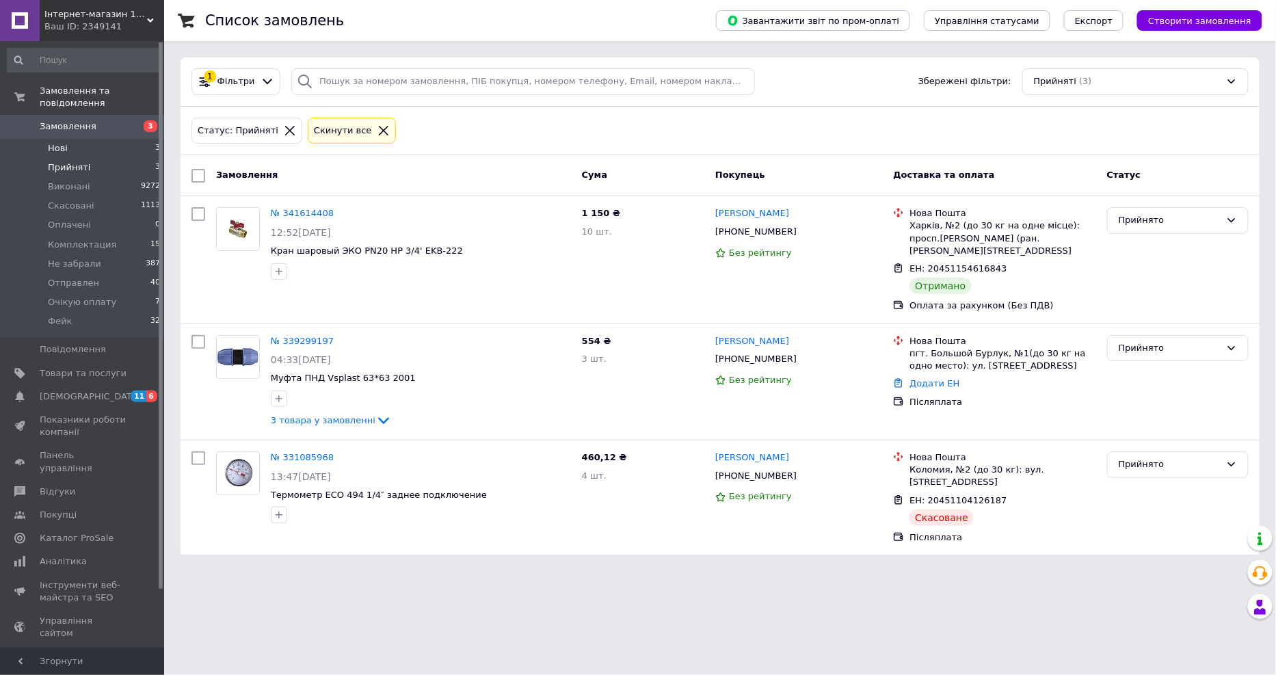
click at [70, 139] on li "Нові 3" at bounding box center [84, 148] width 168 height 19
